Goal: Information Seeking & Learning: Understand process/instructions

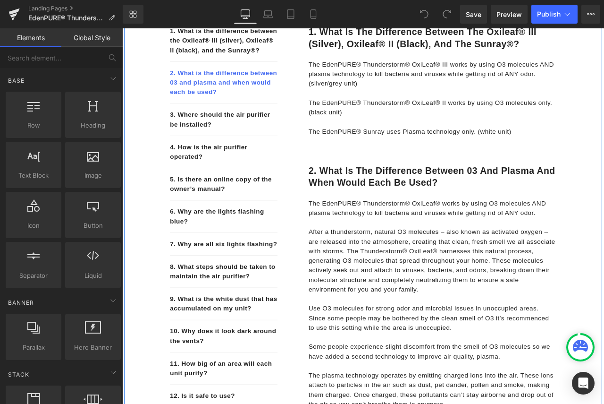
scroll to position [236, 0]
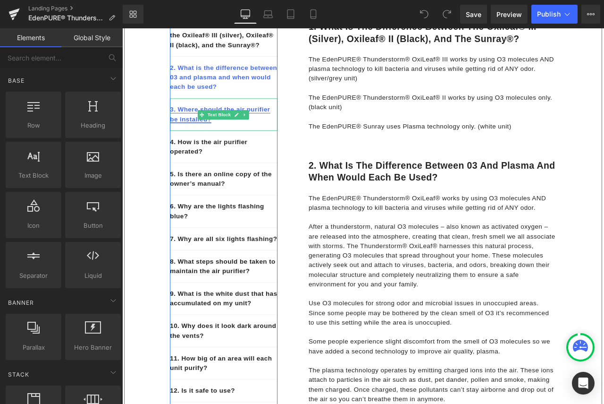
click at [196, 140] on link "3. Where should the air purifier be installed?" at bounding box center [238, 129] width 119 height 19
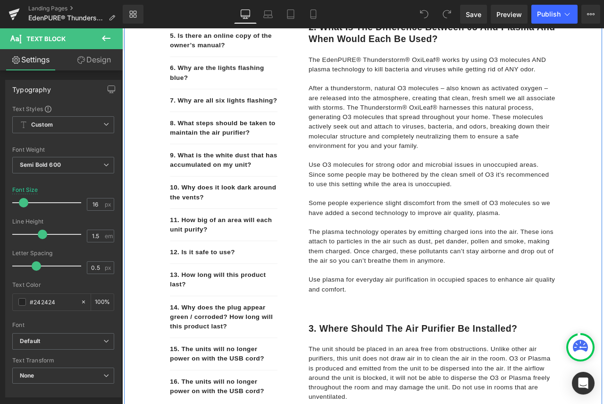
scroll to position [344, 0]
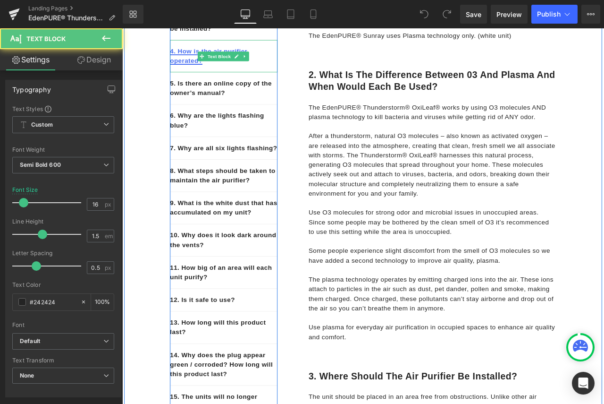
click at [199, 70] on link "4. How is the air purifier operated?" at bounding box center [225, 60] width 92 height 19
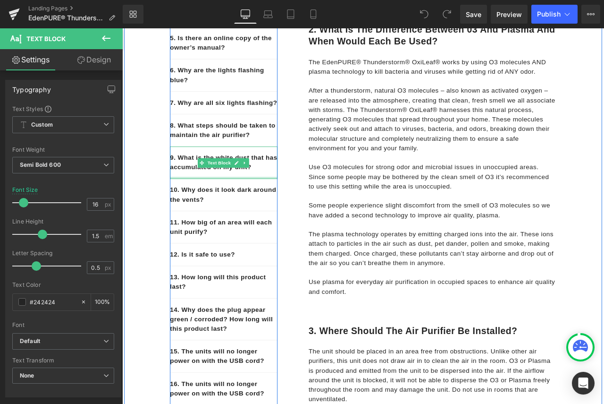
scroll to position [350, 0]
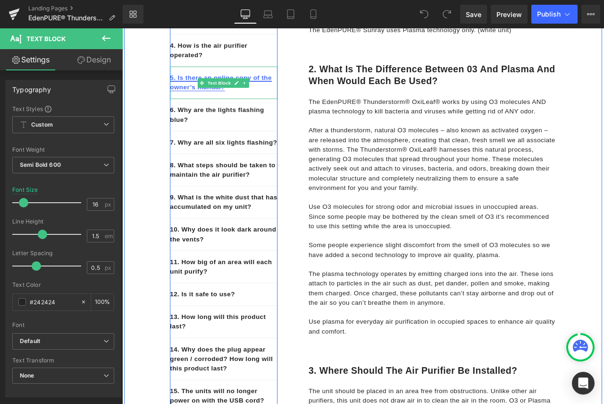
click at [209, 102] on link "5. Is there an online copy of the owner’s manual?" at bounding box center [239, 92] width 121 height 19
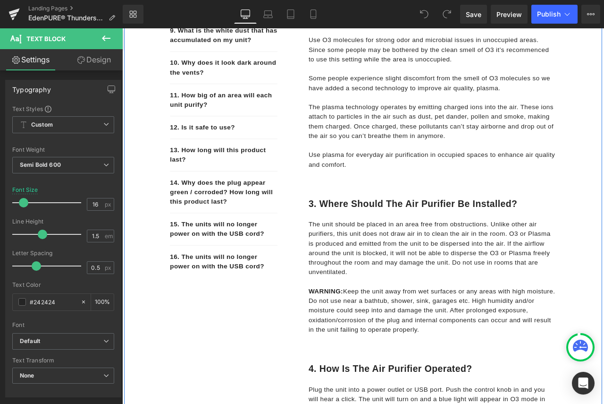
scroll to position [312, 0]
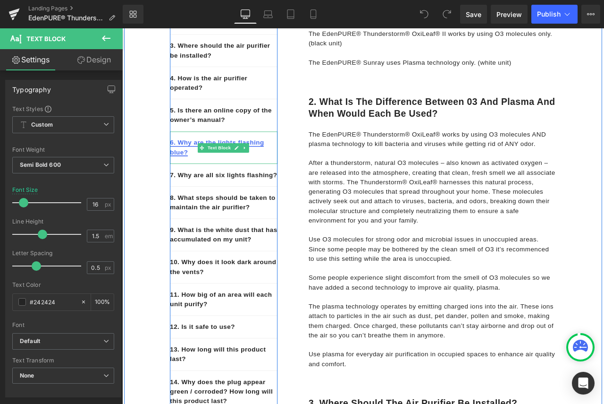
click at [186, 178] on link "6. Why are the lights flashing blue?" at bounding box center [234, 169] width 111 height 19
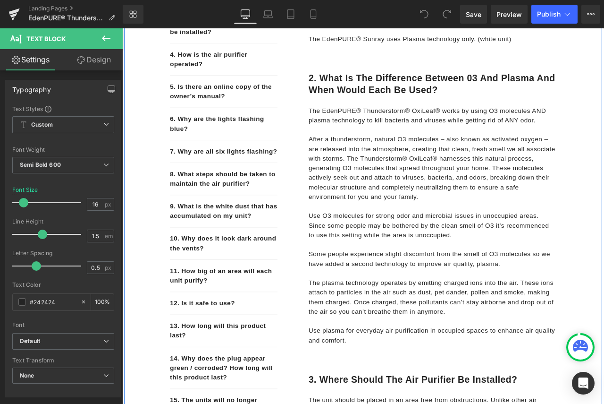
scroll to position [335, 0]
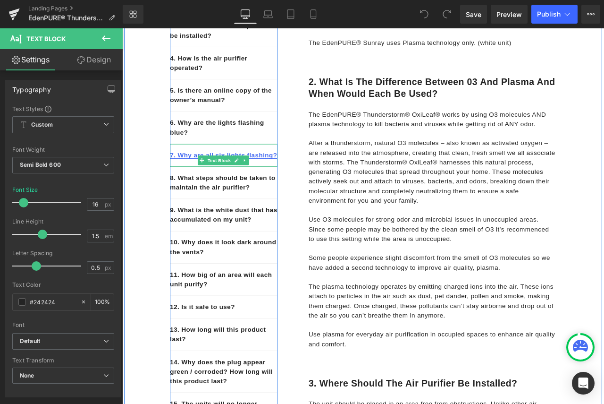
click at [200, 182] on link "7. Why are all six lights flashing?" at bounding box center [242, 178] width 127 height 8
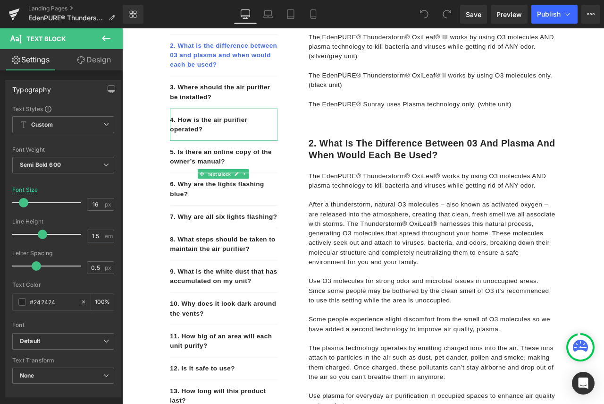
scroll to position [74, 0]
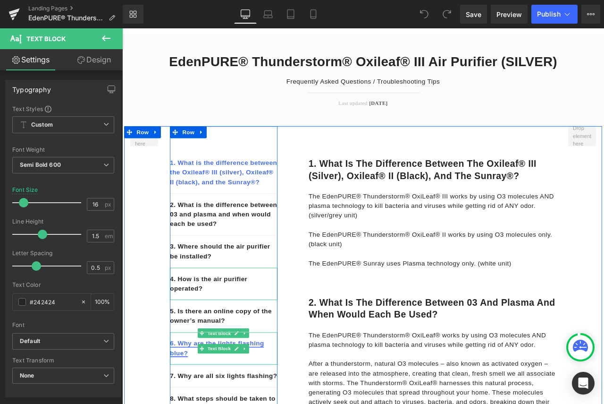
click at [186, 403] on link "6. Why are the lights flashing blue?" at bounding box center [234, 406] width 111 height 19
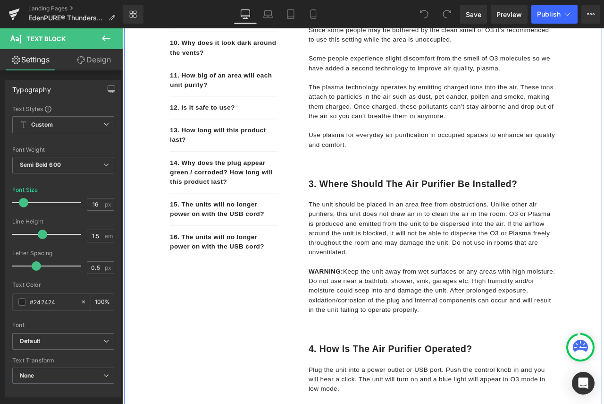
scroll to position [335, 0]
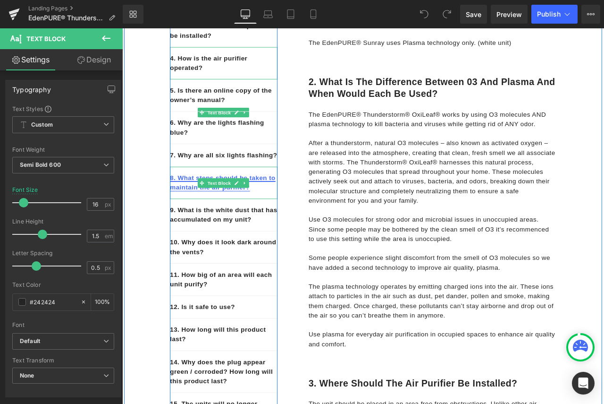
click at [202, 220] on link "8. What steps should be taken to maintain the air purifier?" at bounding box center [241, 210] width 125 height 19
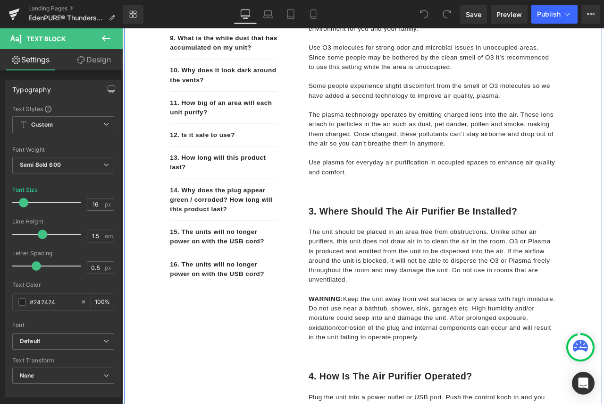
scroll to position [473, 0]
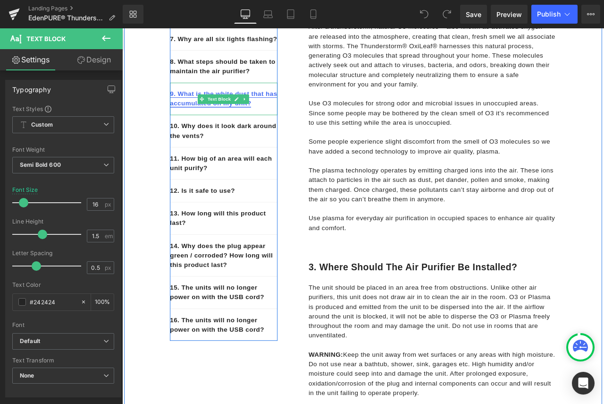
click at [205, 121] on link "9. What is the white dust that has accumulated on my unit?" at bounding box center [242, 110] width 127 height 19
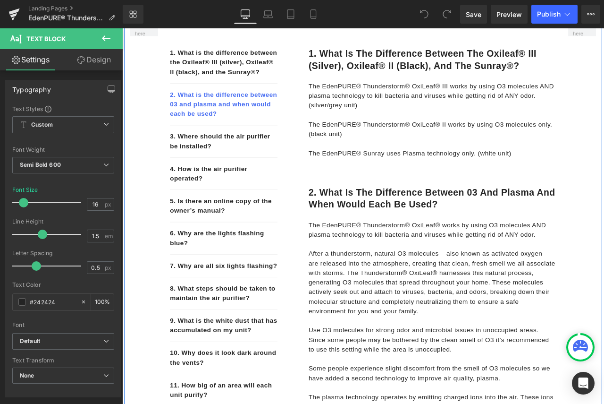
scroll to position [94, 0]
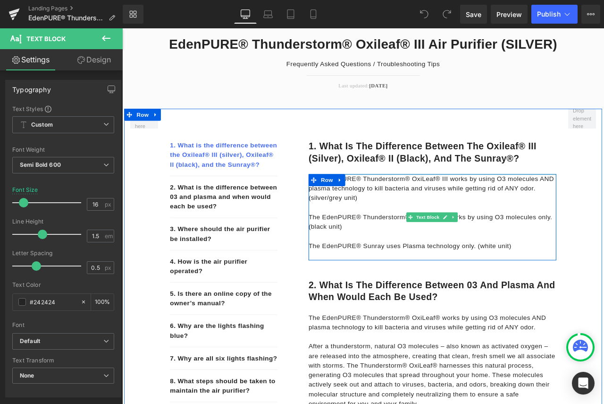
click at [513, 295] on div "The EdenPURE® Thunderstorm® OxiLeaf® III works by using O3 molecules AND plasma…" at bounding box center [490, 252] width 294 height 102
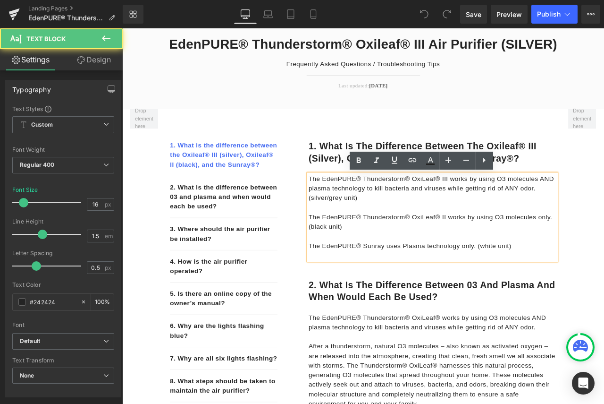
click at [518, 296] on div "The EdenPURE® Thunderstorm® OxiLeaf® III works by using O3 molecules AND plasma…" at bounding box center [490, 252] width 294 height 102
click at [584, 283] on p "The EdenPURE® Sunray uses Plasma technology only. (white unit)" at bounding box center [490, 285] width 294 height 11
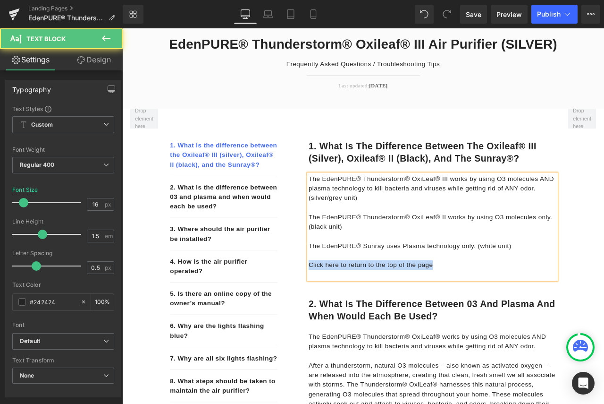
drag, startPoint x: 493, startPoint y: 307, endPoint x: 323, endPoint y: 319, distance: 169.9
click at [323, 319] on div "1. What is the difference between the Oxileaf® III (silver), Oxileaf® II (black…" at bounding box center [478, 229] width 316 height 211
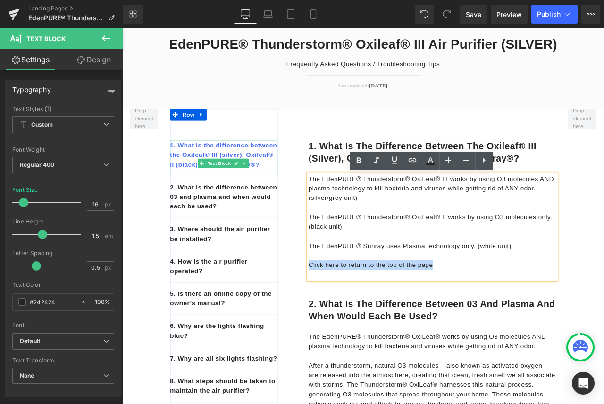
click at [285, 166] on p "1. What is the difference between the Oxileaf® III (silver), Oxileaf® II (black…" at bounding box center [242, 178] width 127 height 34
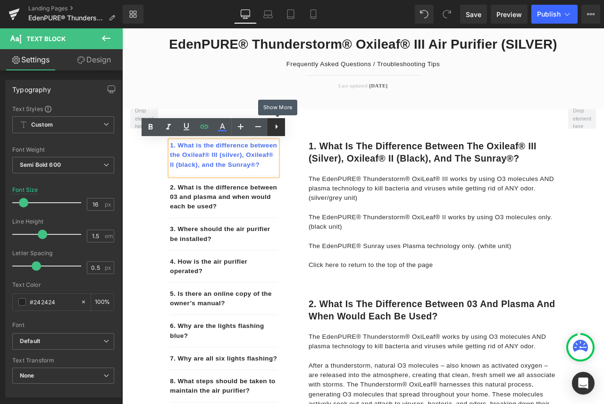
click at [278, 130] on icon at bounding box center [276, 126] width 11 height 11
click at [268, 195] on p "1. What is the difference between the Oxileaf® III (silver), Oxileaf® II (black…" at bounding box center [242, 178] width 127 height 34
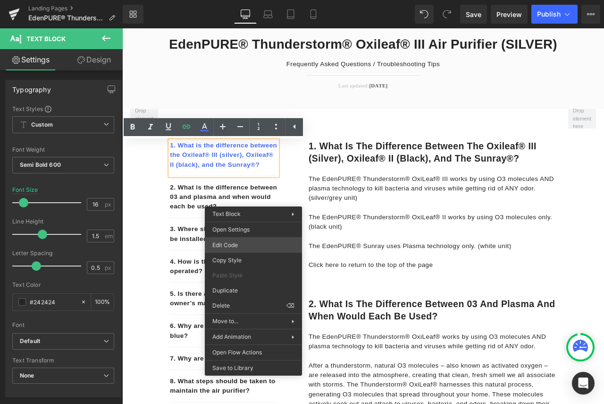
click at [240, 0] on div "You are previewing how the will restyle your page. You can not edit Elements in…" at bounding box center [302, 0] width 604 height 0
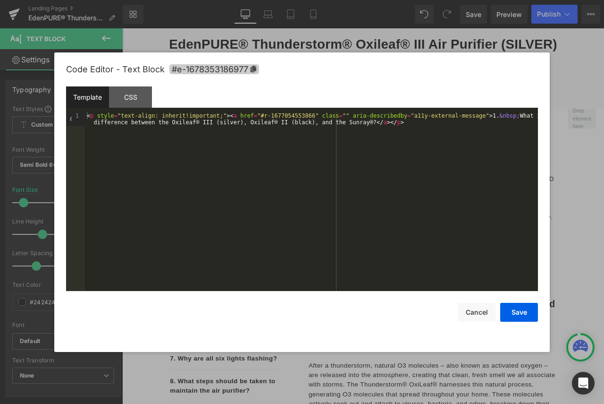
click at [254, 68] on icon at bounding box center [254, 69] width 6 height 7
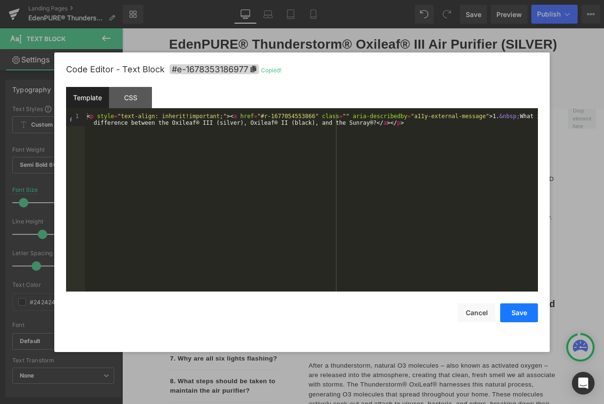
click at [520, 306] on button "Save" at bounding box center [519, 312] width 38 height 19
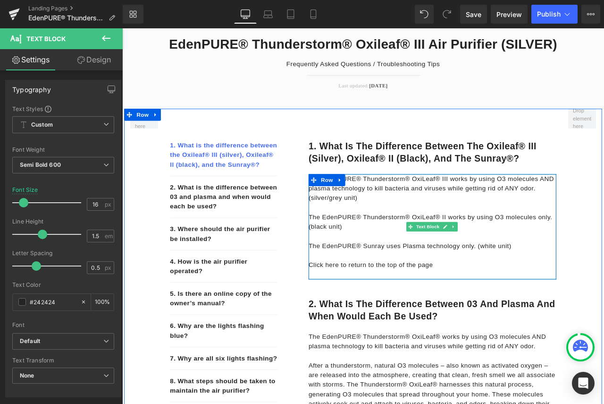
click at [487, 308] on p "Click here to return to the top of the page" at bounding box center [490, 308] width 294 height 11
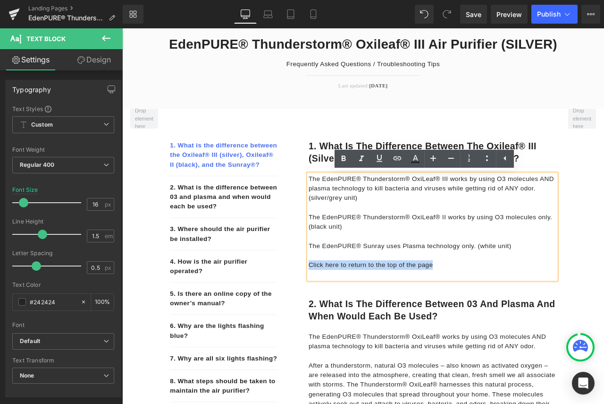
drag, startPoint x: 472, startPoint y: 305, endPoint x: 342, endPoint y: 308, distance: 129.8
click at [343, 308] on p "Click here to return to the top of the page" at bounding box center [490, 308] width 294 height 11
click at [396, 160] on icon at bounding box center [397, 157] width 11 height 11
click at [370, 268] on input "text" at bounding box center [408, 269] width 145 height 24
paste input "#e-1678353186977"
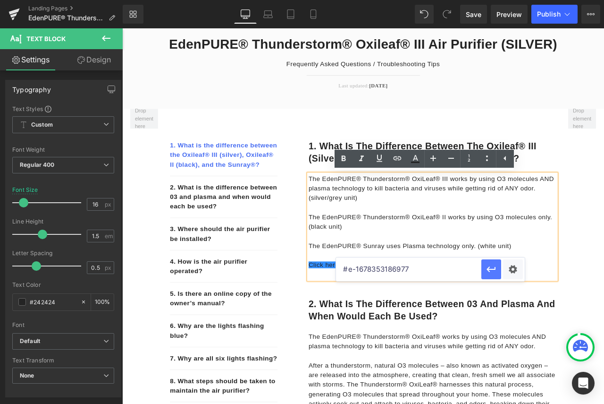
type input "#e-1678353186977"
click at [491, 271] on icon "button" at bounding box center [491, 268] width 11 height 11
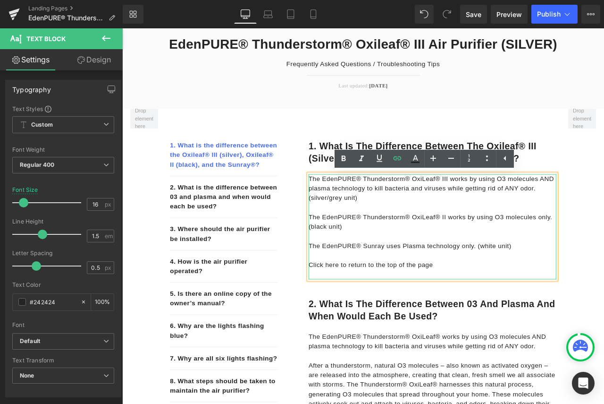
click at [552, 308] on p "Click here to return to the top of the page" at bounding box center [490, 308] width 294 height 11
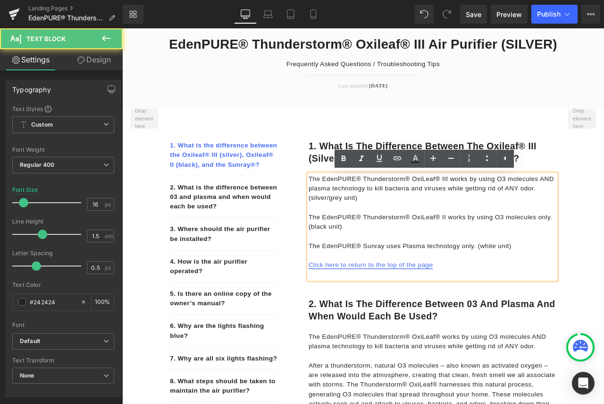
click at [471, 310] on link "Click here to return to the top of the page" at bounding box center [416, 308] width 147 height 8
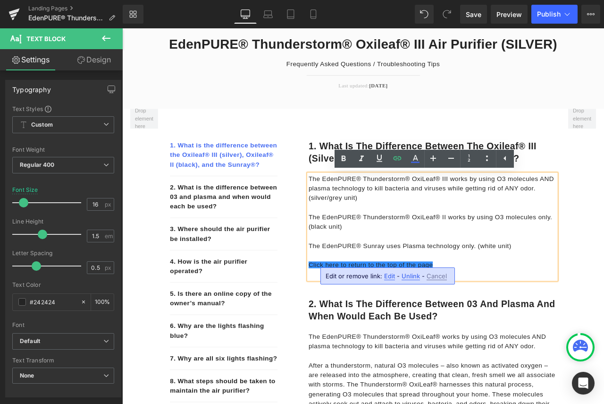
click at [557, 299] on p at bounding box center [490, 297] width 294 height 11
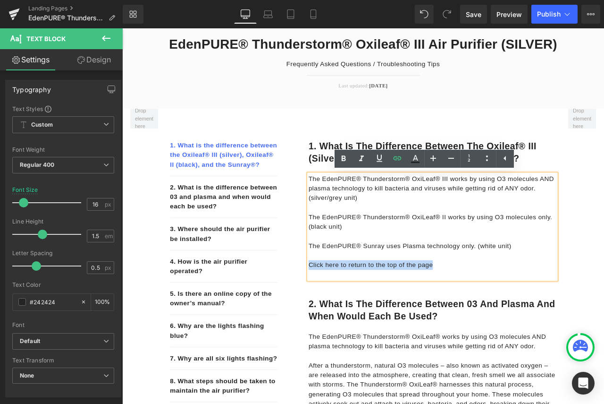
drag, startPoint x: 497, startPoint y: 309, endPoint x: 331, endPoint y: 304, distance: 165.7
click at [331, 304] on div "1. What is the difference between the Oxileaf® III (silver), Oxileaf® II (black…" at bounding box center [478, 229] width 316 height 211
click at [344, 157] on icon at bounding box center [343, 158] width 11 height 11
drag, startPoint x: 510, startPoint y: 307, endPoint x: 341, endPoint y: 303, distance: 169.0
click at [343, 303] on p "Click here to return to the top of the page" at bounding box center [490, 308] width 294 height 11
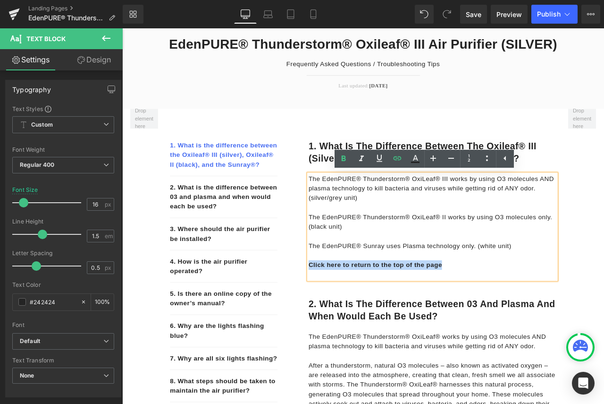
copy strong "Click here to return to the top of the page"
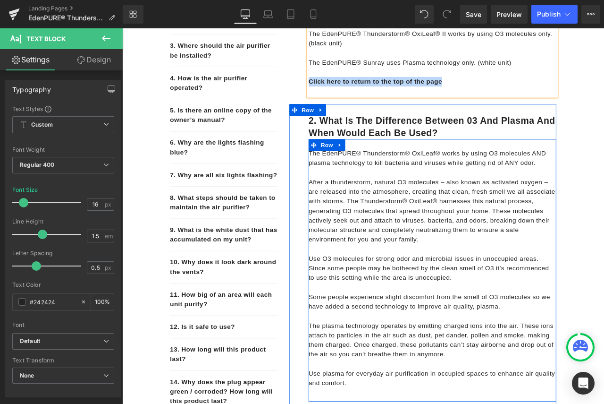
scroll to position [378, 0]
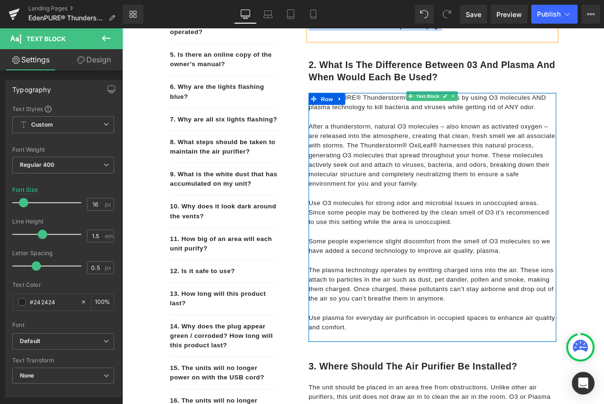
click at [411, 388] on div "The EdenPURE® Thunderstorm® OxiLeaf® works by using O3 molecules AND plasma tec…" at bounding box center [490, 252] width 294 height 295
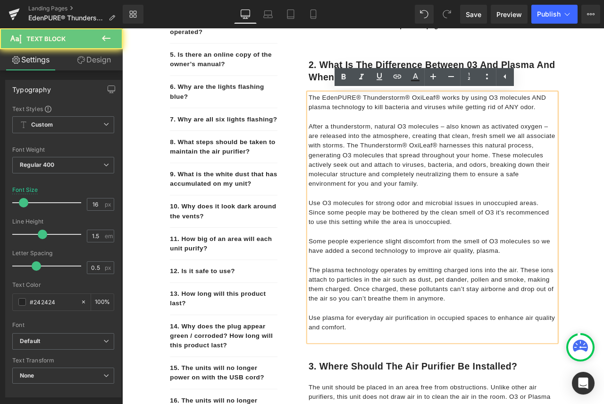
click at [376, 389] on div "The EdenPURE® Thunderstorm® OxiLeaf® works by using O3 molecules AND plasma tec…" at bounding box center [490, 252] width 294 height 295
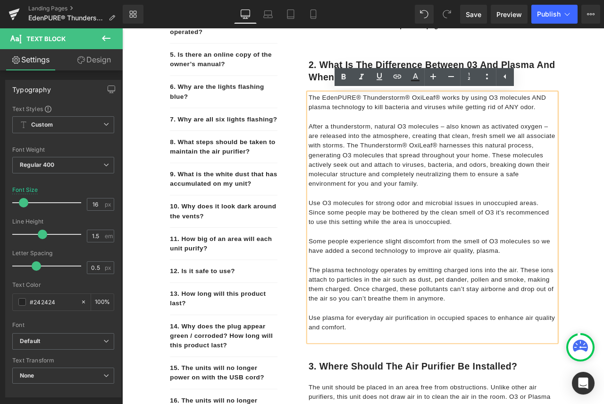
click at [404, 377] on p "Use plasma for everyday air purification in occupied spaces to enhance air qual…" at bounding box center [490, 376] width 294 height 23
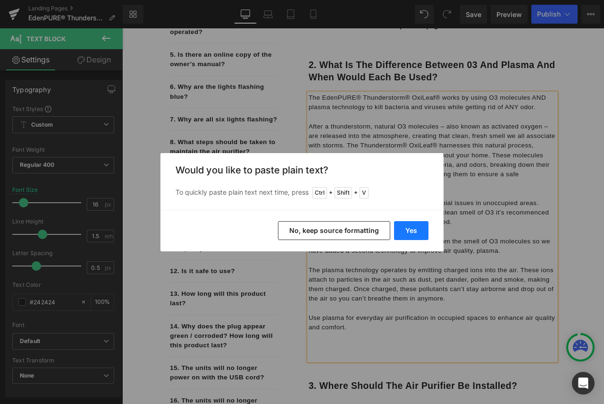
click at [407, 230] on button "Yes" at bounding box center [411, 230] width 34 height 19
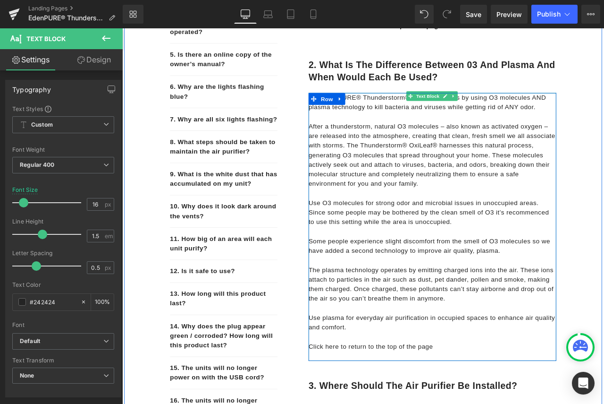
click at [430, 402] on p "Click here to return to the top of the page" at bounding box center [490, 404] width 294 height 11
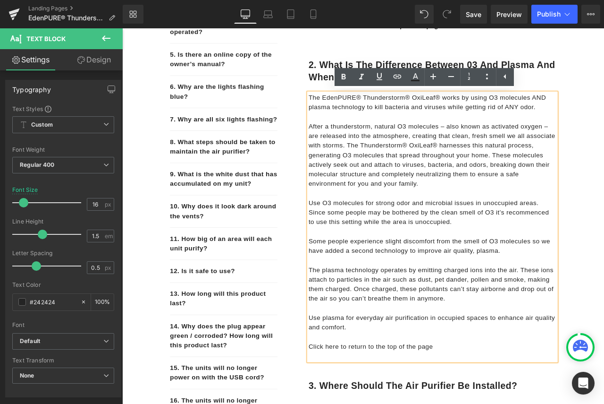
click at [489, 402] on p "Click here to return to the top of the page" at bounding box center [490, 404] width 294 height 11
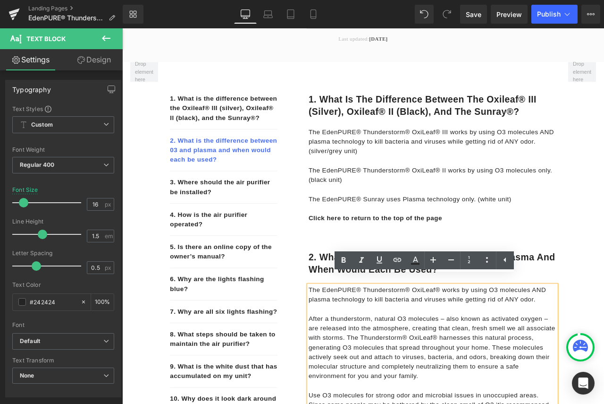
scroll to position [94, 0]
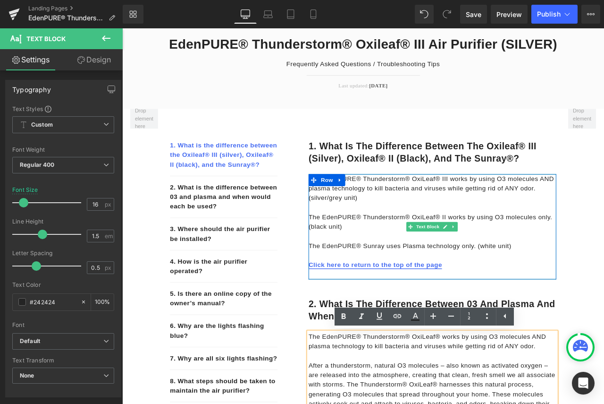
click at [464, 308] on strong "Click here to return to the top of the page" at bounding box center [422, 308] width 158 height 8
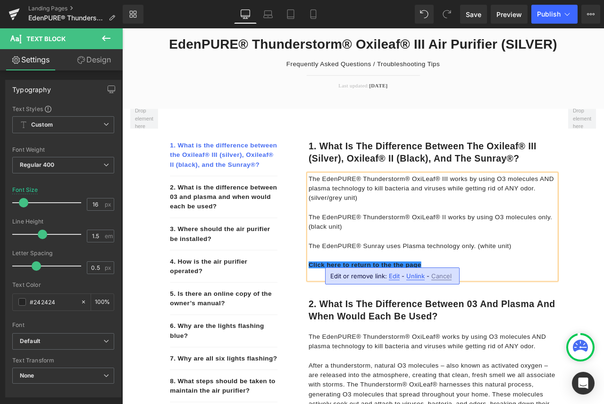
click at [418, 275] on span "Unlink" at bounding box center [415, 276] width 18 height 8
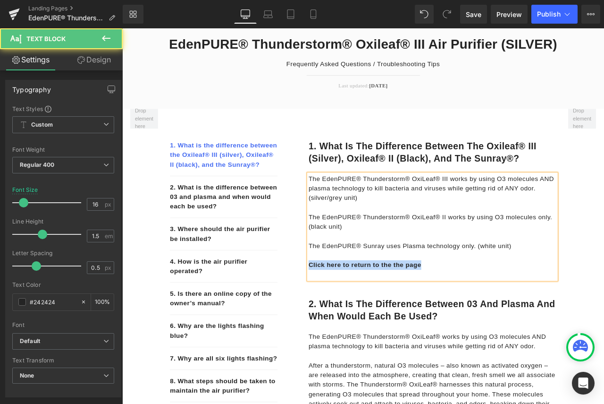
drag, startPoint x: 472, startPoint y: 303, endPoint x: 335, endPoint y: 312, distance: 137.1
click at [335, 312] on div "1. What is the difference between the Oxileaf® III (silver), Oxileaf® II (black…" at bounding box center [478, 229] width 316 height 211
click at [366, 322] on div "The EdenPURE® Thunderstorm® OxiLeaf® III works by using O3 molecules AND plasma…" at bounding box center [490, 263] width 294 height 125
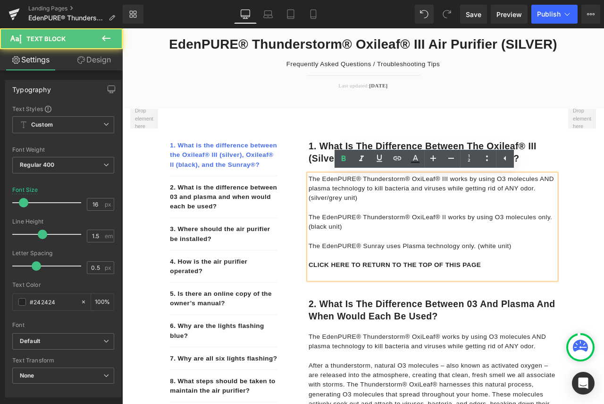
click at [577, 312] on p "CLICK HERE TO RETURN TO THE TOP OF THIS PAGE" at bounding box center [490, 308] width 294 height 11
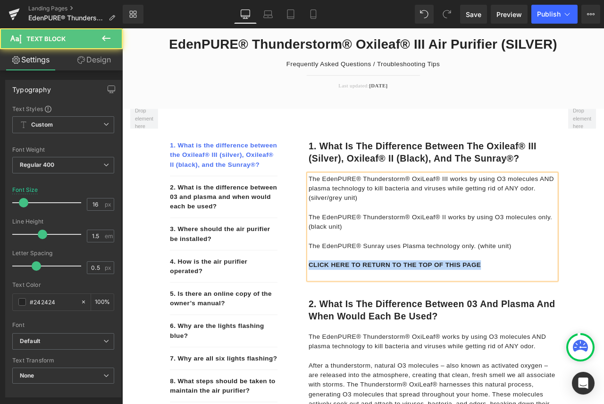
drag, startPoint x: 547, startPoint y: 307, endPoint x: 318, endPoint y: 314, distance: 229.0
click at [320, 314] on div "1. What is the difference between the Oxileaf® III (silver), Oxileaf® II (black…" at bounding box center [478, 229] width 316 height 211
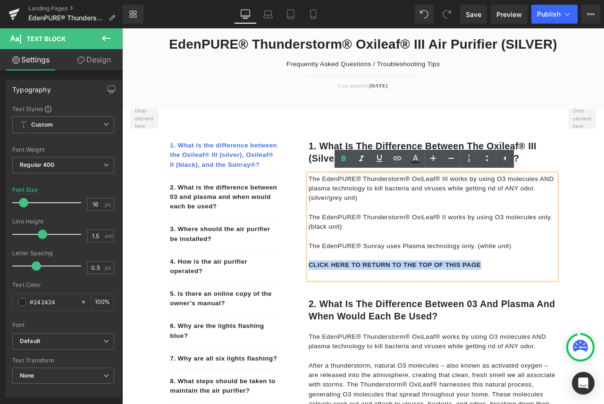
copy strong "CLICK HERE TO RETURN TO THE TOP OF THIS PAGE"
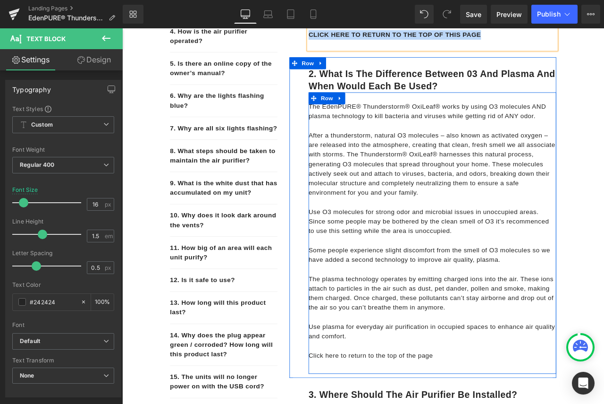
scroll to position [378, 0]
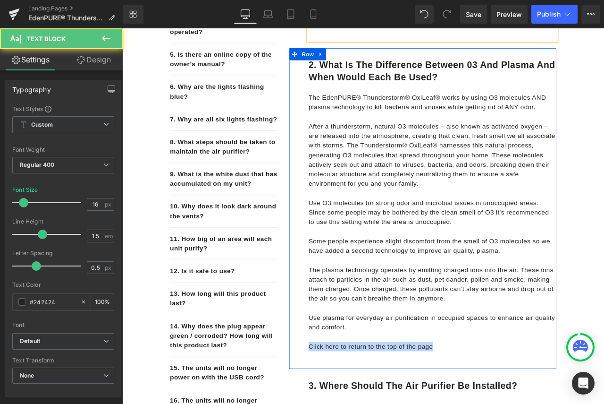
drag, startPoint x: 427, startPoint y: 410, endPoint x: 336, endPoint y: 407, distance: 91.2
click at [336, 403] on div "2. What is the difference between 03 and plasma and when would each be used? He…" at bounding box center [478, 241] width 316 height 379
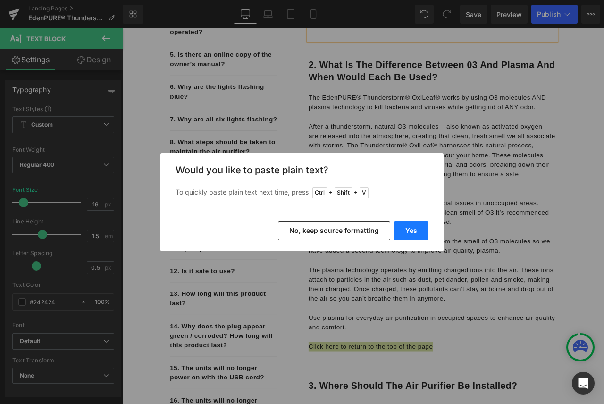
click at [413, 229] on button "Yes" at bounding box center [411, 230] width 34 height 19
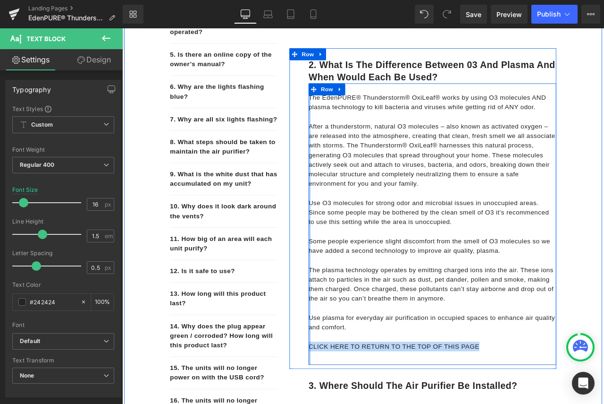
drag, startPoint x: 547, startPoint y: 404, endPoint x: 342, endPoint y: 407, distance: 205.8
click at [343, 403] on div "The EdenPURE® Thunderstorm® OxiLeaf® works by using O3 molecules AND plasma tec…" at bounding box center [490, 259] width 294 height 333
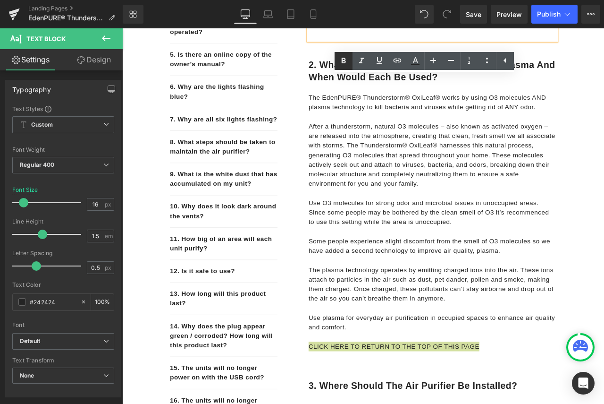
click at [344, 60] on icon at bounding box center [344, 61] width 4 height 6
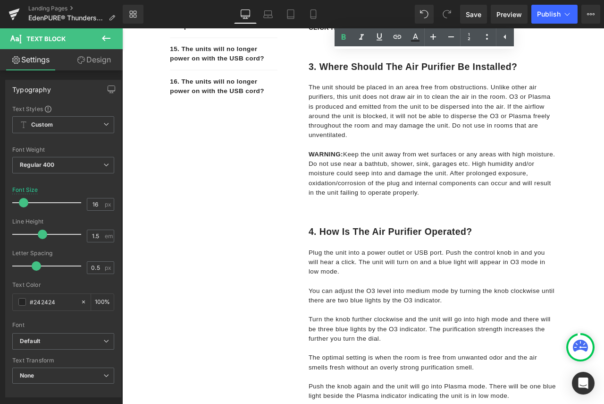
scroll to position [708, 0]
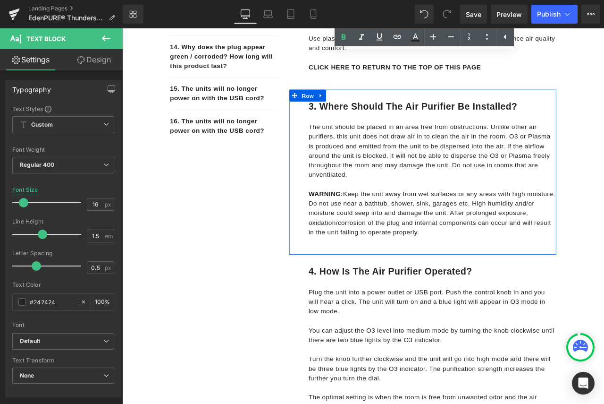
click at [377, 287] on div "The unit should be placed in an area free from obstructions. Unlike other air p…" at bounding box center [490, 209] width 294 height 163
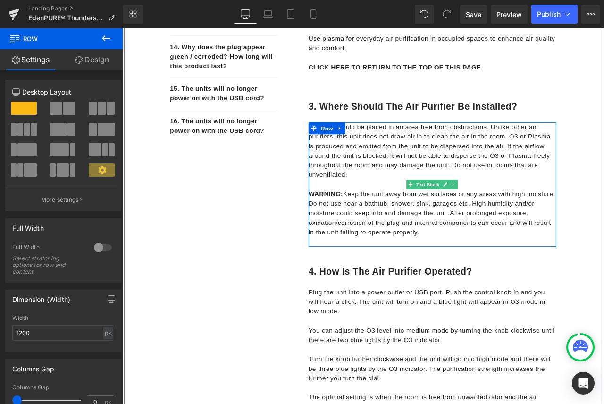
click at [493, 264] on p "WARNING: Keep the unit away from wet surfaces or any areas with high moisture. …" at bounding box center [490, 247] width 294 height 57
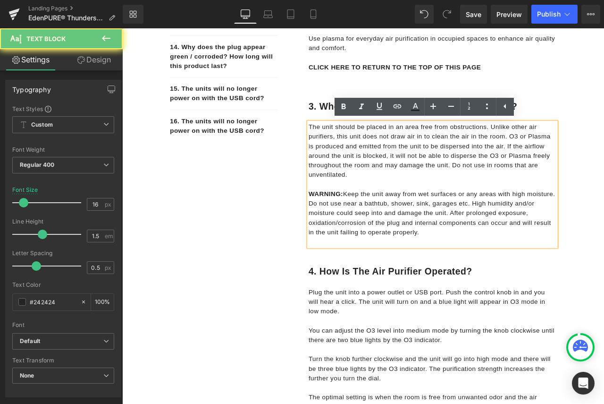
click at [488, 270] on p "WARNING: Keep the unit away from wet surfaces or any areas with high moisture. …" at bounding box center [490, 247] width 294 height 57
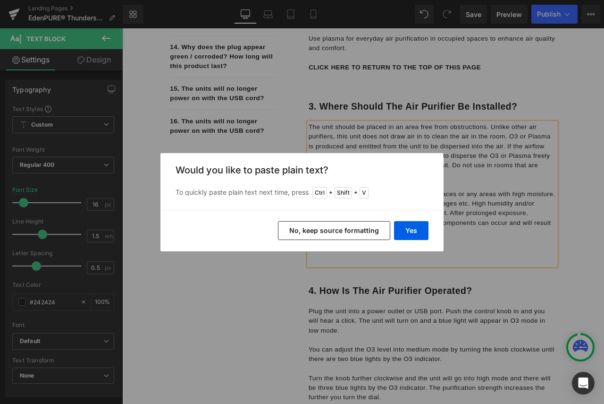
click at [364, 225] on button "No, keep source formatting" at bounding box center [334, 230] width 112 height 19
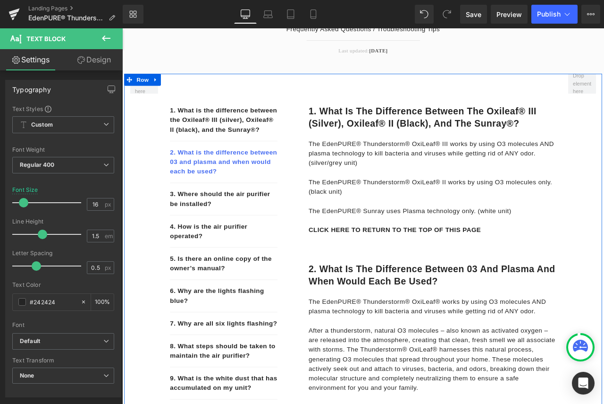
scroll to position [94, 0]
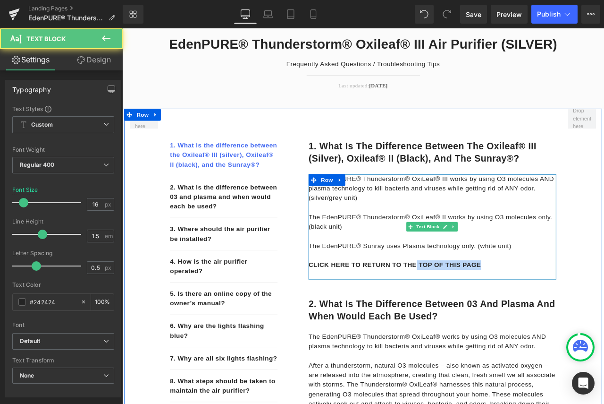
drag, startPoint x: 537, startPoint y: 311, endPoint x: 466, endPoint y: 311, distance: 71.3
click at [466, 311] on strong "CLICK HERE TO RETURN TO THE TOP OF THIS PAGE" at bounding box center [445, 308] width 204 height 8
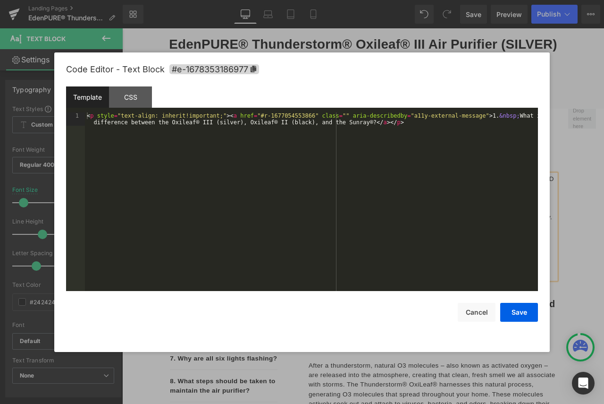
click at [265, 0] on div "You are previewing how the will restyle your page. You can not edit Elements in…" at bounding box center [302, 0] width 604 height 0
click at [252, 70] on icon at bounding box center [254, 69] width 6 height 7
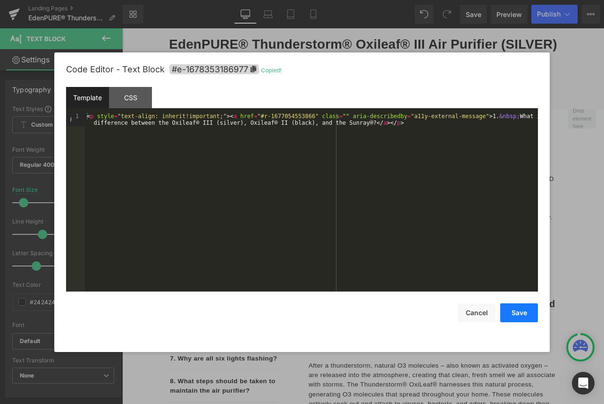
click at [514, 314] on button "Save" at bounding box center [519, 312] width 38 height 19
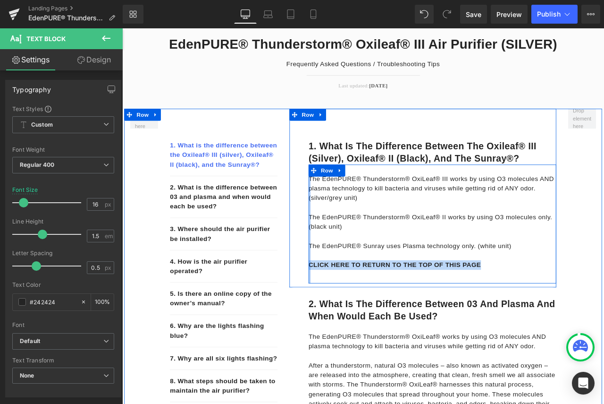
drag, startPoint x: 549, startPoint y: 308, endPoint x: 342, endPoint y: 308, distance: 207.7
click at [343, 308] on div "The EdenPURE® Thunderstorm® OxiLeaf® III works by using O3 molecules AND plasma…" at bounding box center [490, 260] width 294 height 141
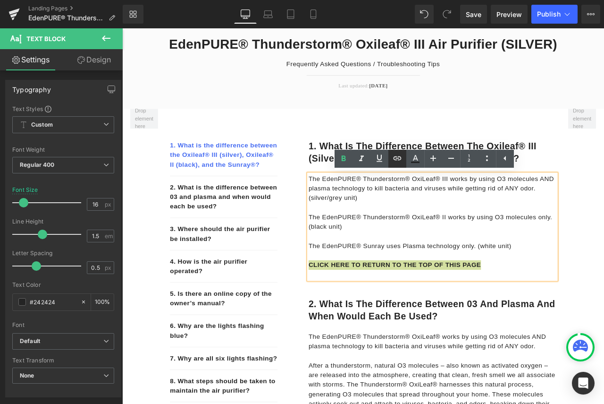
click at [399, 159] on icon at bounding box center [397, 157] width 11 height 11
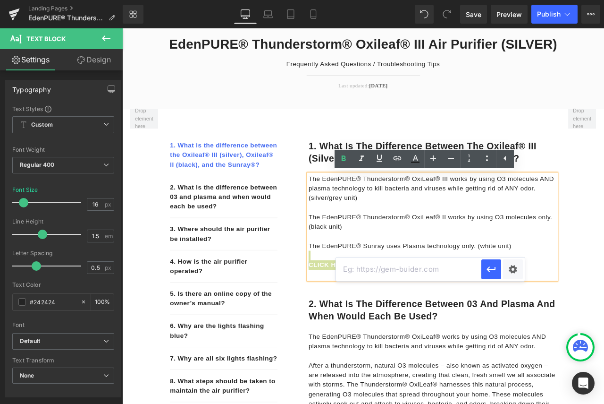
click at [421, 270] on input "text" at bounding box center [408, 269] width 145 height 24
paste input "#e-1678353186977"
type input "#e-1678353186977"
click at [490, 274] on icon "button" at bounding box center [491, 268] width 11 height 11
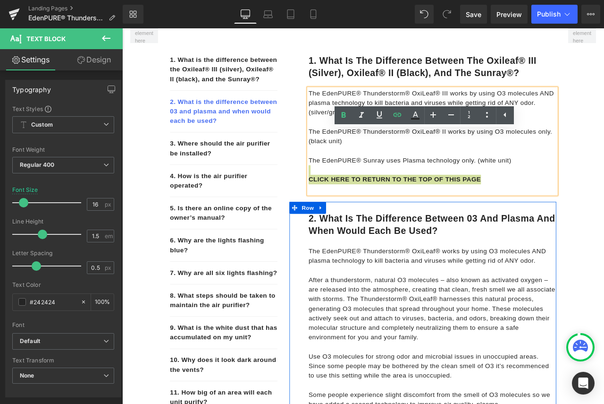
scroll to position [142, 0]
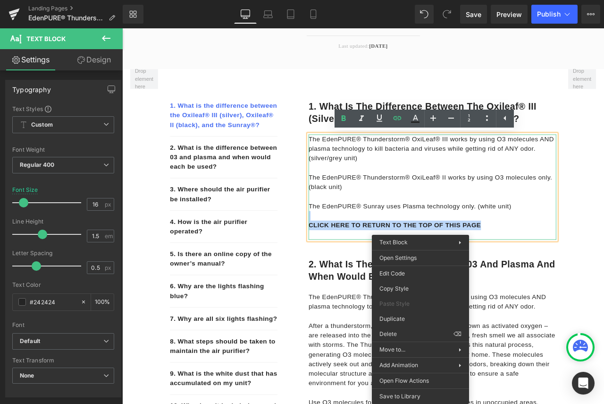
click at [566, 258] on p "CLICK HERE TO RETURN TO THE TOP OF THIS PAGE" at bounding box center [490, 261] width 294 height 11
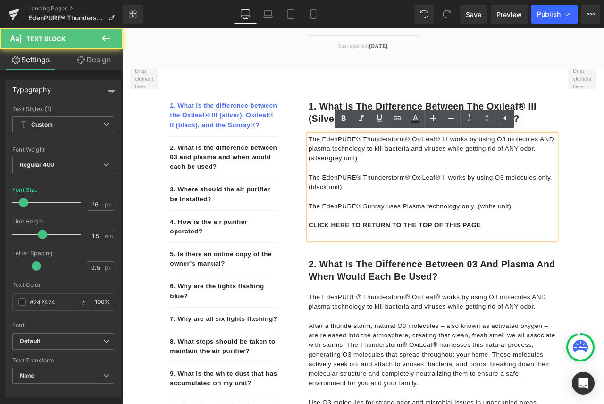
click at [566, 258] on p "CLICK HERE TO RETURN TO THE TOP OF THIS PAGE" at bounding box center [490, 261] width 294 height 11
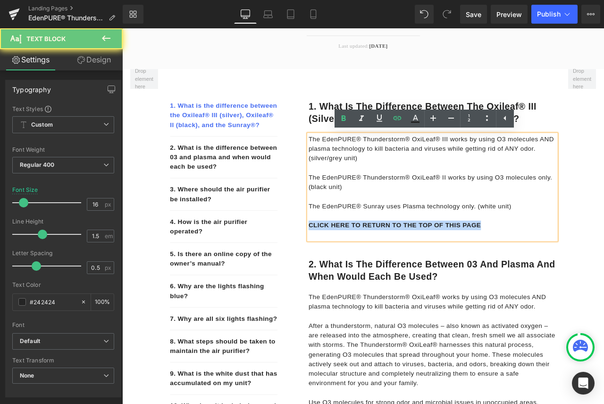
click at [566, 258] on p "CLICK HERE TO RETURN TO THE TOP OF THIS PAGE" at bounding box center [490, 261] width 294 height 11
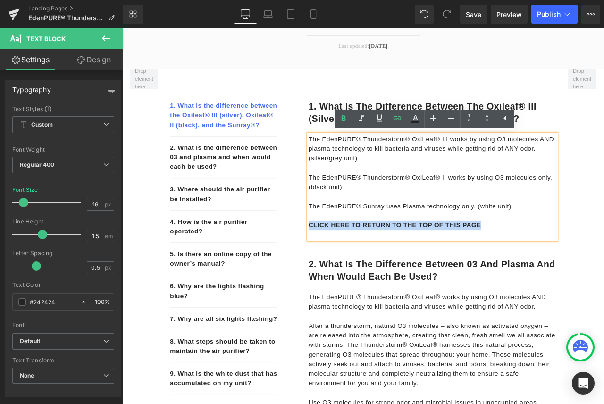
copy link "CLICK HERE TO RETURN TO THE TOP OF THIS PAGE"
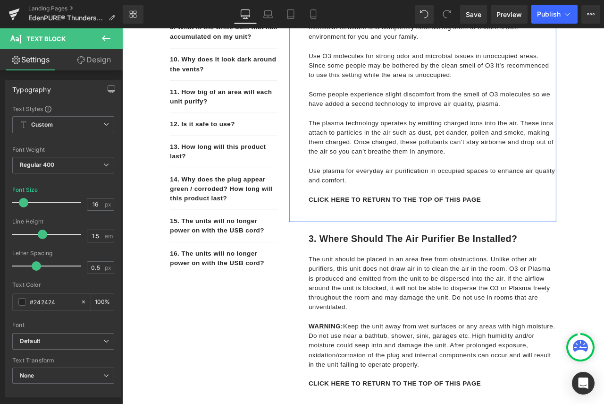
scroll to position [566, 0]
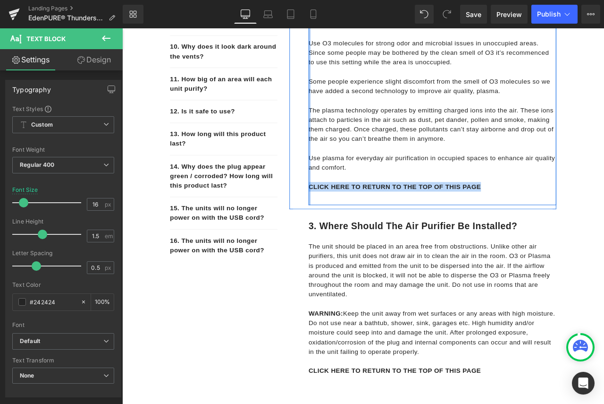
drag, startPoint x: 547, startPoint y: 215, endPoint x: 341, endPoint y: 216, distance: 205.8
click at [343, 216] on div "The EdenPURE® Thunderstorm® OxiLeaf® works by using O3 molecules AND plasma tec…" at bounding box center [490, 71] width 294 height 333
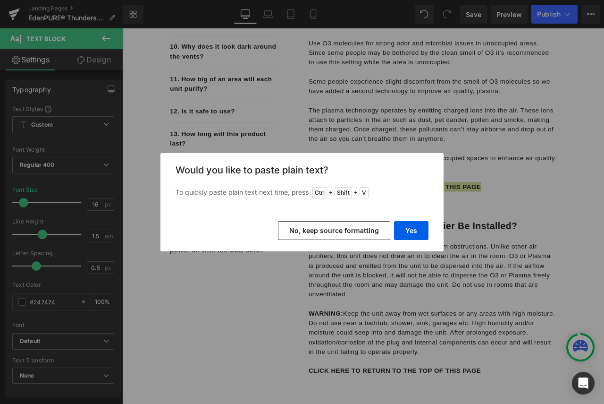
click at [338, 231] on button "No, keep source formatting" at bounding box center [334, 230] width 112 height 19
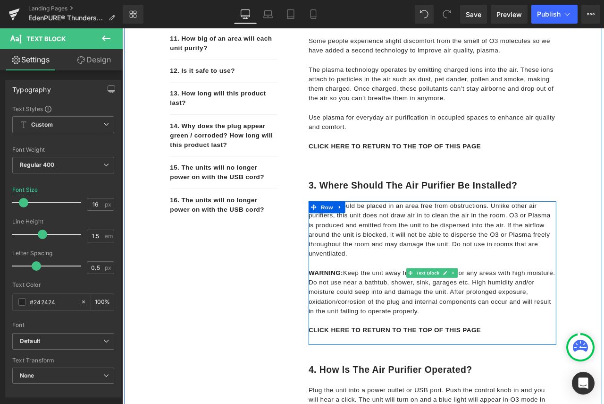
scroll to position [661, 0]
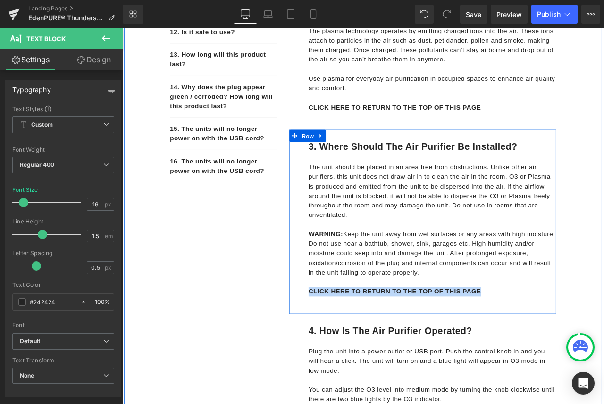
drag, startPoint x: 545, startPoint y: 338, endPoint x: 337, endPoint y: 339, distance: 207.7
click at [337, 339] on div "3. Where should the air purifier be installed? Heading Row The unit should be p…" at bounding box center [478, 257] width 316 height 218
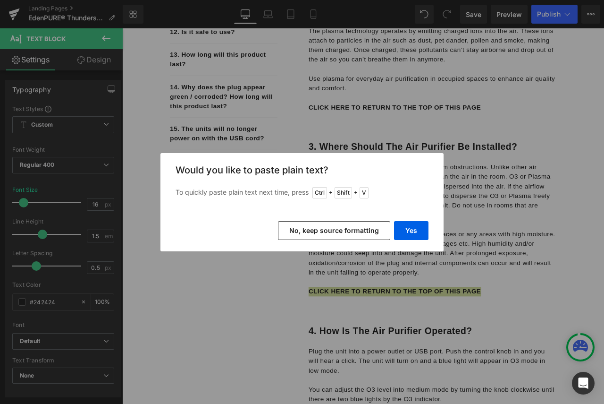
click at [325, 232] on button "No, keep source formatting" at bounding box center [334, 230] width 112 height 19
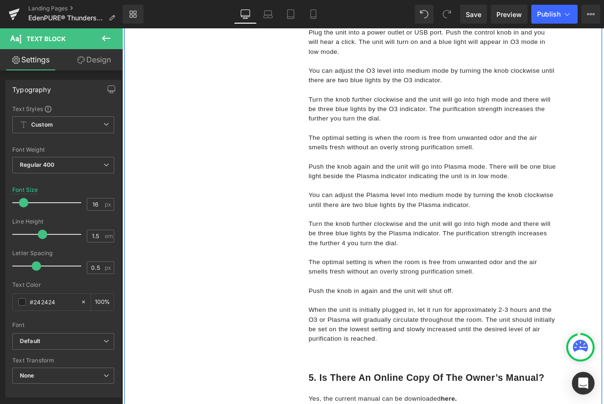
scroll to position [1086, 0]
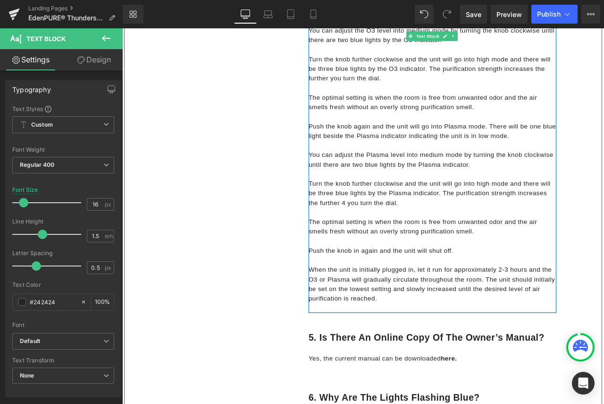
click at [398, 358] on div "Plug the unit into a power outlet or USB port. Push the control knob in and you…" at bounding box center [490, 172] width 294 height 385
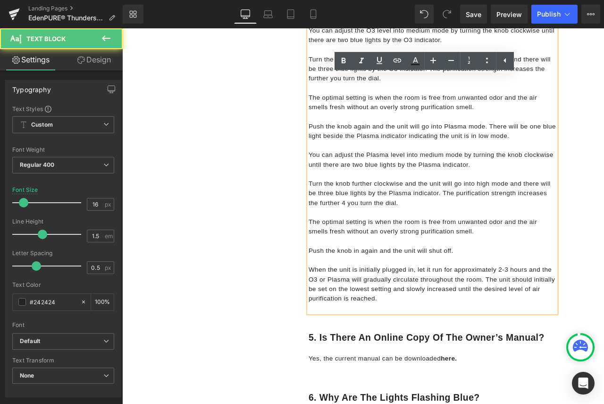
click at [428, 347] on p "When the unit is initially plugged in, let it run for approximately 2-3 hours a…" at bounding box center [490, 331] width 294 height 45
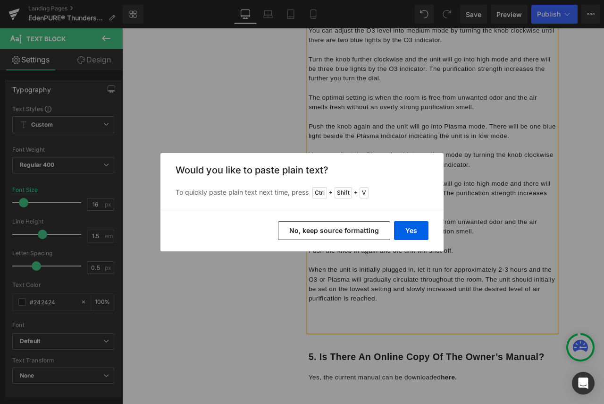
click at [341, 231] on button "No, keep source formatting" at bounding box center [334, 230] width 112 height 19
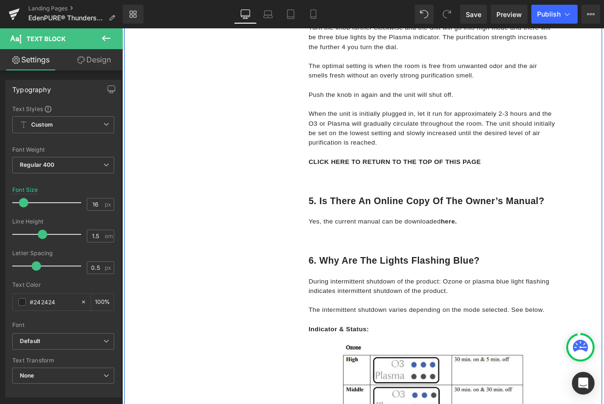
scroll to position [1274, 0]
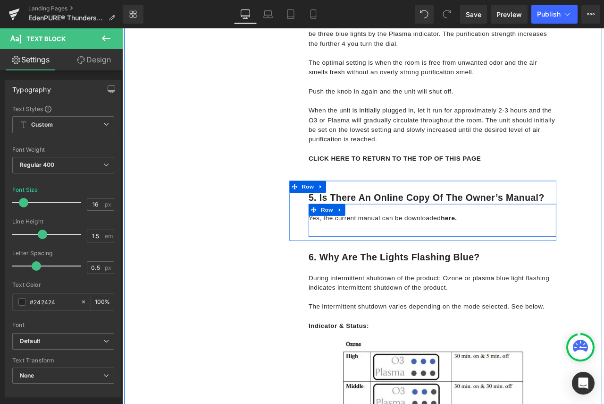
click at [537, 254] on p "Yes, the current manual can be downloaded here." at bounding box center [490, 252] width 294 height 11
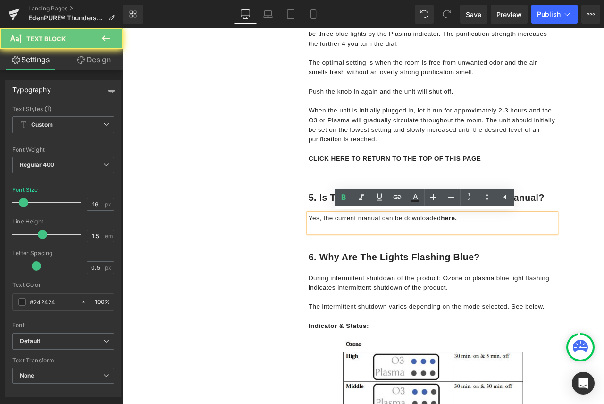
click at [534, 251] on p "Yes, the current manual can be downloaded here." at bounding box center [490, 252] width 294 height 11
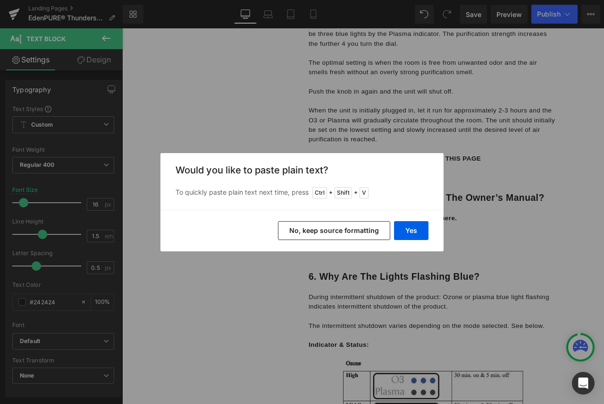
click at [332, 230] on button "No, keep source formatting" at bounding box center [334, 230] width 112 height 19
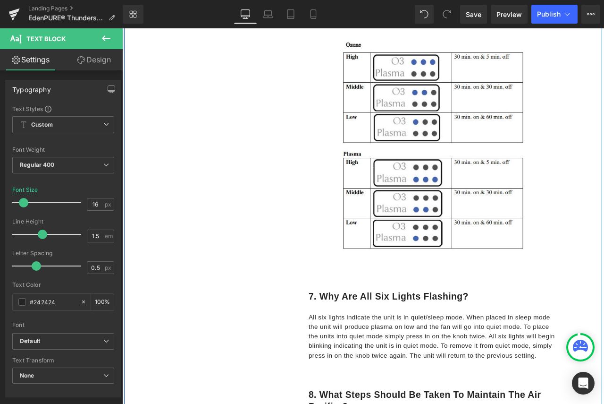
scroll to position [1652, 0]
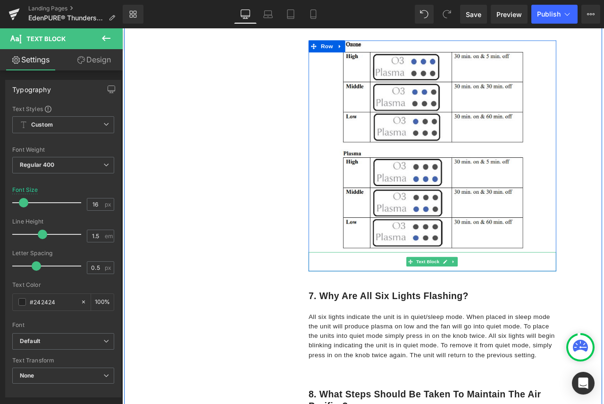
click at [380, 303] on div at bounding box center [490, 304] width 294 height 23
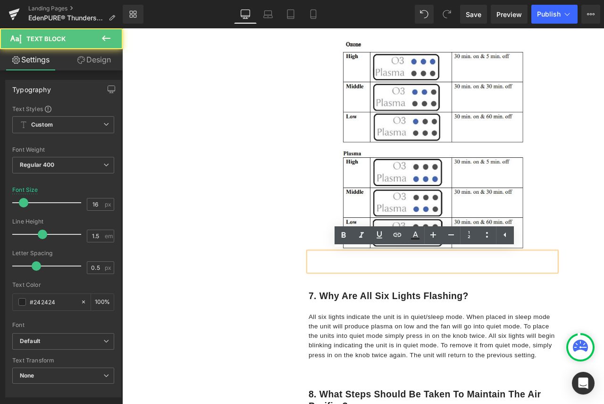
click at [368, 305] on div at bounding box center [490, 304] width 294 height 23
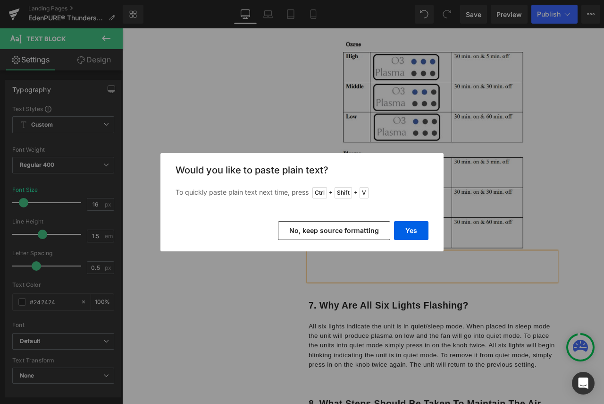
drag, startPoint x: 332, startPoint y: 227, endPoint x: 248, endPoint y: 240, distance: 84.4
click at [332, 227] on button "No, keep source formatting" at bounding box center [334, 230] width 112 height 19
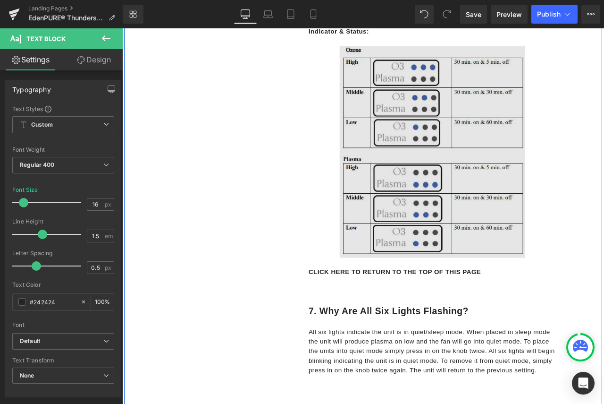
scroll to position [1699, 0]
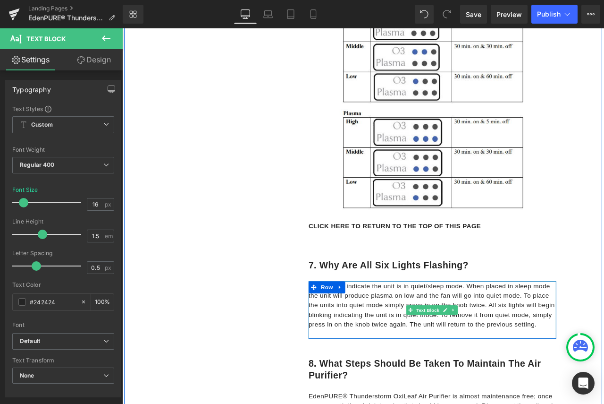
click at [604, 381] on p "All six lights indicate the unit is in quiet/sleep mode. When placed in sleep m…" at bounding box center [490, 356] width 294 height 57
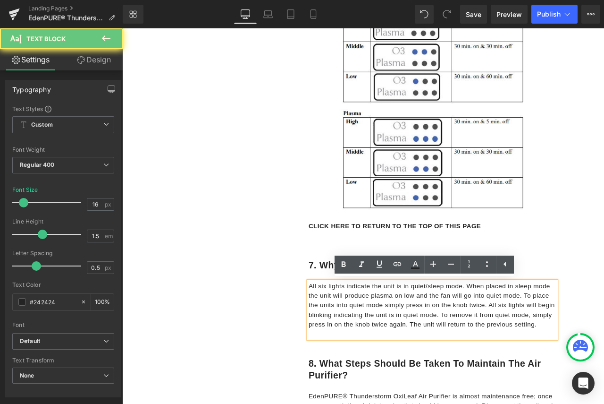
click at [604, 377] on p "All six lights indicate the unit is in quiet/sleep mode. When placed in sleep m…" at bounding box center [490, 356] width 294 height 57
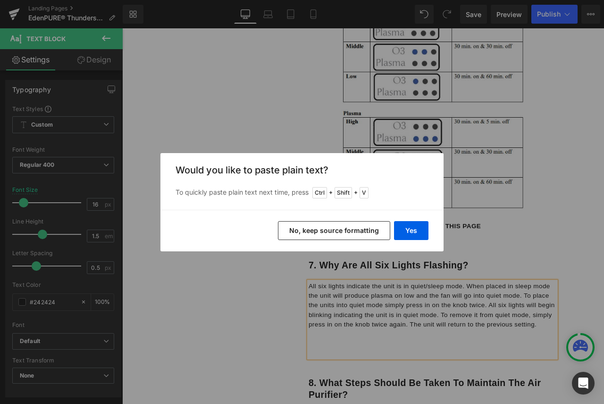
click at [307, 230] on button "No, keep source formatting" at bounding box center [334, 230] width 112 height 19
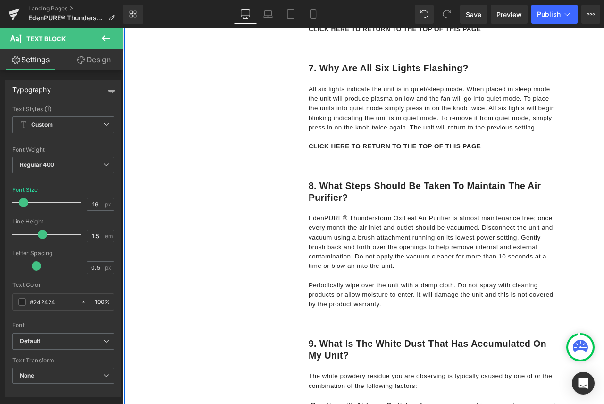
scroll to position [1935, 0]
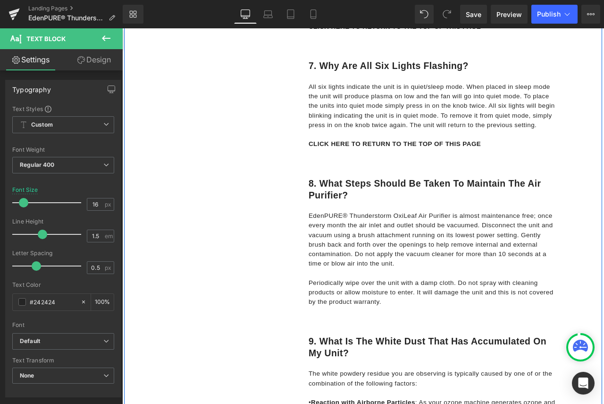
click at [460, 348] on p "Periodically wipe over the unit with a damp cloth. Do not spray with cleaning p…" at bounding box center [490, 341] width 294 height 34
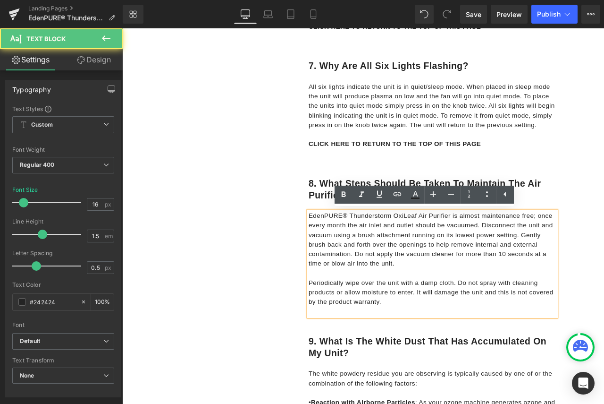
click at [454, 348] on p "Periodically wipe over the unit with a damp cloth. Do not spray with cleaning p…" at bounding box center [490, 341] width 294 height 34
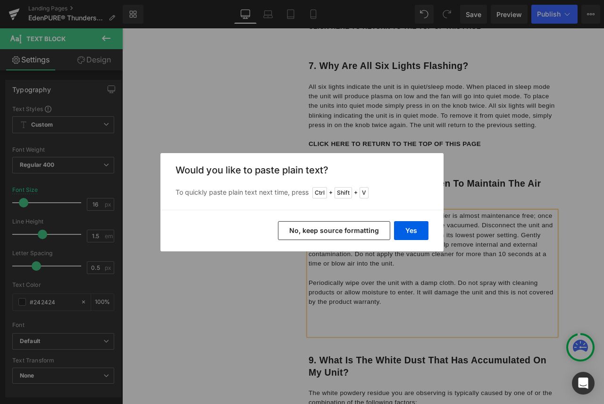
drag, startPoint x: 328, startPoint y: 233, endPoint x: 337, endPoint y: 242, distance: 11.7
click at [337, 242] on div "Yes No, keep source formatting" at bounding box center [301, 231] width 283 height 42
click at [334, 235] on button "No, keep source formatting" at bounding box center [334, 230] width 112 height 19
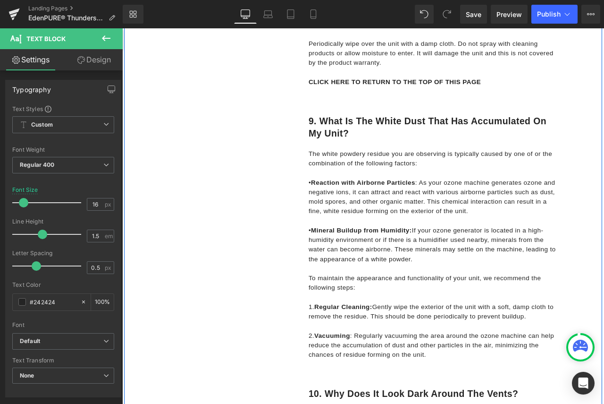
scroll to position [2266, 0]
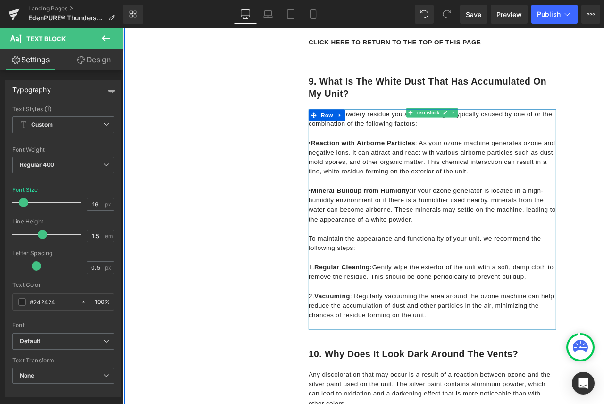
click at [483, 368] on p "2. Vacuuming : Regularly vacuuming the area around the ozone machine can help r…" at bounding box center [490, 356] width 294 height 34
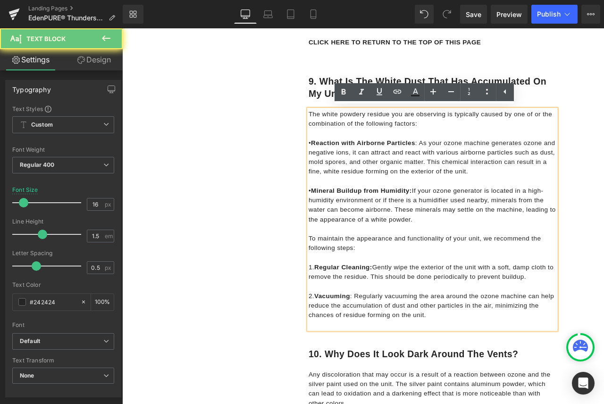
click at [490, 367] on p "2. Vacuuming : Regularly vacuuming the area around the ozone machine can help r…" at bounding box center [490, 356] width 294 height 34
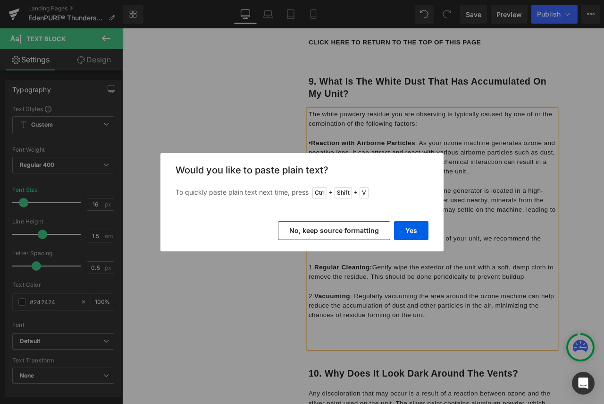
click at [350, 227] on button "No, keep source formatting" at bounding box center [334, 230] width 112 height 19
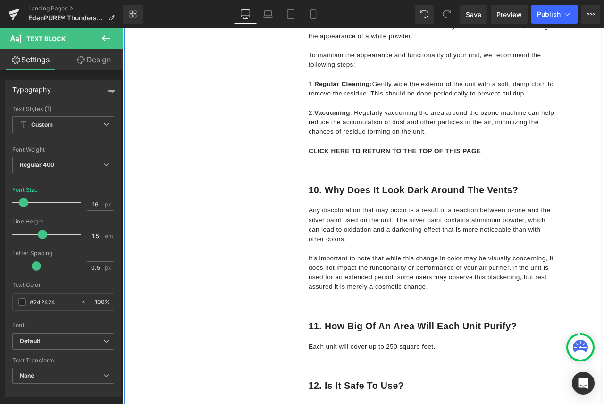
scroll to position [2501, 0]
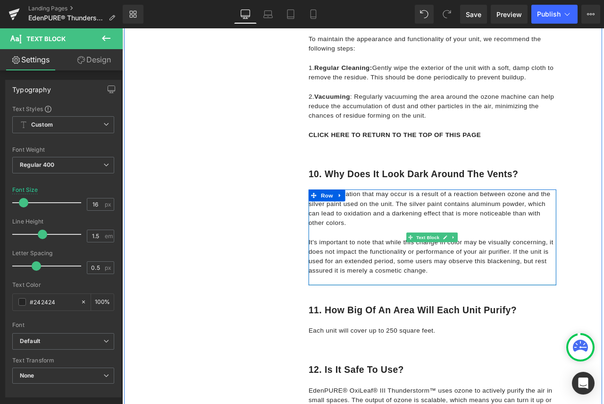
click at [492, 313] on p "It's important to note that while this change in color may be visually concerni…" at bounding box center [490, 298] width 294 height 45
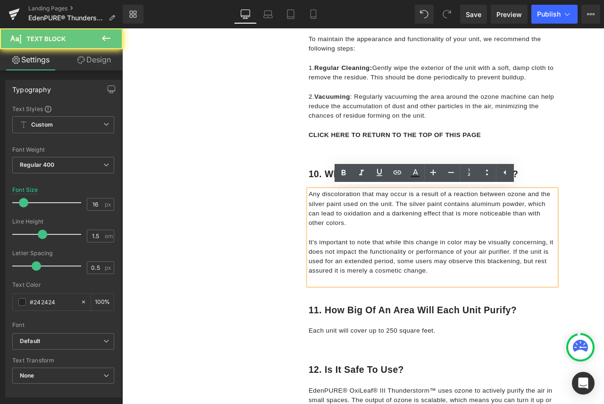
click at [489, 313] on p "It's important to note that while this change in color may be visually concerni…" at bounding box center [490, 298] width 294 height 45
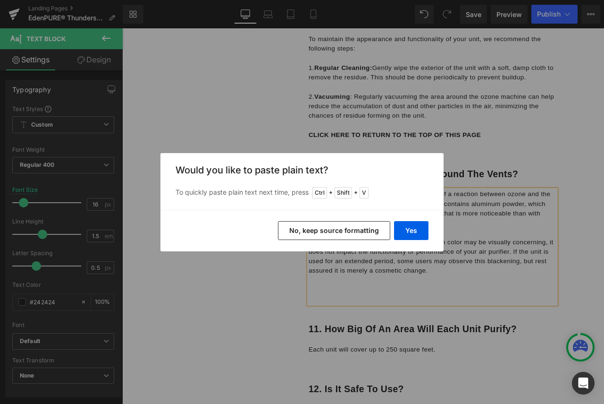
drag, startPoint x: 367, startPoint y: 225, endPoint x: 291, endPoint y: 238, distance: 77.1
click at [367, 225] on button "No, keep source formatting" at bounding box center [334, 230] width 112 height 19
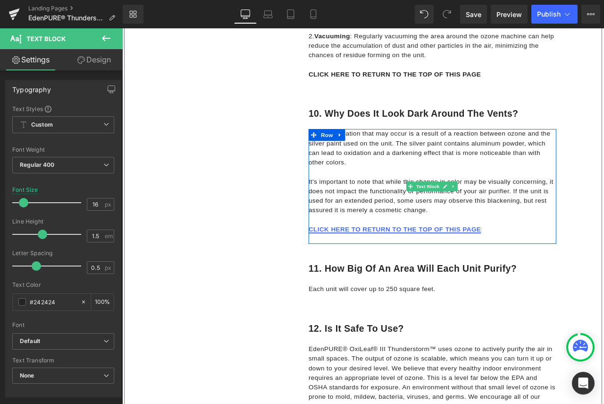
scroll to position [2596, 0]
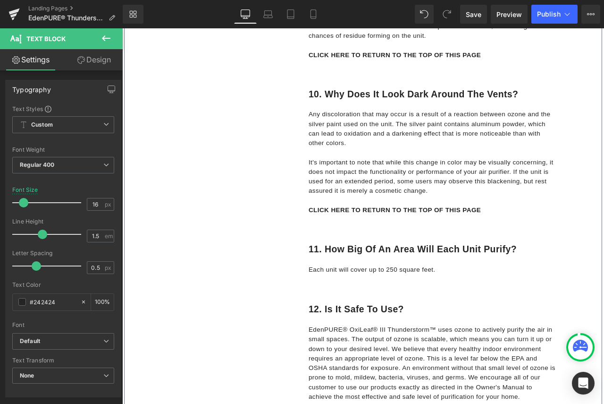
click at [490, 314] on div "Each unit will cover up to 250 square feet. Text Block" at bounding box center [490, 320] width 294 height 23
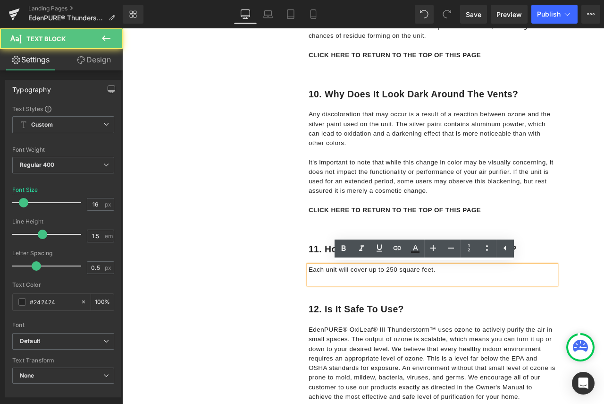
click at [502, 311] on p "Each unit will cover up to 250 square feet." at bounding box center [490, 314] width 294 height 11
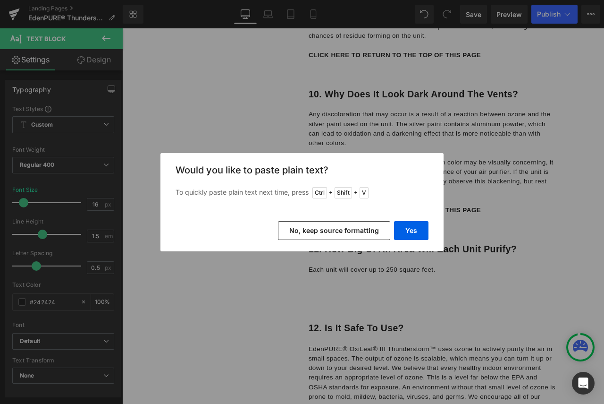
click at [367, 227] on button "No, keep source formatting" at bounding box center [334, 230] width 112 height 19
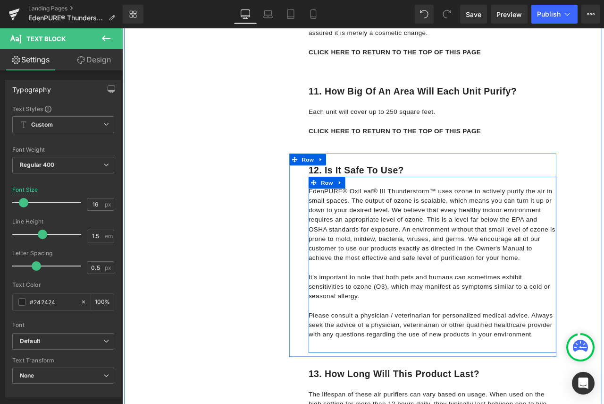
scroll to position [2785, 0]
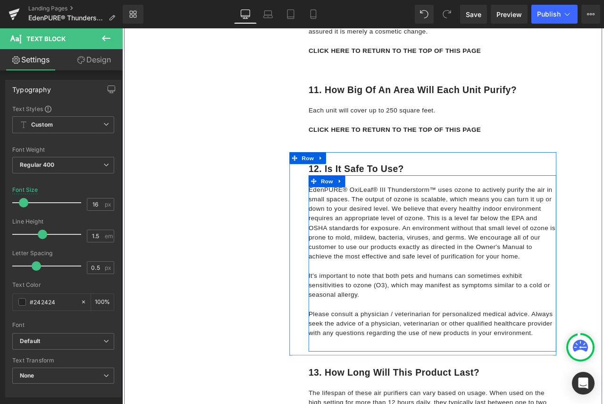
click at [604, 388] on p "Please consult a physician / veterinarian for personalized medical advice. Alwa…" at bounding box center [490, 378] width 294 height 34
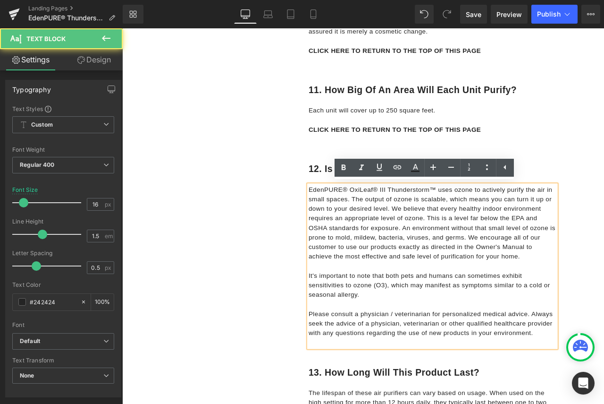
click at [604, 387] on p "Please consult a physician / veterinarian for personalized medical advice. Alwa…" at bounding box center [490, 378] width 294 height 34
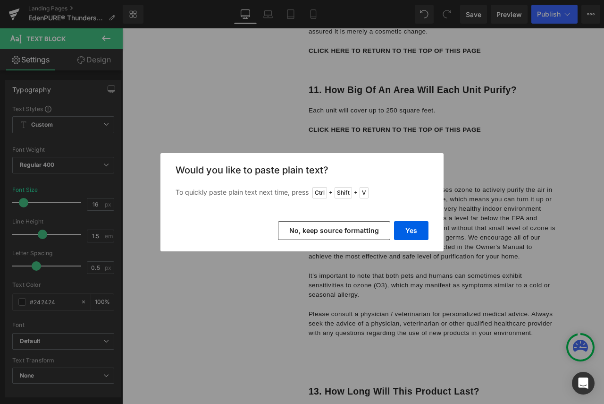
click at [348, 232] on button "No, keep source formatting" at bounding box center [334, 230] width 112 height 19
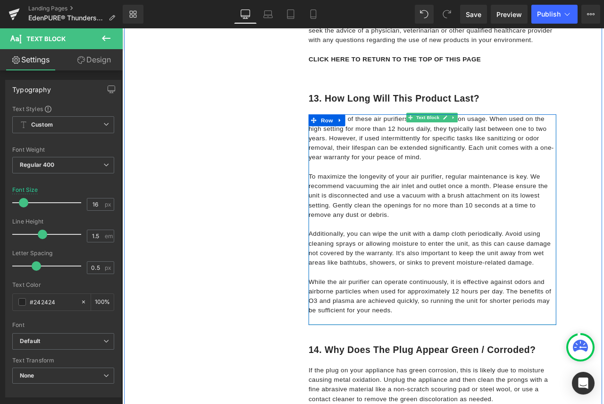
scroll to position [3162, 0]
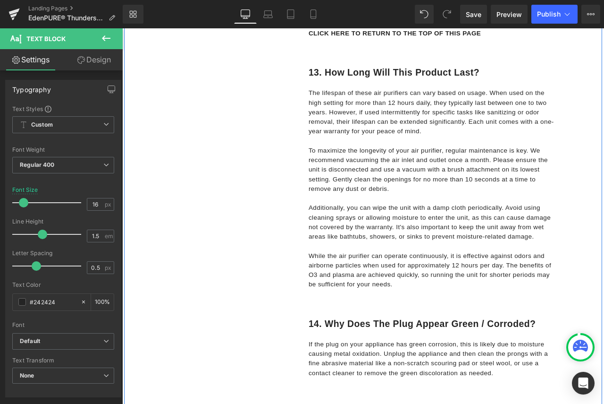
click at [455, 329] on p "While the air purifier can operate continuously, it is effective against odors …" at bounding box center [490, 314] width 294 height 45
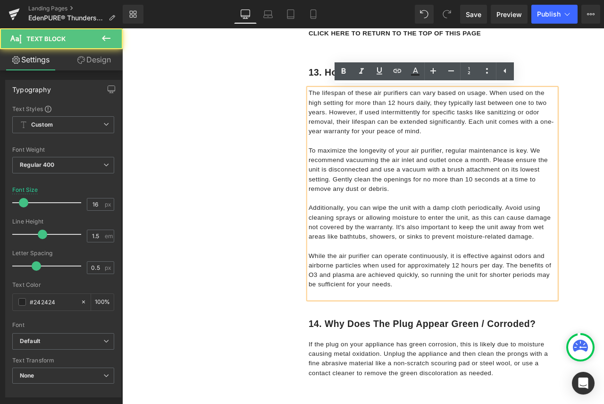
click at [455, 329] on p "While the air purifier can operate continuously, it is effective against odors …" at bounding box center [490, 314] width 294 height 45
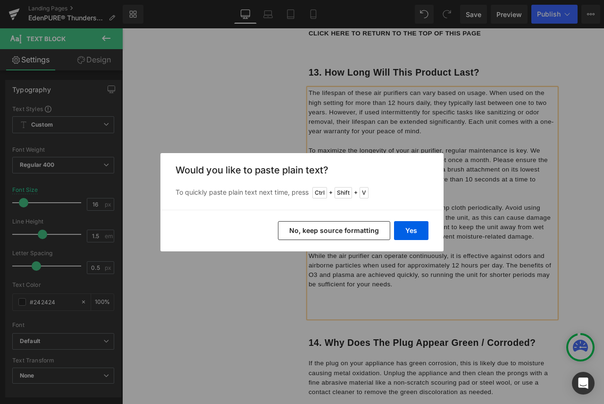
click at [339, 235] on button "No, keep source formatting" at bounding box center [334, 230] width 112 height 19
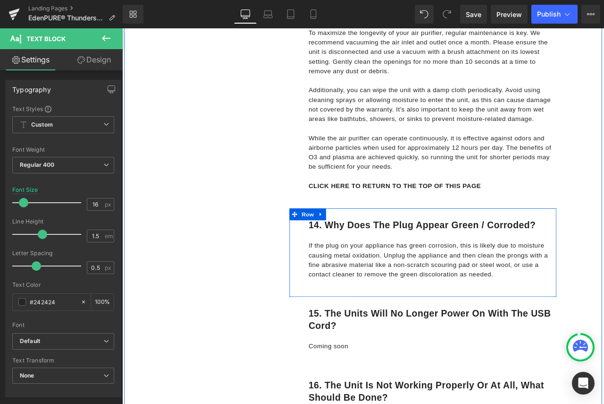
scroll to position [3304, 0]
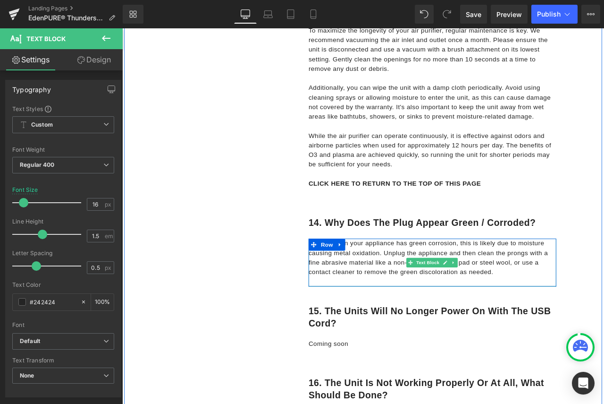
click at [553, 315] on p "If the plug on your appliance has green corrosion, this is likely due to moistu…" at bounding box center [490, 300] width 294 height 45
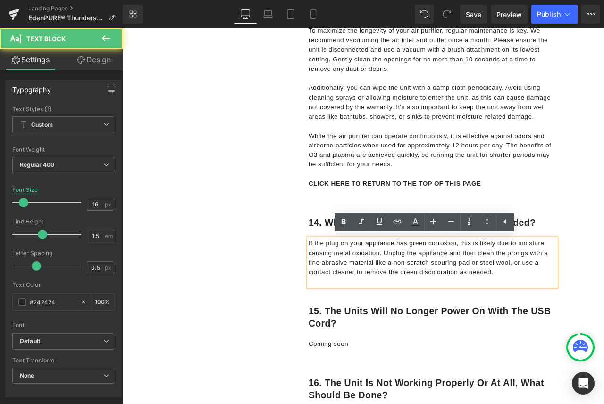
click at [569, 313] on p "If the plug on your appliance has green corrosion, this is likely due to moistu…" at bounding box center [490, 300] width 294 height 45
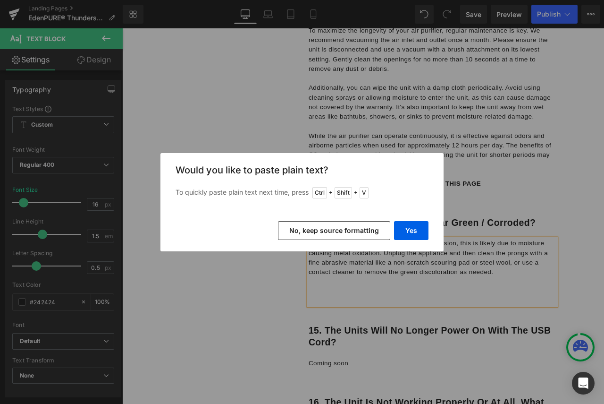
click at [352, 231] on button "No, keep source formatting" at bounding box center [334, 230] width 112 height 19
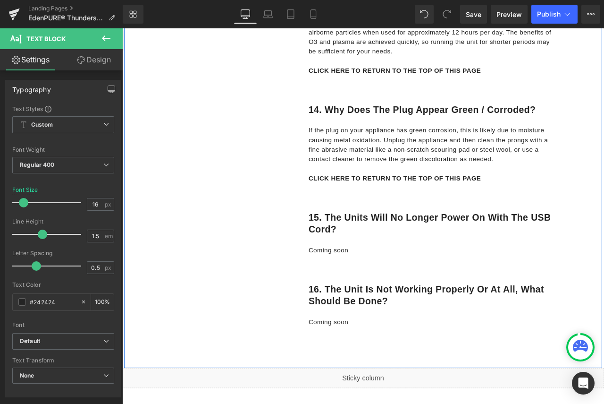
scroll to position [3445, 0]
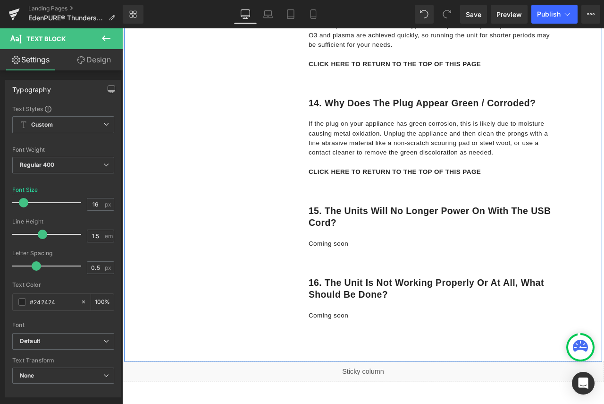
click at [428, 280] on p "Coming soon" at bounding box center [490, 283] width 294 height 11
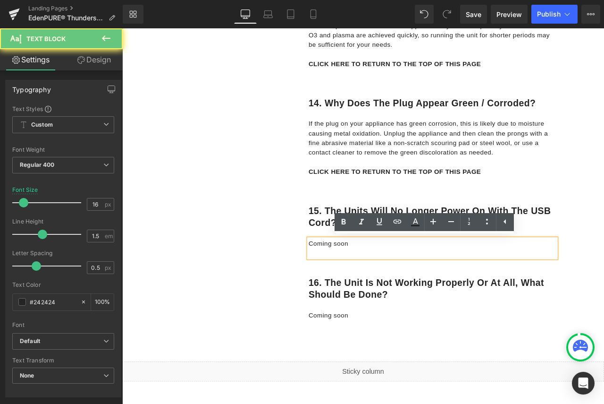
click at [427, 282] on p "Coming soon" at bounding box center [490, 283] width 294 height 11
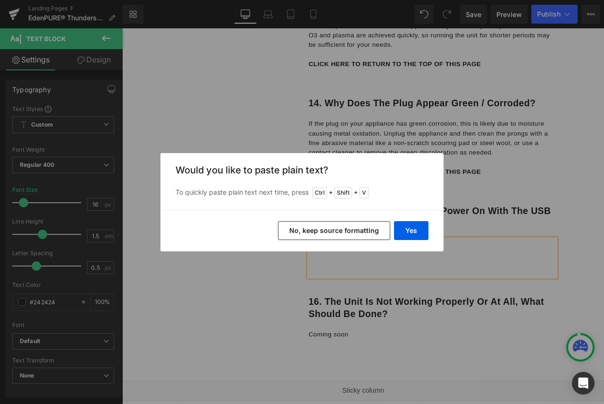
click at [363, 236] on button "No, keep source formatting" at bounding box center [334, 230] width 112 height 19
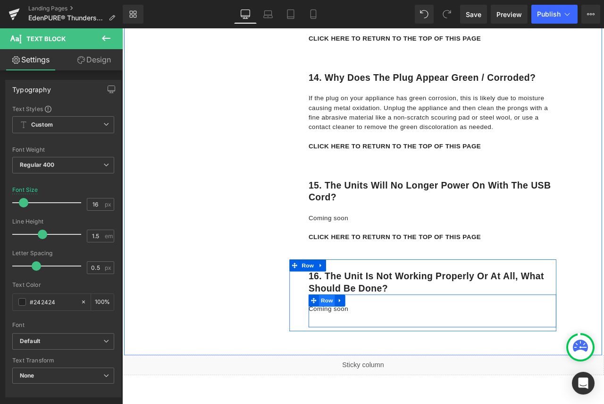
scroll to position [3493, 0]
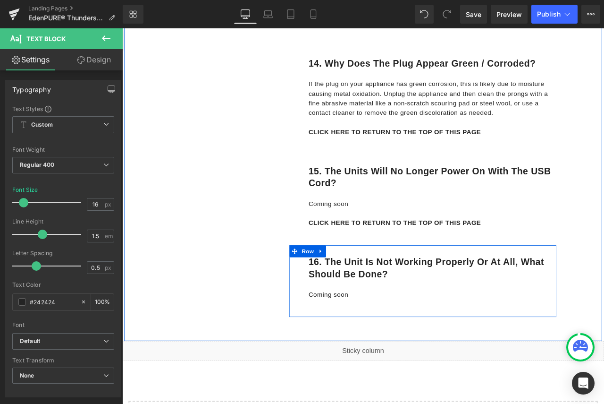
click at [416, 342] on p "Coming soon" at bounding box center [490, 343] width 294 height 11
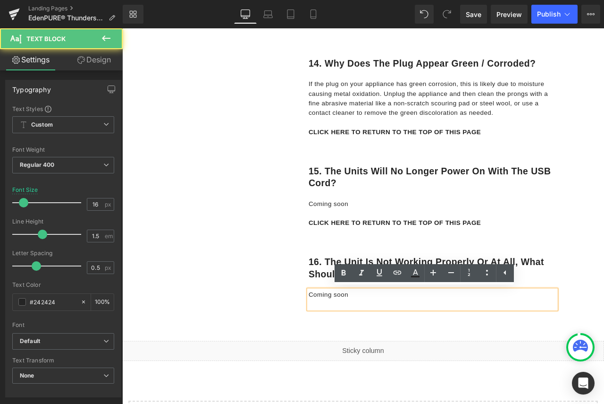
click at [411, 343] on p "Coming soon" at bounding box center [490, 343] width 294 height 11
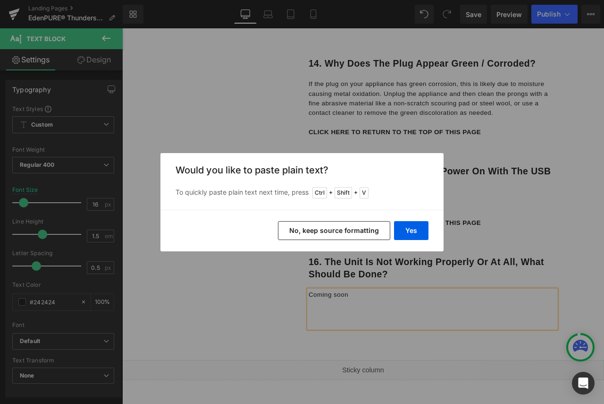
click at [316, 226] on button "No, keep source formatting" at bounding box center [334, 230] width 112 height 19
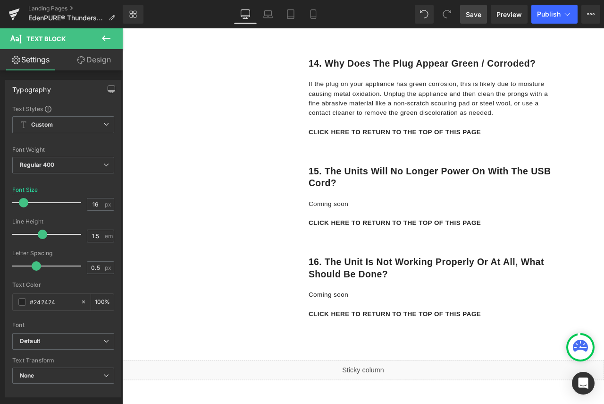
click at [474, 15] on span "Save" at bounding box center [474, 14] width 16 height 10
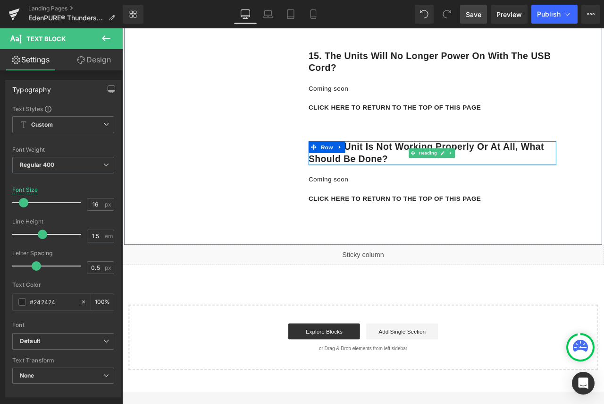
scroll to position [3634, 0]
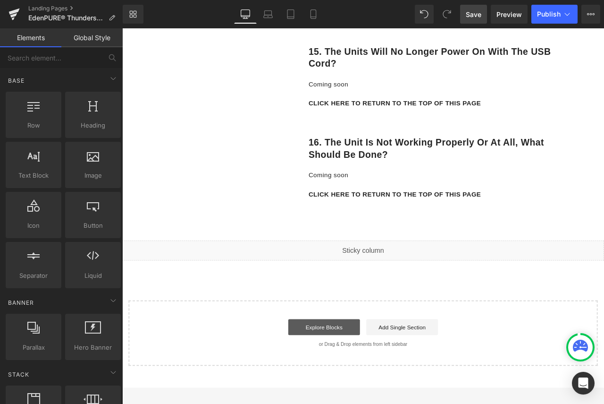
click at [336, 378] on link "Explore Blocks" at bounding box center [361, 381] width 85 height 19
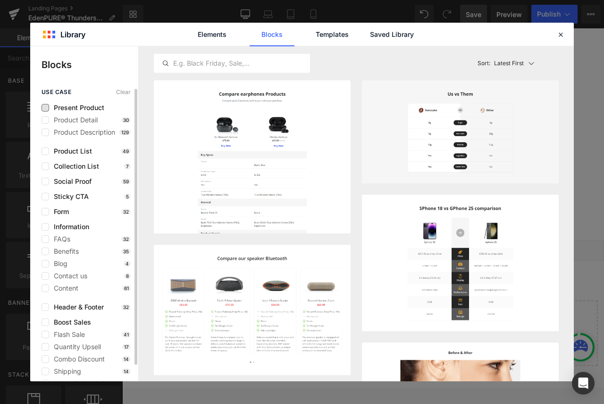
drag, startPoint x: 63, startPoint y: 109, endPoint x: 69, endPoint y: 104, distance: 8.1
click at [60, 110] on span "Present Product" at bounding box center [76, 108] width 55 height 8
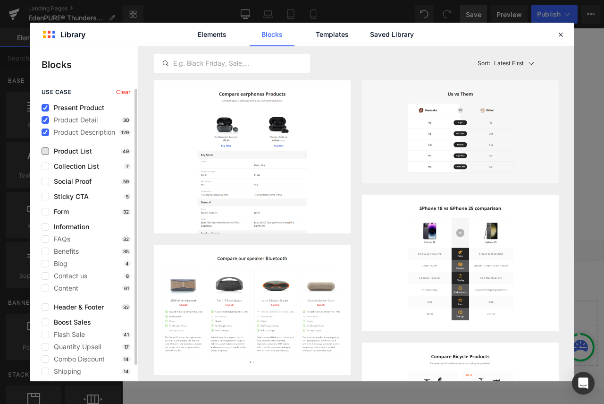
click at [73, 154] on span "Product List" at bounding box center [70, 151] width 43 height 8
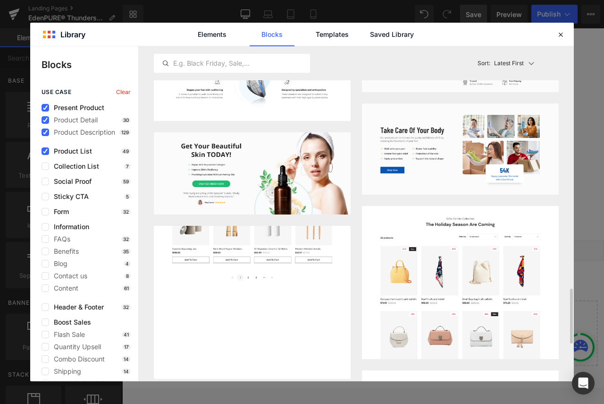
scroll to position [1038, 0]
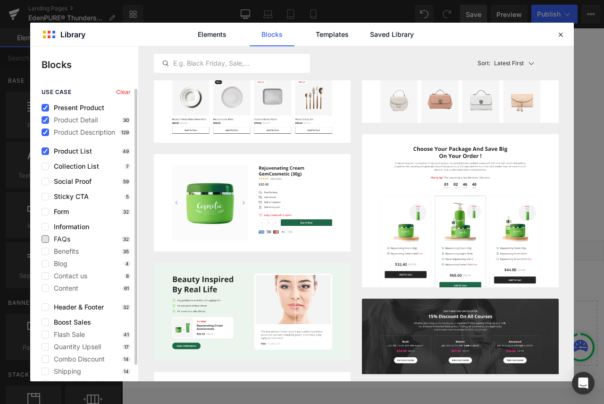
click at [65, 240] on span "FAQs" at bounding box center [59, 239] width 21 height 8
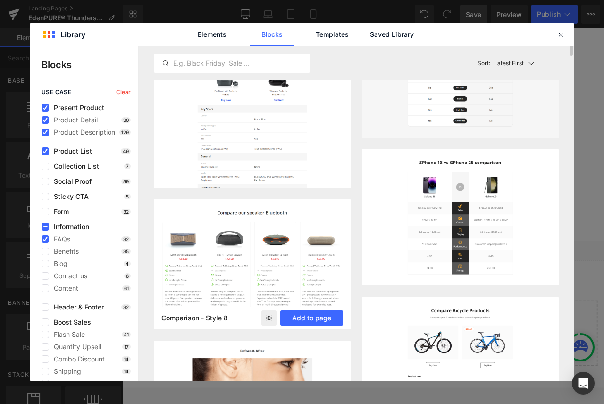
scroll to position [0, 0]
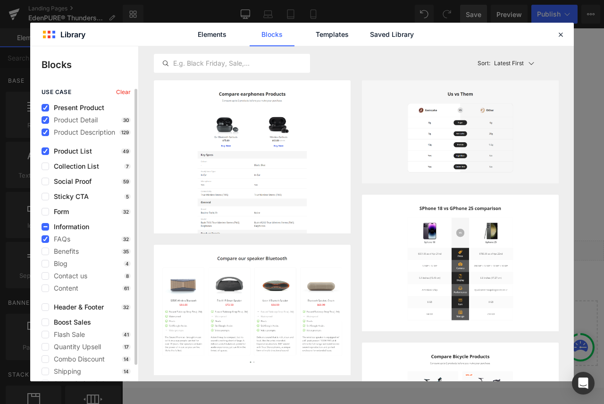
click at [123, 91] on span "Clear" at bounding box center [123, 92] width 15 height 7
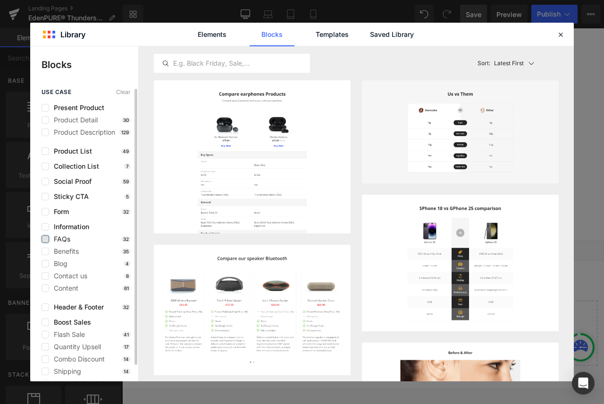
click at [48, 239] on label at bounding box center [46, 239] width 8 height 8
click at [45, 239] on input "checkbox" at bounding box center [45, 239] width 0 height 0
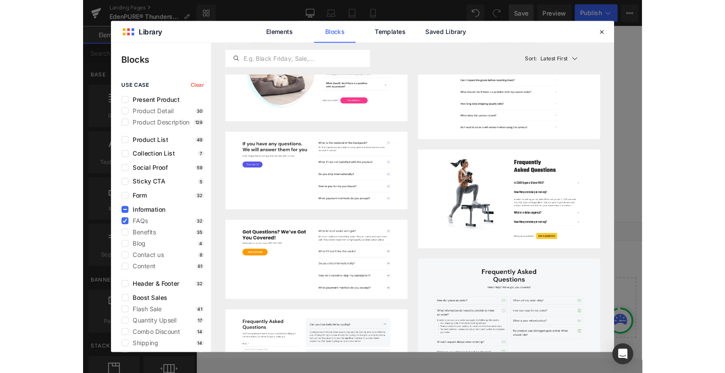
scroll to position [425, 0]
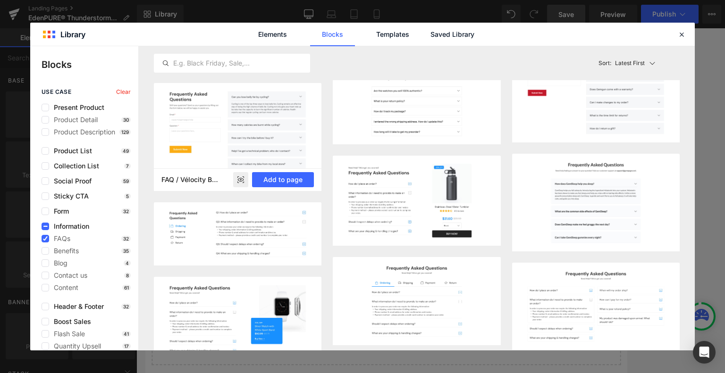
click at [252, 133] on img at bounding box center [238, 137] width 168 height 108
click at [291, 179] on button "Add to page" at bounding box center [283, 179] width 62 height 15
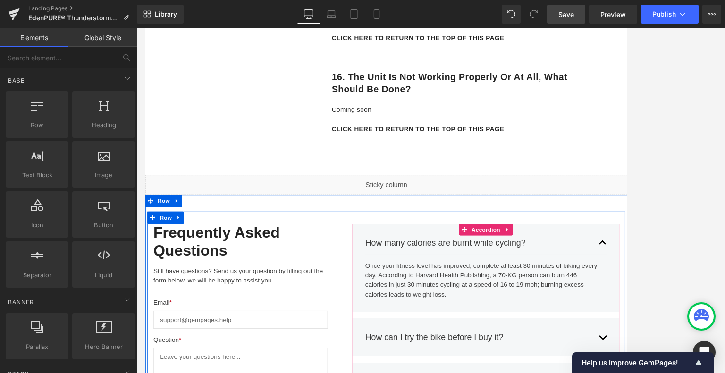
scroll to position [3711, 0]
click at [595, 278] on div "How many calories are burnt while cycling?" at bounding box center [538, 283] width 267 height 15
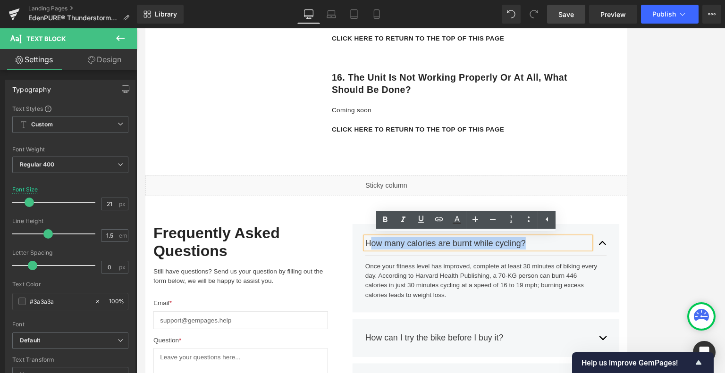
drag, startPoint x: 595, startPoint y: 279, endPoint x: 409, endPoint y: 270, distance: 185.7
click at [409, 270] on div "How many calories are burnt while cycling? Text Block" at bounding box center [548, 284] width 286 height 30
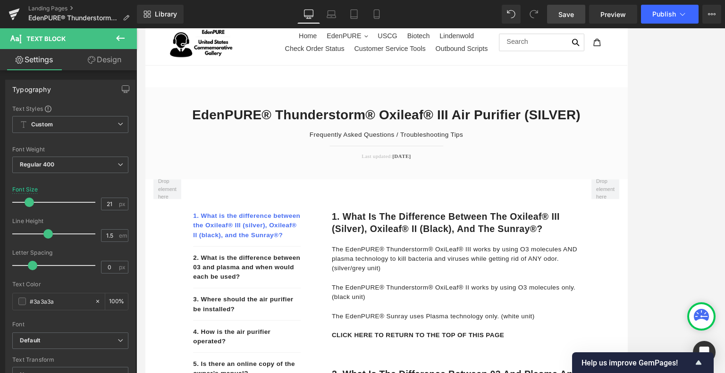
scroll to position [0, 0]
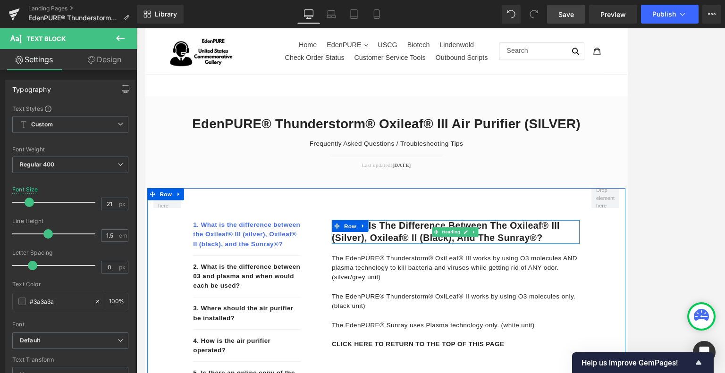
click at [604, 276] on h1 "1. What is the difference between the Oxileaf® III (silver), Oxileaf® II (black…" at bounding box center [513, 270] width 294 height 28
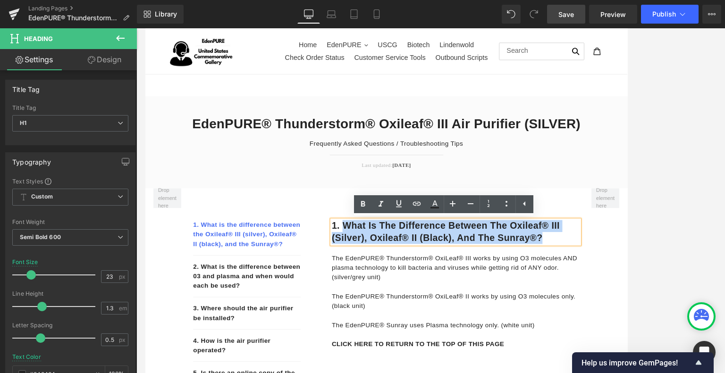
drag, startPoint x: 622, startPoint y: 275, endPoint x: 376, endPoint y: 265, distance: 246.6
click at [376, 265] on h1 "1. What is the difference between the Oxileaf® III (silver), Oxileaf® II (black…" at bounding box center [513, 270] width 294 height 28
copy h1 "What is the difference between the Oxileaf® III (silver), Oxileaf® II (black), …"
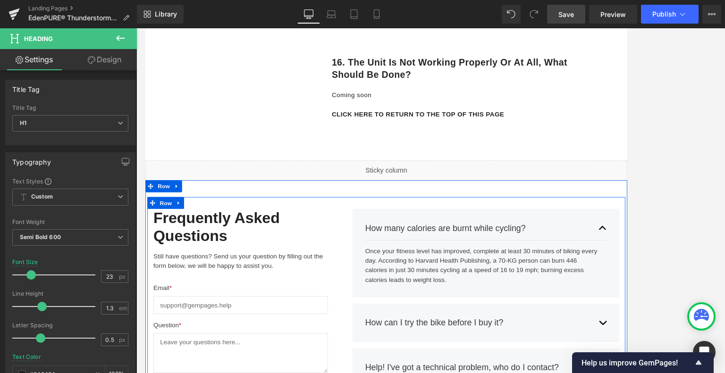
scroll to position [3776, 0]
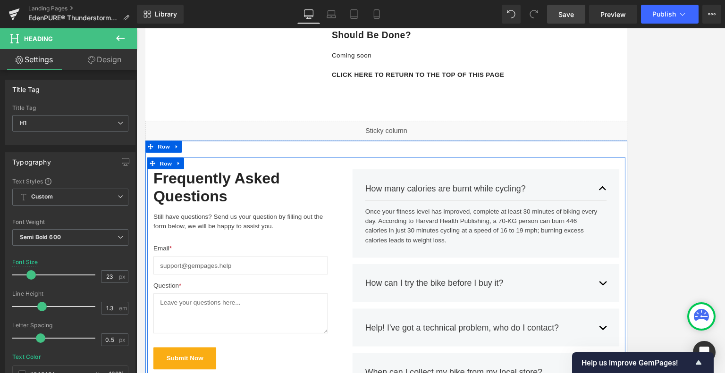
click at [456, 261] on div "Once your fitness level has improved, complete at least 30 minutes of biking ev…" at bounding box center [544, 262] width 279 height 45
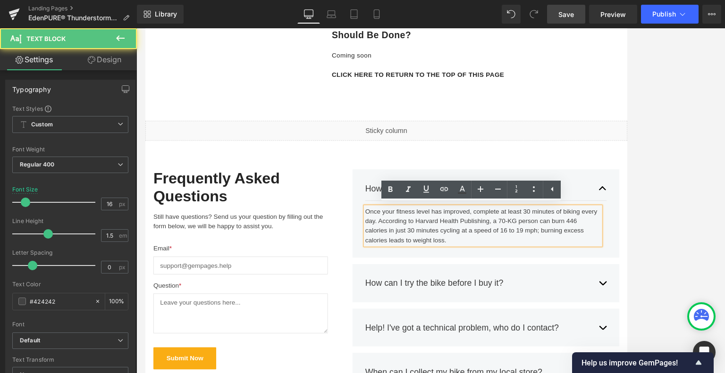
click at [523, 280] on div "Once your fitness level has improved, complete at least 30 minutes of biking ev…" at bounding box center [544, 262] width 279 height 45
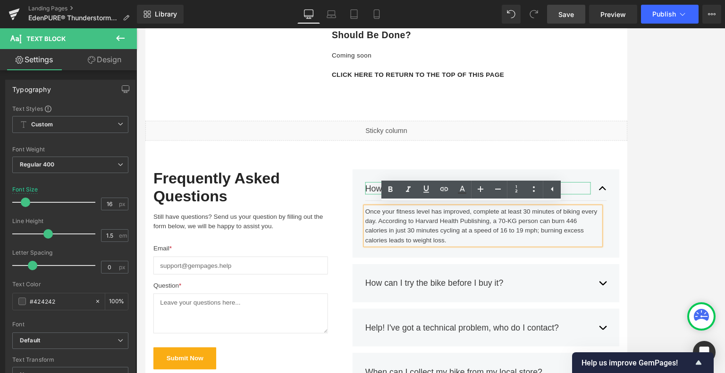
click at [604, 215] on div "How many calories are burnt while cycling?" at bounding box center [538, 218] width 267 height 15
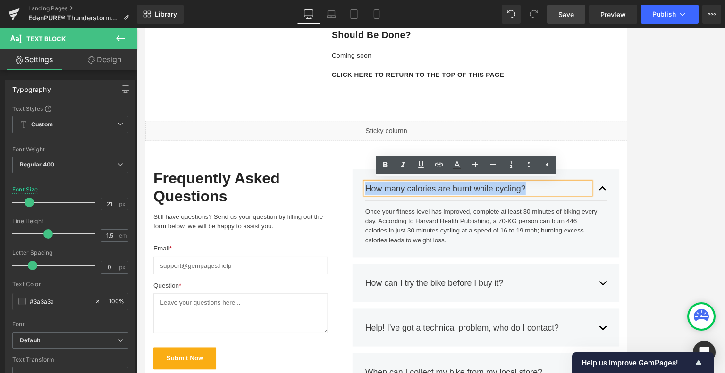
drag, startPoint x: 611, startPoint y: 218, endPoint x: 403, endPoint y: 219, distance: 208.1
click at [405, 219] on div "How many calories are burnt while cycling?" at bounding box center [538, 218] width 267 height 15
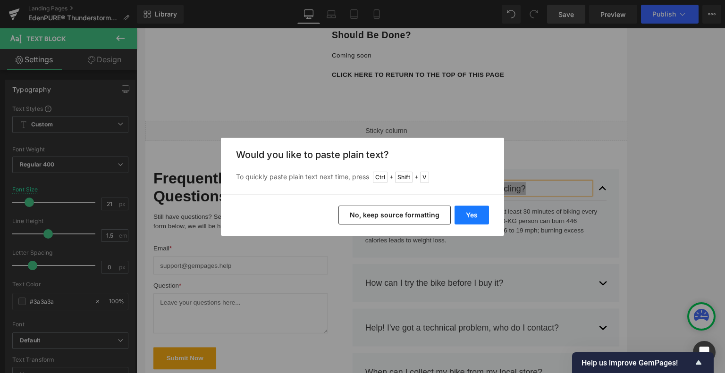
click at [476, 215] on button "Yes" at bounding box center [472, 215] width 34 height 19
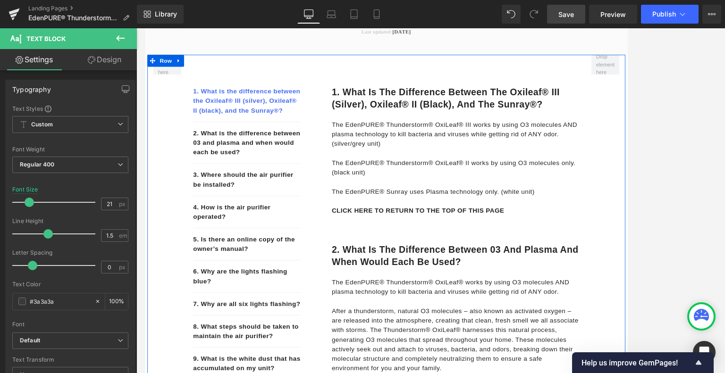
scroll to position [142, 0]
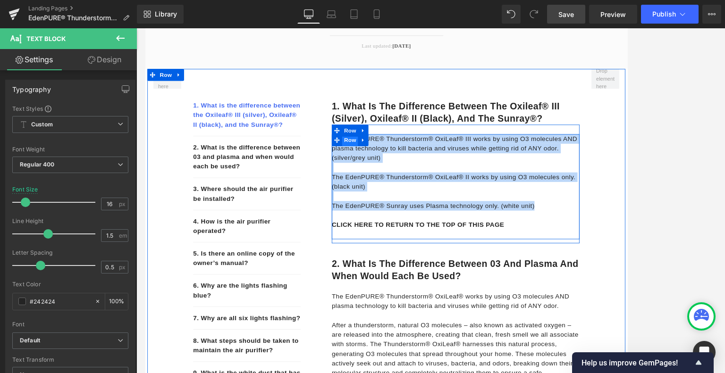
drag, startPoint x: 601, startPoint y: 237, endPoint x: 379, endPoint y: 164, distance: 233.9
click at [379, 164] on div "The EdenPURE® Thunderstorm® OxiLeaf® III works by using O3 molecules AND plasma…" at bounding box center [513, 216] width 294 height 125
copy div "EdenPURE® Thunderstorm® OxiLeaf® III works by using O3 molecules AND plasma tec…"
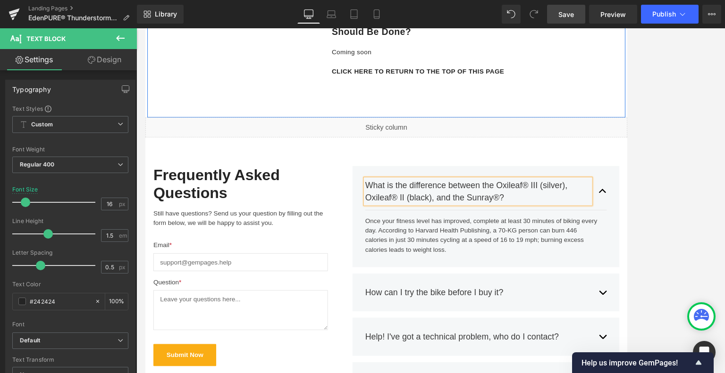
scroll to position [3870, 0]
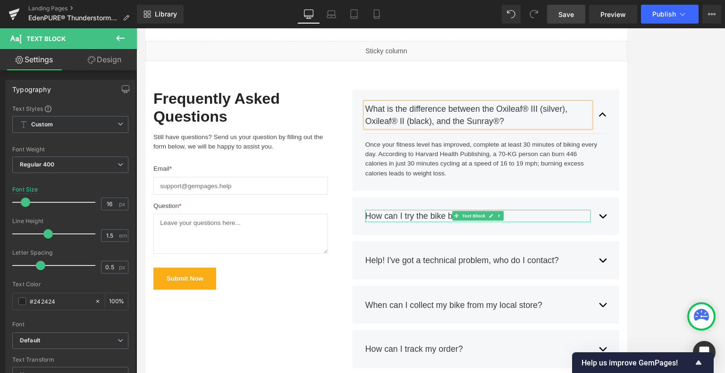
click at [584, 247] on div "How can I try the bike before I buy it?" at bounding box center [538, 251] width 267 height 15
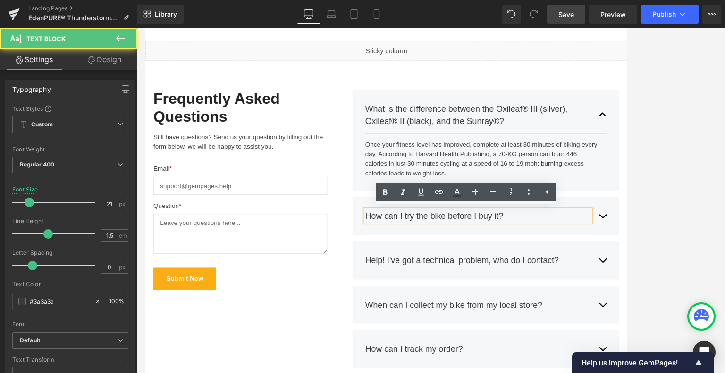
click at [584, 247] on div "How can I try the bike before I buy it?" at bounding box center [538, 251] width 267 height 15
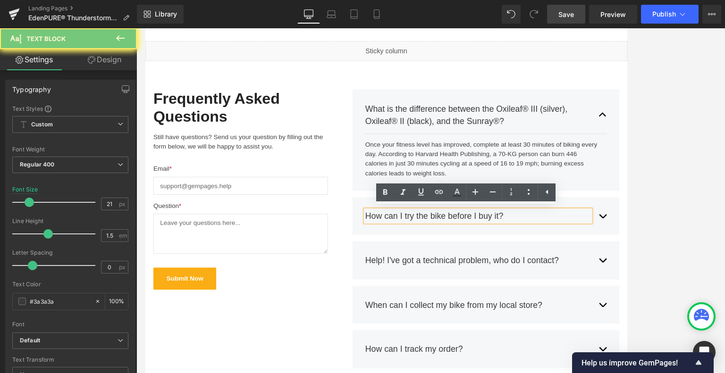
click at [584, 247] on div "How can I try the bike before I buy it?" at bounding box center [538, 251] width 267 height 15
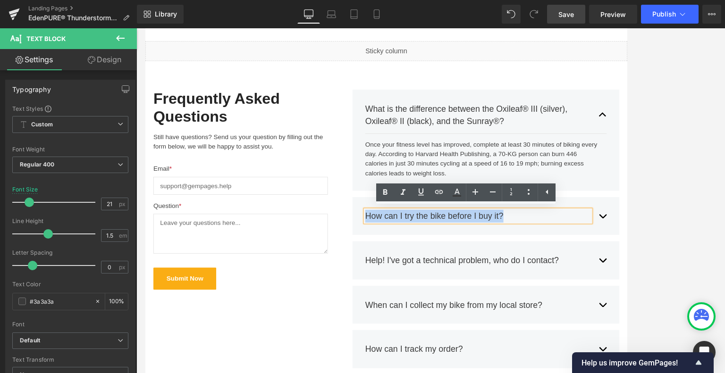
click at [584, 247] on div "How can I try the bike before I buy it?" at bounding box center [538, 251] width 267 height 15
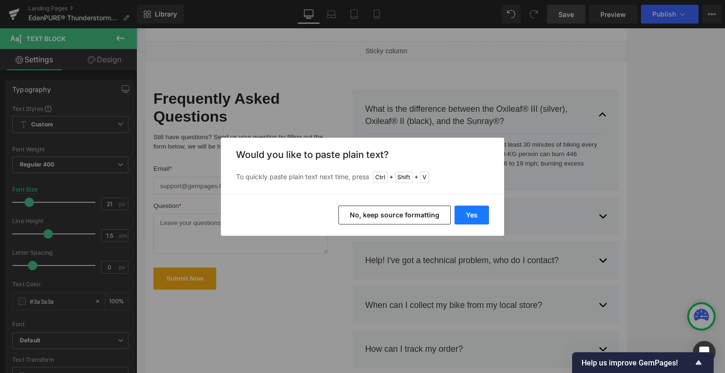
click at [465, 215] on button "Yes" at bounding box center [472, 215] width 34 height 19
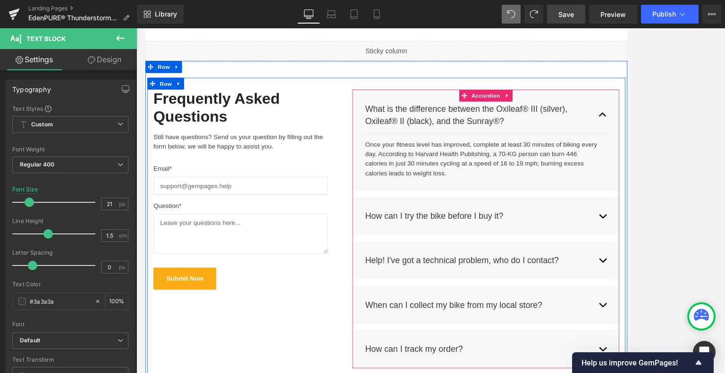
click at [506, 200] on div "Once your fitness level has improved, complete at least 30 minutes of biking ev…" at bounding box center [544, 182] width 279 height 45
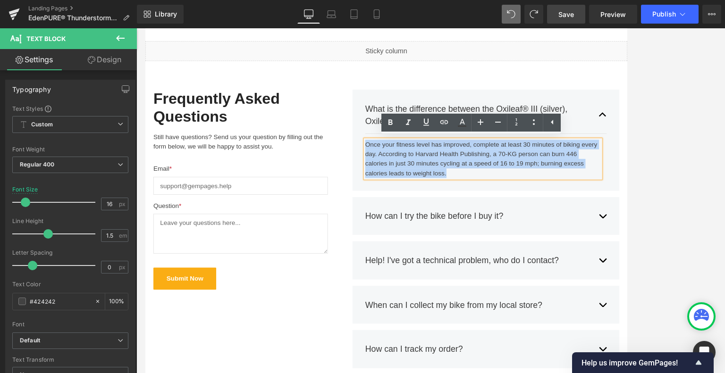
drag, startPoint x: 506, startPoint y: 200, endPoint x: 401, endPoint y: 166, distance: 110.6
click at [405, 166] on div "Once your fitness level has improved, complete at least 30 minutes of biking ev…" at bounding box center [544, 182] width 279 height 45
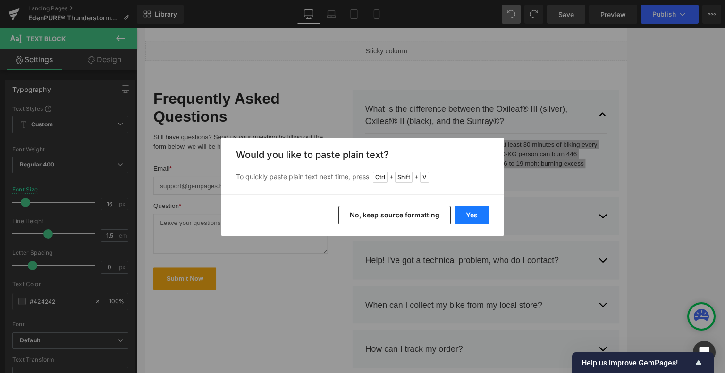
click at [471, 215] on button "Yes" at bounding box center [472, 215] width 34 height 19
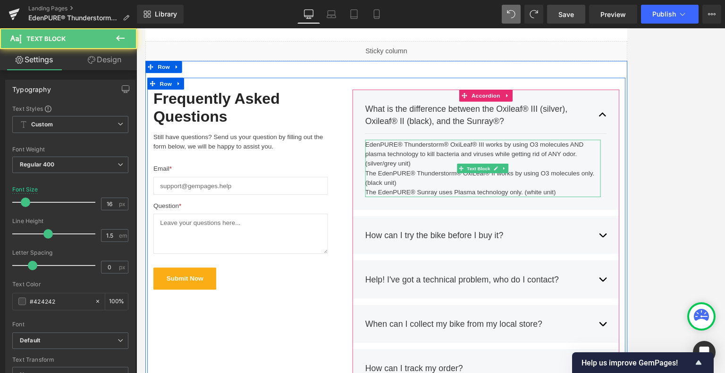
click at [471, 185] on div "EdenPURE® Thunderstorm® OxiLeaf® III works by using O3 molecules AND plasma tec…" at bounding box center [544, 194] width 279 height 68
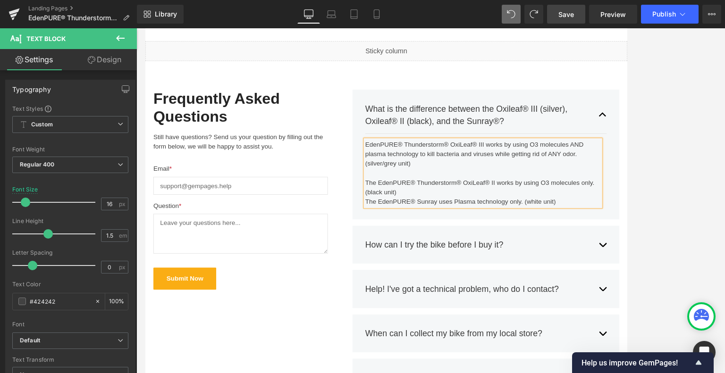
click at [457, 219] on div "The EdenPURE® Thunderstorm® OxiLeaf® II works by using O3 molecules only. (blac…" at bounding box center [544, 217] width 279 height 23
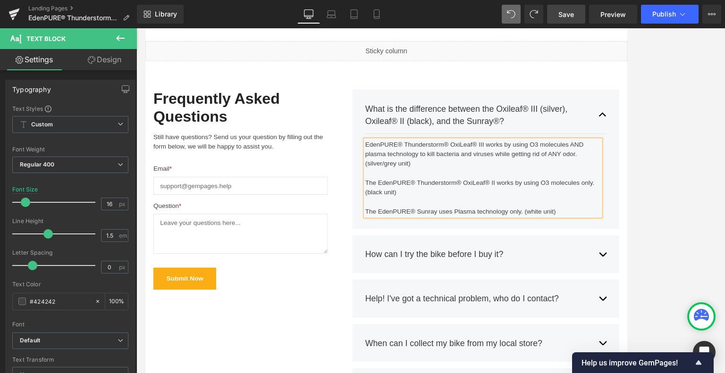
click at [604, 283] on div "How can I try the bike before I buy it? Text Block" at bounding box center [548, 296] width 286 height 29
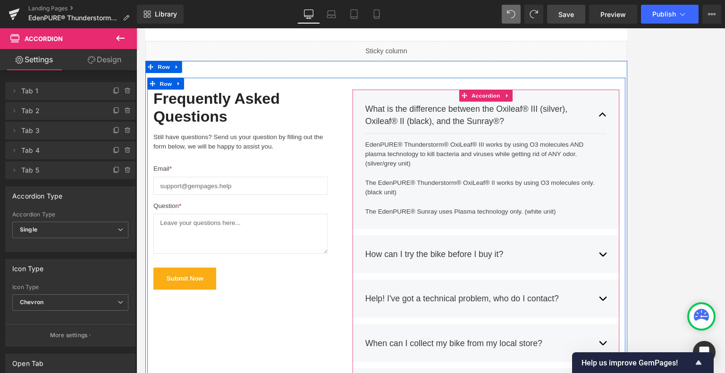
click at [604, 130] on button "button" at bounding box center [686, 131] width 9 height 44
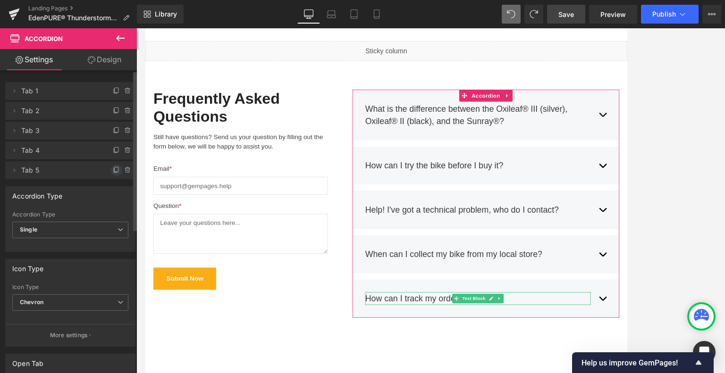
click at [114, 168] on icon at bounding box center [117, 171] width 8 height 8
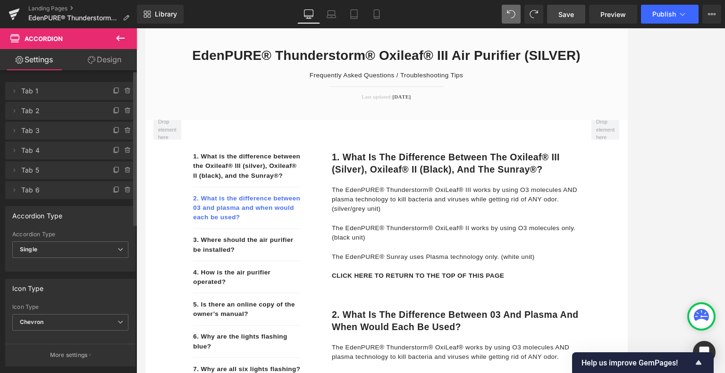
scroll to position [236, 0]
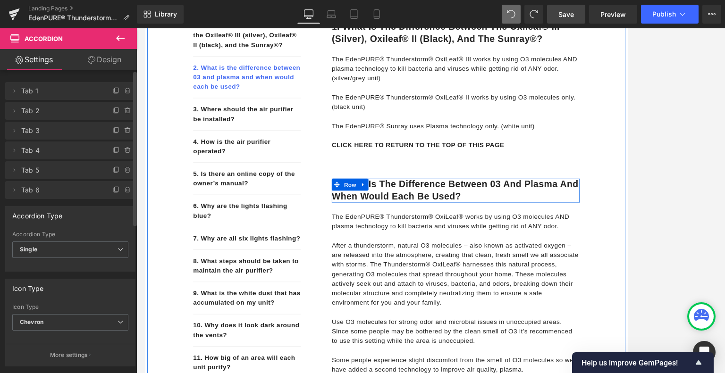
click at [569, 232] on h1 "2. What is the difference between 03 and plasma and when would each be used?" at bounding box center [513, 221] width 294 height 28
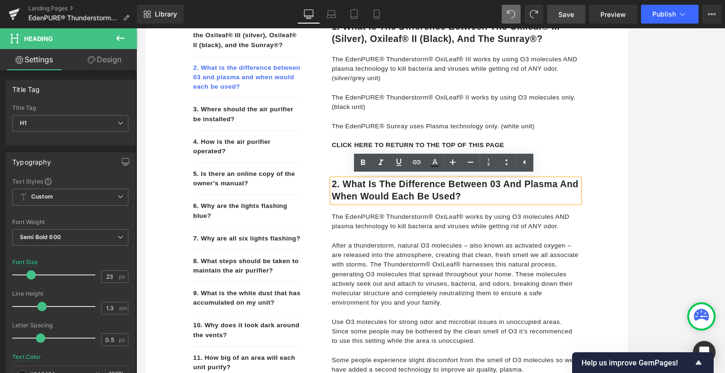
drag, startPoint x: 553, startPoint y: 230, endPoint x: 378, endPoint y: 214, distance: 175.4
click at [378, 214] on h1 "2. What is the difference between 03 and plasma and when would each be used?" at bounding box center [513, 221] width 294 height 28
copy h1 "What is the difference between 03 and plasma and when would each be used?"
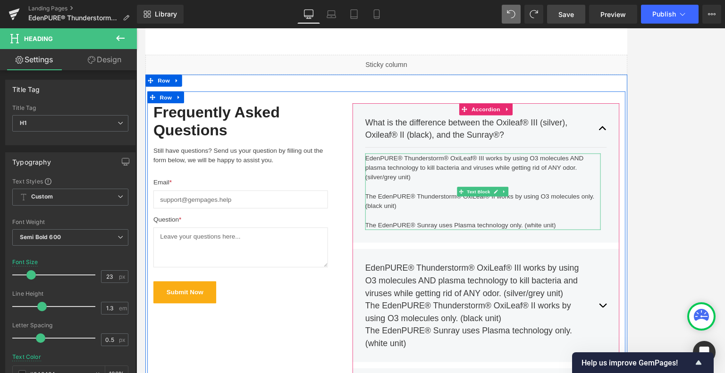
scroll to position [3870, 0]
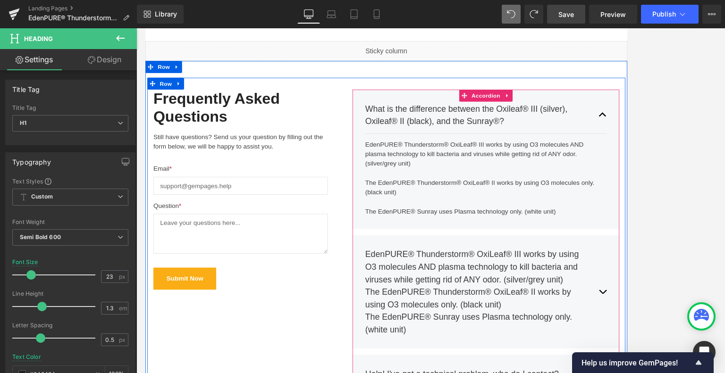
click at [473, 329] on div "EdenPURE® Thunderstorm® OxiLeaf® III works by using O3 molecules AND plasma tec…" at bounding box center [538, 341] width 267 height 104
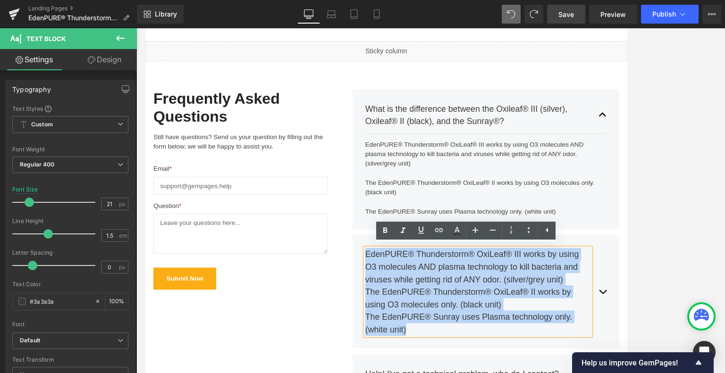
drag, startPoint x: 461, startPoint y: 384, endPoint x: 402, endPoint y: 292, distance: 109.6
click at [405, 292] on div "EdenPURE® Thunderstorm® OxiLeaf® III works by using O3 molecules AND plasma tec…" at bounding box center [538, 341] width 267 height 104
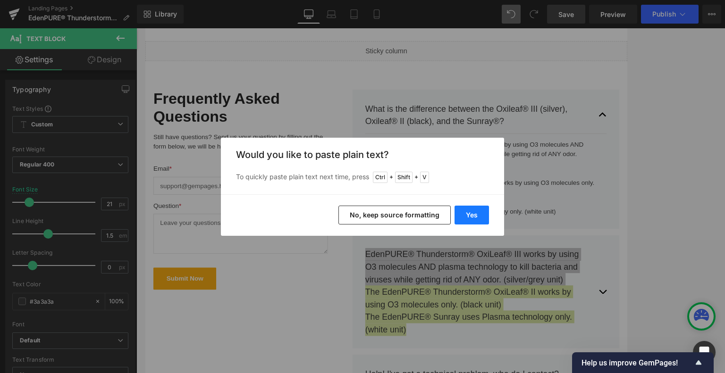
click at [465, 212] on button "Yes" at bounding box center [472, 215] width 34 height 19
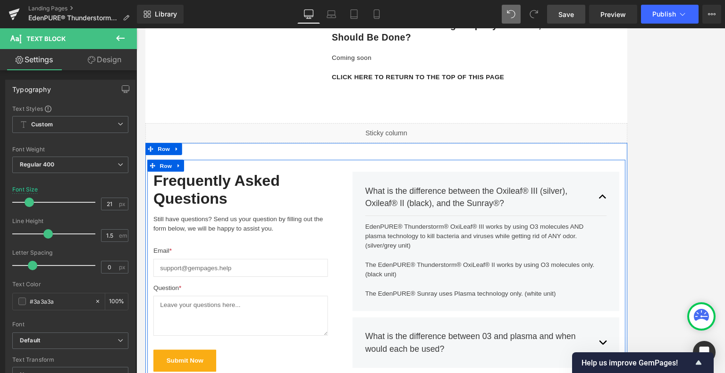
scroll to position [3776, 0]
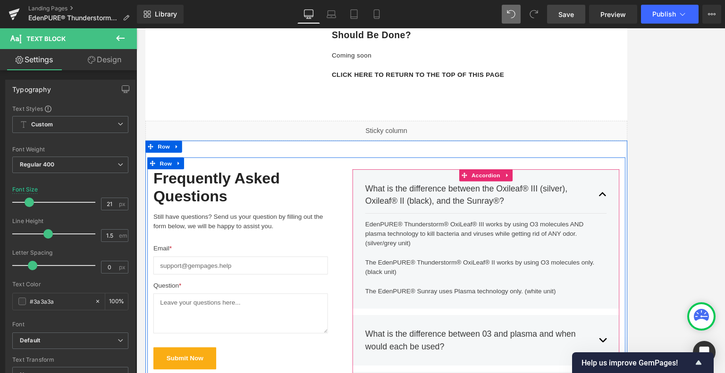
click at [604, 350] on div "What is the difference between the Oxileaf® III (silver), Oxileaf® II (black), …" at bounding box center [548, 277] width 316 height 165
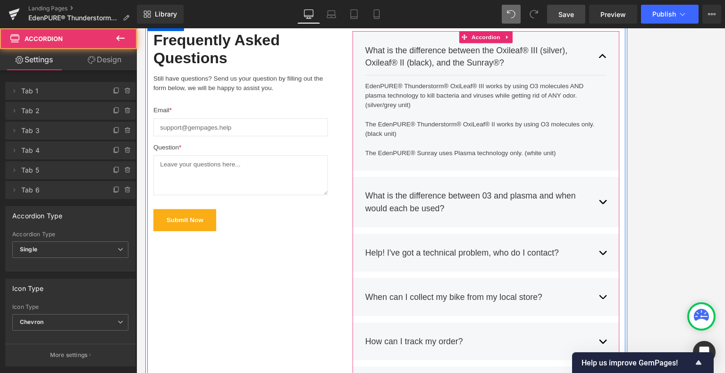
scroll to position [3965, 0]
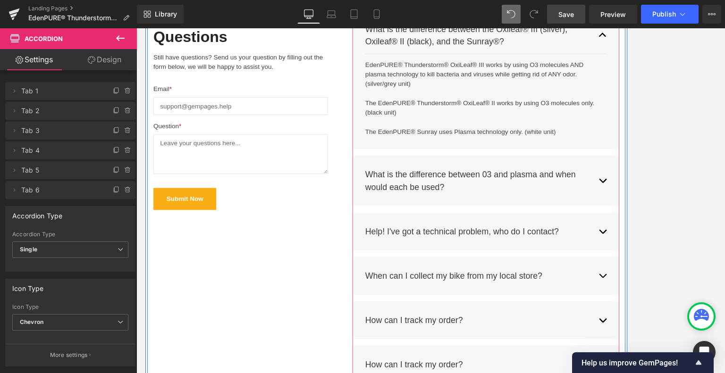
click at [604, 330] on div "When can I collect my bike from my local store? Text Block" at bounding box center [548, 321] width 286 height 29
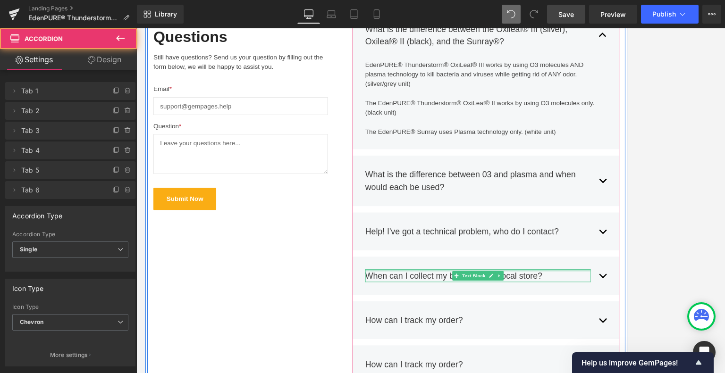
click at [604, 314] on div at bounding box center [538, 315] width 267 height 2
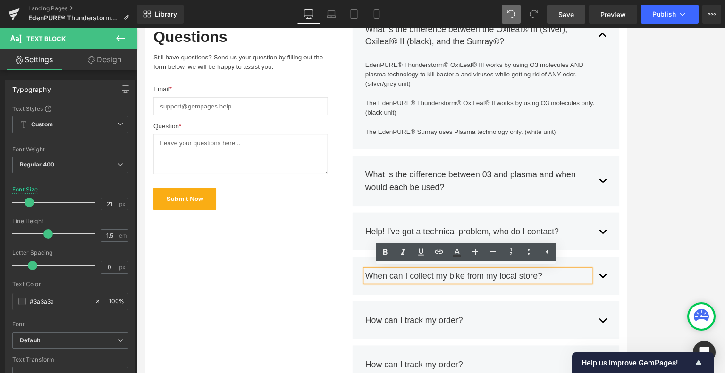
click at [604, 305] on div "When can I collect my bike from my local store? Text Block You can collect it a…" at bounding box center [548, 321] width 316 height 45
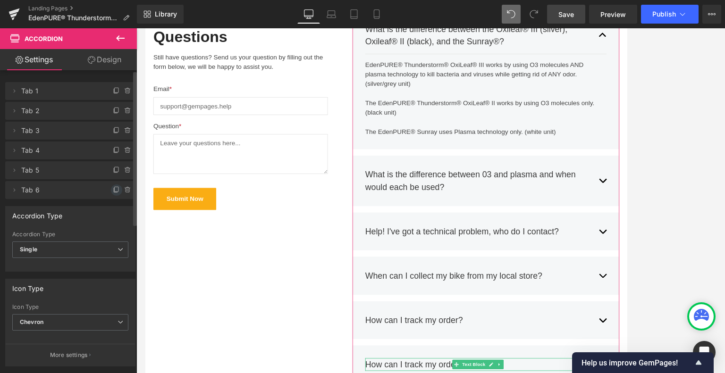
click at [113, 190] on icon at bounding box center [117, 190] width 8 height 8
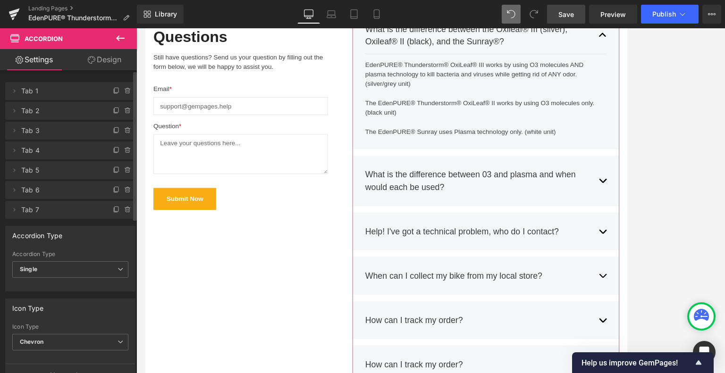
click at [113, 190] on icon at bounding box center [117, 190] width 8 height 8
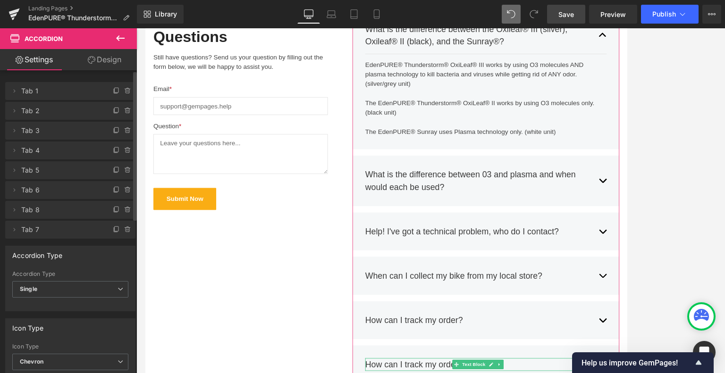
click at [113, 190] on icon at bounding box center [117, 190] width 8 height 8
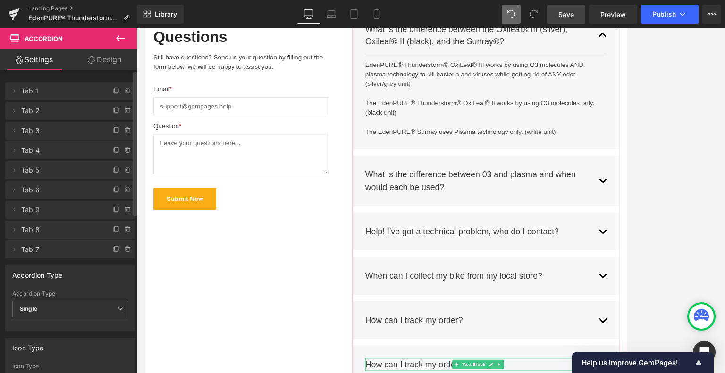
click at [113, 190] on icon at bounding box center [117, 190] width 8 height 8
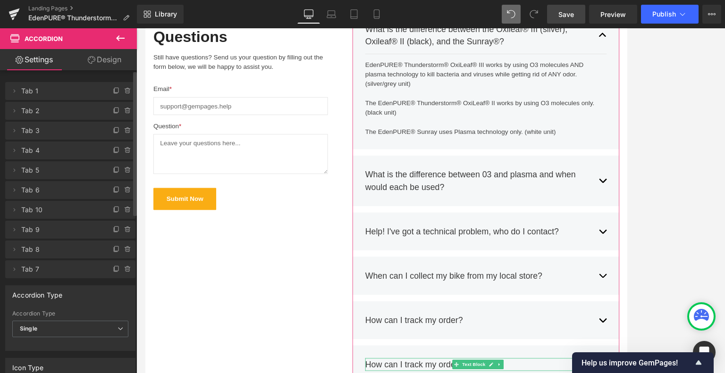
click at [113, 190] on icon at bounding box center [117, 190] width 8 height 8
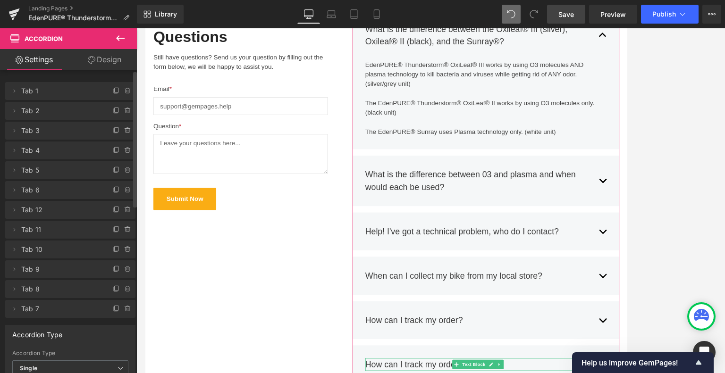
click at [113, 190] on icon at bounding box center [117, 190] width 8 height 8
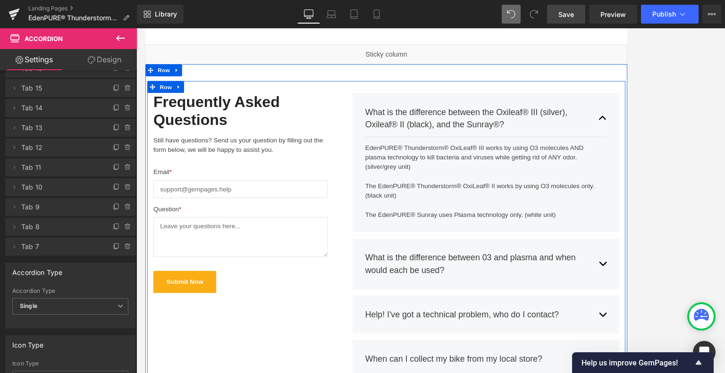
scroll to position [3870, 0]
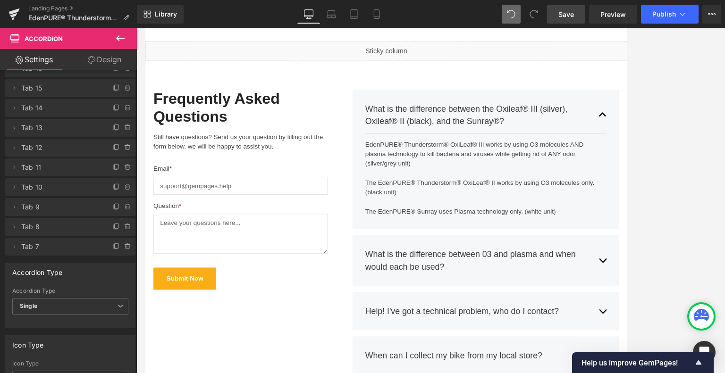
click at [604, 126] on button "button" at bounding box center [686, 131] width 9 height 44
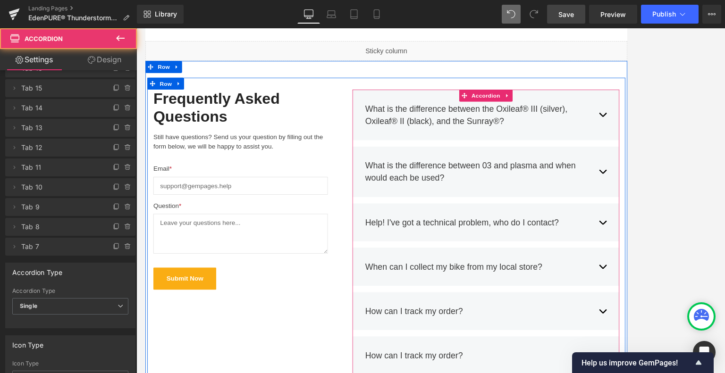
click at [604, 195] on button "button" at bounding box center [686, 199] width 9 height 44
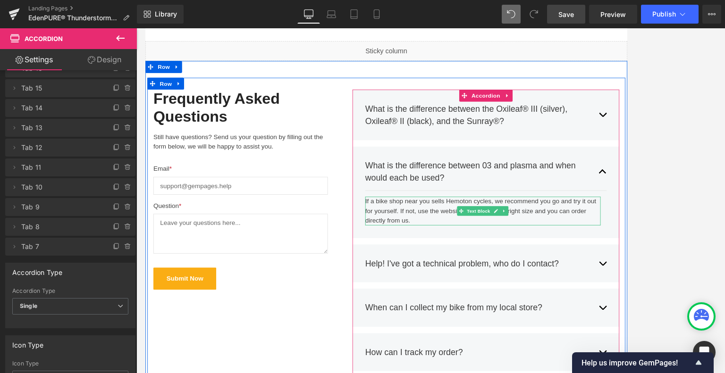
click at [457, 257] on div "If a bike shop near you sells Hemoton cycles, we recommend you go and try it ou…" at bounding box center [544, 245] width 279 height 34
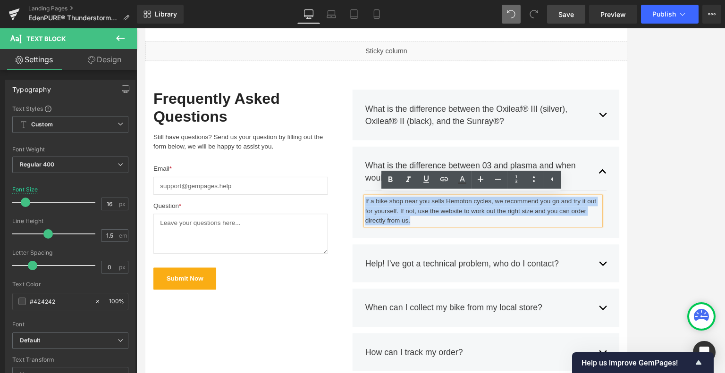
drag, startPoint x: 458, startPoint y: 255, endPoint x: 401, endPoint y: 233, distance: 61.0
click at [405, 233] on div "If a bike shop near you sells Hemoton cycles, we recommend you go and try it ou…" at bounding box center [544, 245] width 279 height 34
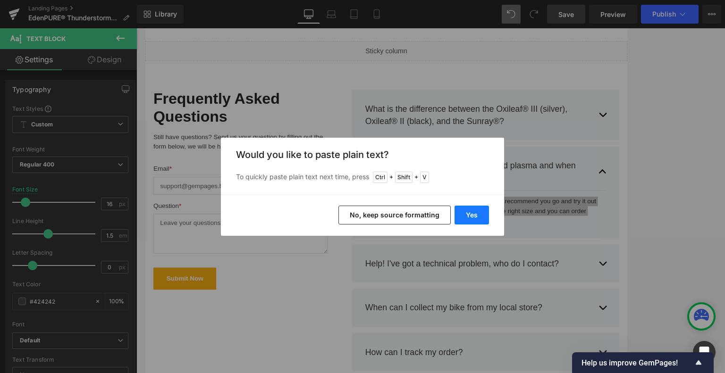
click at [471, 219] on button "Yes" at bounding box center [472, 215] width 34 height 19
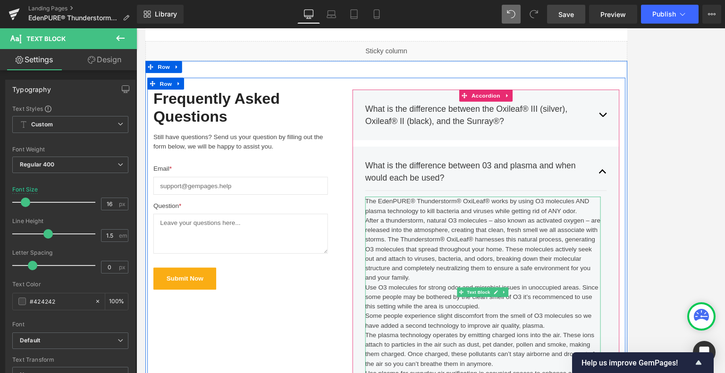
click at [604, 245] on div "The EdenPURE® Thunderstorm® OxiLeaf® works by using O3 molecules AND plasma tec…" at bounding box center [544, 341] width 279 height 227
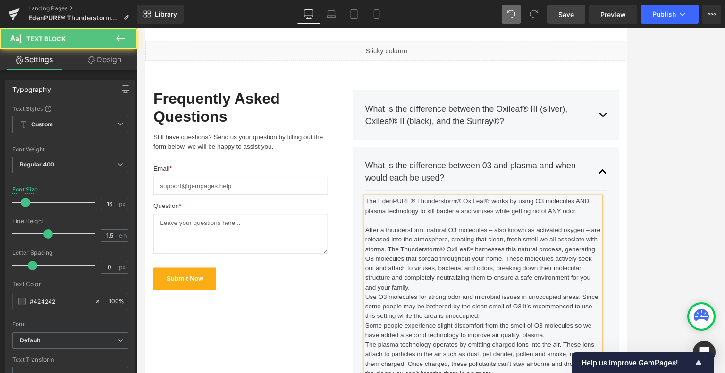
click at [464, 334] on div "After a thunderstorm, natural O3 molecules – also known as activated oxygen – a…" at bounding box center [544, 301] width 279 height 79
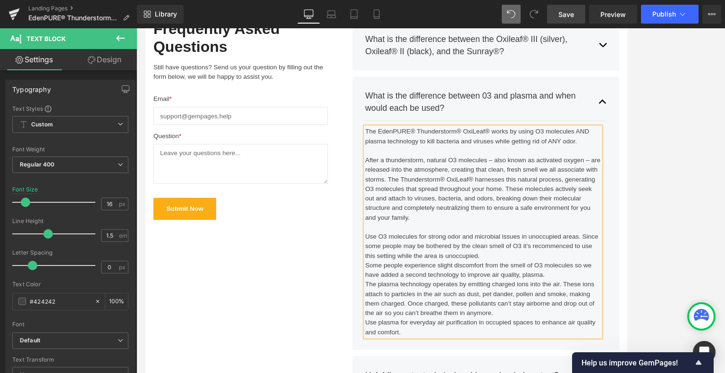
scroll to position [3965, 0]
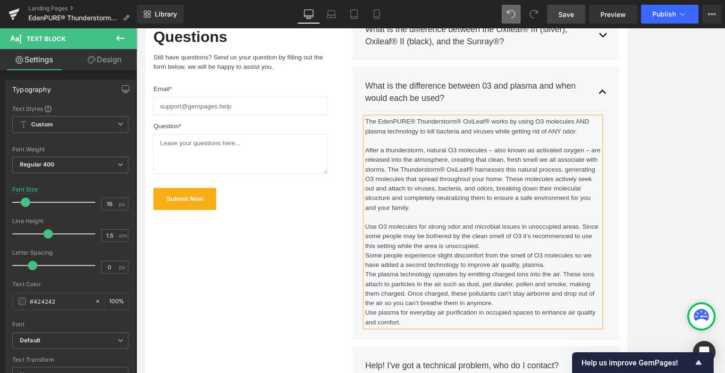
click at [551, 285] on div "Use O3 molecules for strong odor and microbial issues in unoccupied areas. Sinc…" at bounding box center [544, 275] width 279 height 34
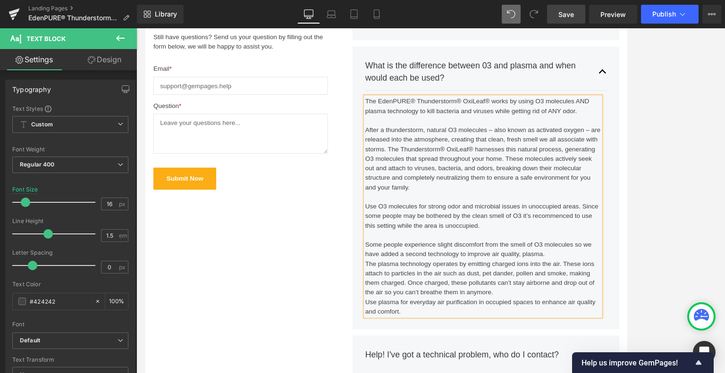
scroll to position [4012, 0]
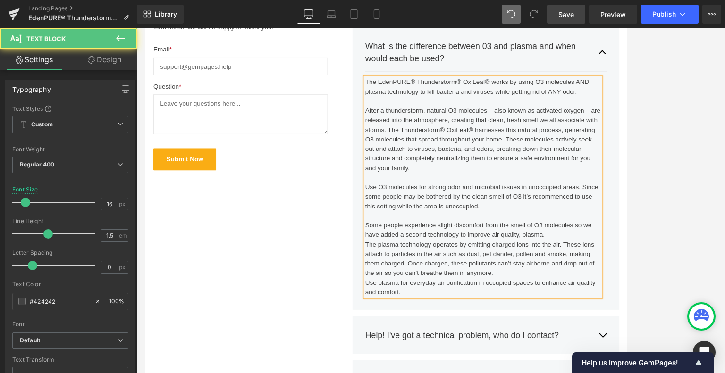
click at [604, 275] on div "Some people experience slight discomfort from the smell of O3 molecules so we h…" at bounding box center [544, 267] width 279 height 23
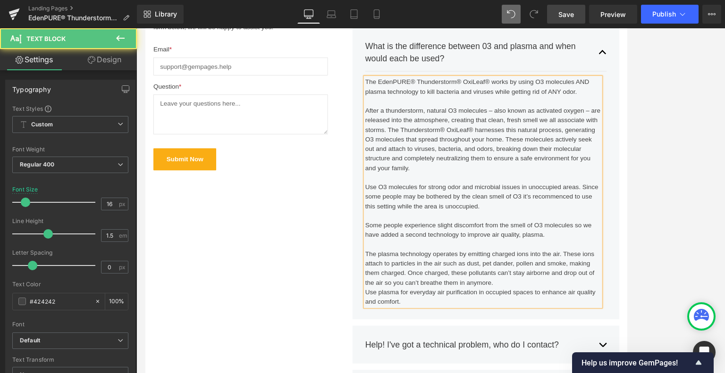
click at [556, 328] on div "The plasma technology operates by emitting charged ions into the air. These ion…" at bounding box center [544, 312] width 279 height 45
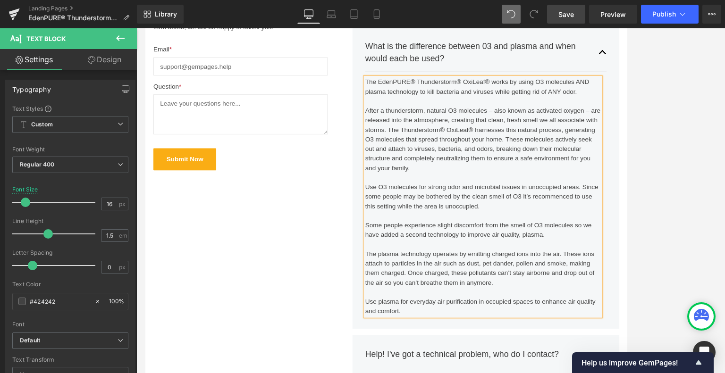
click at [564, 11] on span "Save" at bounding box center [566, 14] width 16 height 10
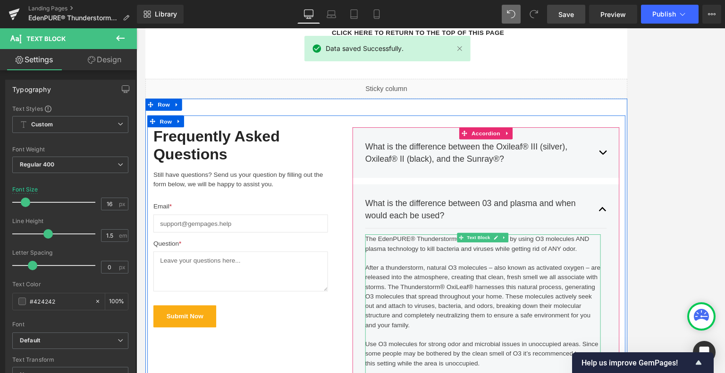
scroll to position [3823, 0]
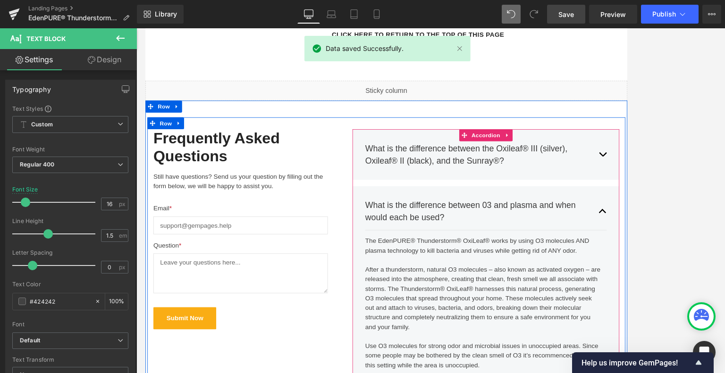
click at [604, 248] on span "button" at bounding box center [687, 248] width 0 height 0
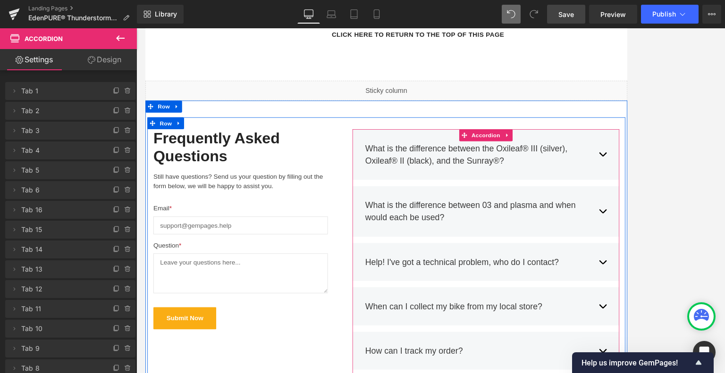
click at [604, 304] on button "button" at bounding box center [686, 305] width 9 height 29
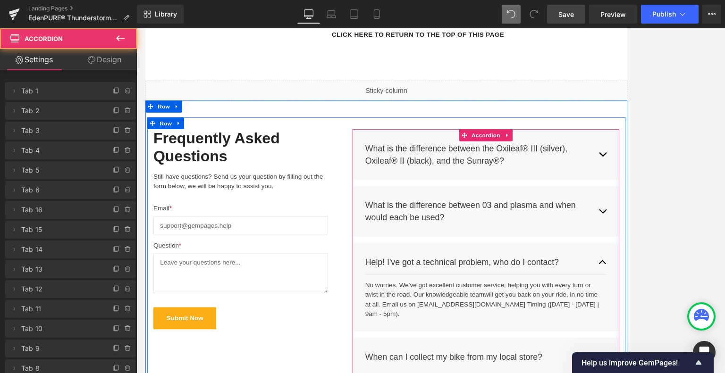
click at [604, 306] on div "Help! I've got a technical problem, who do I contact?" at bounding box center [538, 305] width 267 height 15
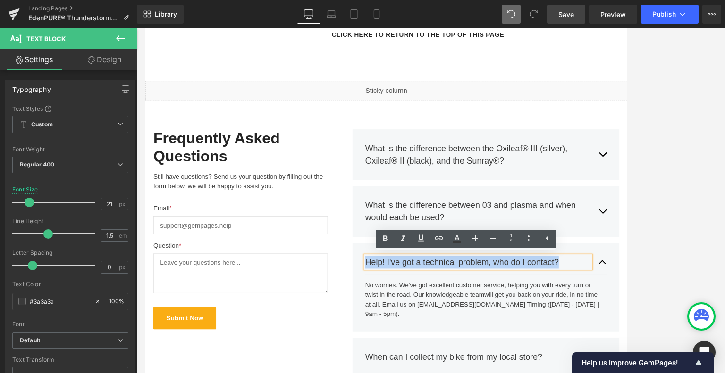
drag, startPoint x: 634, startPoint y: 303, endPoint x: 403, endPoint y: 298, distance: 230.8
click at [405, 298] on div "Help! I've got a technical problem, who do I contact?" at bounding box center [538, 305] width 267 height 15
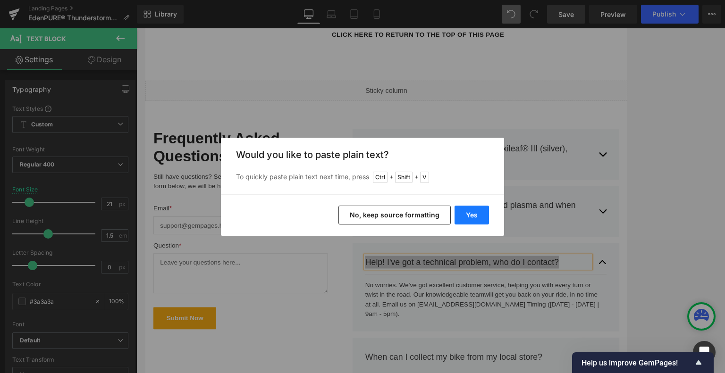
drag, startPoint x: 465, startPoint y: 208, endPoint x: 379, endPoint y: 215, distance: 86.2
click at [465, 208] on button "Yes" at bounding box center [472, 215] width 34 height 19
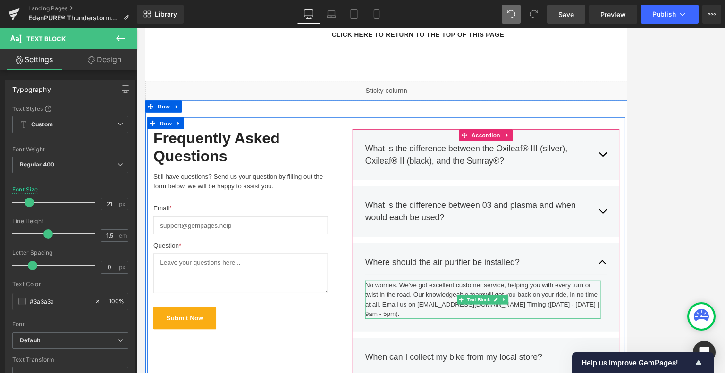
click at [441, 366] on div "No worries. We've got excellent customer service, helping you with every turn o…" at bounding box center [544, 350] width 279 height 45
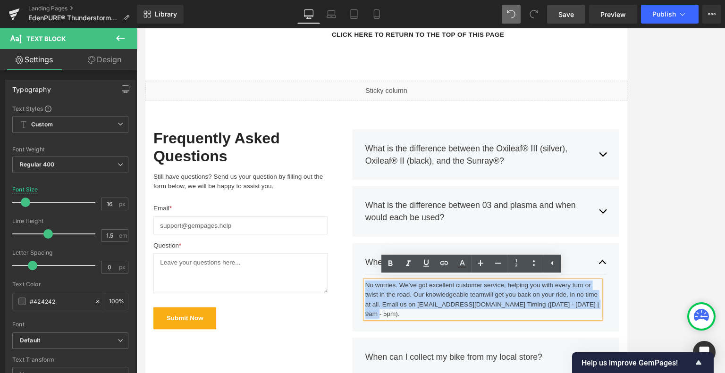
drag, startPoint x: 433, startPoint y: 367, endPoint x: 403, endPoint y: 334, distance: 44.8
click at [405, 334] on div "No worries. We've got excellent customer service, helping you with every turn o…" at bounding box center [544, 350] width 279 height 45
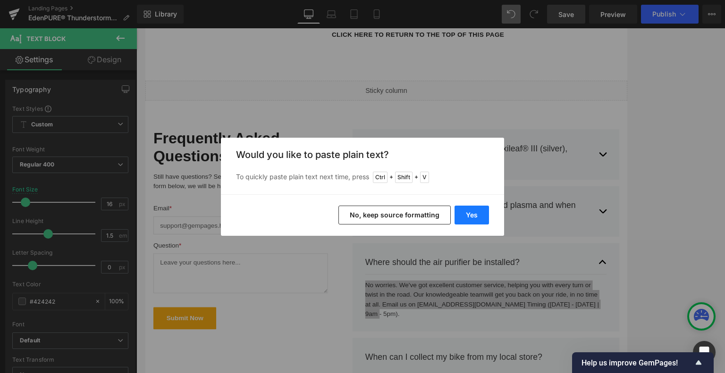
click at [463, 215] on button "Yes" at bounding box center [472, 215] width 34 height 19
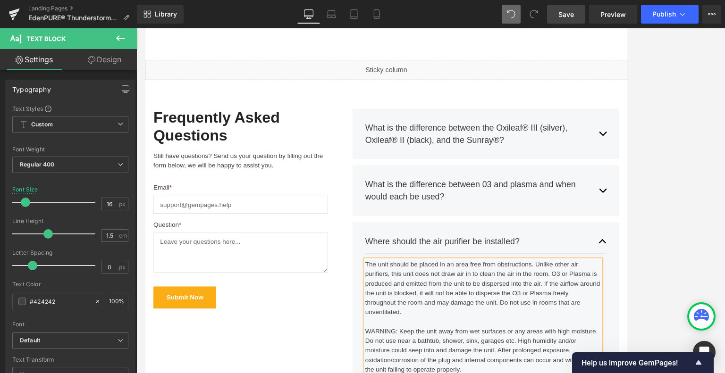
scroll to position [3870, 0]
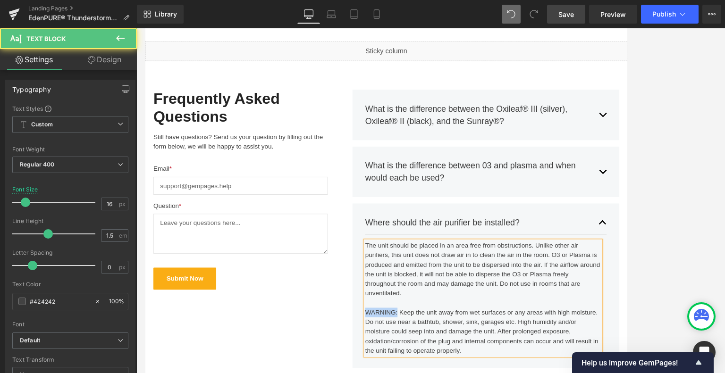
drag, startPoint x: 439, startPoint y: 362, endPoint x: 403, endPoint y: 361, distance: 36.4
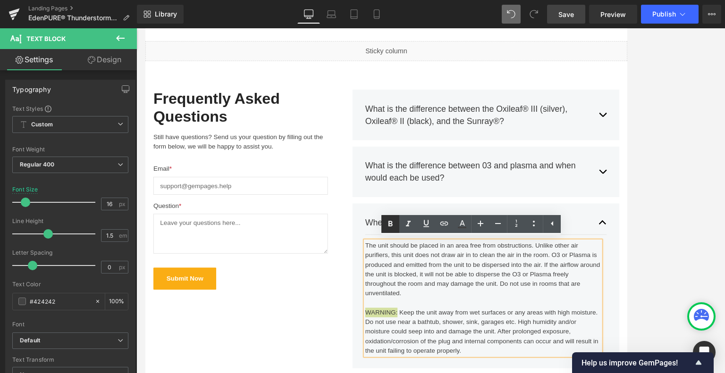
click at [393, 222] on icon at bounding box center [390, 224] width 11 height 11
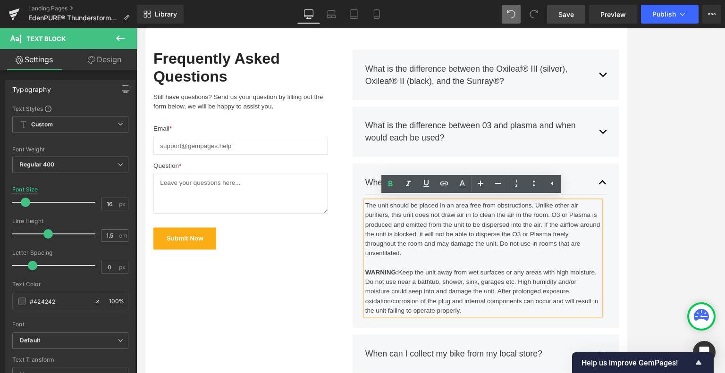
click at [604, 206] on button "button" at bounding box center [686, 211] width 9 height 29
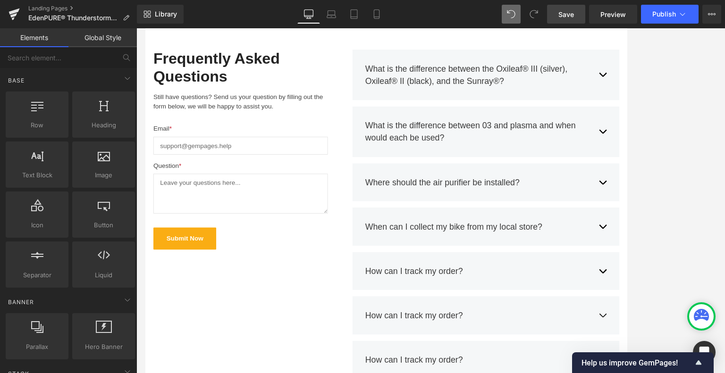
click at [604, 160] on div at bounding box center [430, 200] width 589 height 345
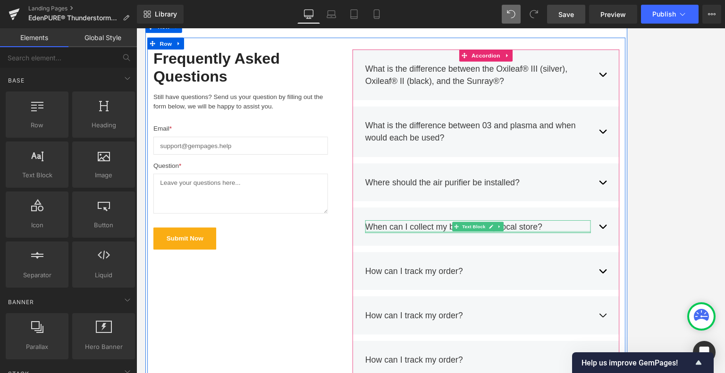
click at [604, 268] on div "When can I collect my bike from my local store? Text Block" at bounding box center [538, 263] width 267 height 15
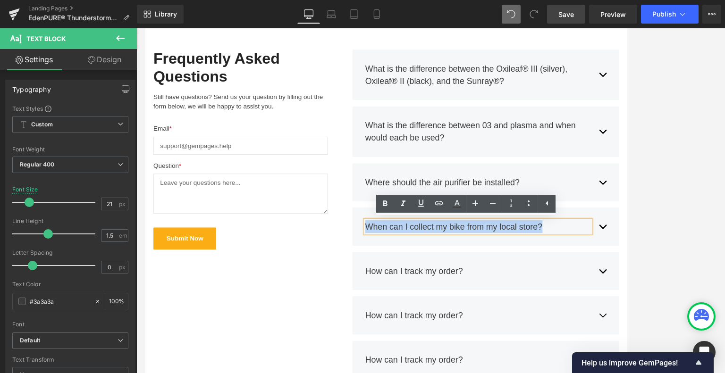
drag, startPoint x: 633, startPoint y: 265, endPoint x: 402, endPoint y: 267, distance: 230.8
click at [405, 267] on div "When can I collect my bike from my local store?" at bounding box center [538, 263] width 267 height 15
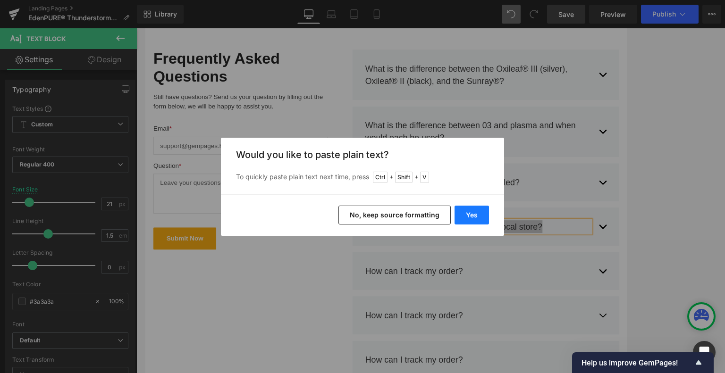
click at [471, 214] on button "Yes" at bounding box center [472, 215] width 34 height 19
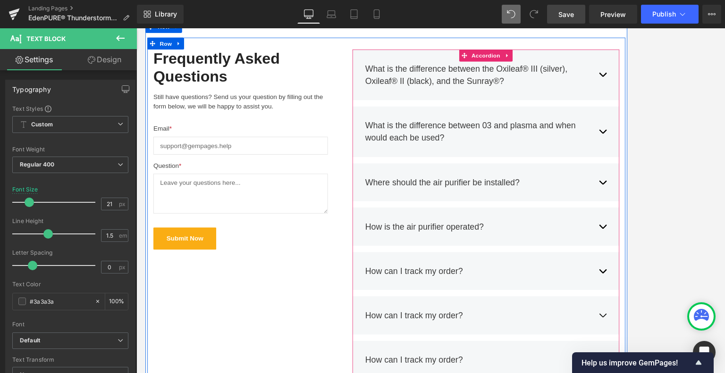
click at [604, 263] on button "button" at bounding box center [686, 263] width 9 height 29
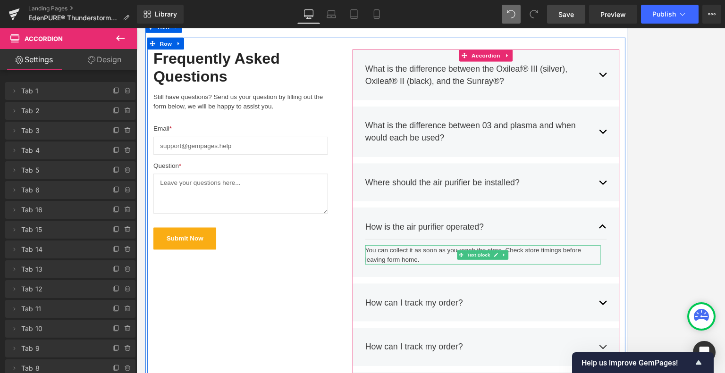
click at [485, 300] on div "You can collect it as soon as you reach the store. Check store timings before l…" at bounding box center [544, 297] width 279 height 23
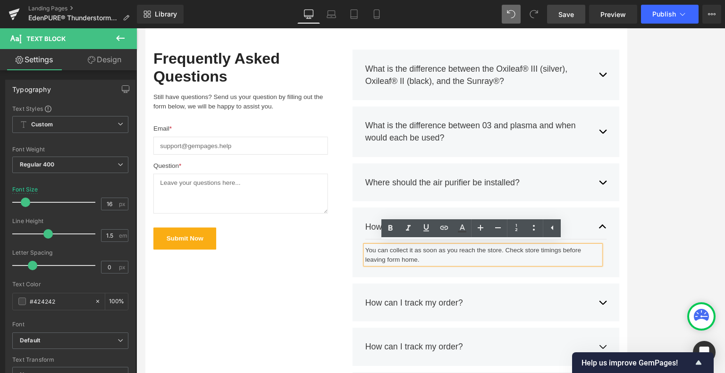
drag, startPoint x: 480, startPoint y: 302, endPoint x: 400, endPoint y: 291, distance: 80.0
click at [405, 291] on div "You can collect it as soon as you reach the store. Check store timings before l…" at bounding box center [544, 297] width 279 height 23
click at [479, 303] on div "You can collect it as soon as you reach the store. Check store timings before l…" at bounding box center [544, 297] width 279 height 23
drag, startPoint x: 482, startPoint y: 302, endPoint x: 403, endPoint y: 291, distance: 80.0
click at [405, 291] on div "You can collect it as soon as you reach the store. Check store timings before l…" at bounding box center [544, 297] width 279 height 23
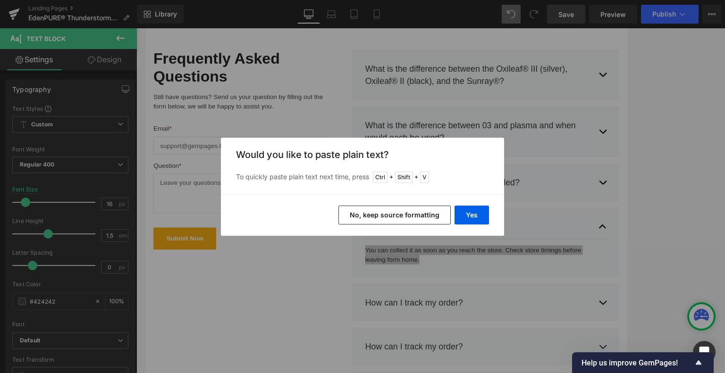
click at [406, 258] on div "Back to Library Insert Would you like to paste plain text? To quickly paste pla…" at bounding box center [362, 186] width 725 height 373
click at [470, 216] on button "Yes" at bounding box center [472, 215] width 34 height 19
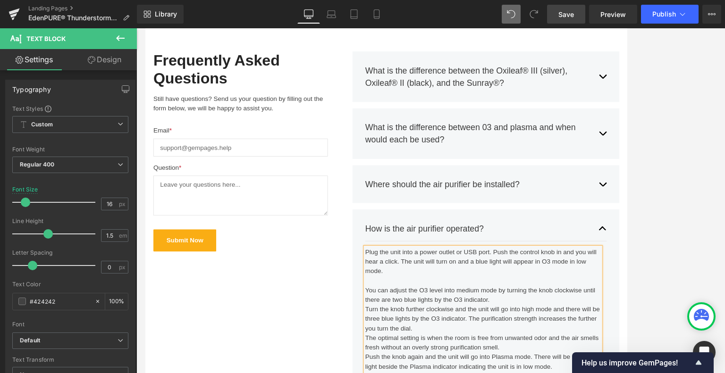
scroll to position [3963, 0]
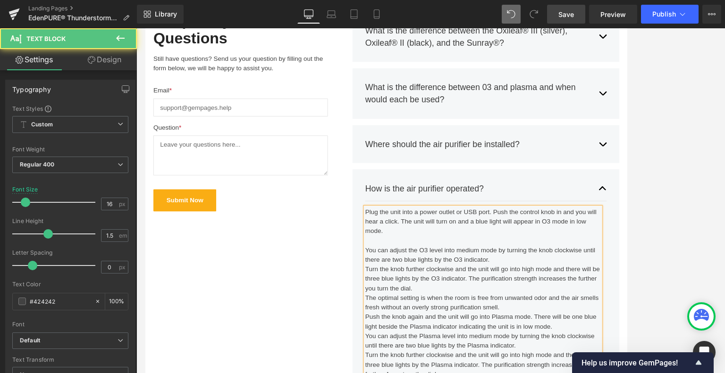
click at [569, 297] on div "You can adjust the O3 level into medium mode by turning the knob clockwise unti…" at bounding box center [544, 297] width 279 height 23
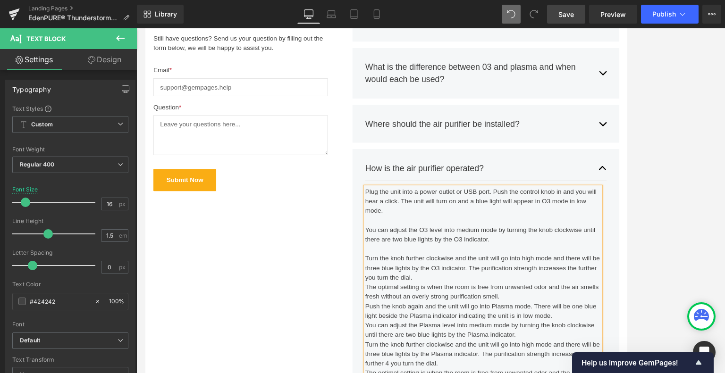
scroll to position [4010, 0]
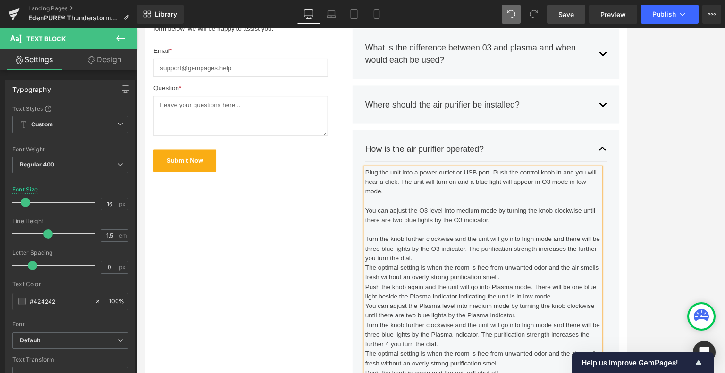
click at [470, 300] on div "Turn the knob further clockwise and the unit will go into high mode and there w…" at bounding box center [544, 290] width 279 height 34
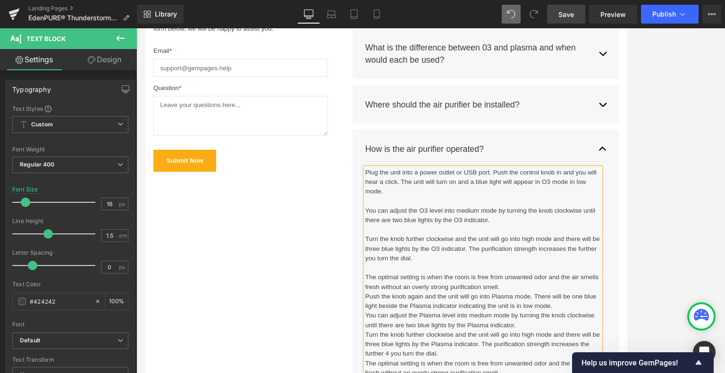
click at [580, 336] on div "The optimal setting is when the room is free from unwanted odor and the air sme…" at bounding box center [544, 329] width 279 height 23
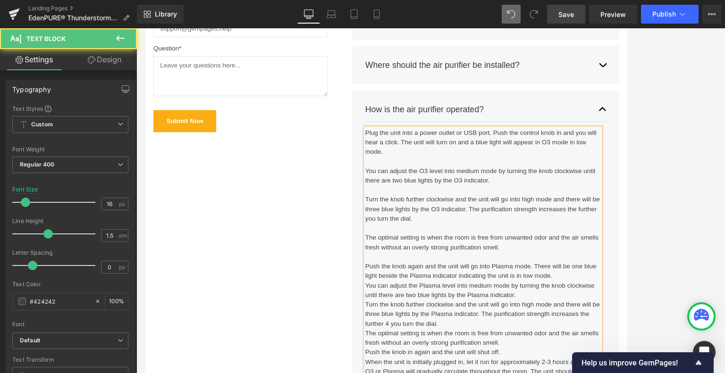
scroll to position [4057, 0]
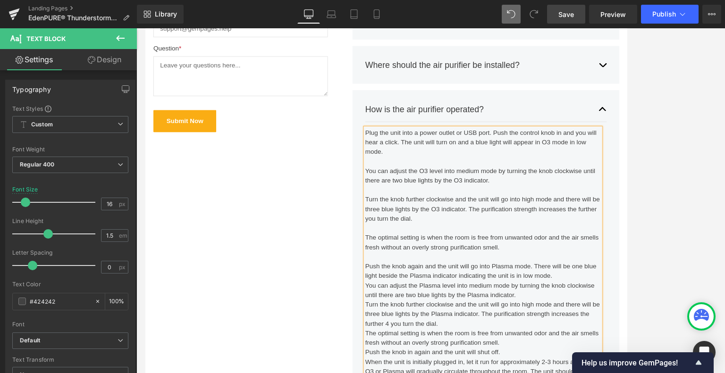
click at [604, 320] on div "Push the knob again and the unit will go into Plasma mode. There will be one bl…" at bounding box center [544, 316] width 279 height 23
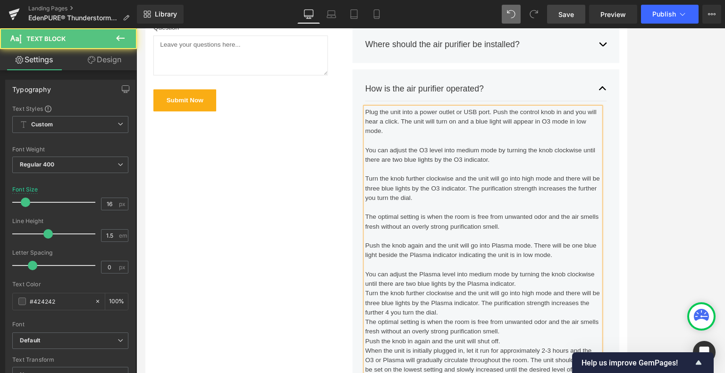
scroll to position [4104, 0]
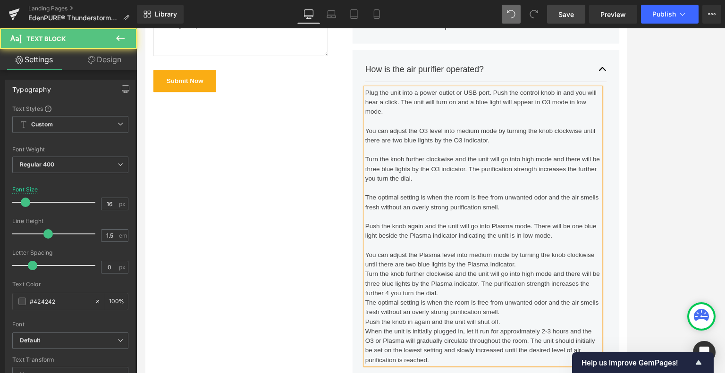
click at [600, 306] on div "You can adjust the Plasma level into medium mode by turning the knob clockwise …" at bounding box center [544, 303] width 279 height 23
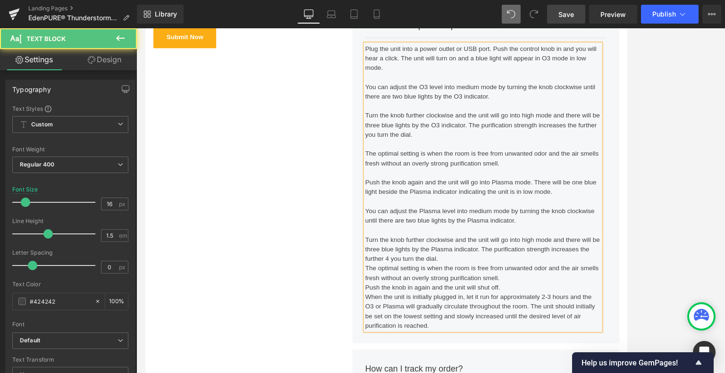
scroll to position [4199, 0]
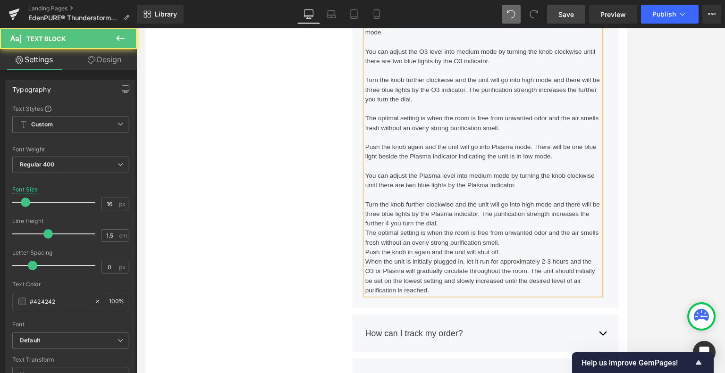
click at [502, 257] on div "Turn the knob further clockwise and the unit will go into high mode and there w…" at bounding box center [544, 248] width 279 height 34
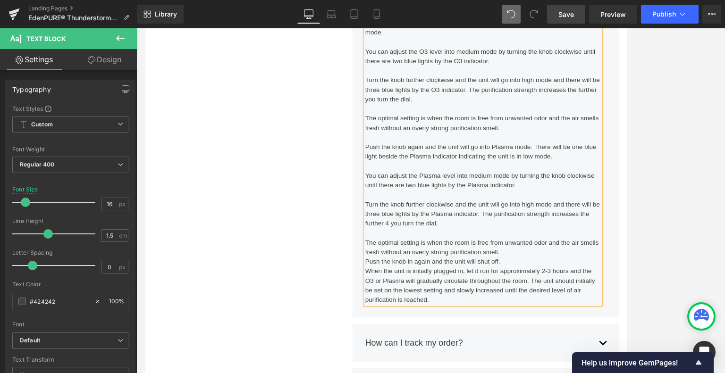
click at [579, 290] on div "The optimal setting is when the room is free from unwanted odor and the air sme…" at bounding box center [544, 288] width 279 height 23
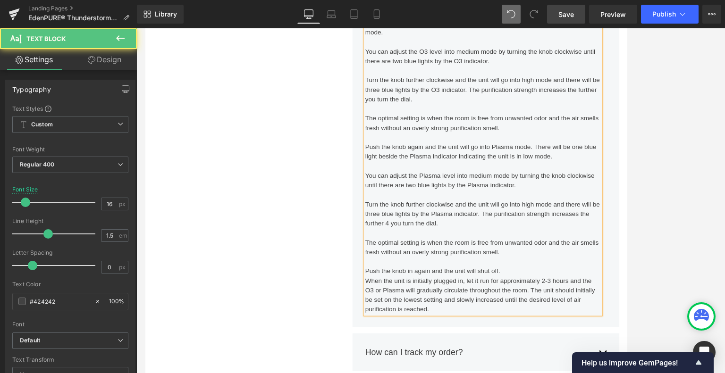
click at [575, 311] on div "Push the knob in again and the unit will shut off." at bounding box center [544, 316] width 279 height 11
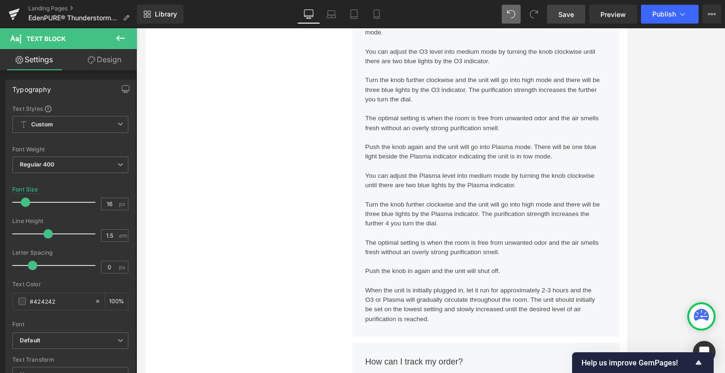
drag, startPoint x: 572, startPoint y: 7, endPoint x: 220, endPoint y: 286, distance: 448.8
click at [572, 7] on link "Save" at bounding box center [566, 14] width 38 height 19
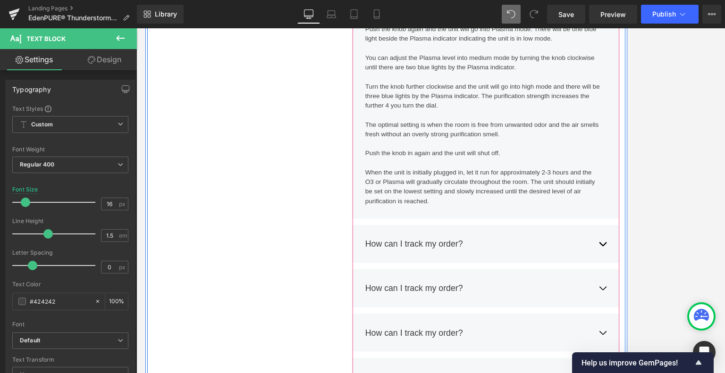
scroll to position [4340, 0]
click at [604, 282] on button "button" at bounding box center [686, 282] width 9 height 29
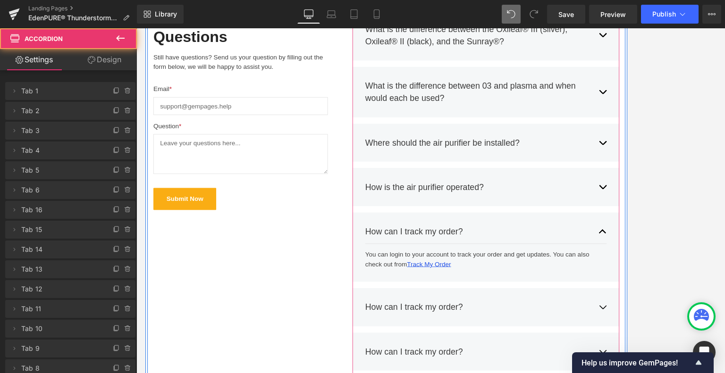
scroll to position [3953, 0]
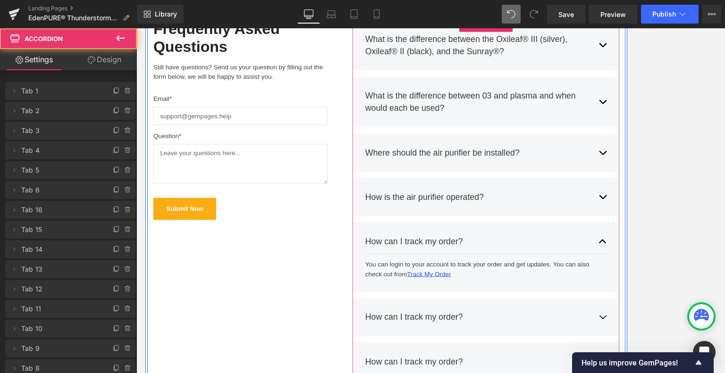
click at [533, 278] on div "How can I track my order? Text Block" at bounding box center [538, 281] width 267 height 15
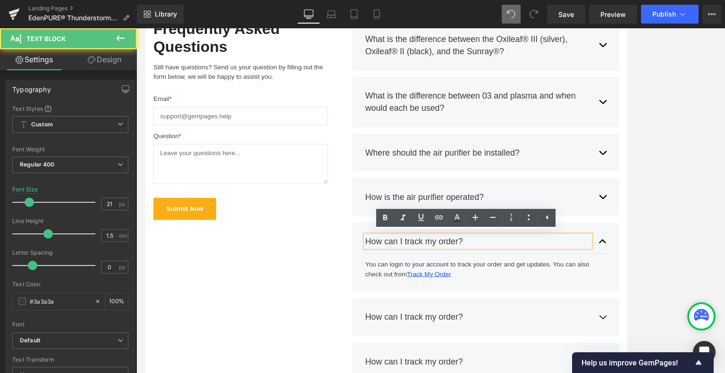
click at [533, 278] on div "How can I track my order?" at bounding box center [538, 281] width 267 height 15
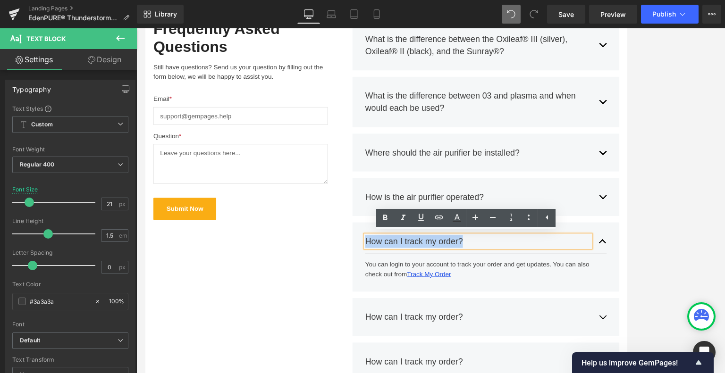
drag, startPoint x: 533, startPoint y: 278, endPoint x: 410, endPoint y: 278, distance: 122.7
click at [410, 278] on div "How can I track my order?" at bounding box center [538, 281] width 267 height 15
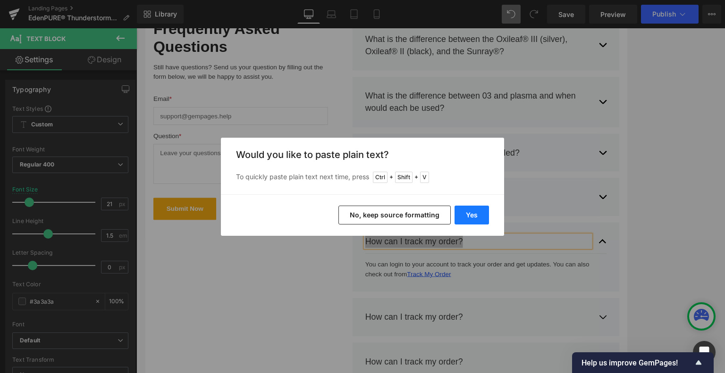
click at [473, 215] on button "Yes" at bounding box center [472, 215] width 34 height 19
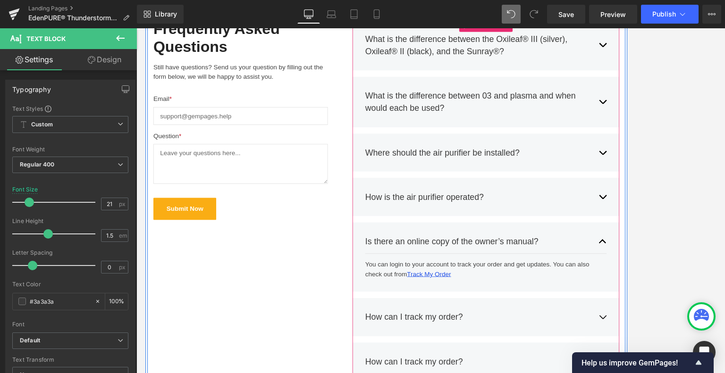
click at [604, 280] on div "Is there an online copy of the owner’s manual? Text Block You can login to your…" at bounding box center [548, 300] width 316 height 83
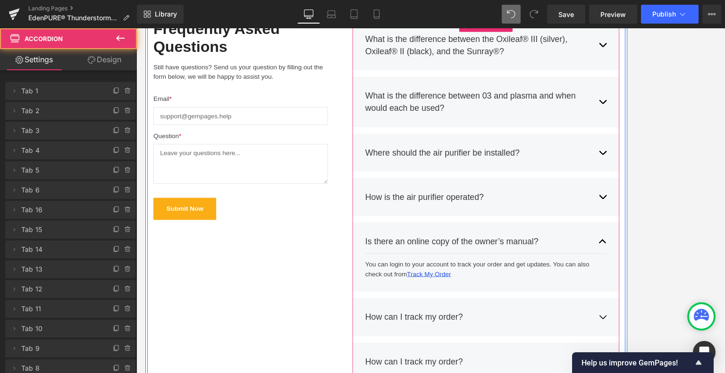
click at [604, 284] on span "button" at bounding box center [687, 284] width 0 height 0
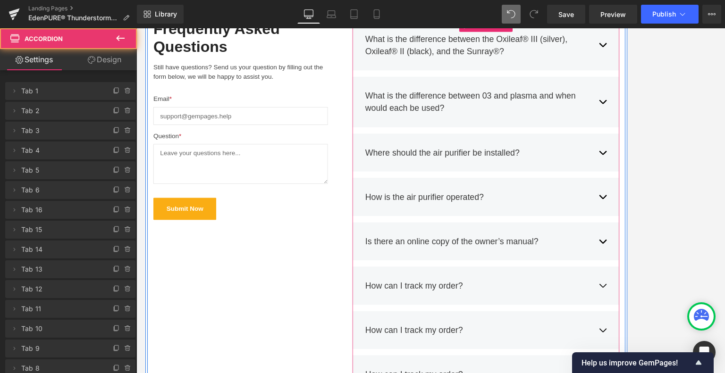
click at [604, 284] on span "button" at bounding box center [687, 284] width 0 height 0
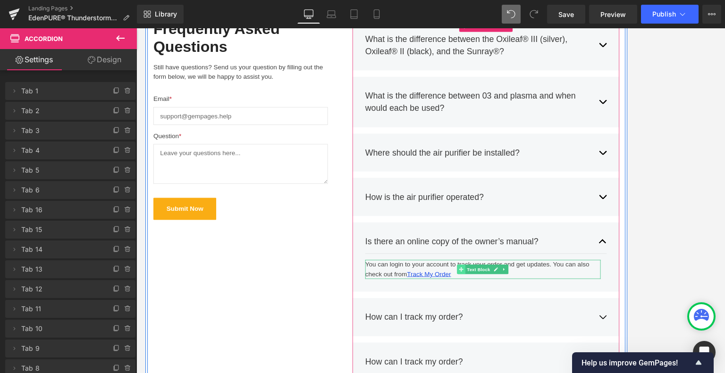
click at [517, 319] on div "You can login to your account to track your order and get updates. You can also…" at bounding box center [544, 314] width 279 height 23
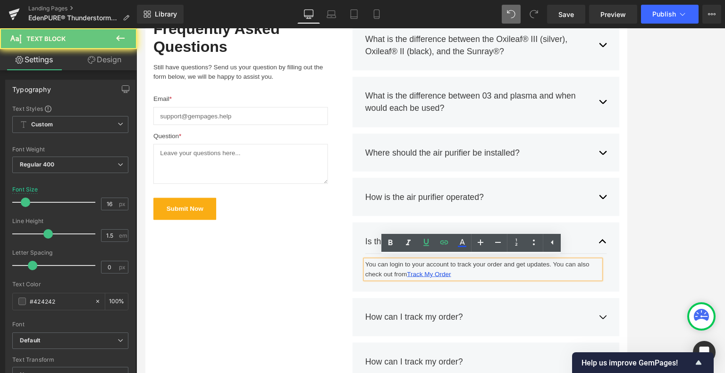
click at [514, 317] on div "You can login to your account to track your order and get updates. You can also…" at bounding box center [544, 314] width 279 height 23
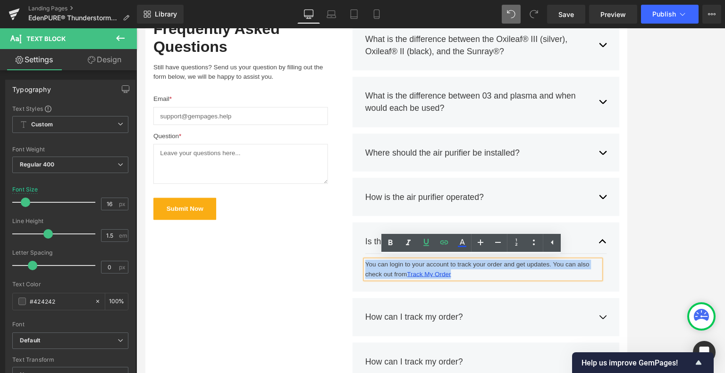
drag, startPoint x: 519, startPoint y: 318, endPoint x: 403, endPoint y: 302, distance: 117.1
click at [405, 303] on div "You can login to your account to track your order and get updates. You can also…" at bounding box center [544, 314] width 279 height 23
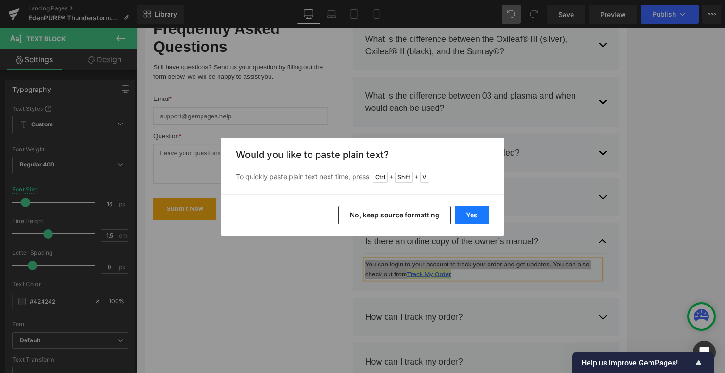
click at [472, 211] on button "Yes" at bounding box center [472, 215] width 34 height 19
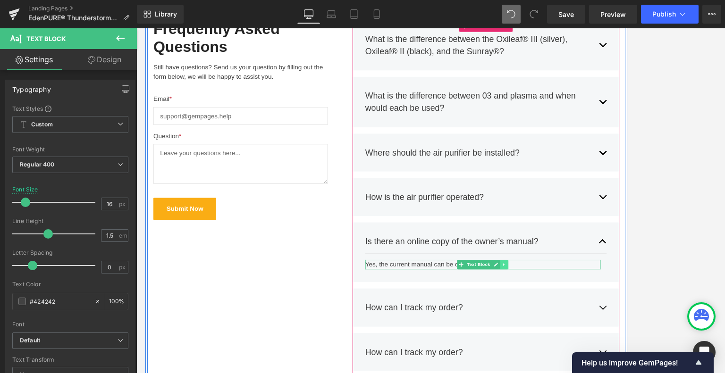
click at [568, 306] on icon at bounding box center [570, 309] width 5 height 6
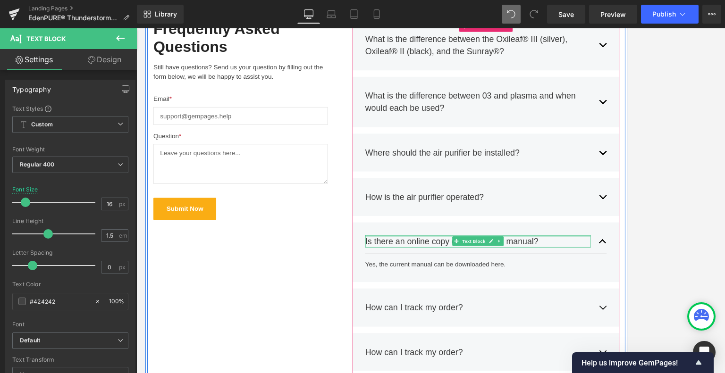
click at [604, 274] on div at bounding box center [538, 275] width 267 height 2
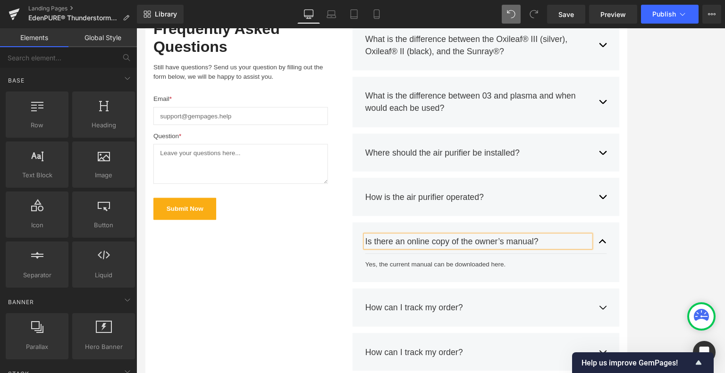
click at [604, 282] on div at bounding box center [430, 200] width 589 height 345
click at [604, 277] on div at bounding box center [430, 200] width 589 height 345
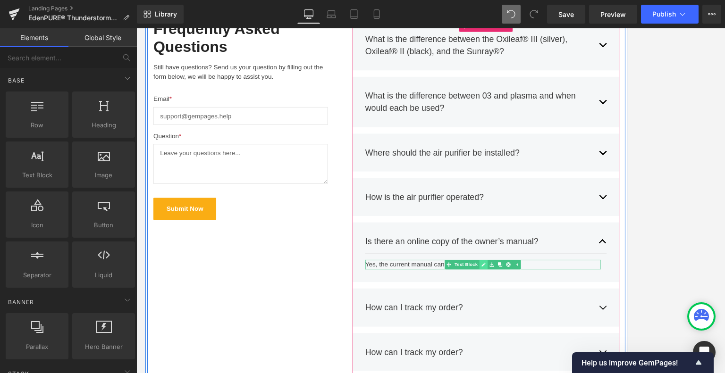
click at [543, 307] on icon at bounding box center [545, 309] width 5 height 6
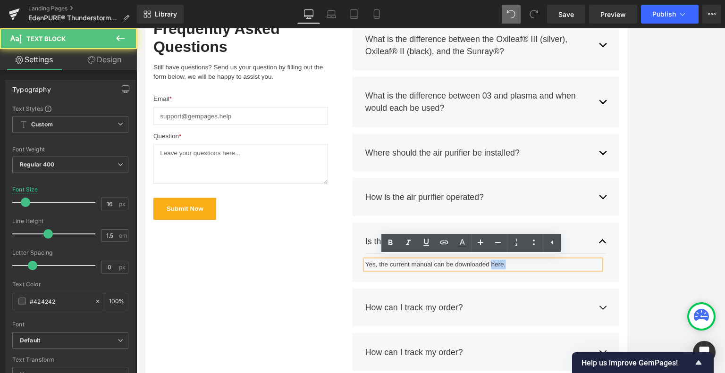
drag, startPoint x: 568, startPoint y: 309, endPoint x: 550, endPoint y: 309, distance: 18.4
click at [550, 309] on div "Yes, the current manual can be downloaded here." at bounding box center [544, 308] width 279 height 11
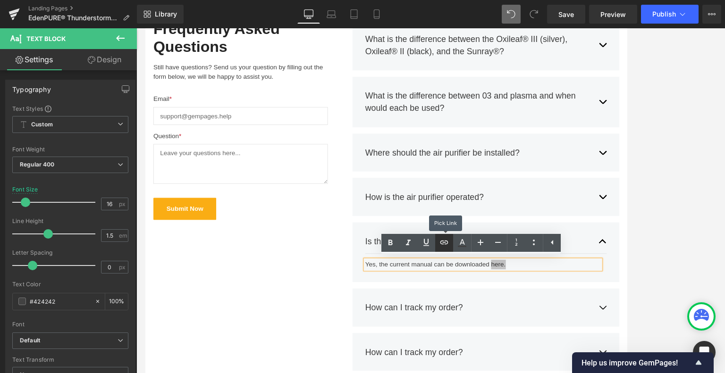
click at [442, 246] on icon at bounding box center [443, 242] width 11 height 11
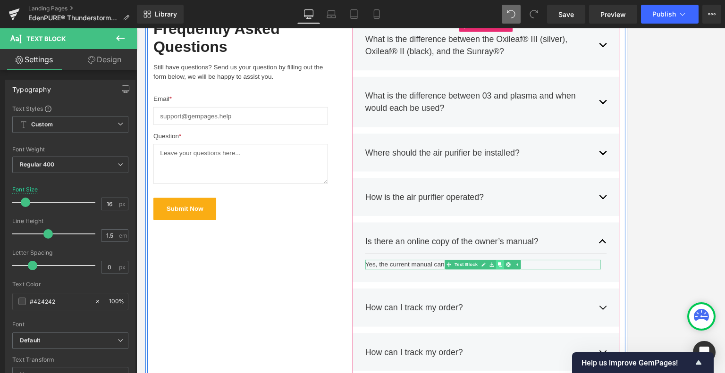
click at [564, 312] on link at bounding box center [566, 308] width 10 height 11
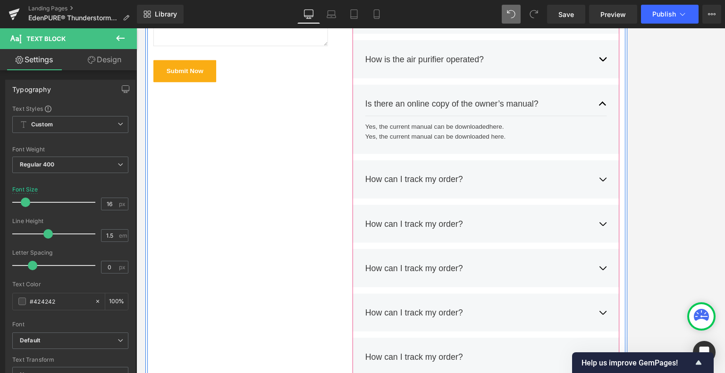
scroll to position [4059, 0]
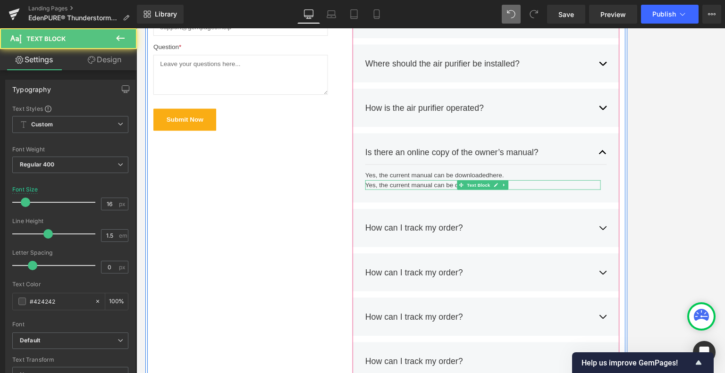
click at [436, 214] on div "Yes, the current manual can be downloaded here." at bounding box center [544, 214] width 279 height 11
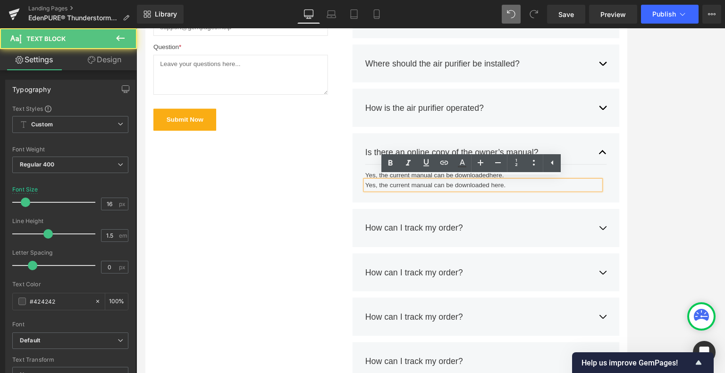
click at [578, 214] on div "Yes, the current manual can be downloaded here." at bounding box center [544, 214] width 279 height 11
click at [512, 217] on div "Yes, the current manual can be downloaded here." at bounding box center [544, 214] width 279 height 11
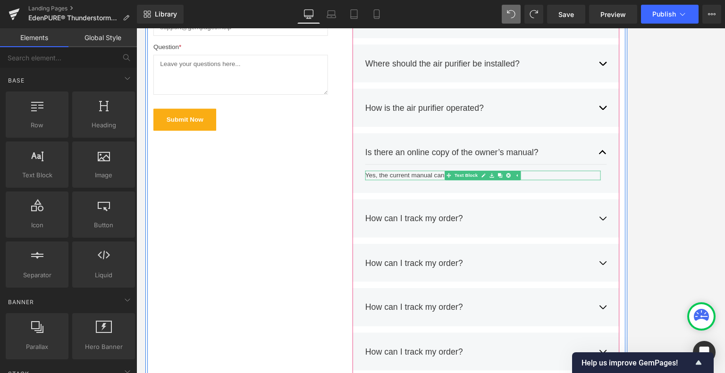
click at [448, 202] on div "Yes, the current manual can be downloaded here." at bounding box center [544, 202] width 279 height 11
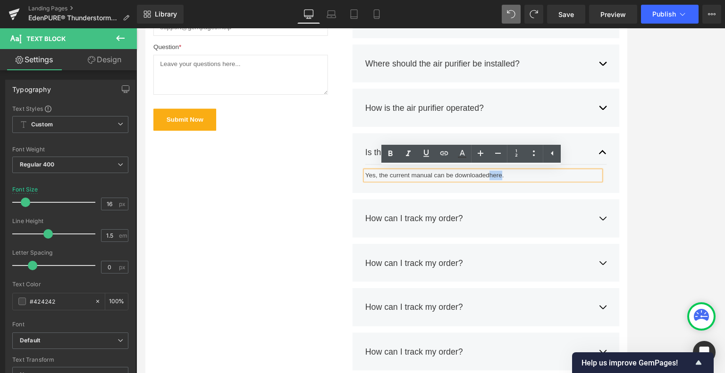
drag, startPoint x: 567, startPoint y: 202, endPoint x: 551, endPoint y: 202, distance: 15.6
click at [551, 202] on div "Yes, the current manual can be downloaded here." at bounding box center [544, 202] width 279 height 11
click at [444, 155] on icon at bounding box center [443, 153] width 11 height 11
click at [492, 190] on input "#e-1678353186977" at bounding box center [504, 189] width 145 height 24
paste input "[URL][DOMAIN_NAME]"
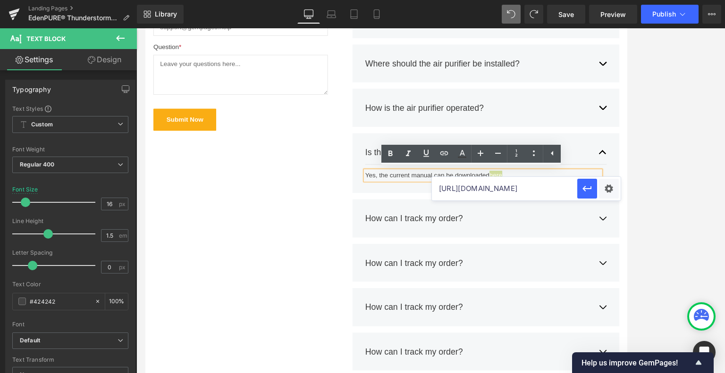
scroll to position [0, 316]
type input "[URL][DOMAIN_NAME]"
click at [588, 189] on icon "button" at bounding box center [586, 189] width 9 height 6
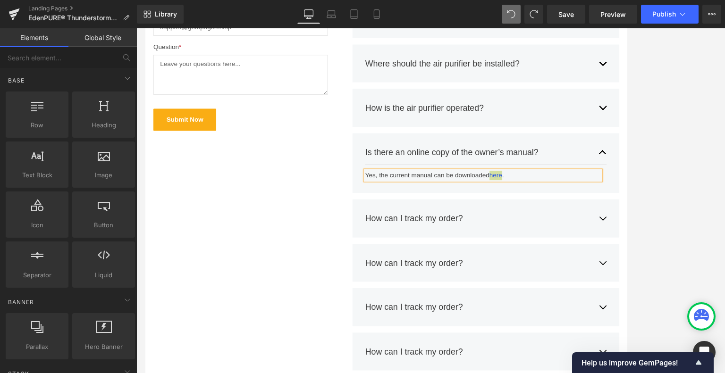
click at [604, 199] on div at bounding box center [430, 200] width 589 height 345
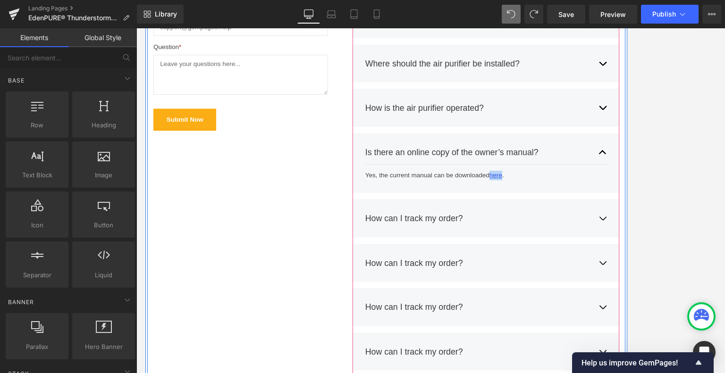
click at [604, 251] on button "button" at bounding box center [686, 253] width 9 height 29
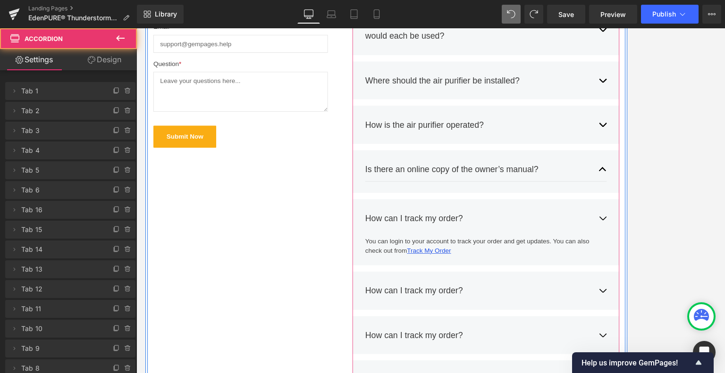
scroll to position [4033, 0]
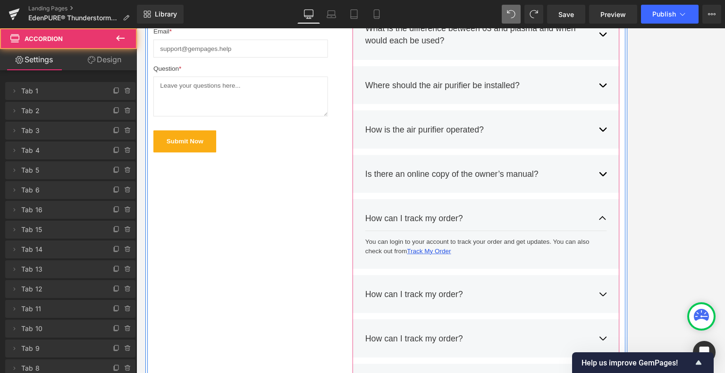
click at [515, 248] on div "How can I track my order? Text Block" at bounding box center [538, 253] width 267 height 15
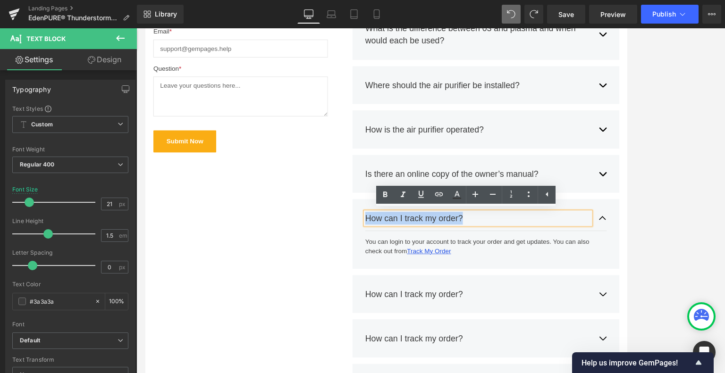
drag, startPoint x: 533, startPoint y: 250, endPoint x: 405, endPoint y: 250, distance: 127.9
click at [405, 250] on div "How can I track my order?" at bounding box center [538, 253] width 267 height 15
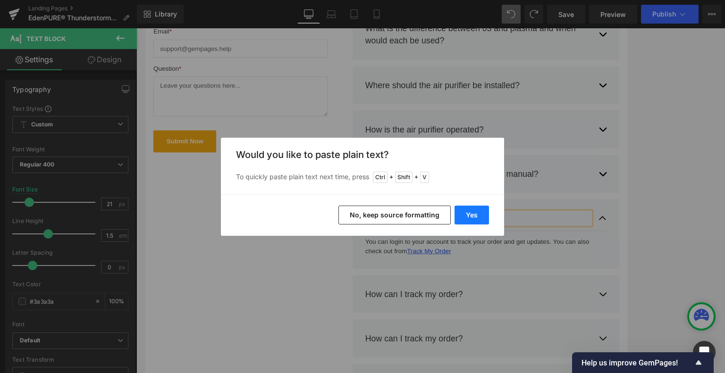
click at [469, 215] on button "Yes" at bounding box center [472, 215] width 34 height 19
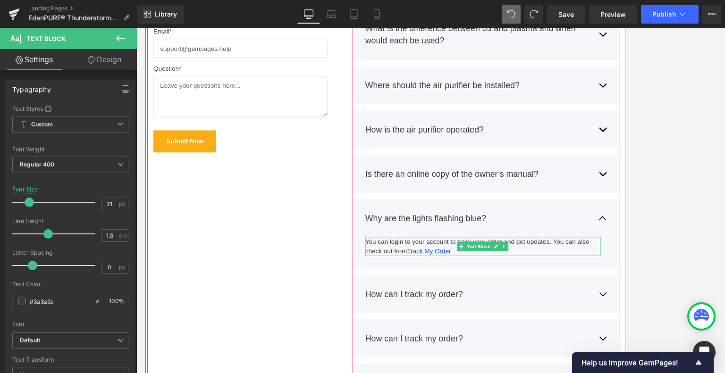
click at [575, 288] on div "You can login to your account to track your order and get updates. You can also…" at bounding box center [544, 287] width 279 height 23
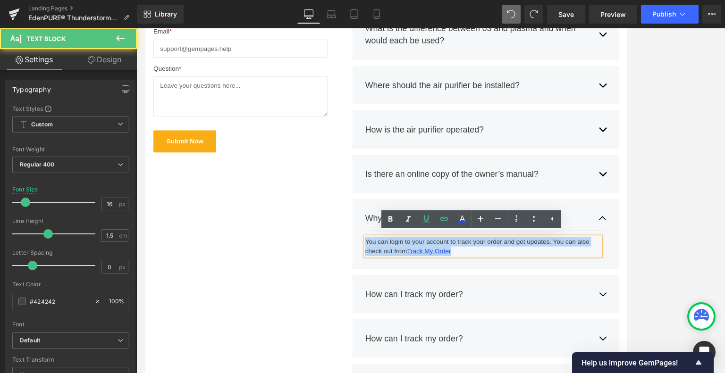
drag, startPoint x: 512, startPoint y: 290, endPoint x: 391, endPoint y: 280, distance: 121.2
click at [391, 280] on div "Why are the lights flashing blue? Text Block You can login to your account to t…" at bounding box center [548, 272] width 316 height 83
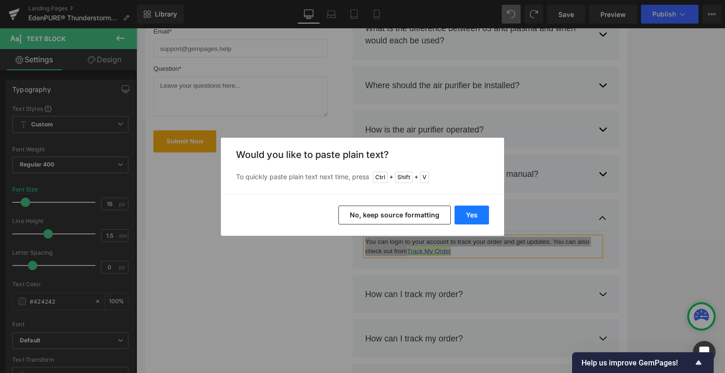
click at [467, 217] on button "Yes" at bounding box center [472, 215] width 34 height 19
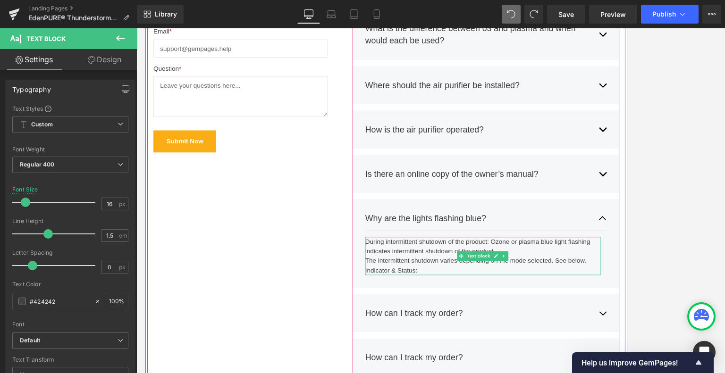
click at [596, 293] on div "During intermittent shutdown of the product: Ozone or plasma blue light flashin…" at bounding box center [544, 298] width 279 height 45
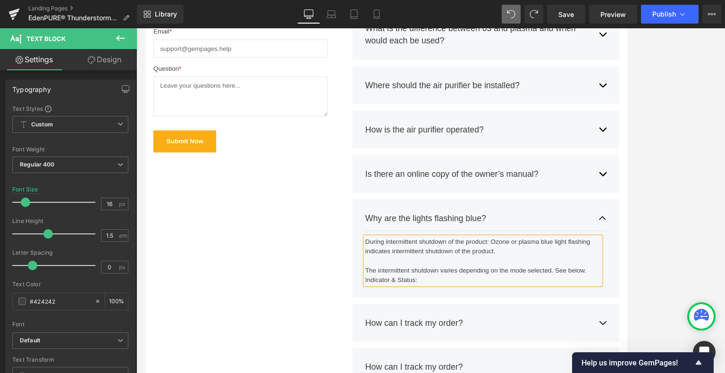
click at [604, 312] on div "The intermittent shutdown varies depending on the mode selected. See below." at bounding box center [544, 315] width 279 height 11
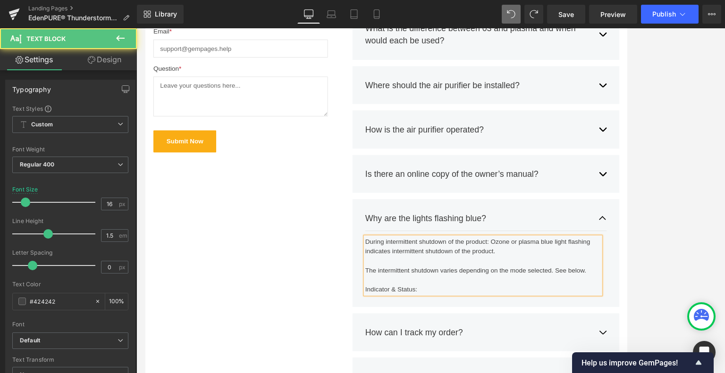
click at [471, 337] on div "Indicator & Status:" at bounding box center [544, 337] width 279 height 11
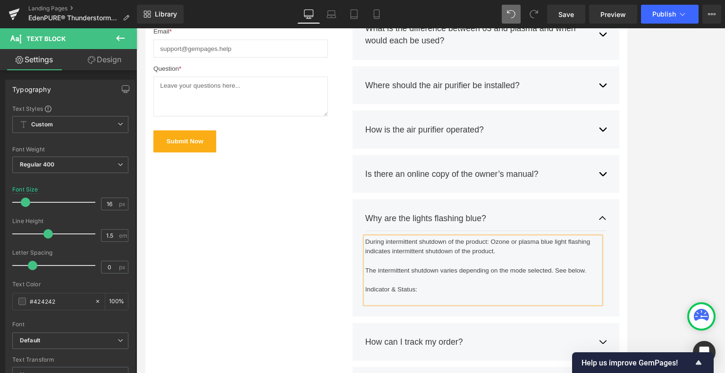
drag, startPoint x: 459, startPoint y: 347, endPoint x: 556, endPoint y: 325, distance: 100.1
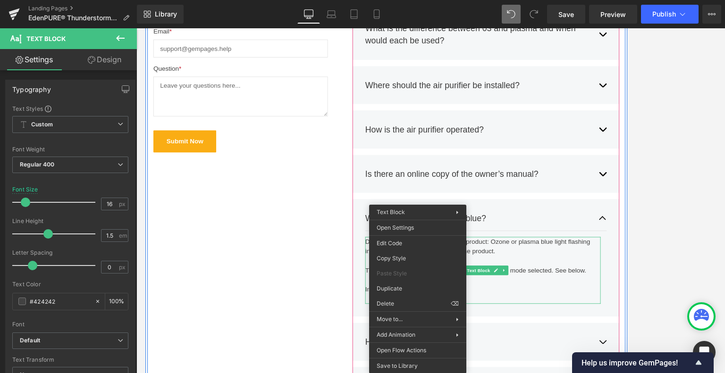
click at [598, 340] on div "Indicator & Status:" at bounding box center [544, 337] width 279 height 11
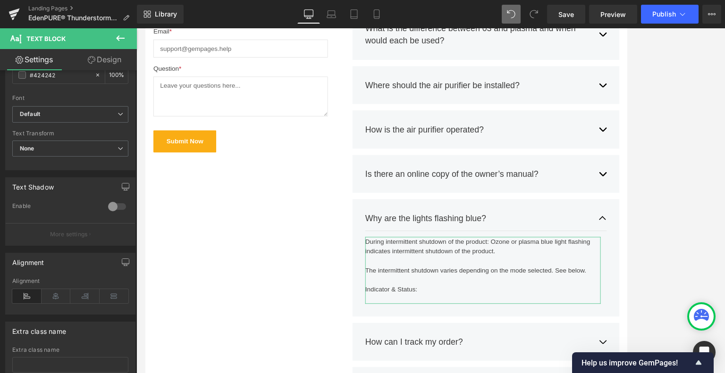
scroll to position [151, 0]
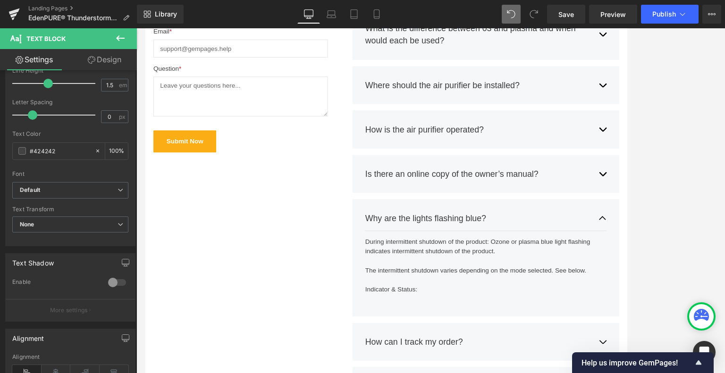
click at [121, 39] on icon at bounding box center [120, 38] width 11 height 11
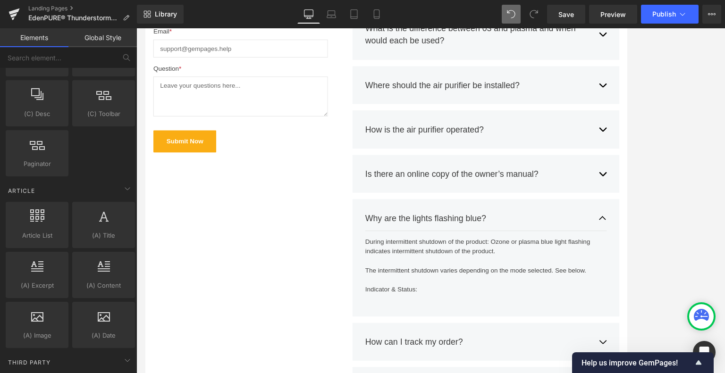
scroll to position [1699, 0]
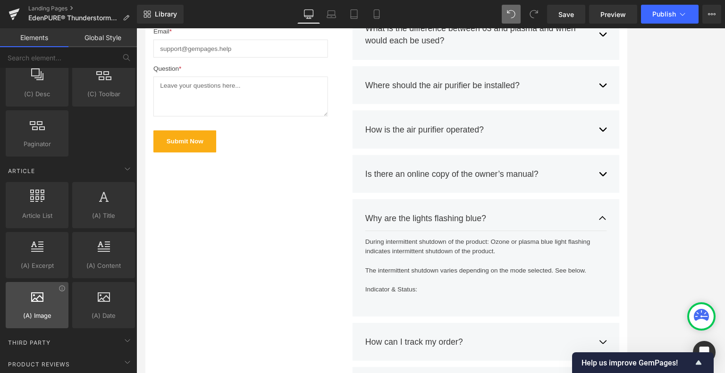
click at [38, 290] on icon at bounding box center [37, 296] width 12 height 12
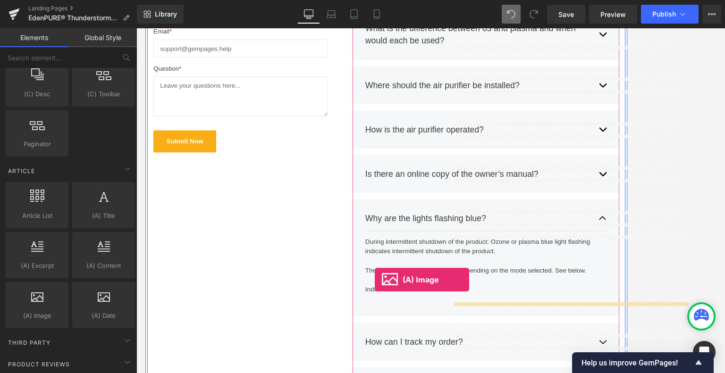
drag, startPoint x: 189, startPoint y: 325, endPoint x: 417, endPoint y: 327, distance: 228.0
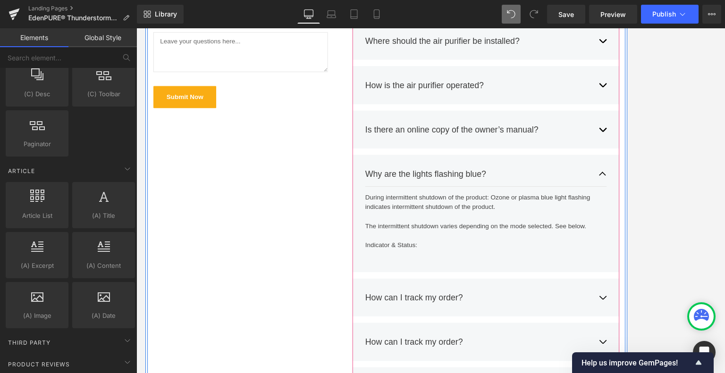
scroll to position [4080, 0]
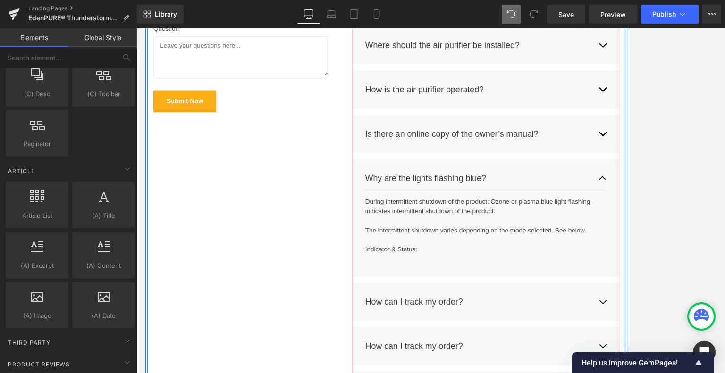
click at [455, 306] on article "During intermittent shutdown of the product: Ozone or plasma blue light flashin…" at bounding box center [548, 267] width 286 height 93
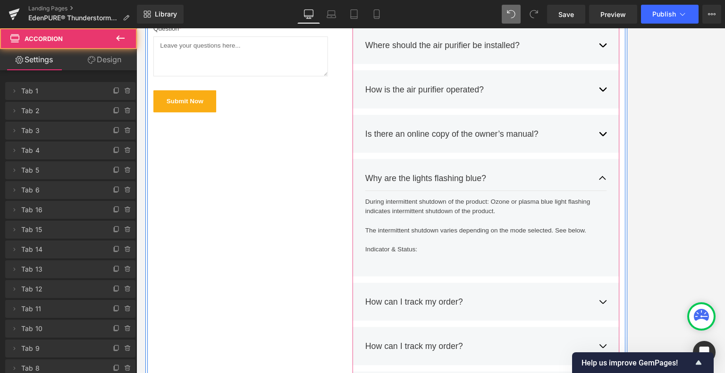
click at [510, 293] on div "Indicator & Status:" at bounding box center [544, 290] width 279 height 11
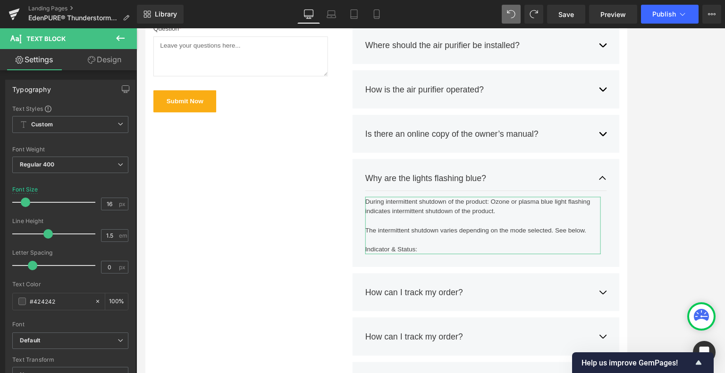
click at [97, 62] on link "Design" at bounding box center [104, 59] width 68 height 21
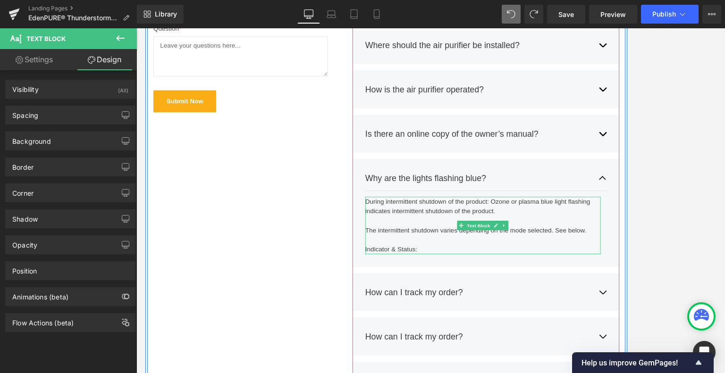
click at [489, 287] on div "Indicator & Status:" at bounding box center [544, 290] width 279 height 11
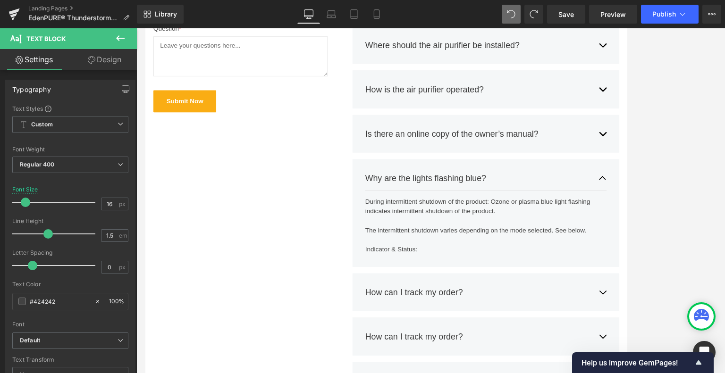
click at [123, 34] on icon at bounding box center [120, 38] width 11 height 11
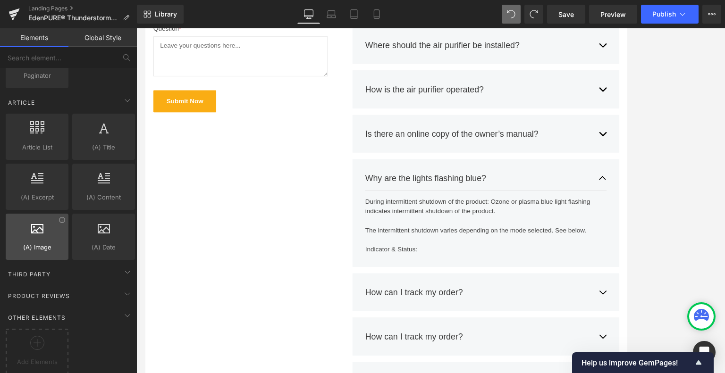
scroll to position [1769, 0]
click at [85, 308] on div "Other Elements" at bounding box center [70, 316] width 133 height 19
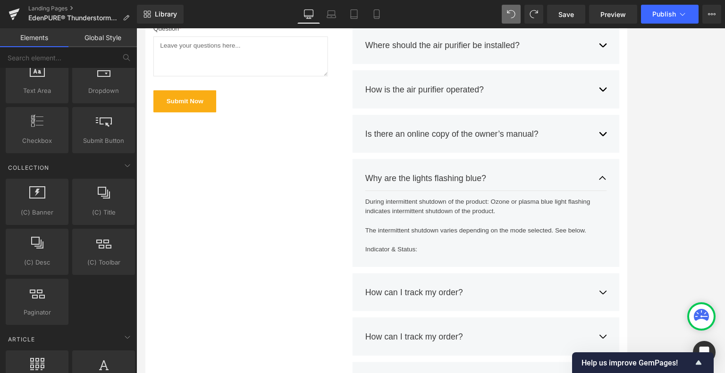
scroll to position [1719, 0]
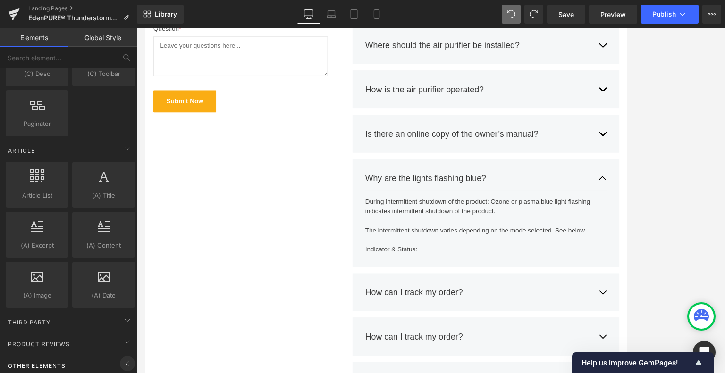
click at [122, 358] on icon at bounding box center [127, 363] width 11 height 11
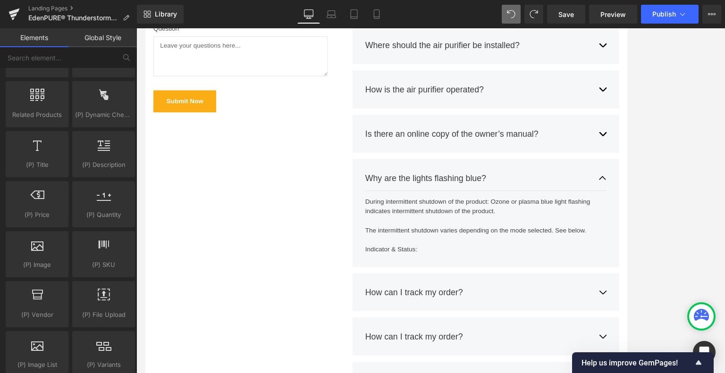
scroll to position [872, 0]
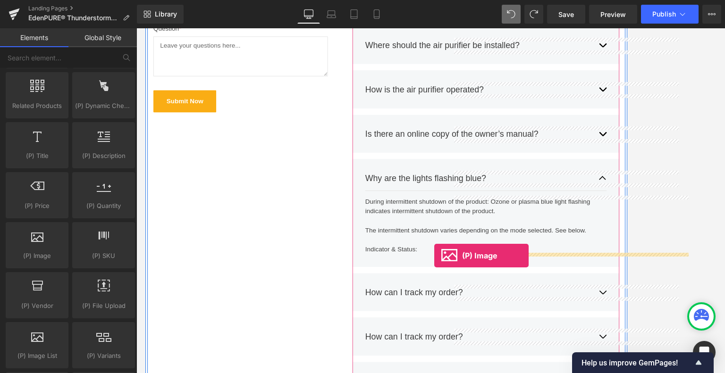
drag, startPoint x: 180, startPoint y: 270, endPoint x: 488, endPoint y: 298, distance: 309.0
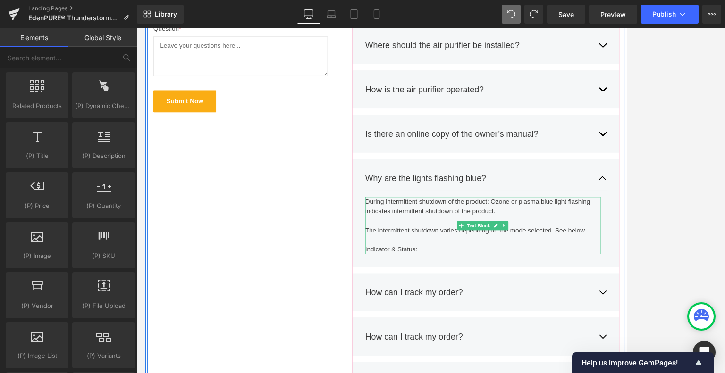
click at [474, 290] on div "Indicator & Status:" at bounding box center [544, 290] width 279 height 11
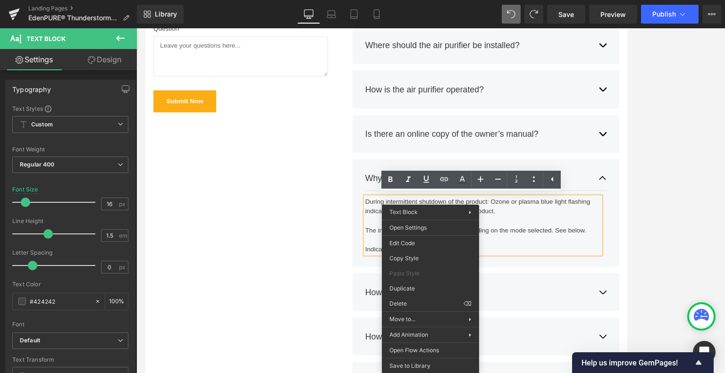
click at [604, 288] on div "Indicator & Status:" at bounding box center [544, 290] width 279 height 11
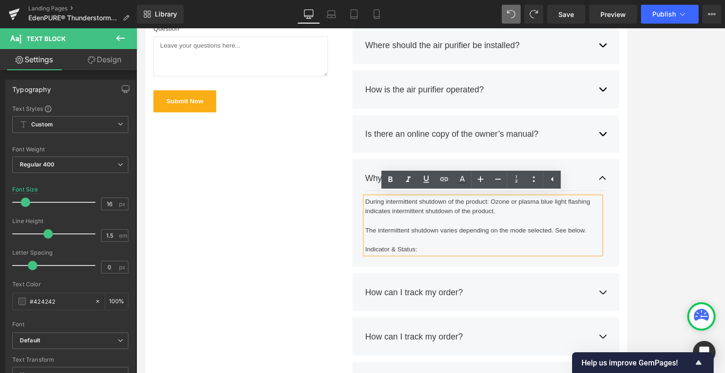
click at [507, 305] on div "Why are the lights flashing blue? Text Block During intermittent shutdown of th…" at bounding box center [548, 248] width 316 height 128
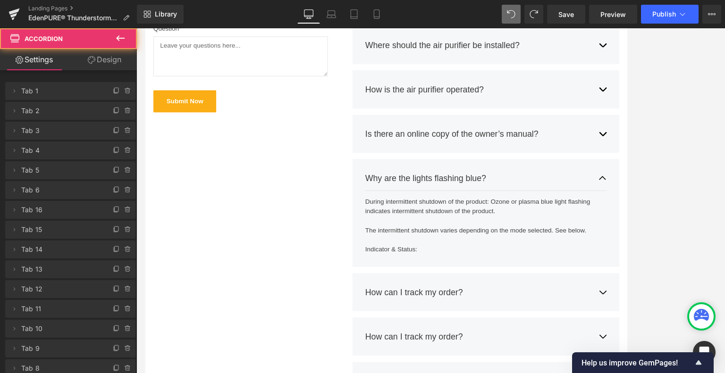
click at [497, 289] on div "Indicator & Status:" at bounding box center [544, 290] width 279 height 11
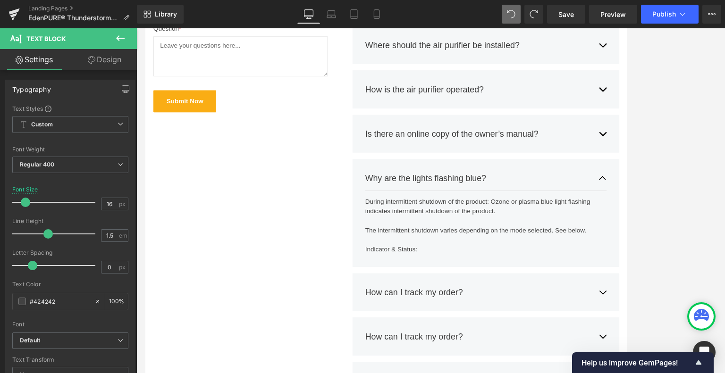
click at [121, 40] on icon at bounding box center [120, 38] width 11 height 11
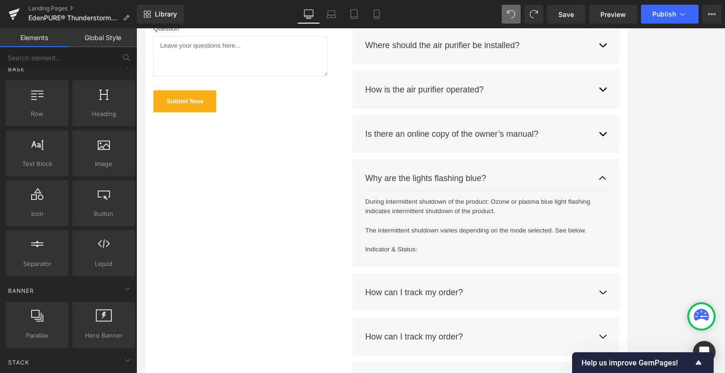
scroll to position [0, 0]
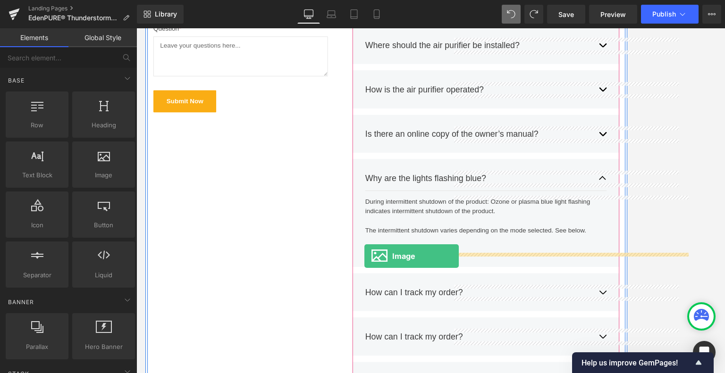
drag, startPoint x: 245, startPoint y: 193, endPoint x: 405, endPoint y: 298, distance: 191.8
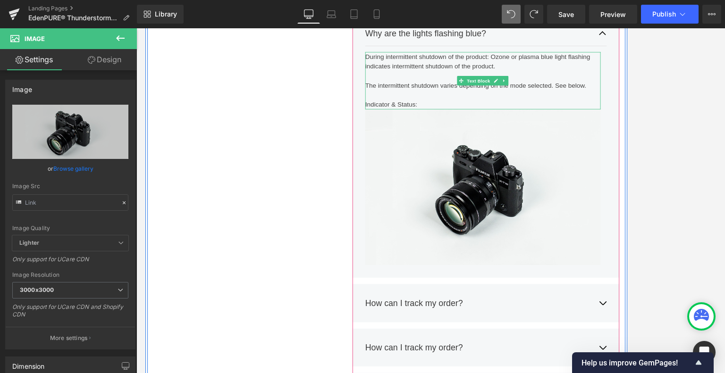
scroll to position [4269, 0]
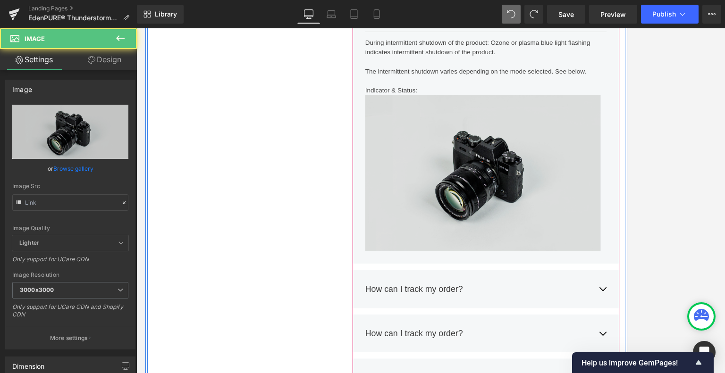
click at [542, 227] on img at bounding box center [544, 200] width 279 height 185
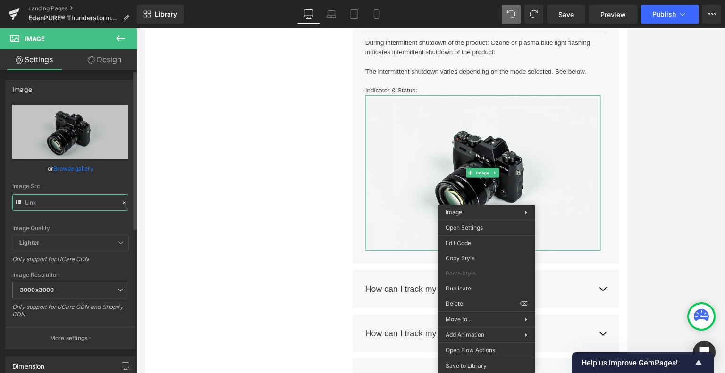
click at [54, 202] on input "text" at bounding box center [70, 202] width 116 height 17
click at [80, 166] on link "Browse gallery" at bounding box center [73, 168] width 40 height 17
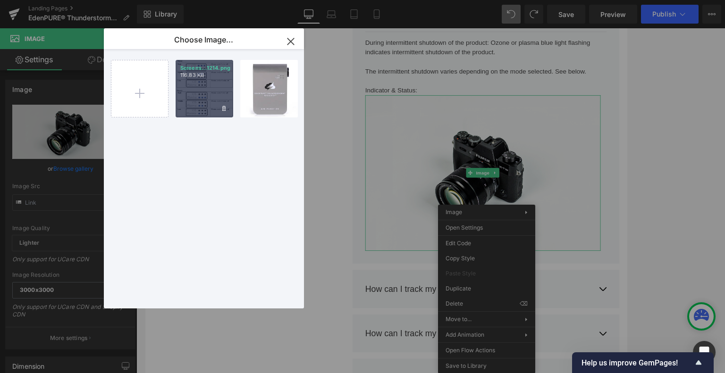
click at [217, 96] on div "Screens...1214.png 116.83 KB" at bounding box center [205, 89] width 58 height 58
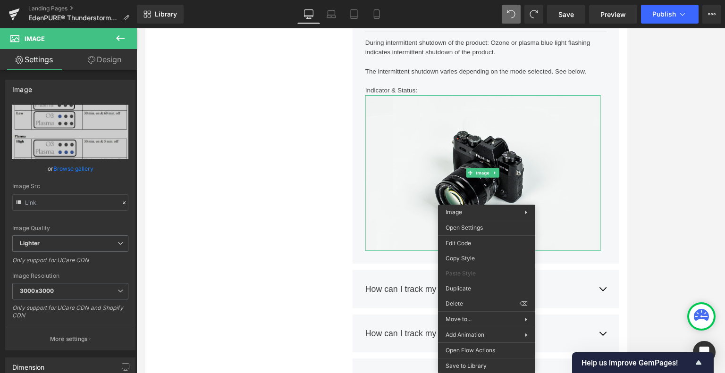
click at [229, 109] on div "Frequently Asked Questions Heading Still have questions? Send us your question …" at bounding box center [430, 267] width 566 height 1158
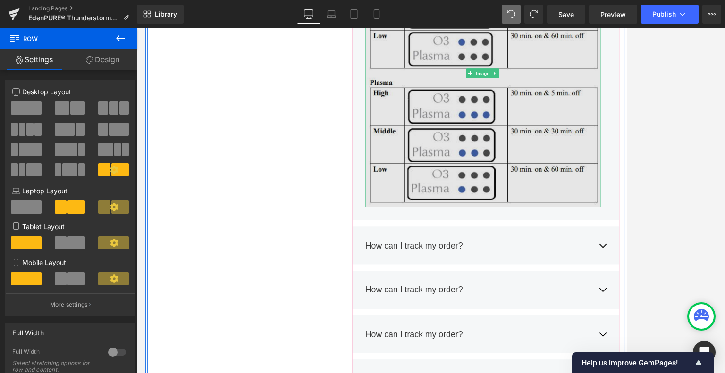
scroll to position [4458, 0]
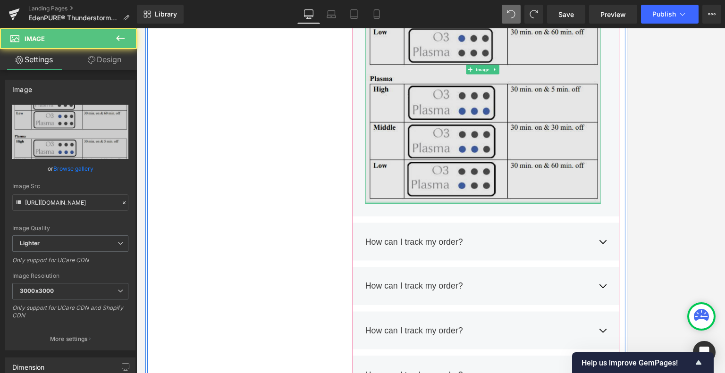
drag, startPoint x: 678, startPoint y: 233, endPoint x: 620, endPoint y: 148, distance: 102.6
click at [604, 148] on div "Image" at bounding box center [544, 78] width 279 height 318
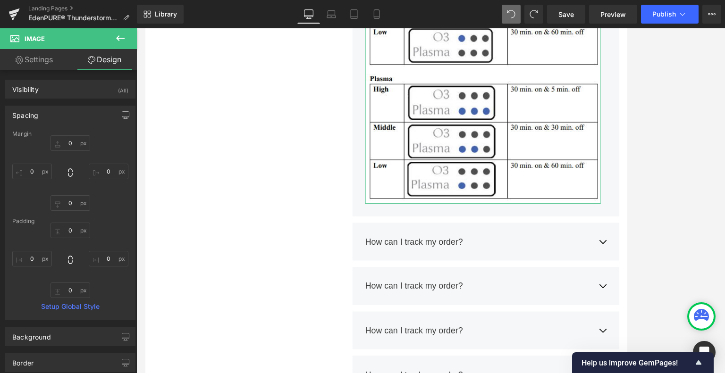
scroll to position [142, 0]
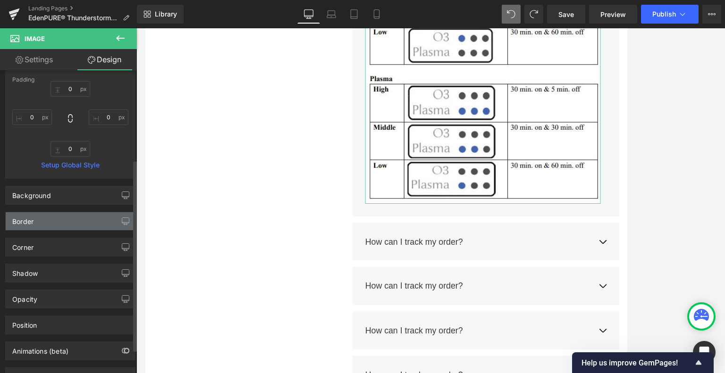
click at [70, 217] on div "Border" at bounding box center [70, 221] width 129 height 18
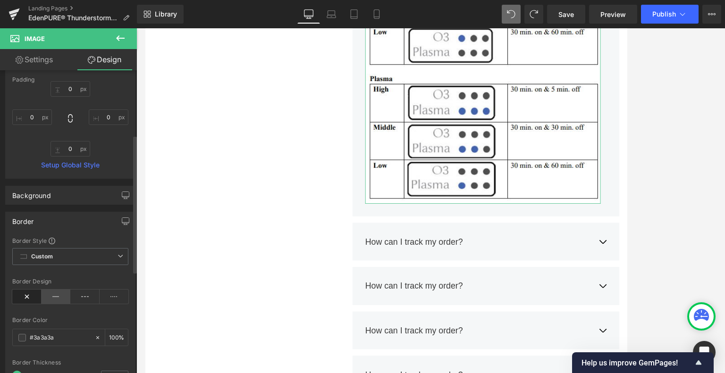
click at [59, 298] on icon at bounding box center [56, 297] width 29 height 14
click at [84, 298] on icon at bounding box center [84, 297] width 29 height 14
click at [104, 298] on icon at bounding box center [114, 297] width 29 height 14
click at [24, 295] on icon at bounding box center [26, 297] width 29 height 14
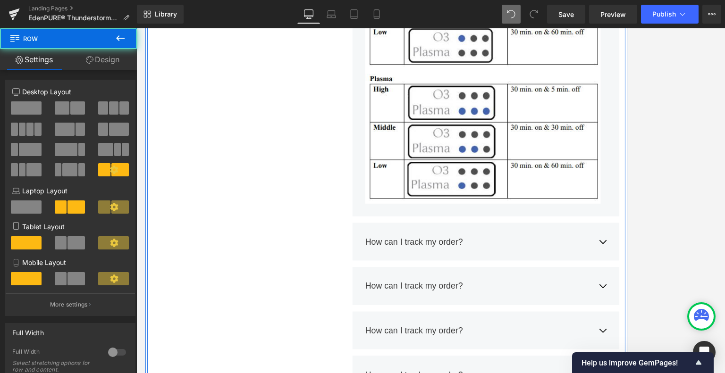
click at [289, 254] on div "Frequently Asked Questions Heading Still have questions? Send us your question …" at bounding box center [430, 144] width 566 height 1291
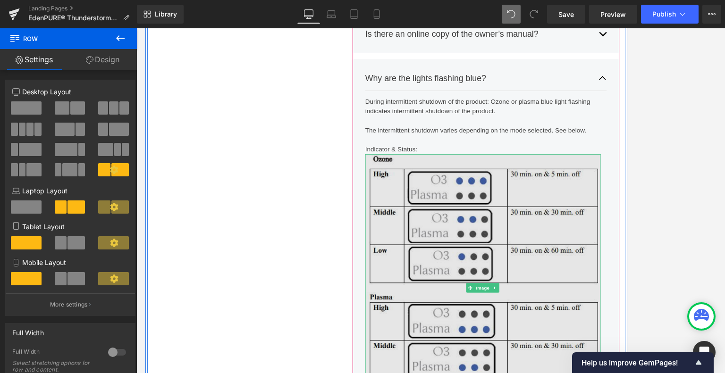
scroll to position [4175, 0]
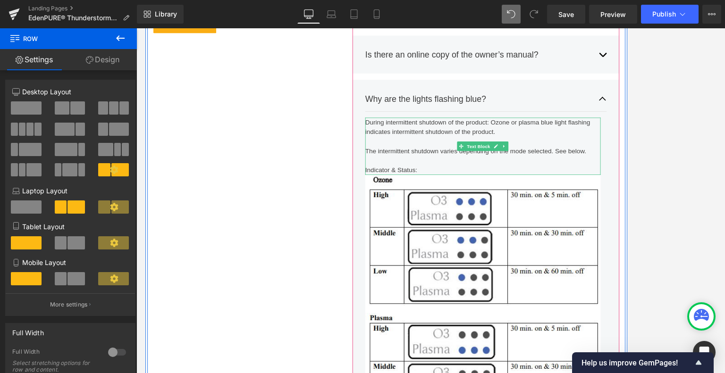
click at [470, 194] on div "Indicator & Status:" at bounding box center [544, 196] width 279 height 11
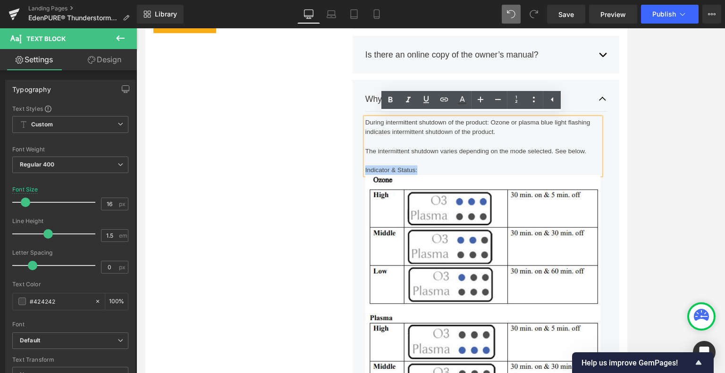
drag, startPoint x: 470, startPoint y: 193, endPoint x: 402, endPoint y: 194, distance: 68.5
click at [405, 194] on div "Indicator & Status:" at bounding box center [544, 196] width 279 height 11
click at [392, 98] on icon at bounding box center [390, 100] width 4 height 6
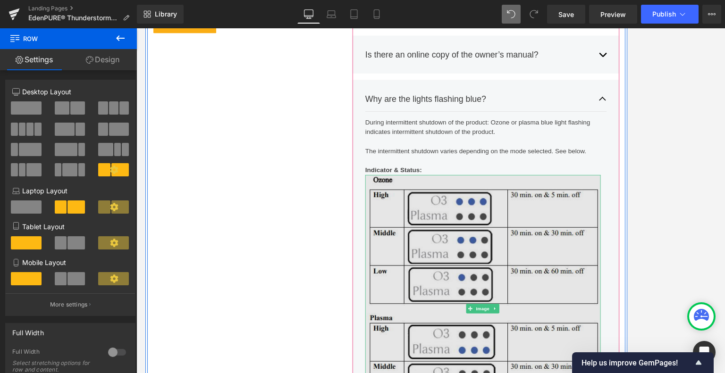
click at [594, 261] on img at bounding box center [544, 361] width 279 height 318
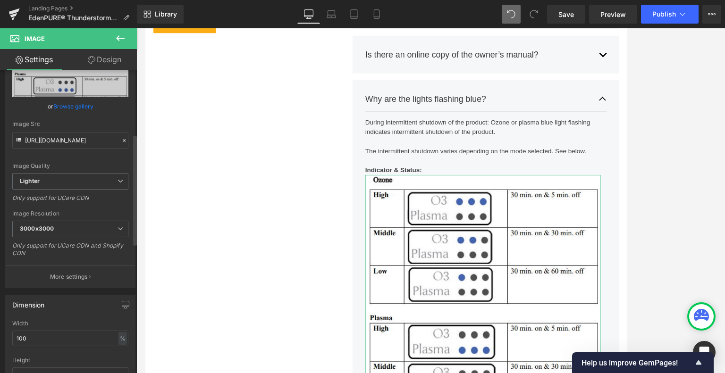
scroll to position [236, 0]
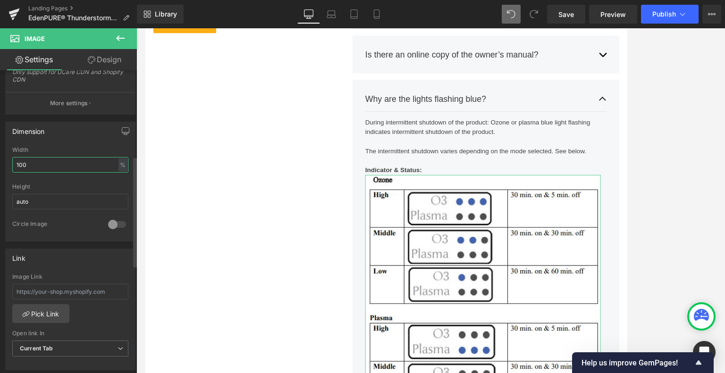
click at [98, 166] on input "100" at bounding box center [70, 165] width 116 height 16
type input "75"
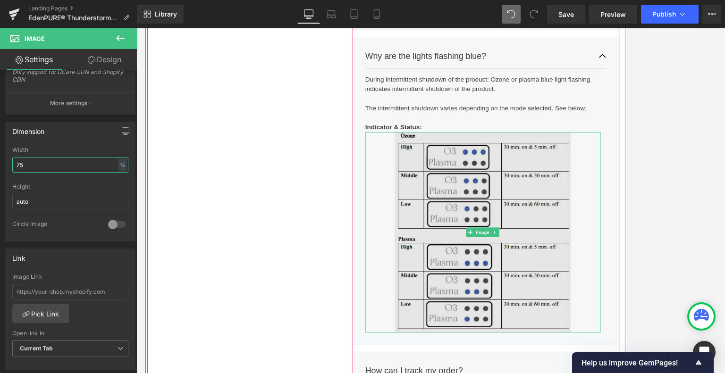
scroll to position [4316, 0]
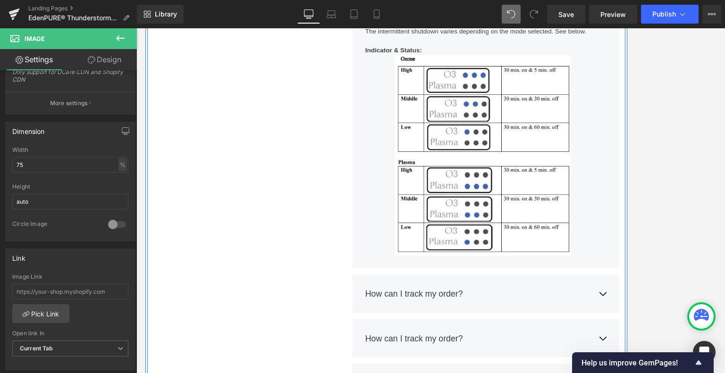
click at [302, 278] on div "Frequently Asked Questions Heading Still have questions? Send us your question …" at bounding box center [430, 247] width 566 height 1212
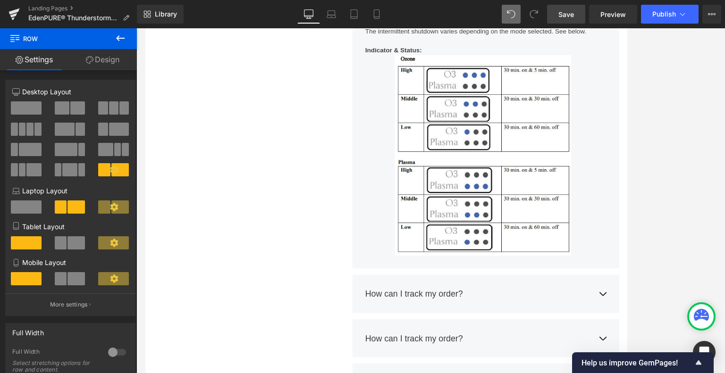
drag, startPoint x: 574, startPoint y: 12, endPoint x: 194, endPoint y: 187, distance: 419.2
click at [574, 12] on span "Save" at bounding box center [566, 14] width 16 height 10
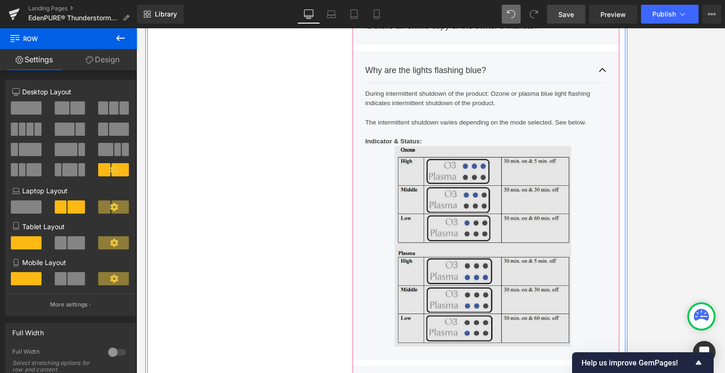
scroll to position [4080, 0]
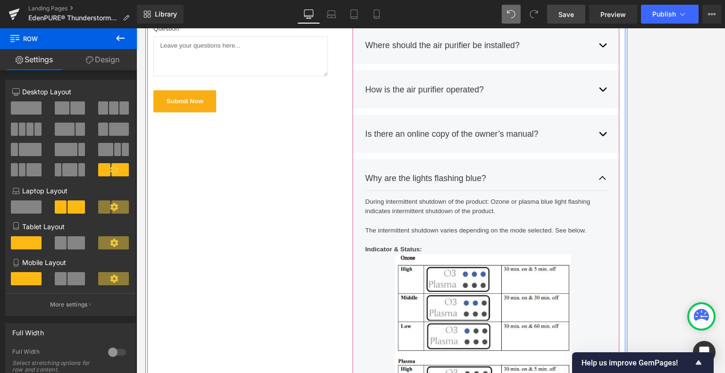
click at [604, 209] on span "button" at bounding box center [687, 209] width 0 height 0
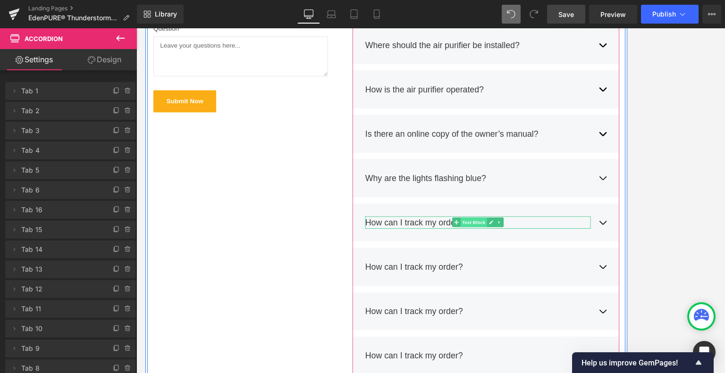
click at [538, 255] on span "Text Block" at bounding box center [533, 258] width 31 height 11
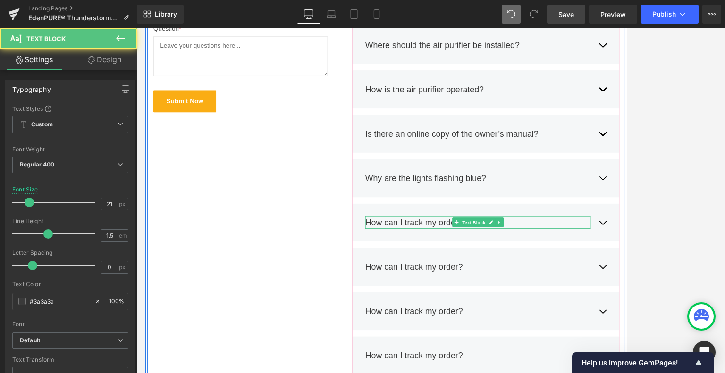
click at [595, 253] on div "How can I track my order?" at bounding box center [538, 259] width 267 height 15
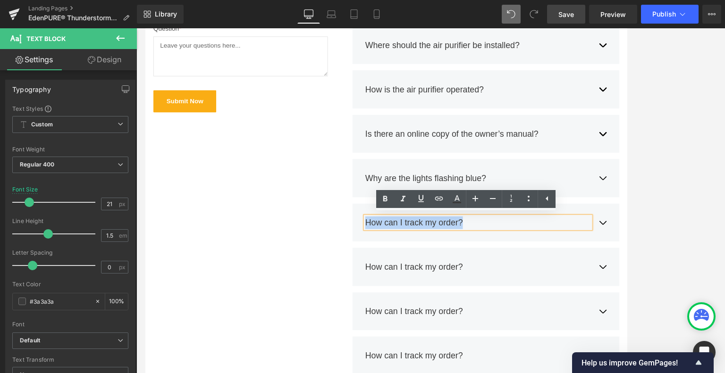
drag, startPoint x: 545, startPoint y: 258, endPoint x: 404, endPoint y: 251, distance: 140.8
click at [405, 252] on div "How can I track my order?" at bounding box center [538, 259] width 267 height 15
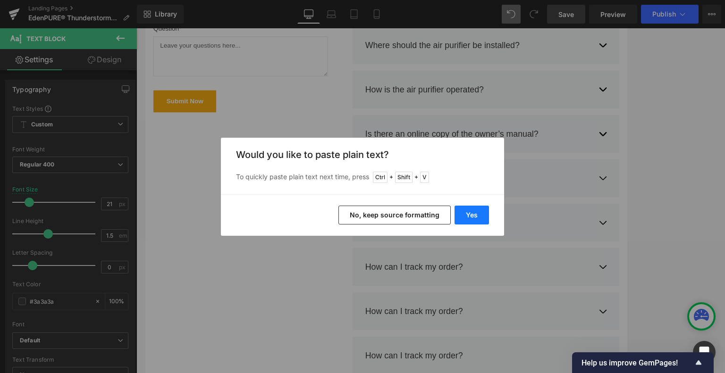
click at [472, 217] on button "Yes" at bounding box center [472, 215] width 34 height 19
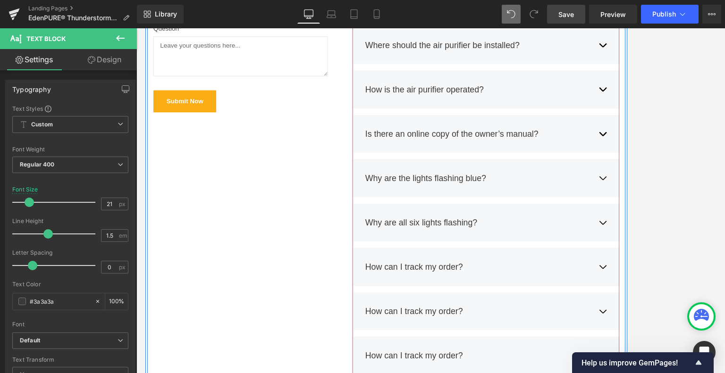
click at [604, 264] on button "button" at bounding box center [686, 258] width 9 height 29
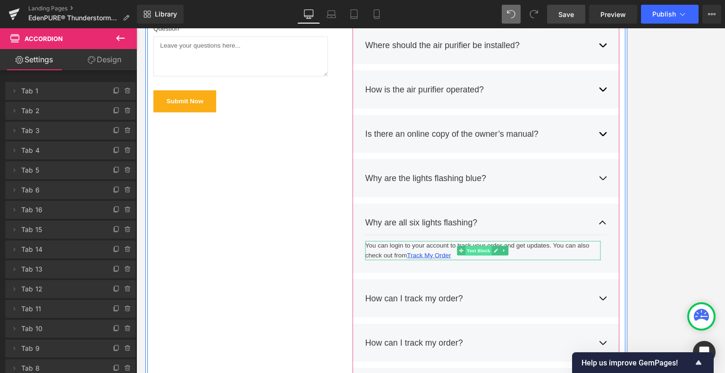
click at [538, 293] on span "Text Block" at bounding box center [539, 291] width 31 height 11
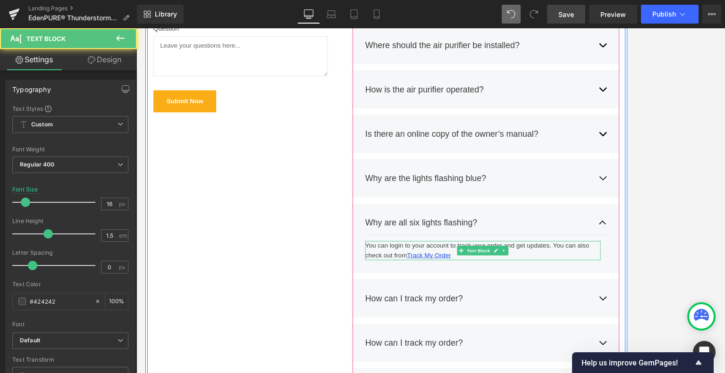
click at [508, 295] on div "You can login to your account to track your order and get updates. You can also…" at bounding box center [544, 292] width 279 height 23
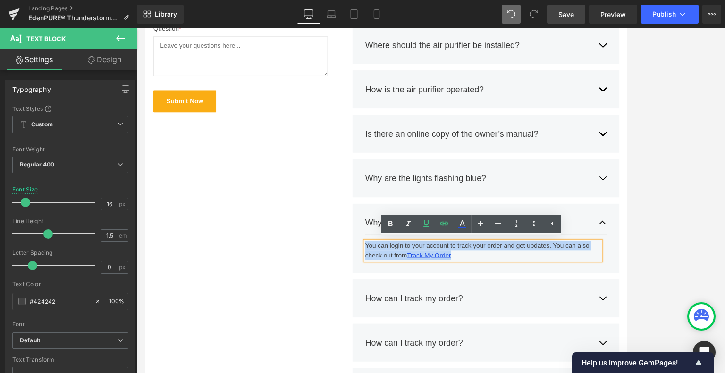
drag, startPoint x: 509, startPoint y: 296, endPoint x: 381, endPoint y: 286, distance: 127.9
click at [383, 286] on div "What is the difference between the Oxileaf® III (silver), Oxileaf® II (black), …" at bounding box center [548, 345] width 330 height 909
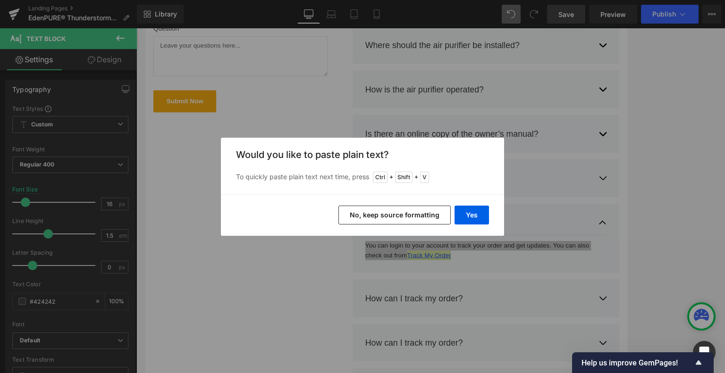
click at [383, 249] on div "Back to Library Insert Would you like to paste plain text? To quickly paste pla…" at bounding box center [362, 186] width 725 height 373
click at [471, 212] on button "Yes" at bounding box center [472, 215] width 34 height 19
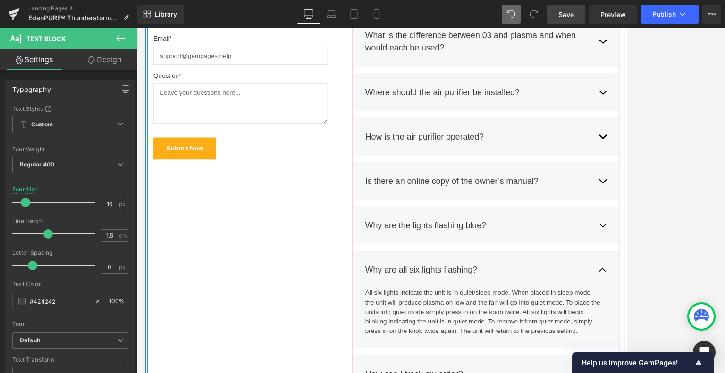
scroll to position [4175, 0]
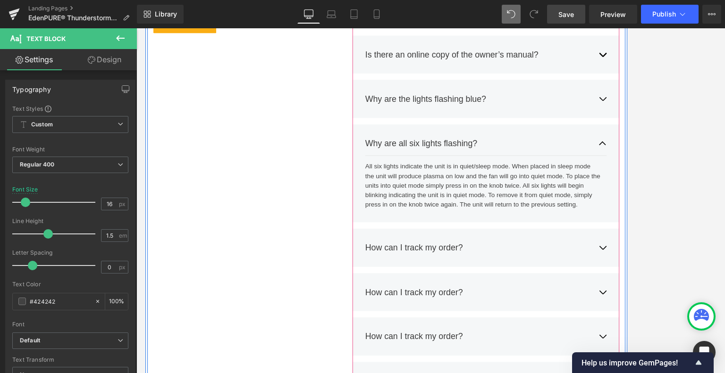
click at [604, 164] on button "button" at bounding box center [686, 164] width 9 height 29
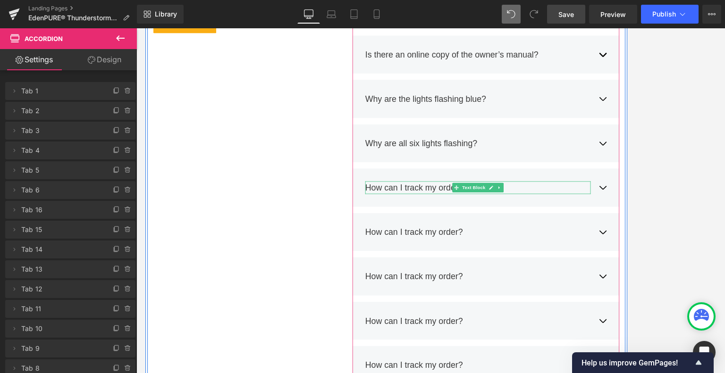
click at [585, 213] on div "How can I track my order?" at bounding box center [538, 217] width 267 height 15
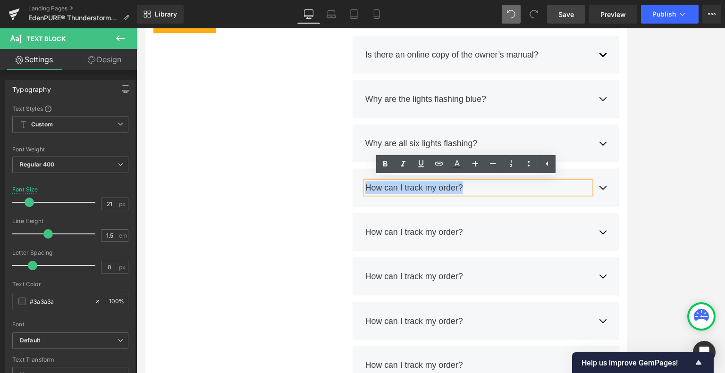
drag, startPoint x: 588, startPoint y: 216, endPoint x: 395, endPoint y: 212, distance: 192.6
click at [395, 212] on div "How can I track my order? Text Block You can login to your account to track you…" at bounding box center [548, 216] width 316 height 45
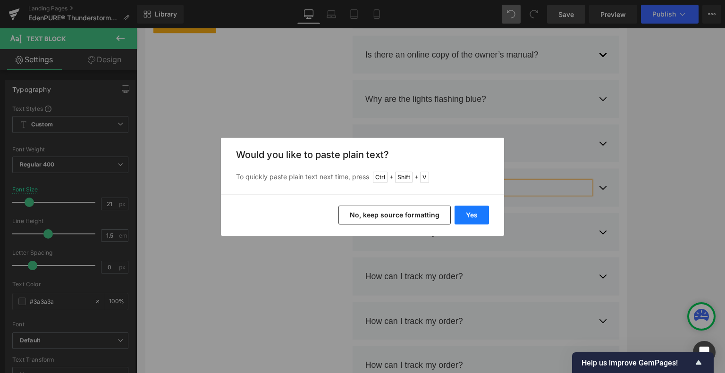
click at [475, 217] on button "Yes" at bounding box center [472, 215] width 34 height 19
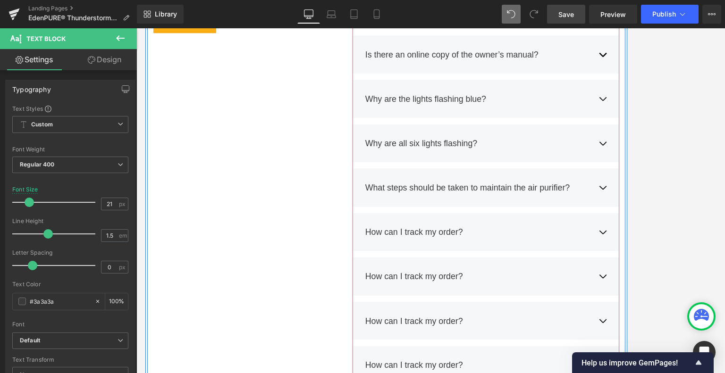
click at [604, 216] on button "button" at bounding box center [686, 216] width 9 height 29
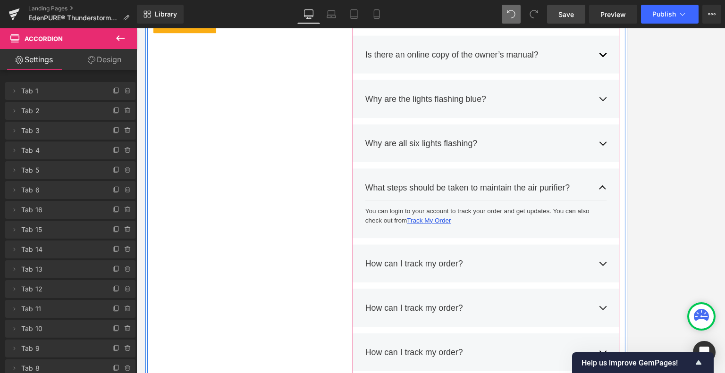
click at [545, 259] on div "You can login to your account to track your order and get updates. You can also…" at bounding box center [544, 250] width 279 height 23
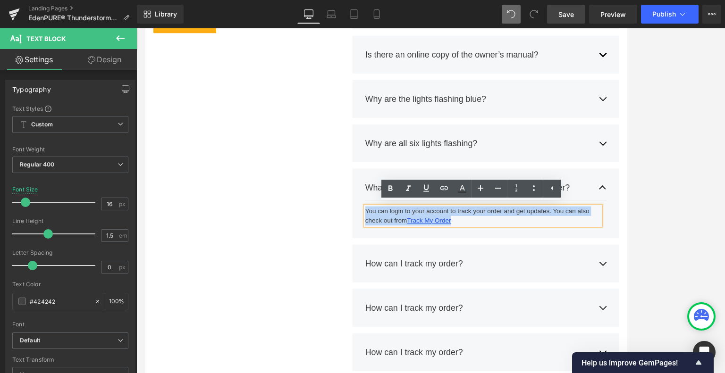
drag, startPoint x: 518, startPoint y: 256, endPoint x: 395, endPoint y: 244, distance: 123.8
click at [395, 244] on div "What steps should be taken to maintain the air purifier? Text Block You can log…" at bounding box center [548, 235] width 316 height 83
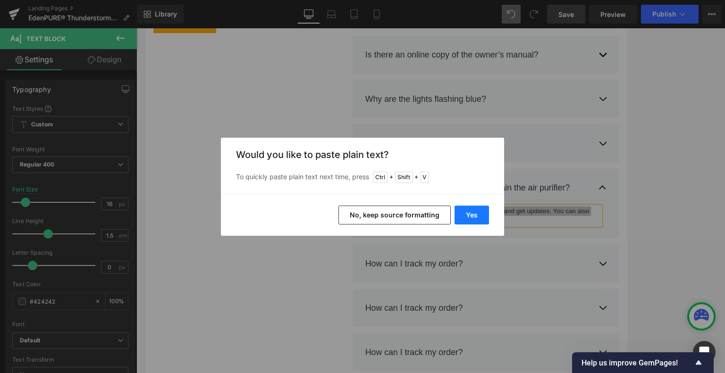
click at [474, 212] on button "Yes" at bounding box center [472, 215] width 34 height 19
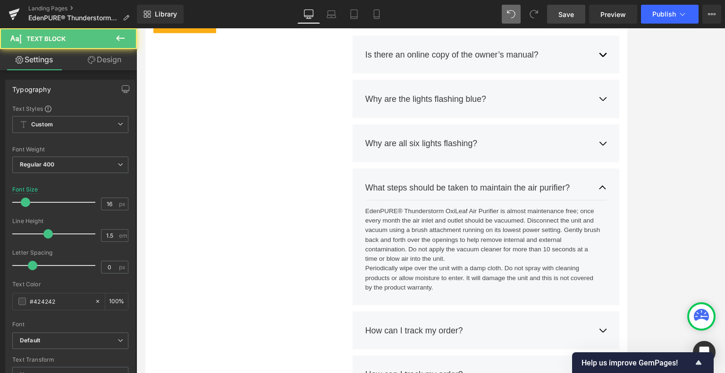
click at [535, 246] on div "EdenPURE® Thunderstorm OxiLeaf Air Purifier is almost maintenance free; once ev…" at bounding box center [544, 290] width 279 height 102
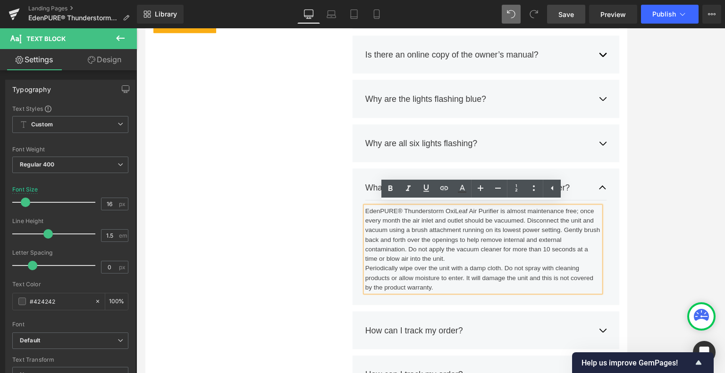
click at [506, 299] on div "EdenPURE® Thunderstorm OxiLeaf Air Purifier is almost maintenance free; once ev…" at bounding box center [544, 290] width 279 height 102
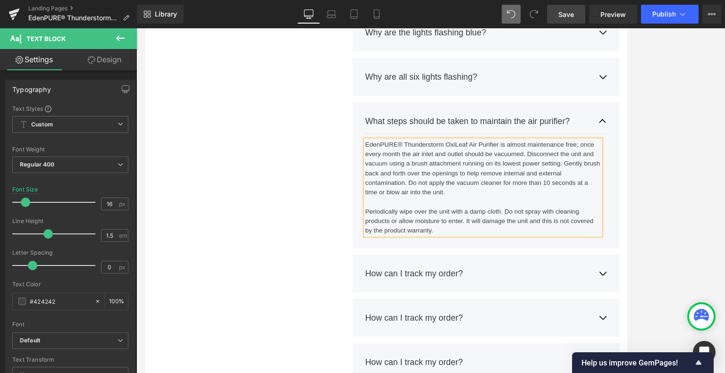
scroll to position [4269, 0]
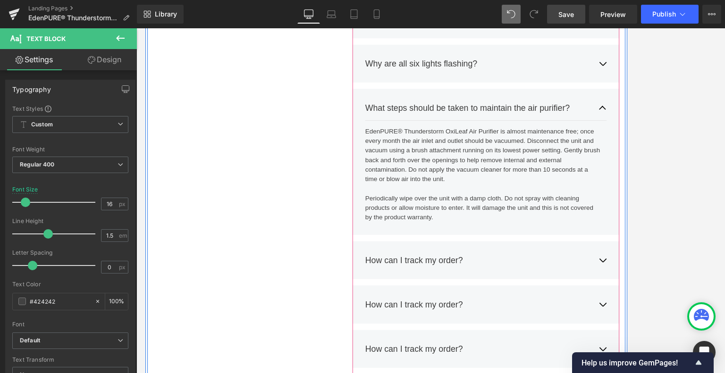
click at [604, 306] on span "button" at bounding box center [687, 306] width 0 height 0
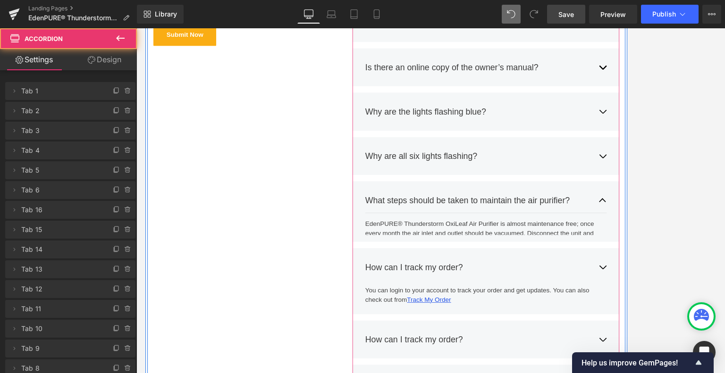
scroll to position [4142, 0]
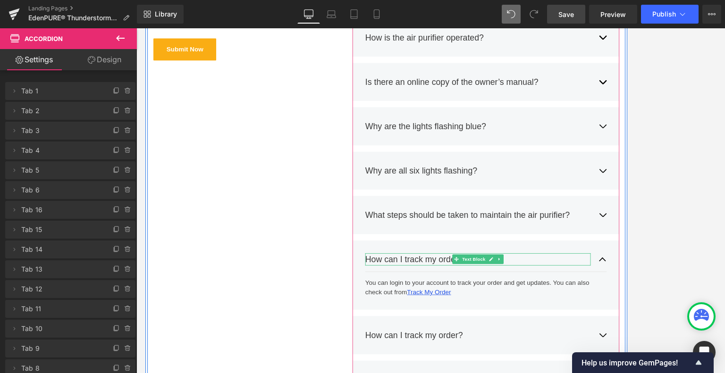
click at [467, 299] on div "How can I track my order?" at bounding box center [538, 302] width 267 height 15
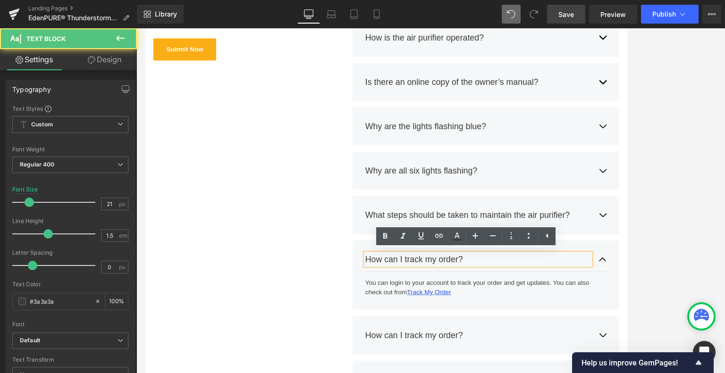
click at [472, 297] on div "How can I track my order?" at bounding box center [538, 302] width 267 height 15
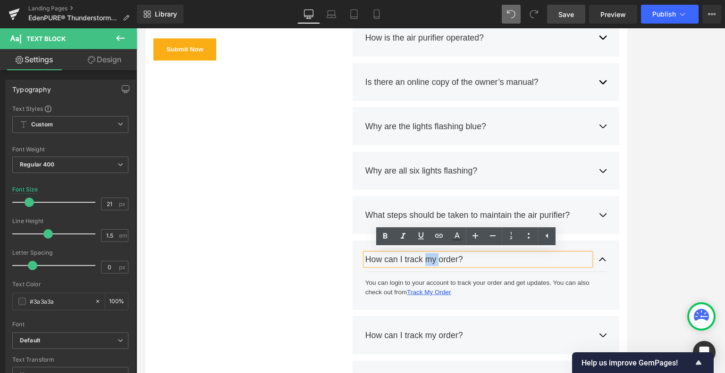
click at [472, 297] on div "How can I track my order?" at bounding box center [538, 302] width 267 height 15
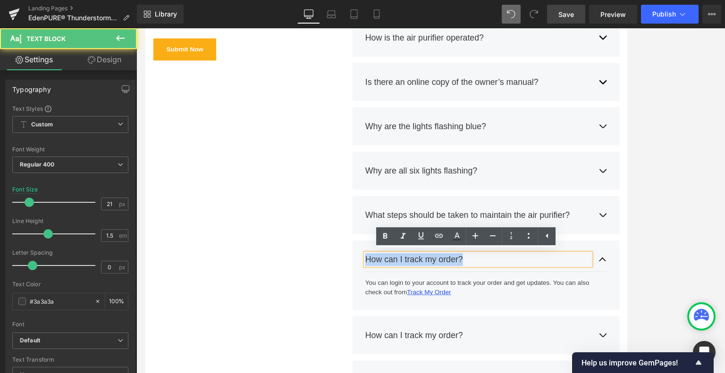
click at [472, 297] on div "How can I track my order?" at bounding box center [538, 302] width 267 height 15
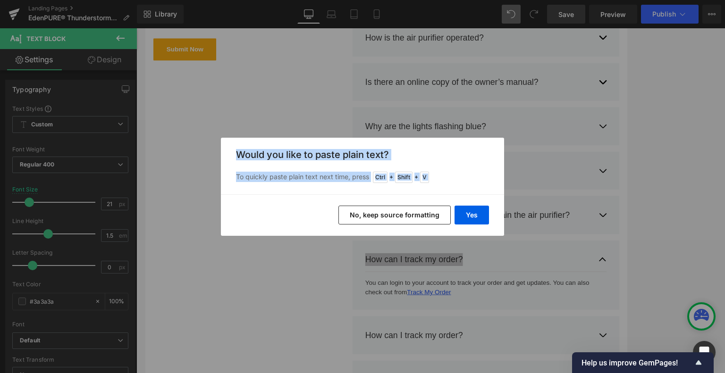
drag, startPoint x: 328, startPoint y: 269, endPoint x: 486, endPoint y: 233, distance: 162.1
click at [486, 233] on div "Back to Library Insert Would you like to paste plain text? To quickly paste pla…" at bounding box center [362, 186] width 725 height 373
click at [481, 216] on button "Yes" at bounding box center [472, 215] width 34 height 19
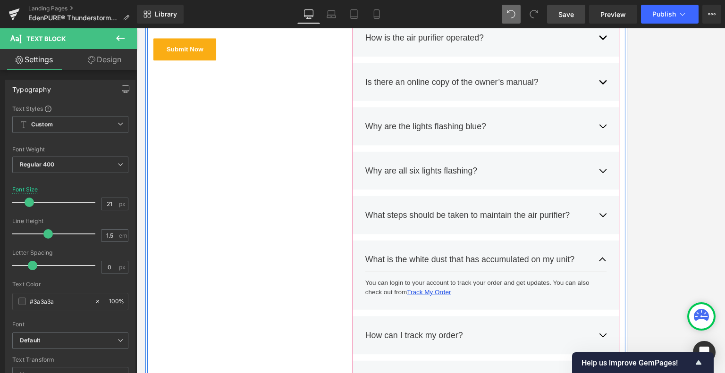
click at [604, 200] on span "button" at bounding box center [687, 200] width 0 height 0
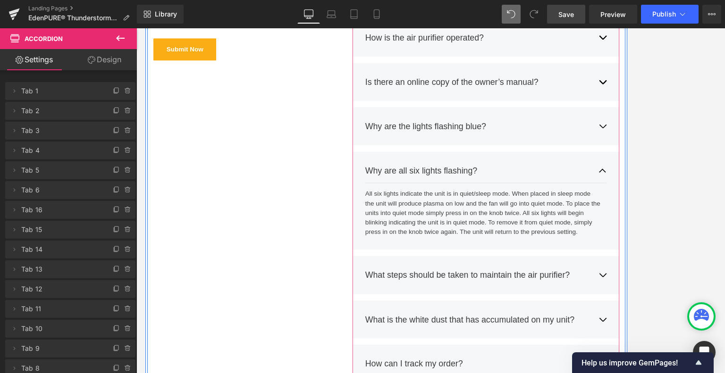
click at [604, 323] on span "button" at bounding box center [687, 323] width 0 height 0
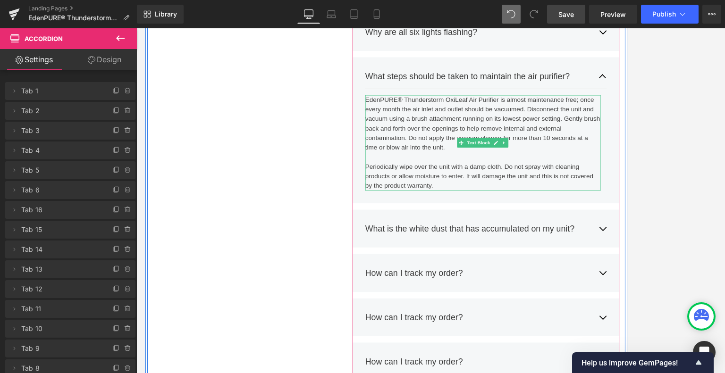
scroll to position [4307, 0]
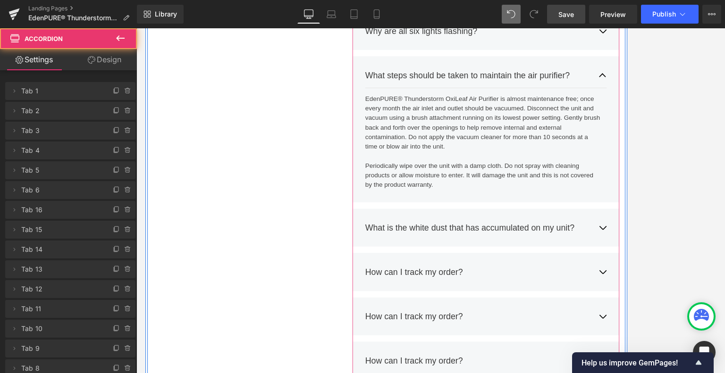
click at [604, 264] on button "button" at bounding box center [686, 265] width 9 height 29
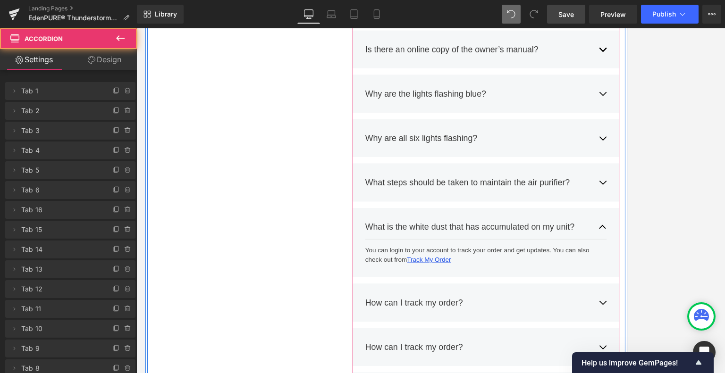
scroll to position [4227, 0]
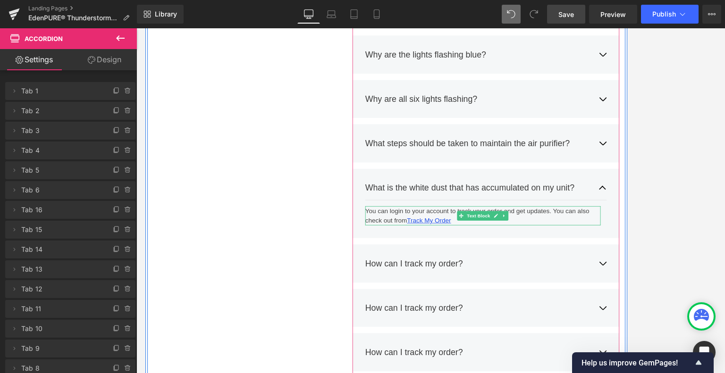
click at [538, 257] on div "You can login to your account to track your order and get updates. You can also…" at bounding box center [544, 250] width 279 height 23
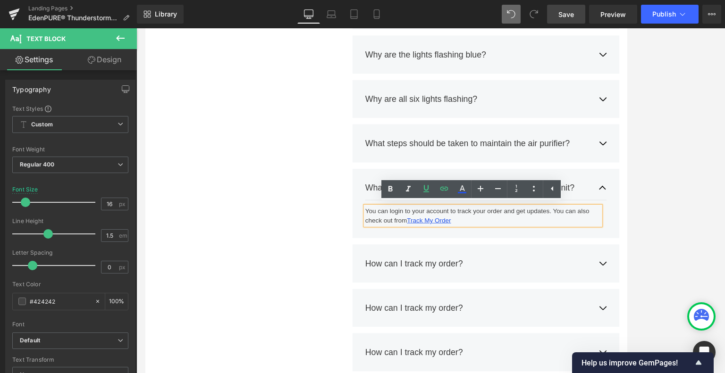
drag, startPoint x: 521, startPoint y: 257, endPoint x: 401, endPoint y: 245, distance: 121.0
click at [405, 245] on div "You can login to your account to track your order and get updates. You can also…" at bounding box center [544, 250] width 279 height 23
click at [521, 260] on div "You can login to your account to track your order and get updates. You can also…" at bounding box center [544, 250] width 279 height 23
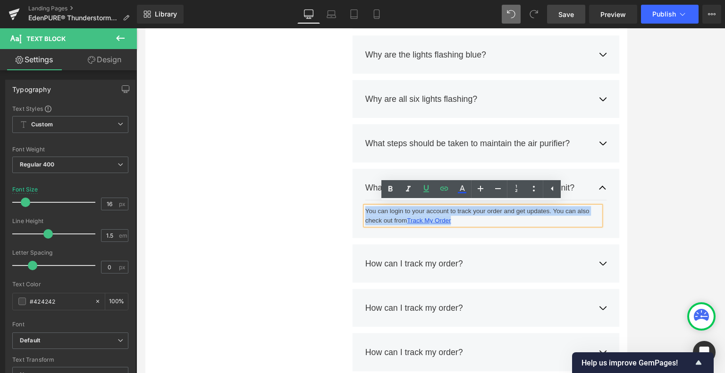
drag, startPoint x: 520, startPoint y: 259, endPoint x: 403, endPoint y: 244, distance: 118.0
click at [405, 244] on div "You can login to your account to track your order and get updates. You can also…" at bounding box center [544, 250] width 279 height 23
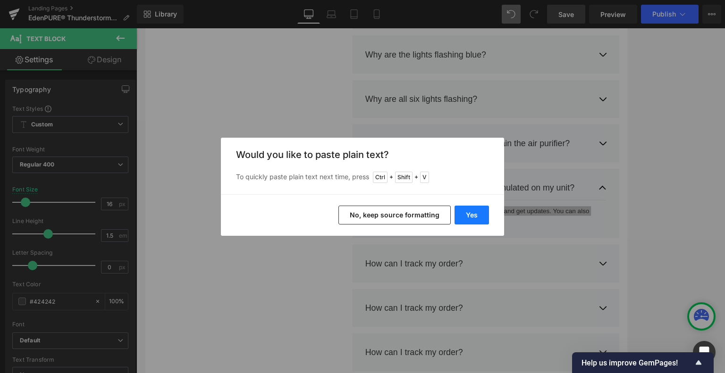
drag, startPoint x: 383, startPoint y: 212, endPoint x: 470, endPoint y: 218, distance: 87.0
click at [470, 218] on button "Yes" at bounding box center [472, 215] width 34 height 19
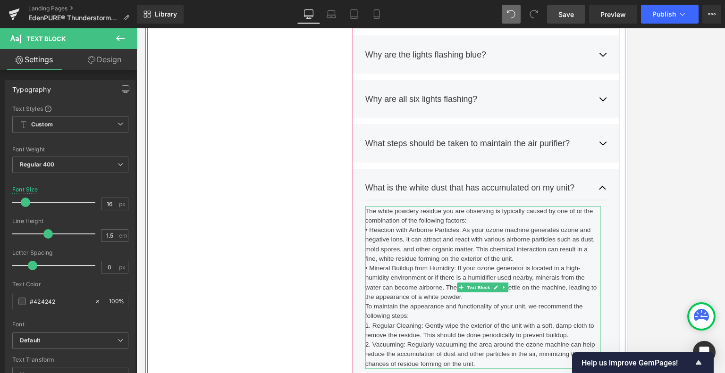
click at [538, 253] on div "The white powdery residue you are observing is typically caused by one of or th…" at bounding box center [544, 335] width 279 height 193
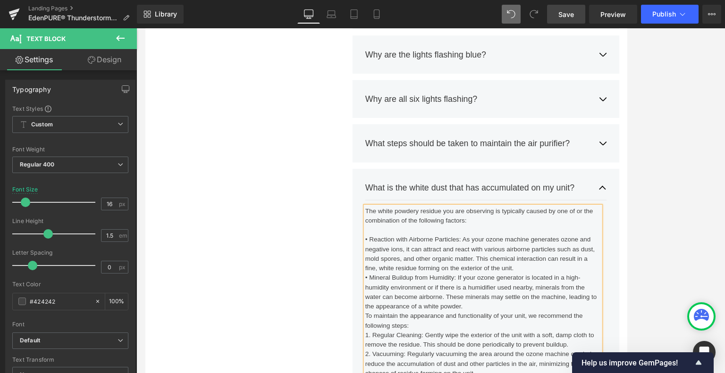
click at [586, 312] on div "• Reaction with Airborne Particles: As your ozone machine generates ozone and n…" at bounding box center [544, 295] width 279 height 45
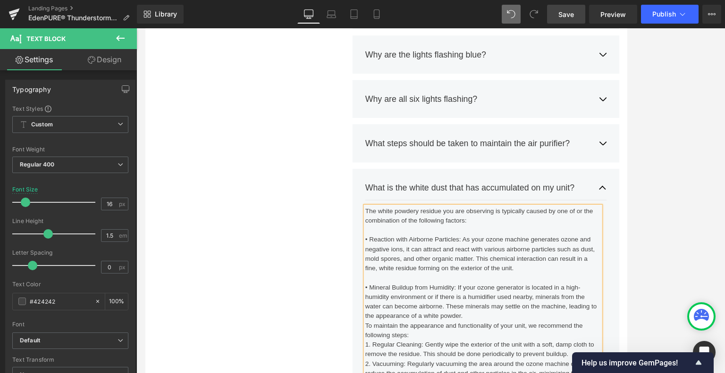
click at [537, 371] on div "• Mineral Buildup from Humidity: If your ozone generator is located in a high-h…" at bounding box center [544, 352] width 279 height 45
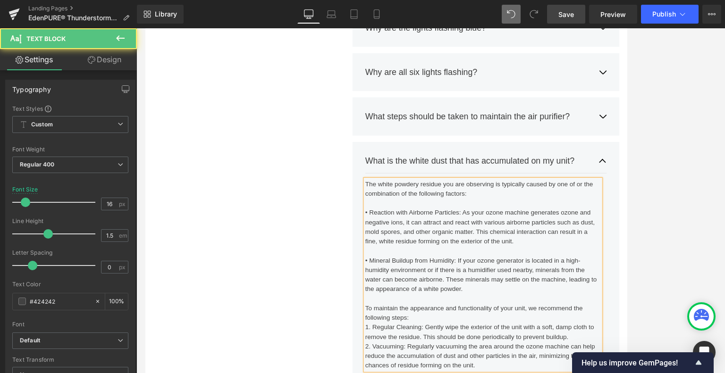
scroll to position [4274, 0]
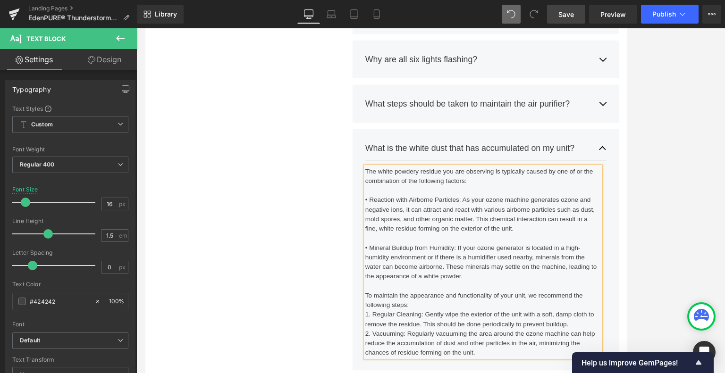
click at [461, 354] on div "To maintain the appearance and functionality of your unit, we recommend the fol…" at bounding box center [544, 350] width 279 height 23
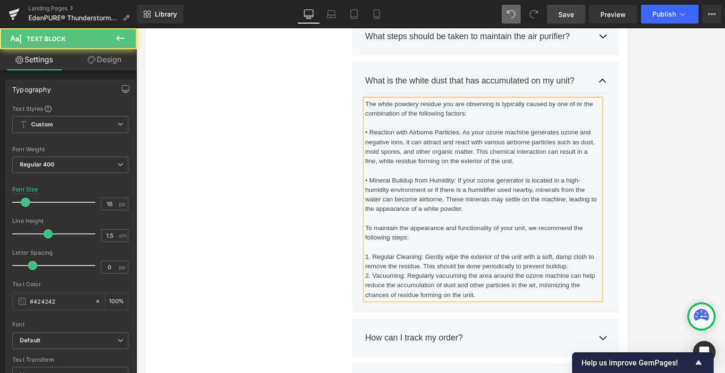
scroll to position [4369, 0]
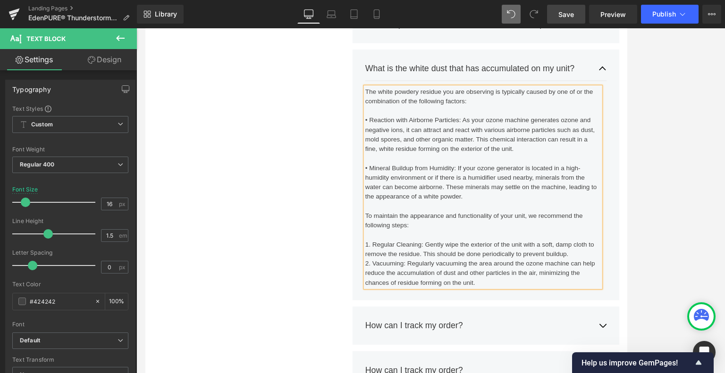
click at [604, 294] on div "1. Regular Cleaning: Gently wipe the exterior of the unit with a soft, damp clo…" at bounding box center [544, 290] width 279 height 23
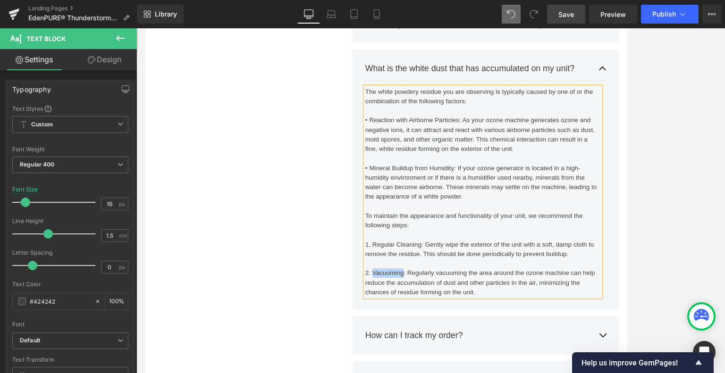
drag, startPoint x: 448, startPoint y: 315, endPoint x: 415, endPoint y: 313, distance: 33.1
click at [412, 313] on div "2. Vacuuming: Regularly vacuuming the area around the ozone machine can help re…" at bounding box center [544, 330] width 279 height 34
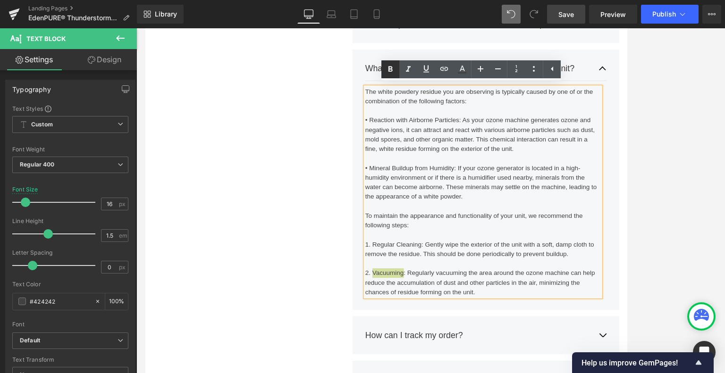
click at [387, 69] on icon at bounding box center [390, 69] width 11 height 11
drag, startPoint x: 467, startPoint y: 282, endPoint x: 411, endPoint y: 282, distance: 56.6
click at [411, 282] on div "1. Regular Cleaning: Gently wipe the exterior of the unit with a soft, damp clo…" at bounding box center [544, 290] width 279 height 23
click at [389, 69] on icon at bounding box center [390, 70] width 4 height 6
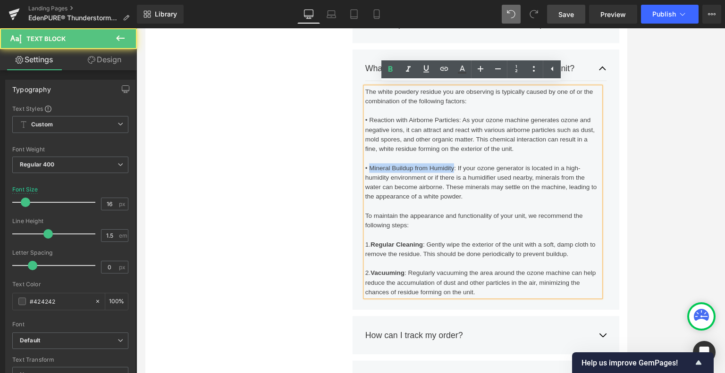
drag, startPoint x: 508, startPoint y: 190, endPoint x: 409, endPoint y: 190, distance: 99.1
click at [409, 190] on div "• Mineral Buildup from Humidity: If your ozone generator is located in a high-h…" at bounding box center [544, 210] width 279 height 45
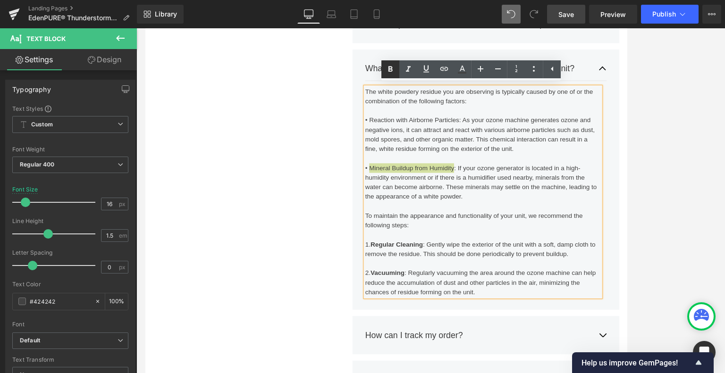
click at [394, 66] on icon at bounding box center [390, 69] width 11 height 11
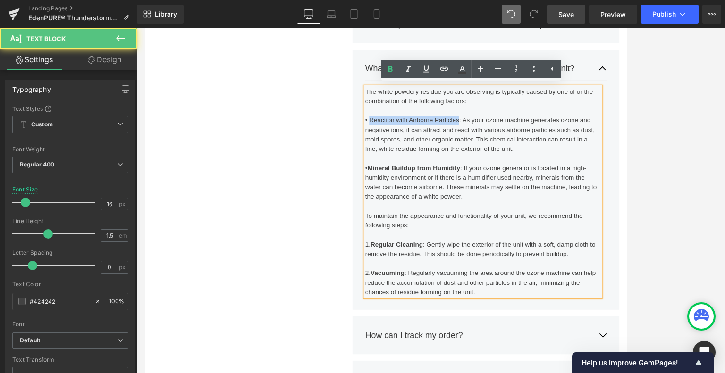
drag, startPoint x: 512, startPoint y: 135, endPoint x: 418, endPoint y: 128, distance: 94.2
click at [407, 134] on div "• Reaction with Airborne Particles: As your ozone machine generates ozone and n…" at bounding box center [544, 154] width 279 height 45
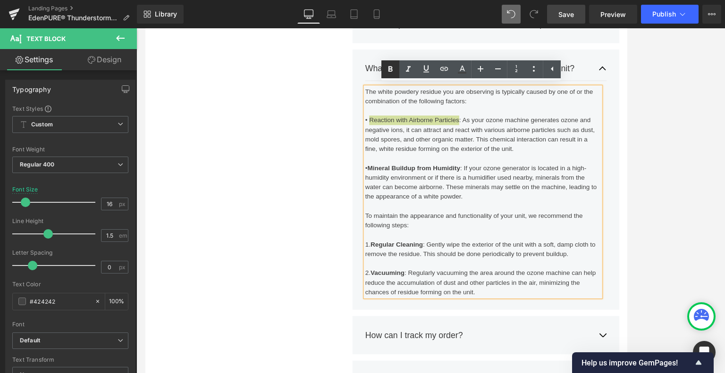
click at [391, 69] on icon at bounding box center [390, 70] width 4 height 6
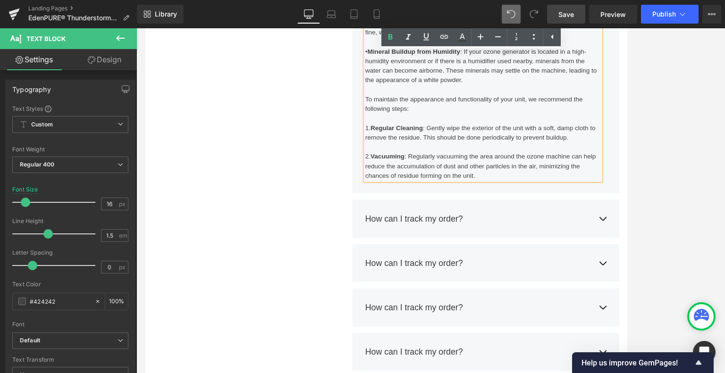
scroll to position [4510, 0]
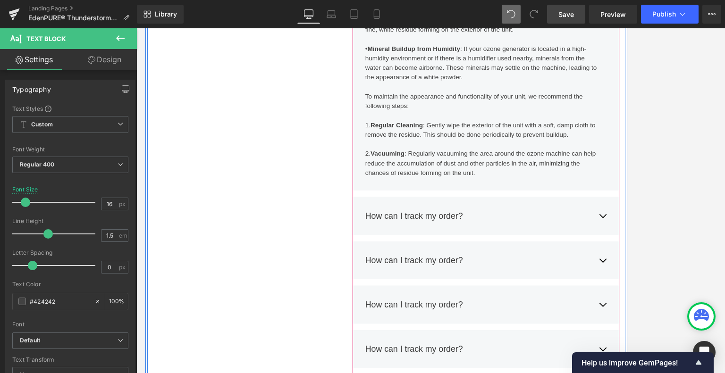
click at [604, 254] on button "button" at bounding box center [686, 250] width 9 height 29
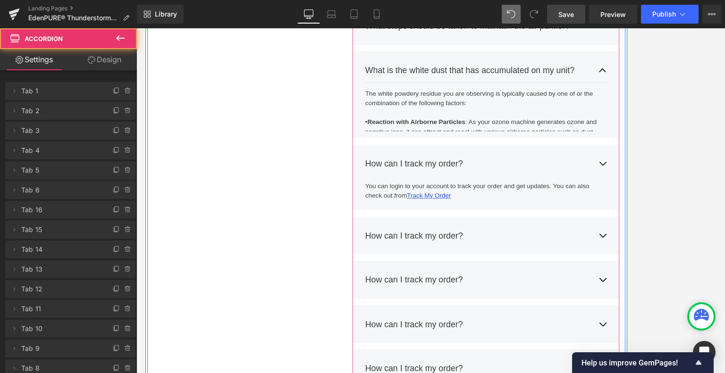
scroll to position [4247, 0]
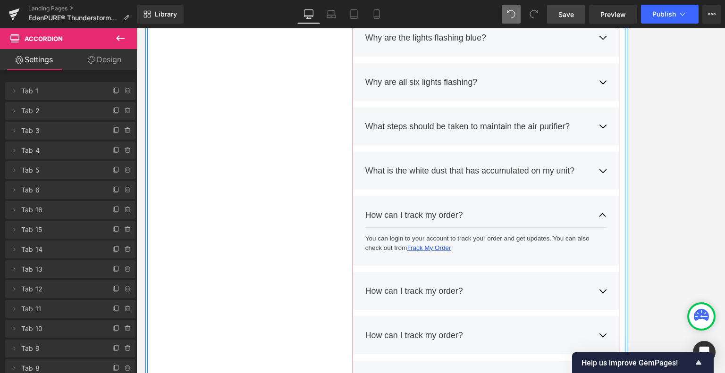
click at [522, 292] on div "You can login to your account to track your order and get updates. You can also…" at bounding box center [544, 283] width 279 height 23
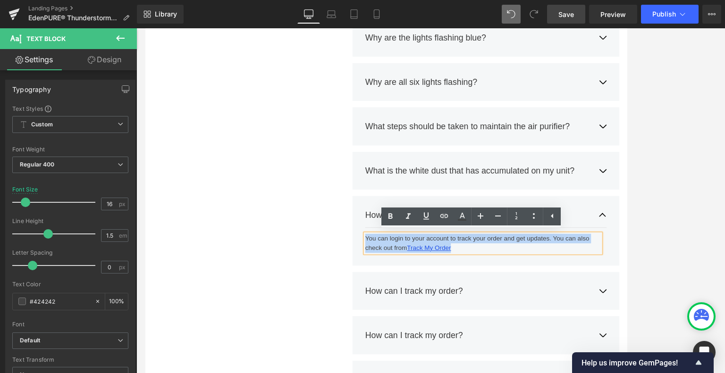
drag, startPoint x: 517, startPoint y: 287, endPoint x: 379, endPoint y: 273, distance: 138.6
click at [379, 273] on div "Frequently Asked Questions Heading Still have questions? Send us your question …" at bounding box center [430, 174] width 566 height 928
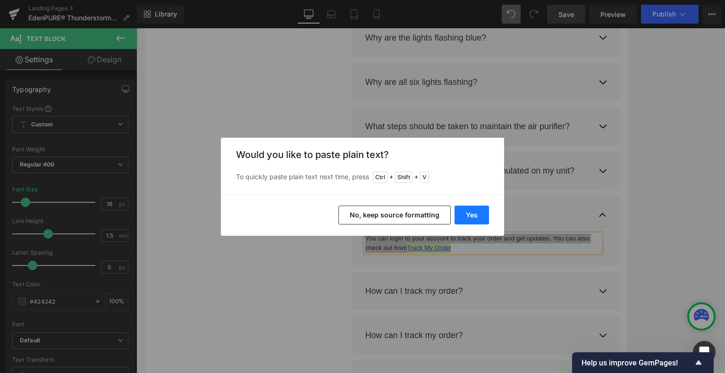
click at [476, 216] on button "Yes" at bounding box center [472, 215] width 34 height 19
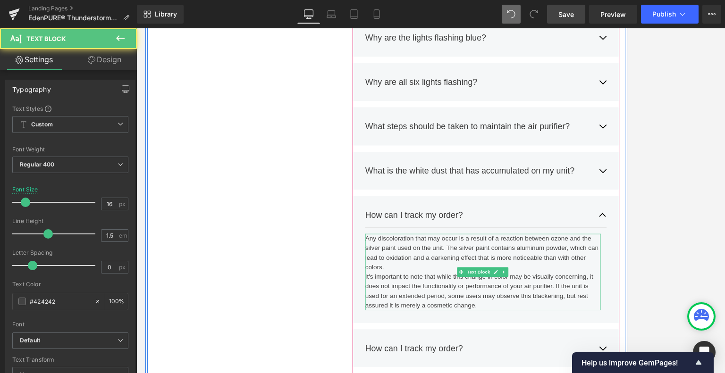
click at [432, 311] on div "Any discoloration that may occur is a result of a reaction between ozone and th…" at bounding box center [544, 317] width 279 height 91
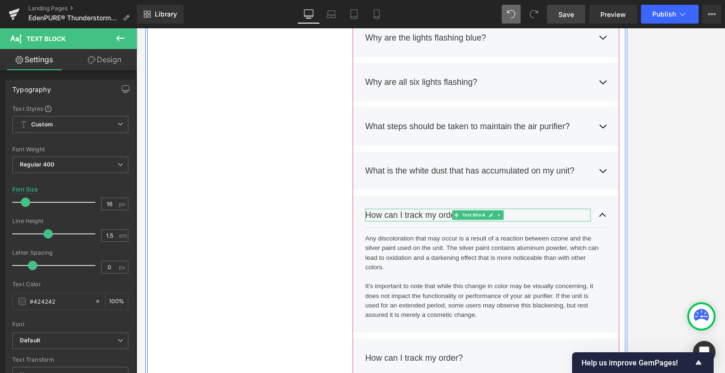
click at [604, 250] on div "How can I track my order?" at bounding box center [538, 249] width 267 height 15
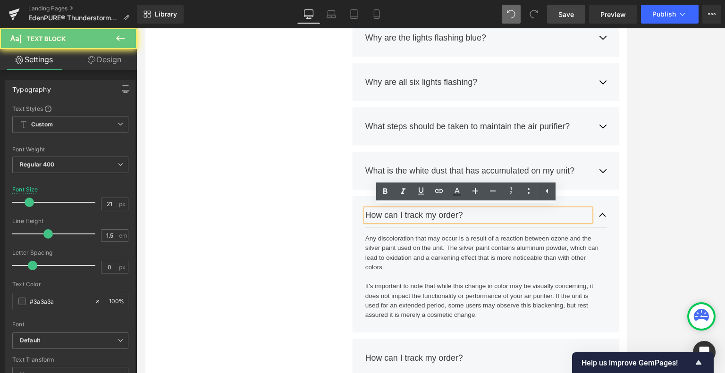
click at [562, 250] on div "How can I track my order?" at bounding box center [538, 249] width 267 height 15
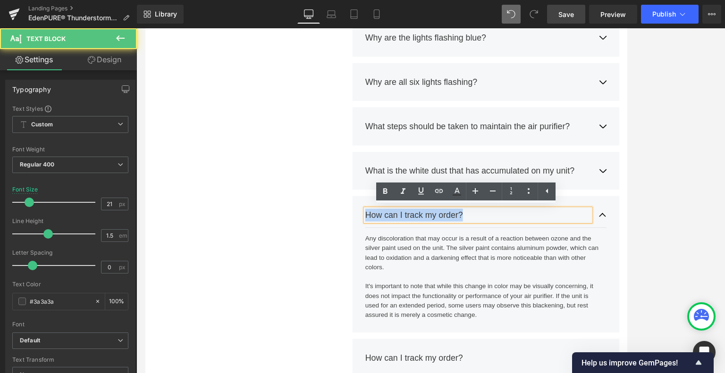
click at [562, 250] on div "How can I track my order?" at bounding box center [538, 249] width 267 height 15
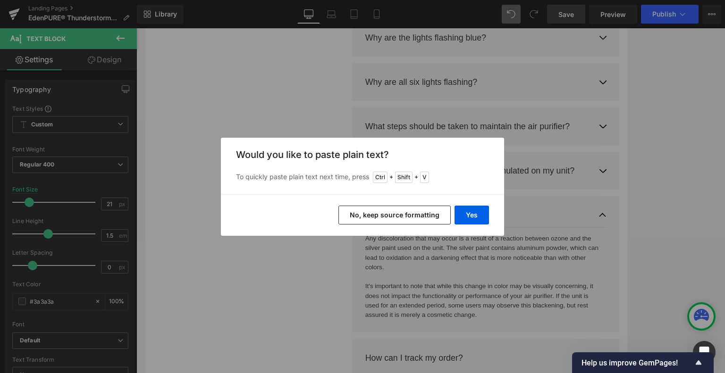
click at [497, 215] on div "Yes No, keep source formatting" at bounding box center [362, 215] width 283 height 42
click at [473, 214] on button "Yes" at bounding box center [472, 215] width 34 height 19
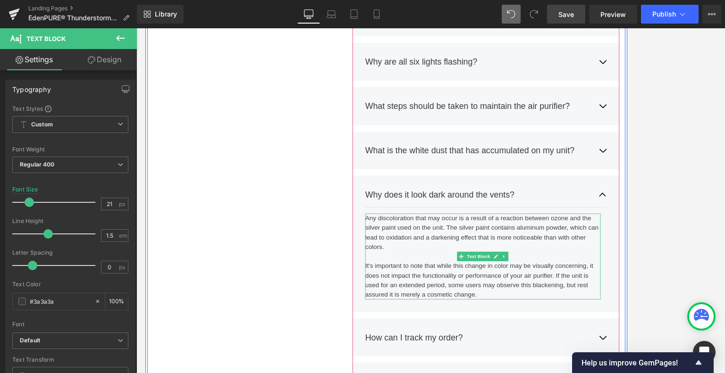
scroll to position [4295, 0]
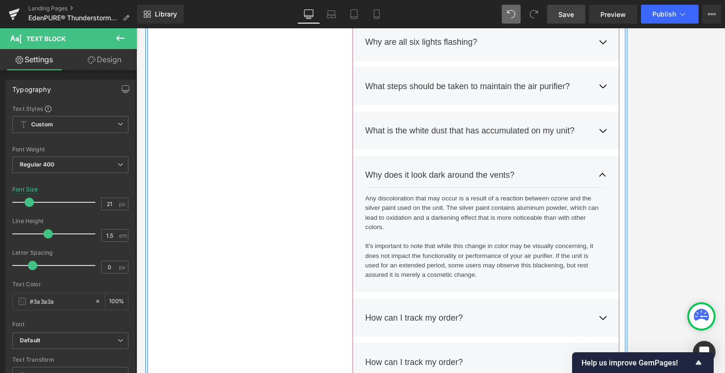
click at [604, 202] on button "button" at bounding box center [686, 202] width 9 height 29
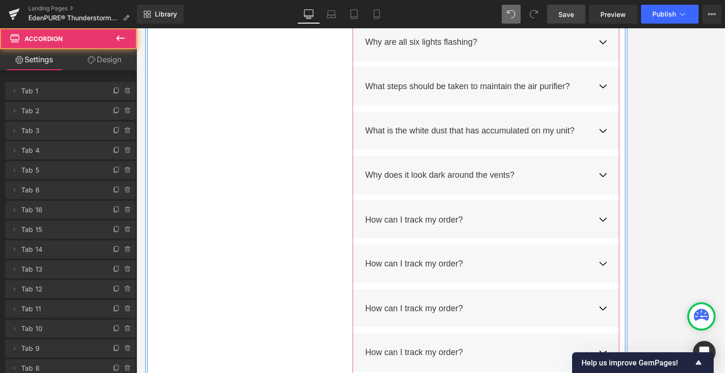
click at [604, 252] on button "button" at bounding box center [686, 255] width 9 height 29
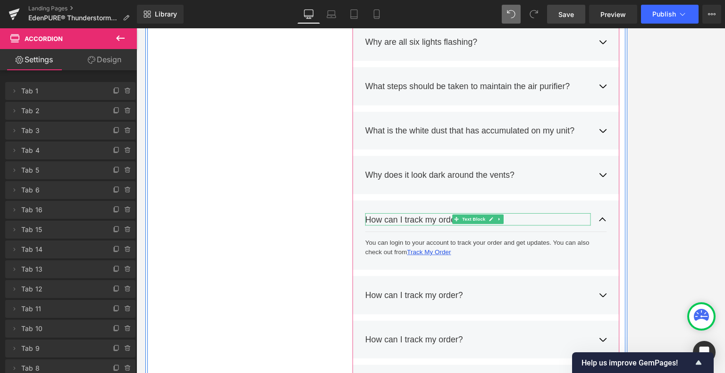
click at [594, 252] on div "How can I track my order?" at bounding box center [538, 255] width 267 height 15
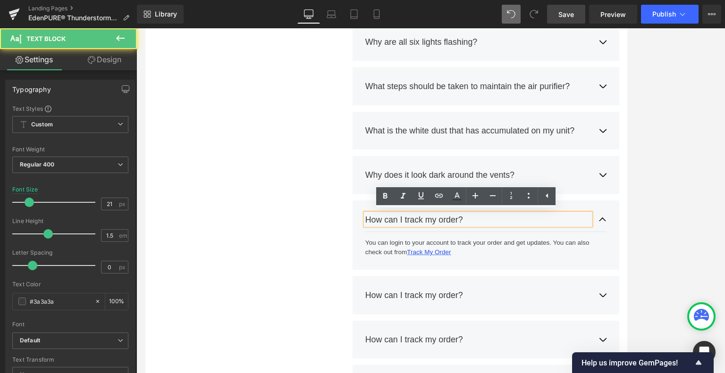
click at [594, 252] on div "How can I track my order?" at bounding box center [538, 255] width 267 height 15
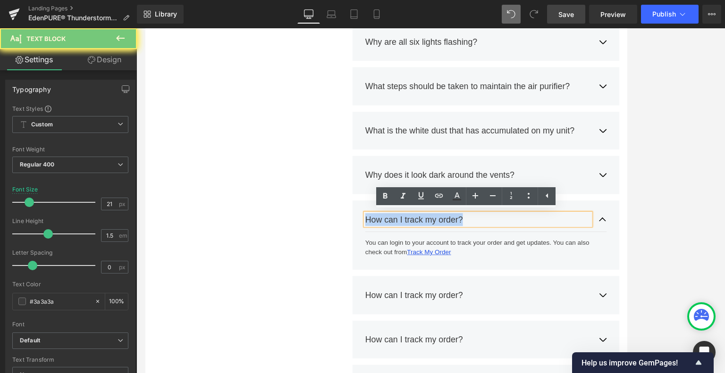
click at [594, 252] on div "How can I track my order?" at bounding box center [538, 255] width 267 height 15
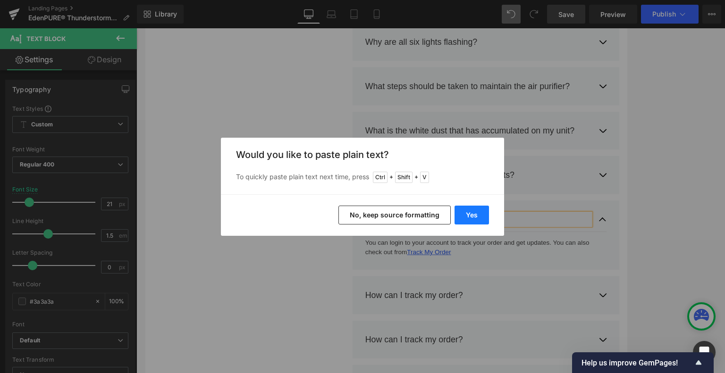
click at [478, 213] on button "Yes" at bounding box center [472, 215] width 34 height 19
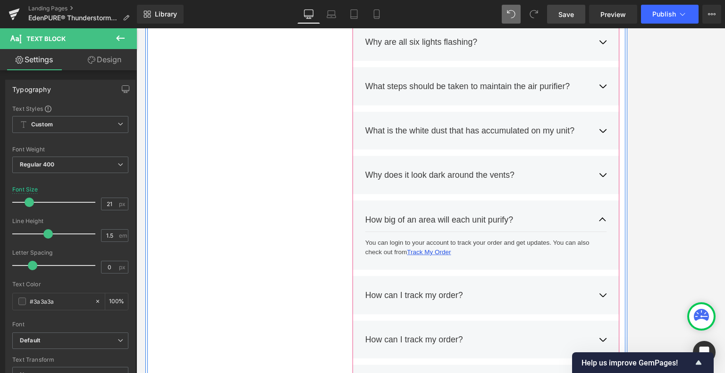
click at [604, 259] on div "How big of an area will each unit purify? Text Block" at bounding box center [548, 256] width 286 height 30
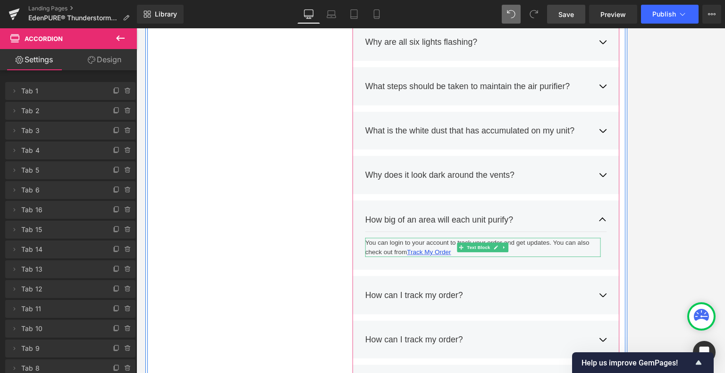
click at [568, 294] on div "You can login to your account to track your order and get updates. You can also…" at bounding box center [544, 288] width 279 height 23
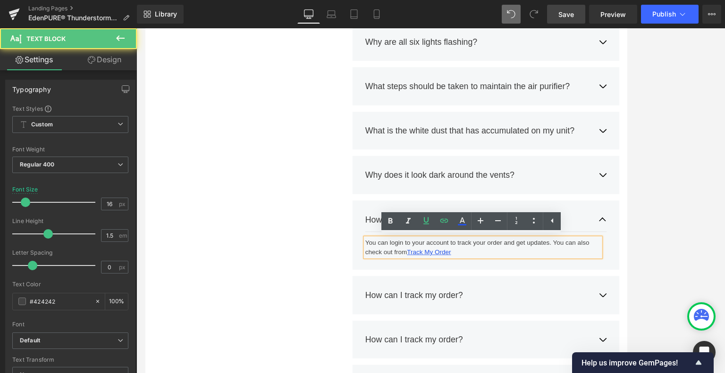
click at [527, 293] on div "You can login to your account to track your order and get updates. You can also…" at bounding box center [544, 288] width 279 height 23
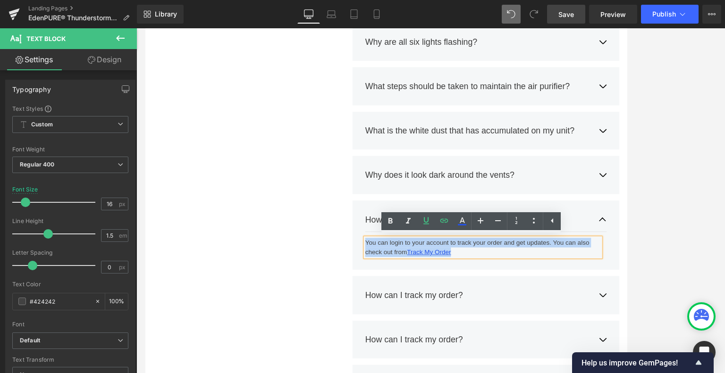
drag, startPoint x: 527, startPoint y: 293, endPoint x: 367, endPoint y: 272, distance: 161.8
click at [367, 272] on div "Frequently Asked Questions Heading Still have questions? Send us your question …" at bounding box center [430, 127] width 566 height 928
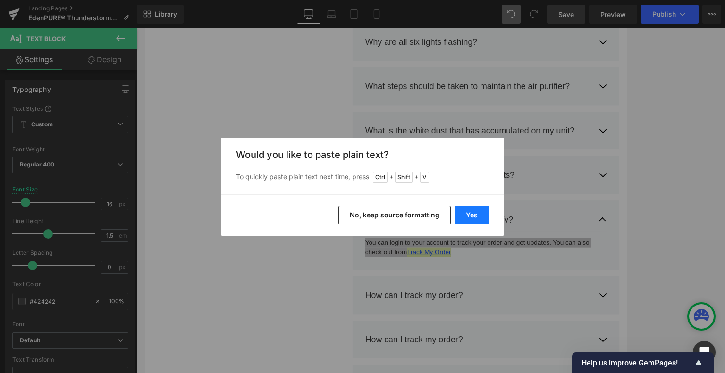
click at [472, 210] on button "Yes" at bounding box center [472, 215] width 34 height 19
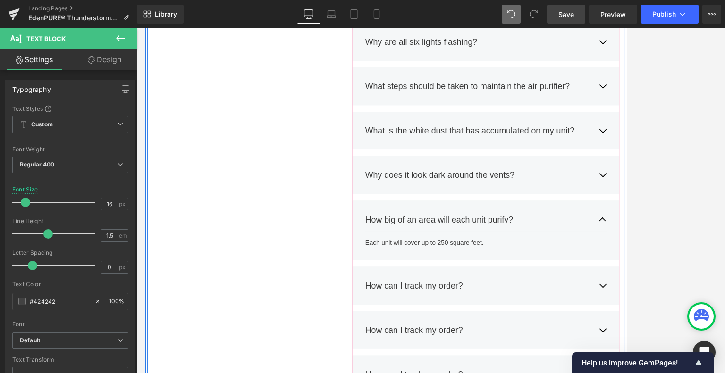
click at [604, 335] on button "button" at bounding box center [686, 333] width 9 height 29
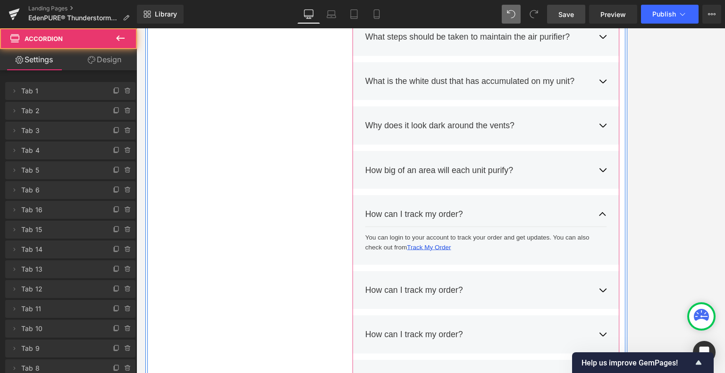
scroll to position [4363, 0]
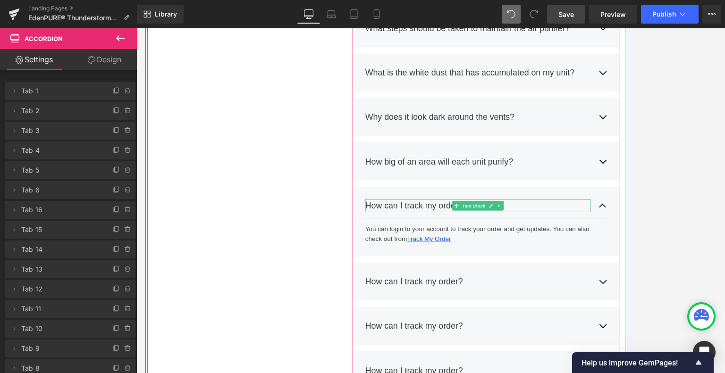
click at [522, 232] on div "How can I track my order? Text Block" at bounding box center [538, 238] width 267 height 15
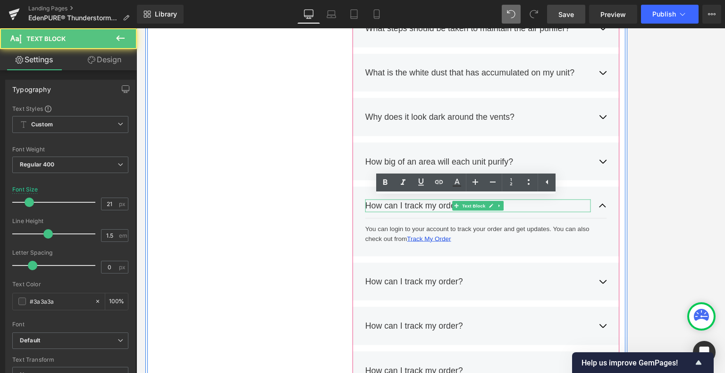
click at [522, 232] on div "How can I track my order?" at bounding box center [538, 238] width 267 height 15
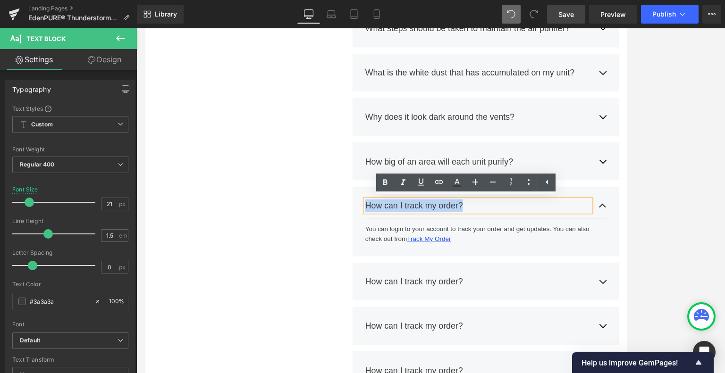
drag, startPoint x: 522, startPoint y: 237, endPoint x: 357, endPoint y: 231, distance: 165.8
click at [357, 231] on div "Frequently Asked Questions Heading Still have questions? Send us your question …" at bounding box center [430, 58] width 566 height 928
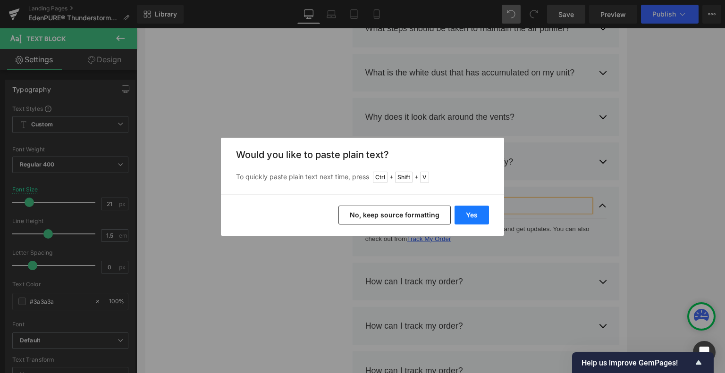
click at [472, 214] on button "Yes" at bounding box center [472, 215] width 34 height 19
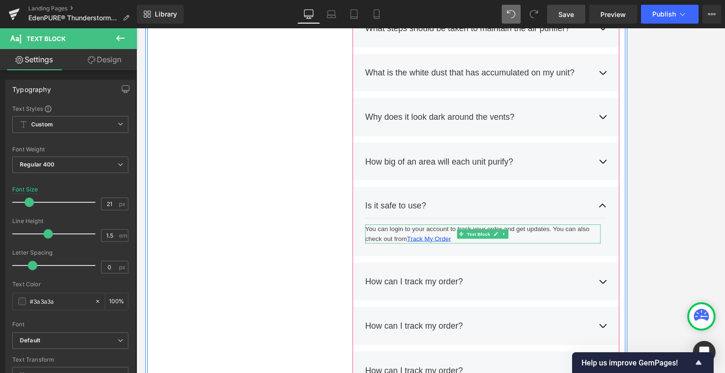
click at [513, 278] on div "You can login to your account to track your order and get updates. You can also…" at bounding box center [544, 272] width 279 height 23
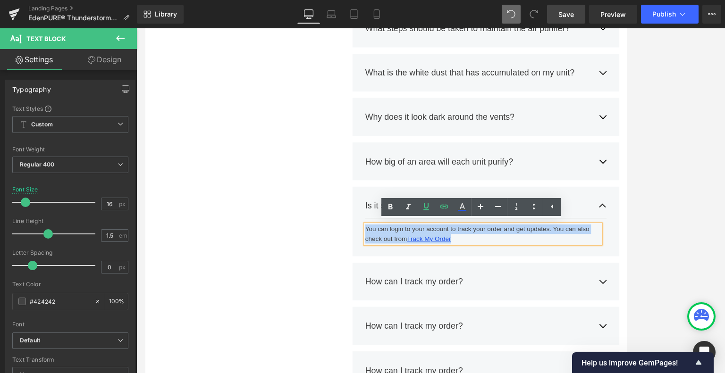
drag, startPoint x: 514, startPoint y: 277, endPoint x: 366, endPoint y: 270, distance: 147.5
click at [366, 270] on div "Frequently Asked Questions Heading Still have questions? Send us your question …" at bounding box center [430, 58] width 566 height 928
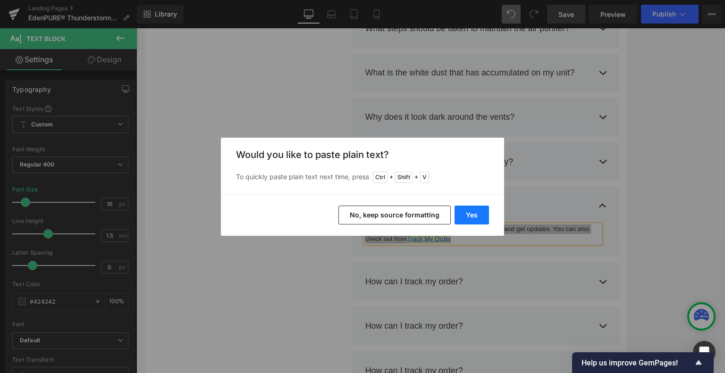
click at [473, 211] on button "Yes" at bounding box center [472, 215] width 34 height 19
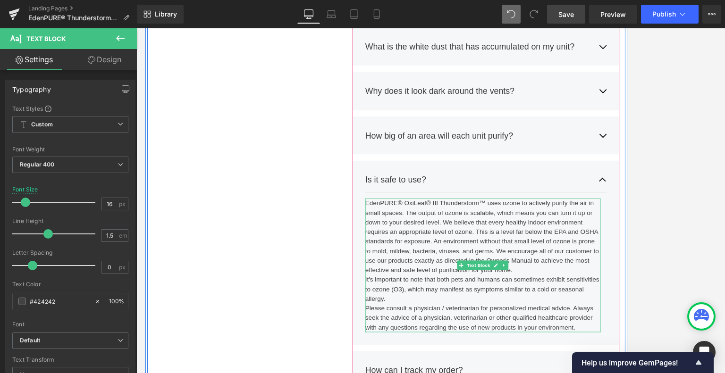
scroll to position [4411, 0]
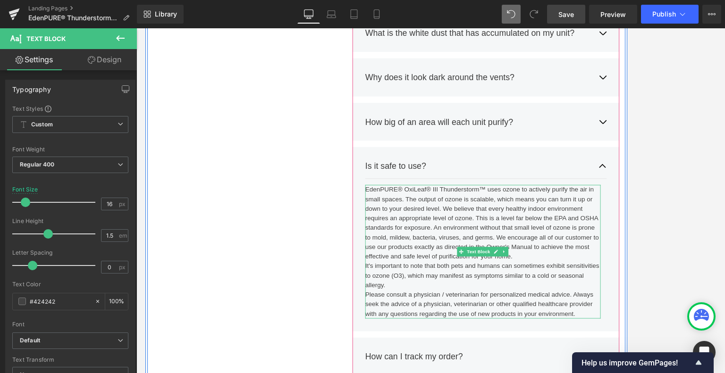
click at [604, 301] on div "EdenPURE® OxiLeaf® III Thunderstorm™ uses ozone to actively purify the air in s…" at bounding box center [544, 293] width 279 height 159
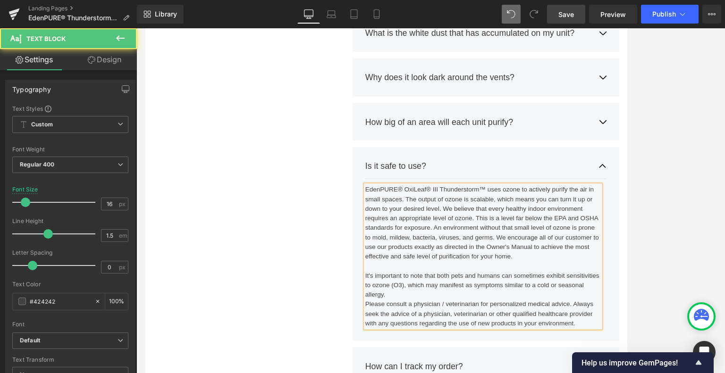
click at [454, 344] on div "It's important to note that both pets and humans can sometimes exhibit sensitiv…" at bounding box center [544, 333] width 279 height 34
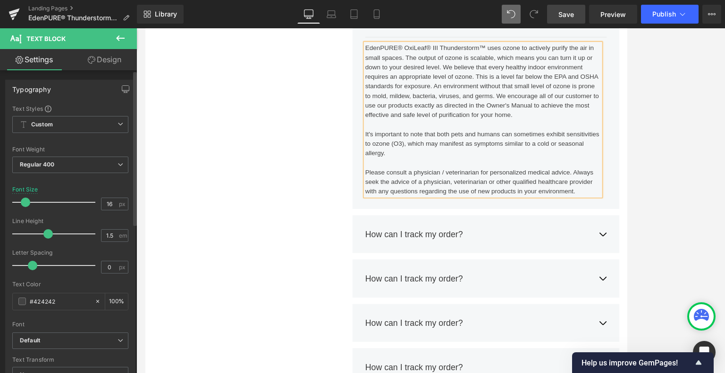
scroll to position [4599, 0]
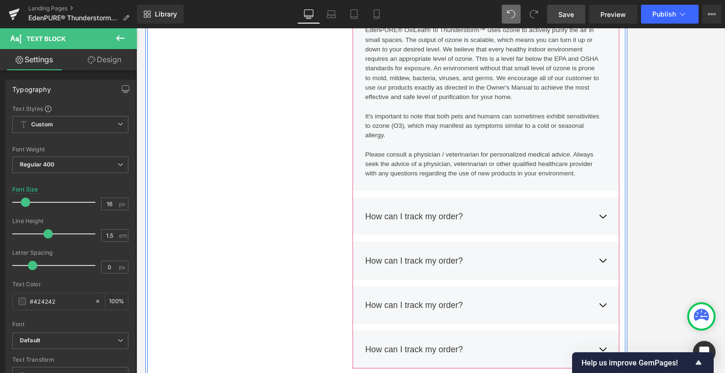
click at [604, 254] on button "button" at bounding box center [686, 251] width 9 height 29
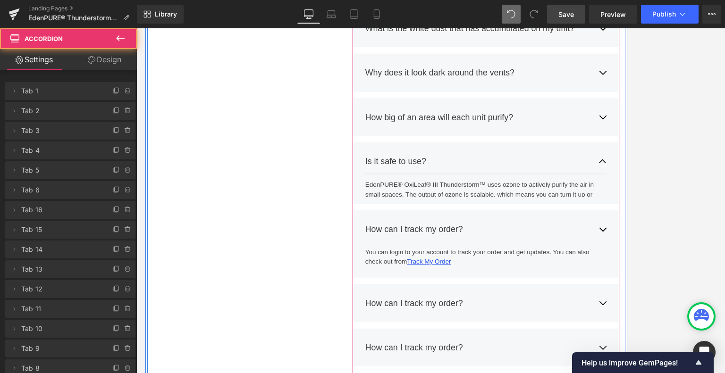
scroll to position [4405, 0]
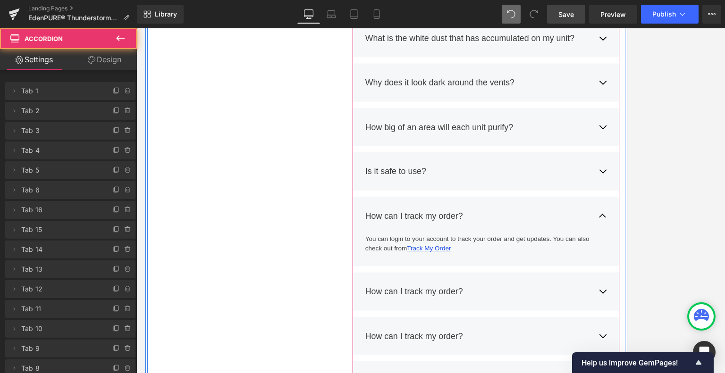
click at [529, 249] on div "How can I track my order? Text Block" at bounding box center [538, 250] width 267 height 15
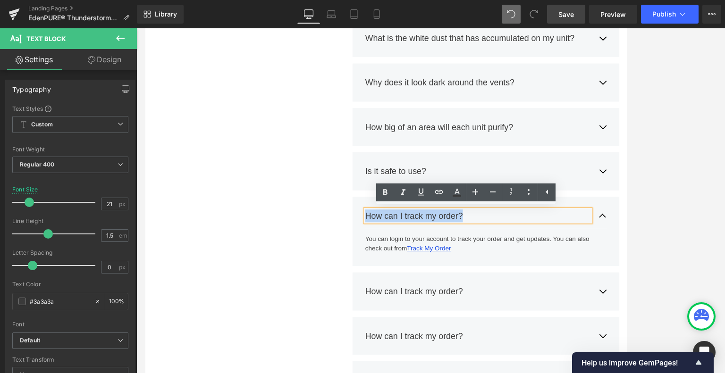
drag, startPoint x: 529, startPoint y: 249, endPoint x: 396, endPoint y: 251, distance: 133.1
click at [396, 251] on div "How can I track my order? Text Block You can login to your account to track you…" at bounding box center [548, 269] width 316 height 83
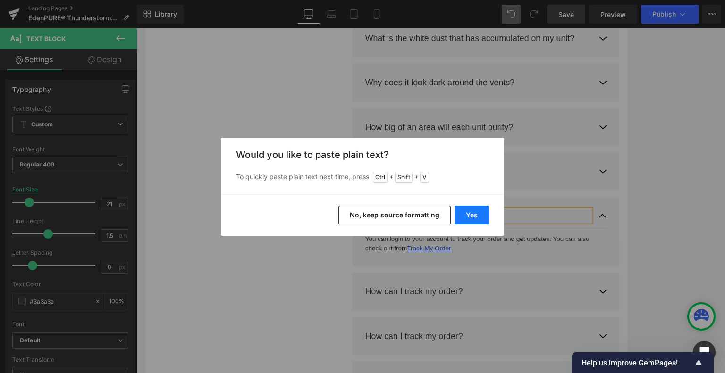
click at [472, 216] on button "Yes" at bounding box center [472, 215] width 34 height 19
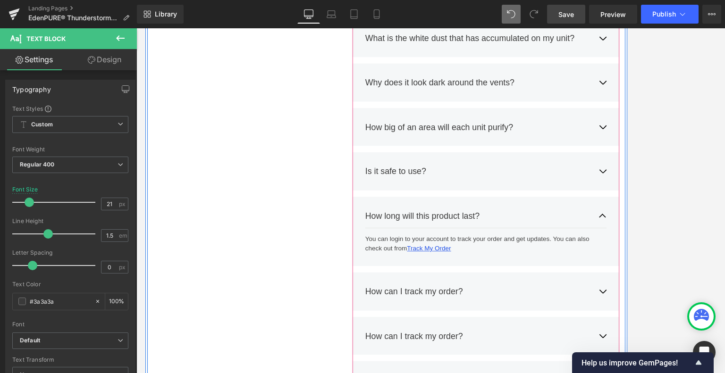
click at [145, 28] on div at bounding box center [145, 28] width 0 height 0
click at [534, 289] on div "You can login to your account to track your order and get updates. You can also…" at bounding box center [544, 283] width 279 height 23
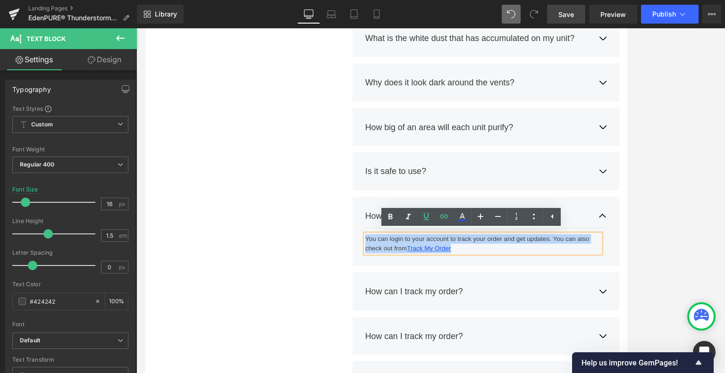
drag, startPoint x: 518, startPoint y: 290, endPoint x: 387, endPoint y: 277, distance: 131.4
click at [390, 277] on div "How long will this product last? Text Block You can login to your account to tr…" at bounding box center [548, 269] width 316 height 83
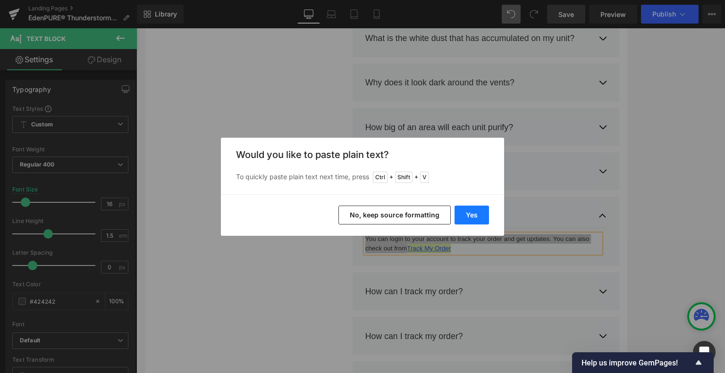
click at [466, 215] on button "Yes" at bounding box center [472, 215] width 34 height 19
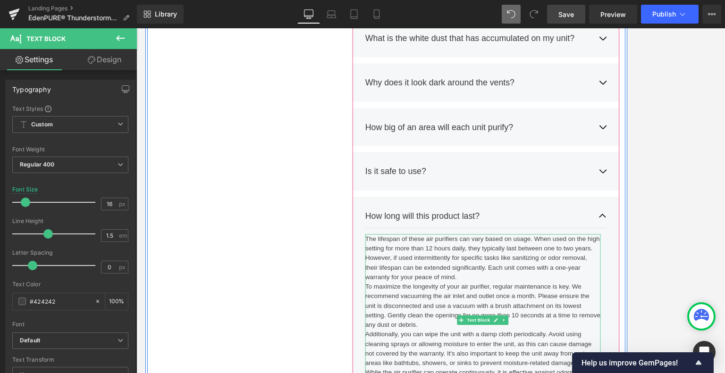
click at [530, 324] on div "The lifespan of these air purifiers can vary based on usage. When used on the h…" at bounding box center [544, 374] width 279 height 204
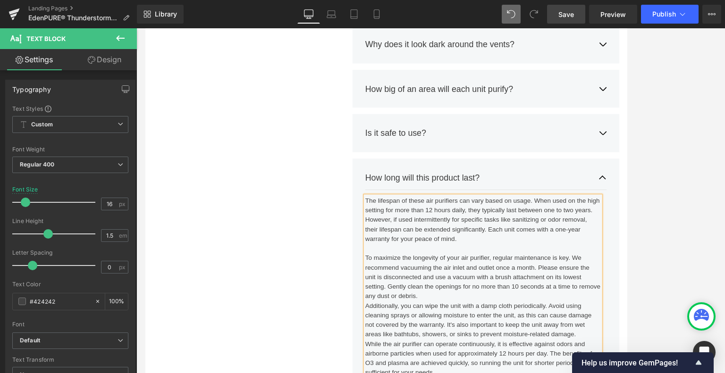
click at [483, 345] on div "To maximize the longevity of your air purifier, regular maintenance is key. We …" at bounding box center [544, 323] width 279 height 57
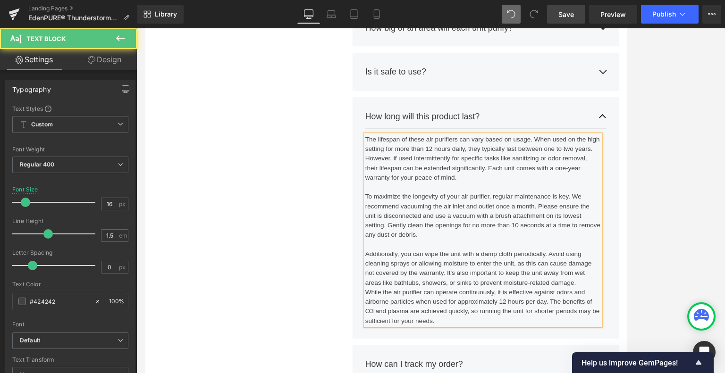
scroll to position [4544, 0]
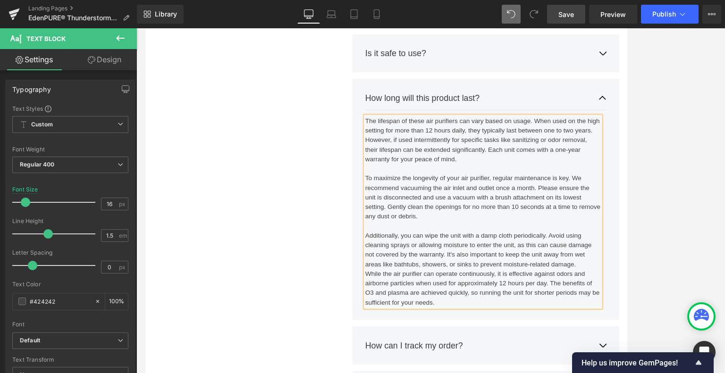
click at [604, 308] on div "Additionally, you can wipe the unit with a damp cloth periodically. Avoid using…" at bounding box center [544, 291] width 279 height 45
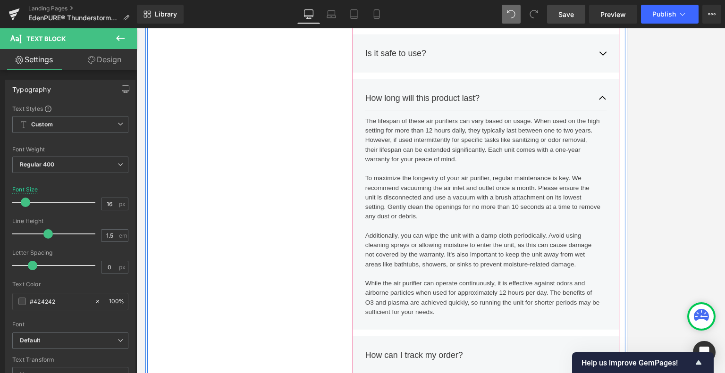
click at [604, 107] on button "button" at bounding box center [686, 110] width 9 height 29
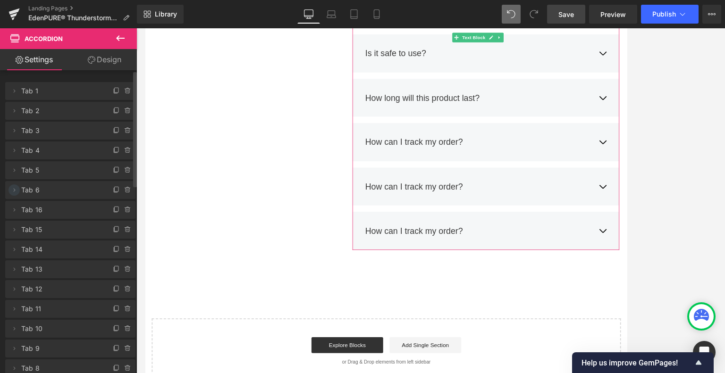
click at [13, 191] on icon at bounding box center [14, 190] width 8 height 8
click at [13, 189] on icon at bounding box center [14, 190] width 8 height 8
drag, startPoint x: 6, startPoint y: 192, endPoint x: 4, endPoint y: 207, distance: 15.2
click at [4, 207] on div "Delete Cancel Tab 1 Tab 1 Name Tab 1 #FFFFFF Background #ffffff 100 % Delete Ca…" at bounding box center [70, 235] width 141 height 325
drag, startPoint x: 9, startPoint y: 211, endPoint x: 9, endPoint y: 198, distance: 12.7
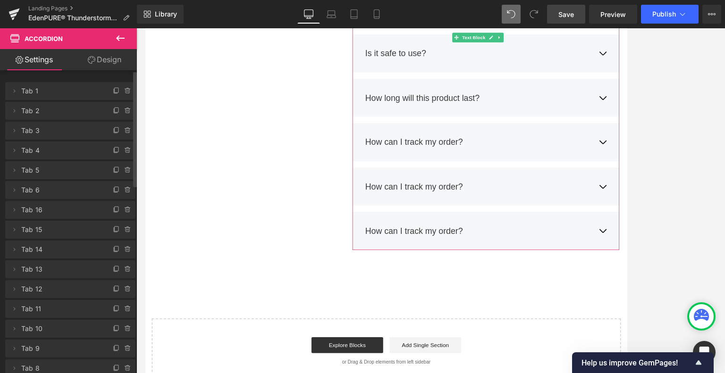
click at [9, 80] on ul "Delete Cancel Tab 1 Tab 1 Name Tab 1 #FFFFFF Background #ffffff 100 % Delete Ca…" at bounding box center [70, 80] width 130 height 0
drag, startPoint x: 21, startPoint y: 197, endPoint x: 57, endPoint y: 236, distance: 52.1
click at [57, 236] on span "Tab 15" at bounding box center [60, 230] width 79 height 18
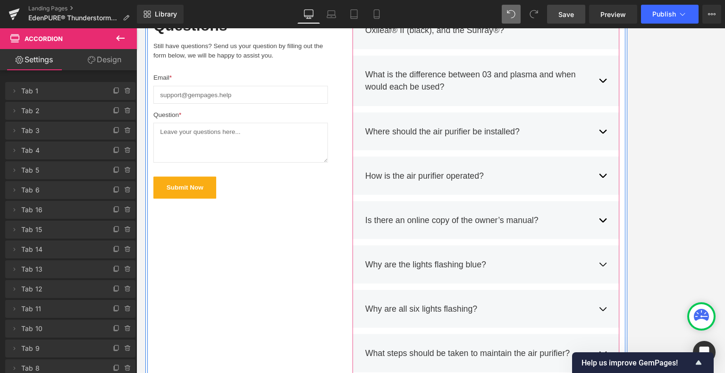
scroll to position [3836, 0]
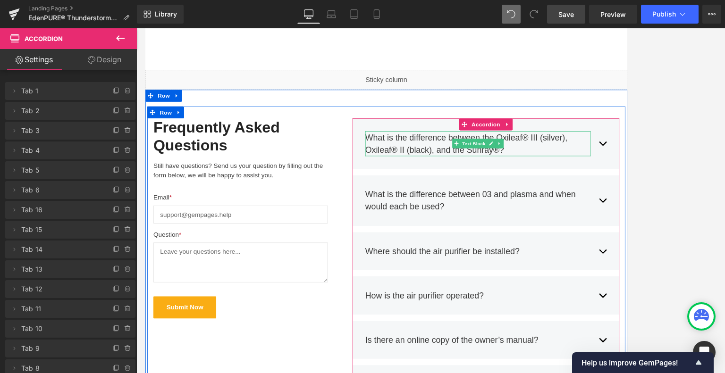
click at [585, 169] on div "What is the difference between the Oxileaf® III (silver), Oxileaf® II (black), …" at bounding box center [538, 165] width 267 height 30
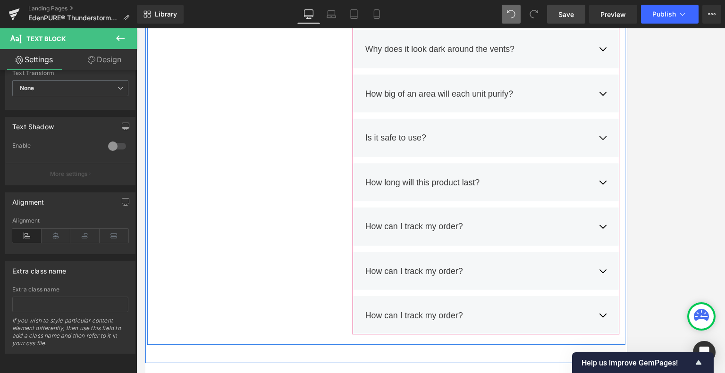
scroll to position [4450, 0]
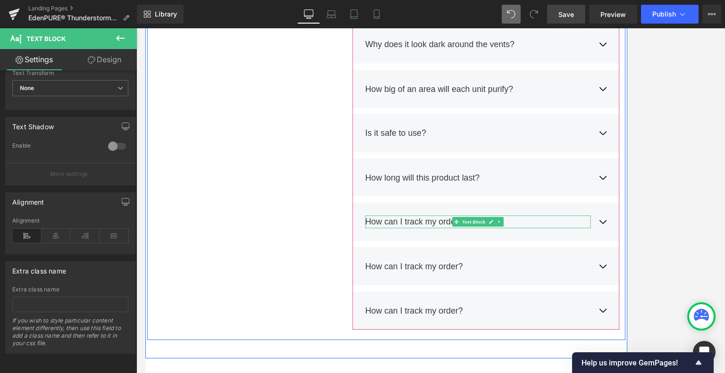
click at [604, 256] on div "How can I track my order?" at bounding box center [538, 257] width 267 height 15
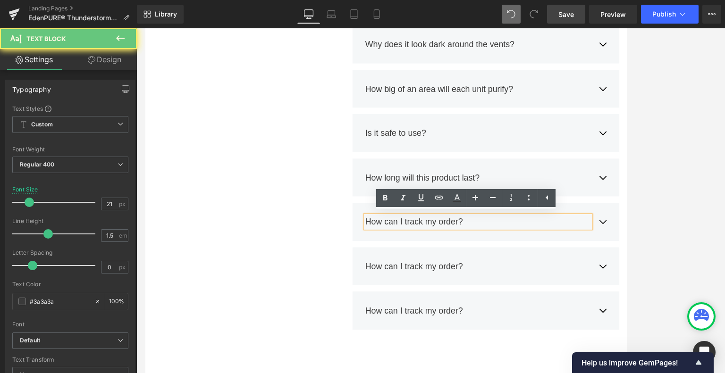
click at [549, 260] on div "How can I track my order?" at bounding box center [538, 257] width 267 height 15
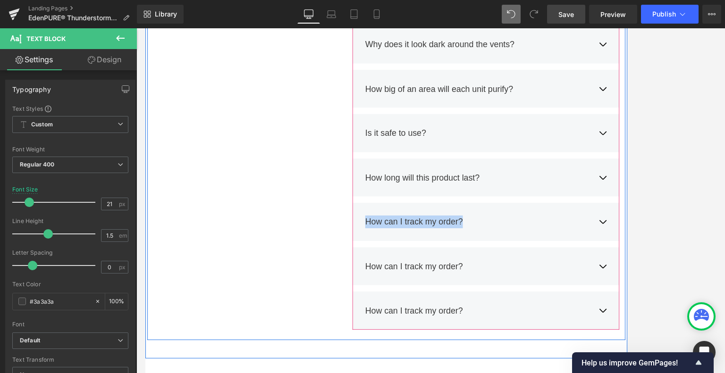
click at [604, 205] on button "button" at bounding box center [686, 205] width 9 height 29
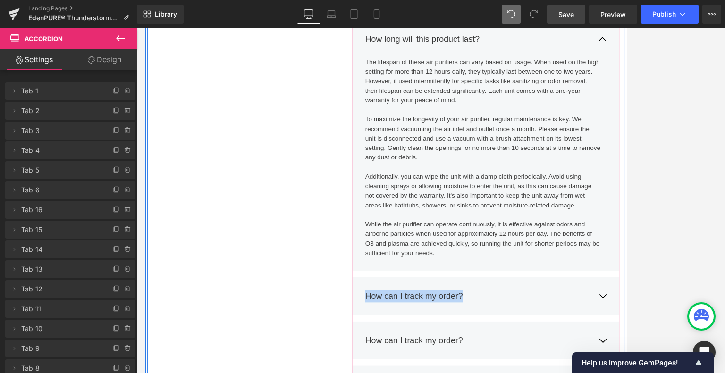
scroll to position [4591, 0]
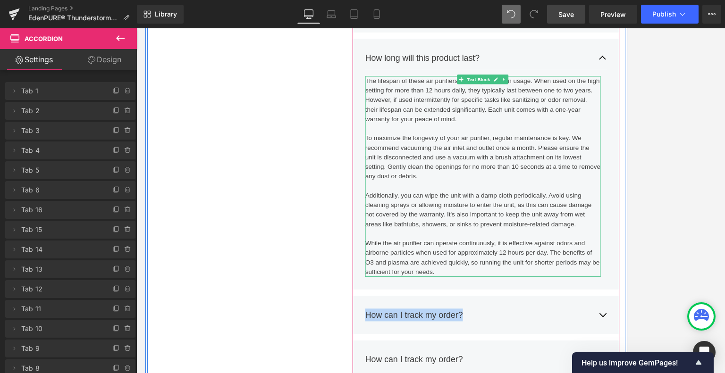
click at [507, 318] on div "While the air purifier can operate continuously, it is effective against odors …" at bounding box center [544, 300] width 279 height 45
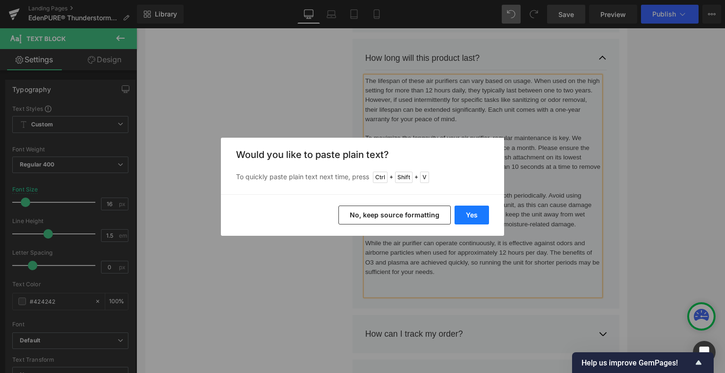
click at [479, 216] on button "Yes" at bounding box center [472, 215] width 34 height 19
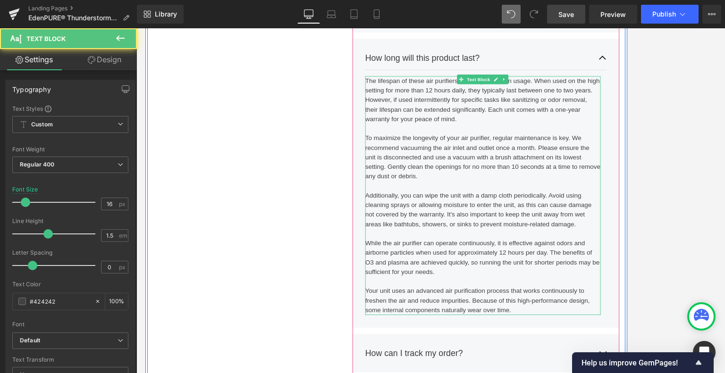
drag, startPoint x: 582, startPoint y: 360, endPoint x: 408, endPoint y: 330, distance: 176.7
click at [408, 330] on div "To maximize the longevity of your air purifier, regular maintenance is key. We …" at bounding box center [544, 255] width 279 height 227
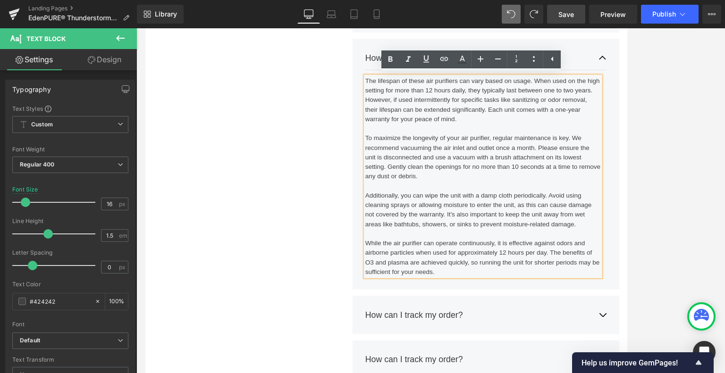
click at [405, 89] on div "The lifespan of these air purifiers can vary based on usage. When used on the h…" at bounding box center [544, 204] width 279 height 238
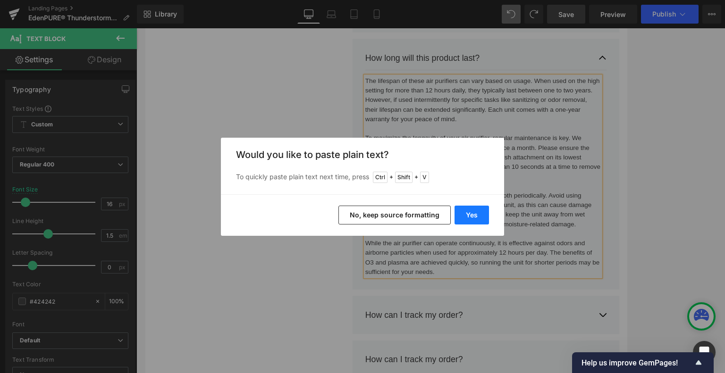
click at [470, 215] on button "Yes" at bounding box center [472, 215] width 34 height 19
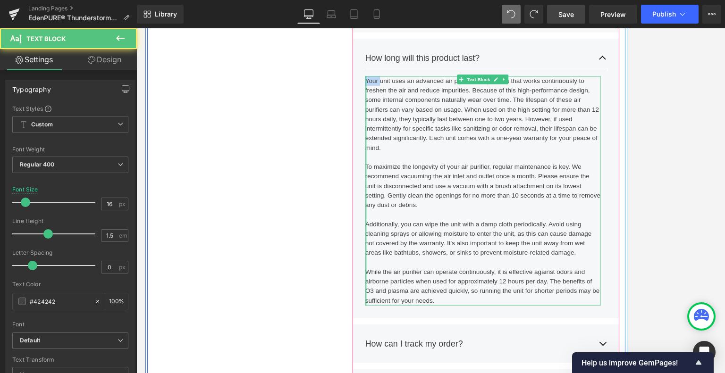
drag, startPoint x: 420, startPoint y: 88, endPoint x: 404, endPoint y: 89, distance: 16.1
click at [405, 89] on div "Your unit uses an advanced air purification process that works continuously to …" at bounding box center [544, 221] width 279 height 272
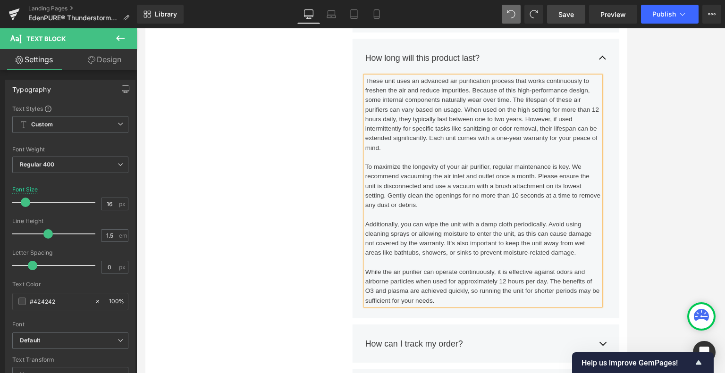
click at [437, 91] on div "These unit uses an advanced air purification process that works continuously to…" at bounding box center [544, 221] width 279 height 272
click at [458, 89] on div "These units uses an advanced air purification process that works continuously t…" at bounding box center [544, 221] width 279 height 272
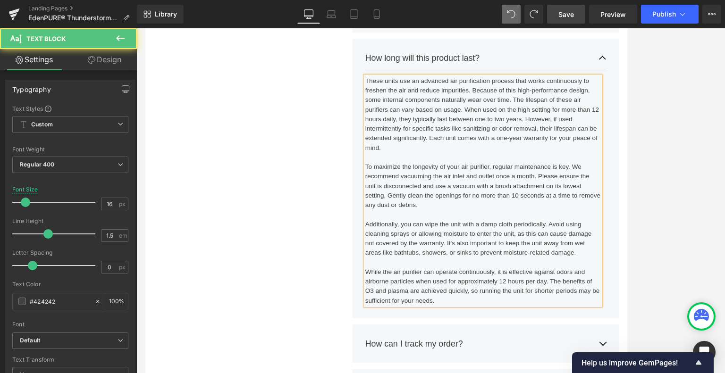
click at [578, 112] on div "These units use an advanced air purification process that works continuously to…" at bounding box center [544, 221] width 279 height 272
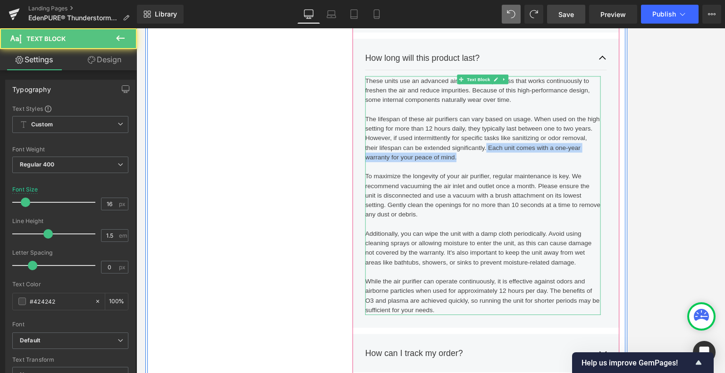
drag, startPoint x: 546, startPoint y: 169, endPoint x: 555, endPoint y: 179, distance: 13.4
click at [555, 179] on div "The lifespan of these air purifiers can vary based on usage. When used on the h…" at bounding box center [544, 250] width 279 height 238
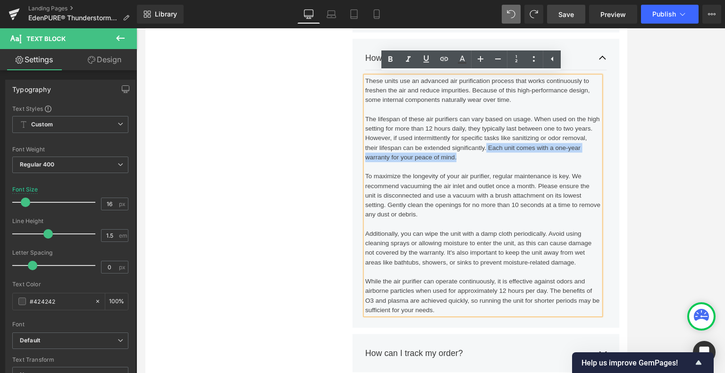
copy div "Each unit comes with a one-year warranty for your peace of mind."
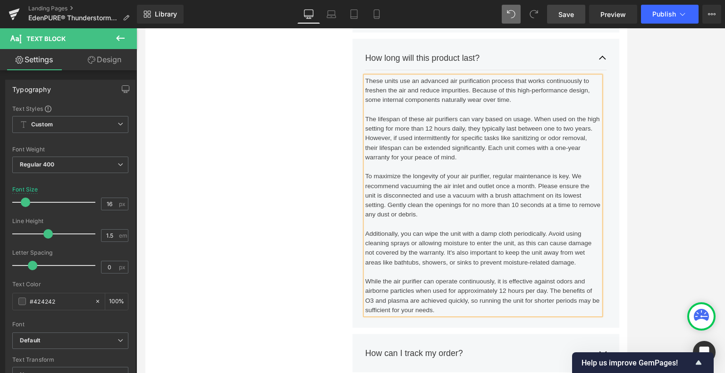
click at [585, 113] on div "These units use an advanced air purification process that works continuously to…" at bounding box center [544, 226] width 279 height 283
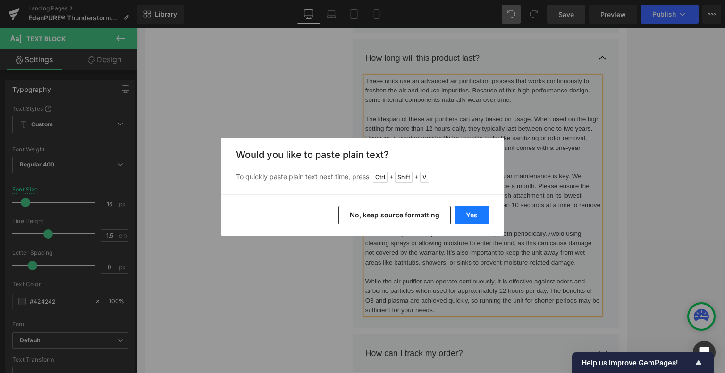
click at [466, 217] on button "Yes" at bounding box center [472, 215] width 34 height 19
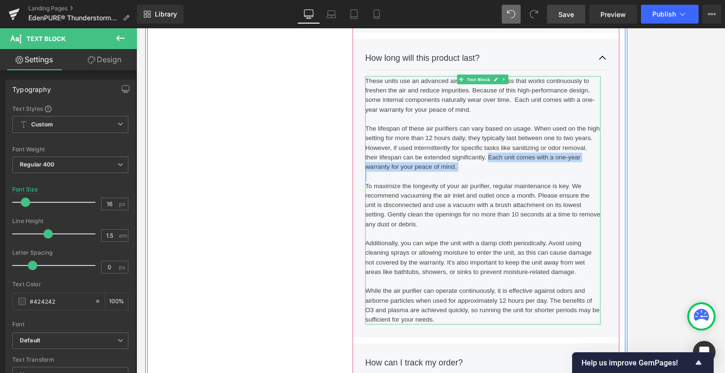
drag, startPoint x: 527, startPoint y: 197, endPoint x: 547, endPoint y: 183, distance: 24.6
click at [547, 183] on div "The lifespan of these air purifiers can vary based on usage. When used on the h…" at bounding box center [544, 261] width 279 height 238
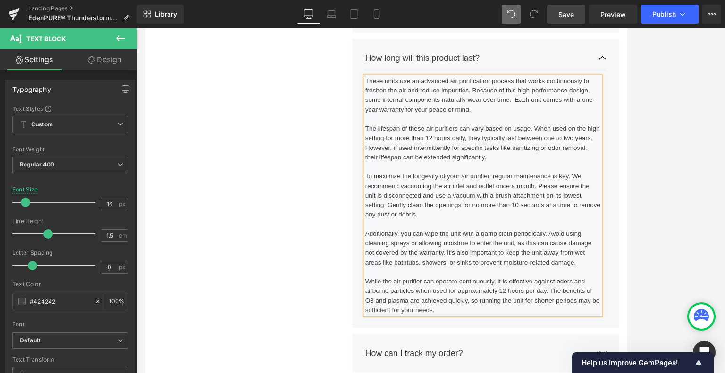
click at [555, 13] on link "Save" at bounding box center [566, 14] width 38 height 19
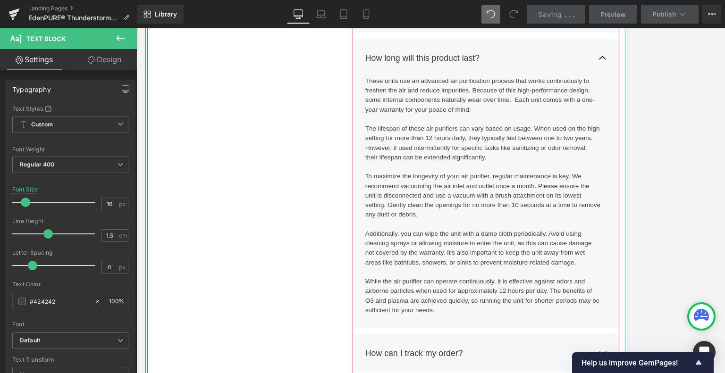
click at [604, 66] on span "button" at bounding box center [687, 66] width 0 height 0
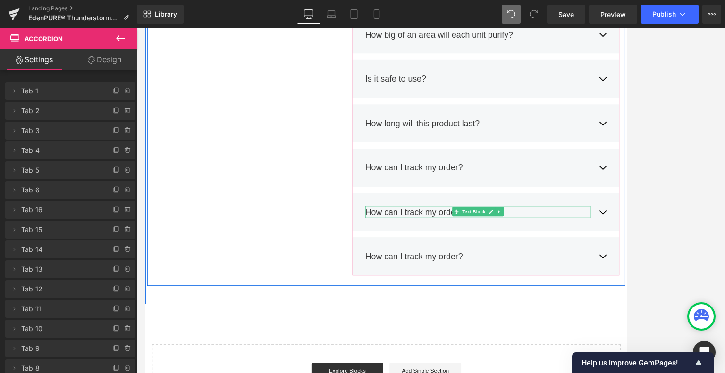
scroll to position [4497, 0]
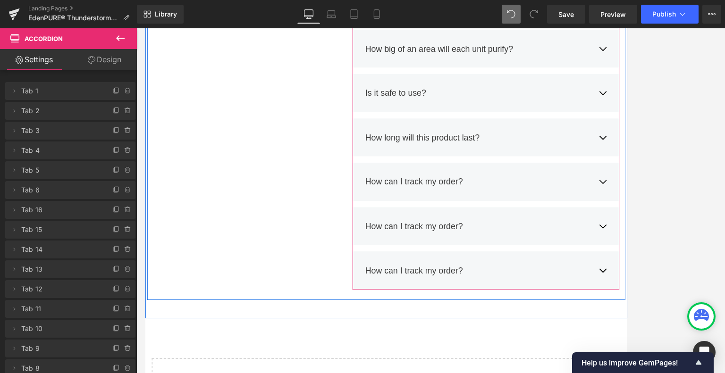
click at [604, 160] on span "button" at bounding box center [687, 160] width 0 height 0
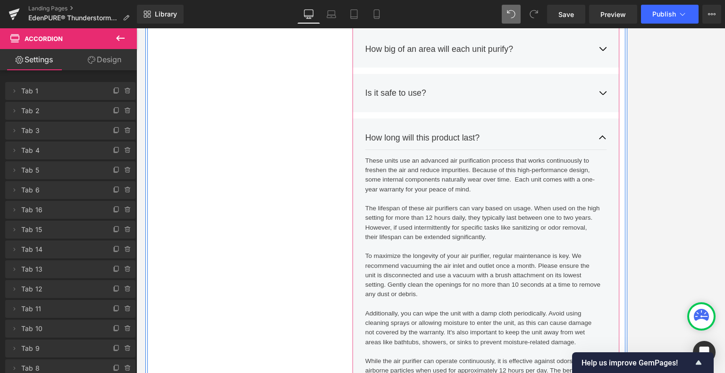
click at [604, 160] on span "button" at bounding box center [687, 160] width 0 height 0
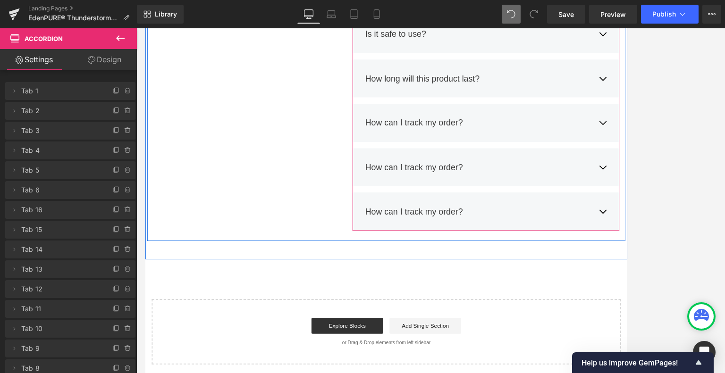
scroll to position [4544, 0]
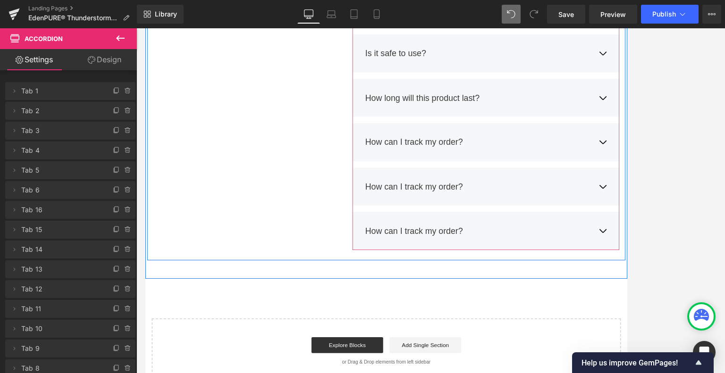
click at [604, 108] on button "button" at bounding box center [686, 110] width 9 height 29
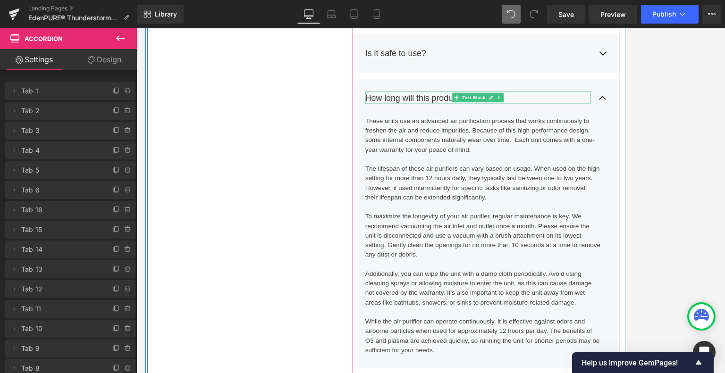
click at [604, 105] on div "How long will this product last?" at bounding box center [538, 110] width 267 height 15
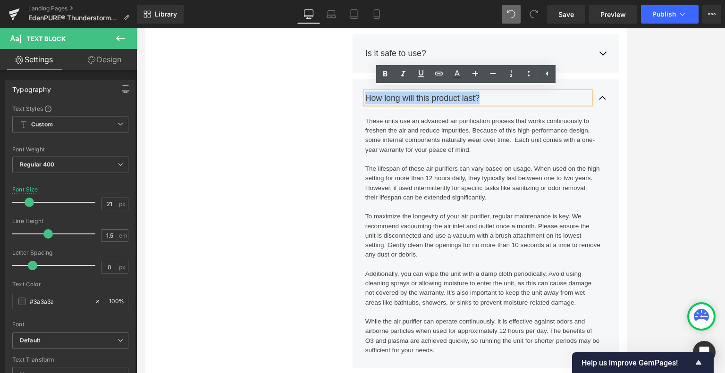
drag, startPoint x: 580, startPoint y: 107, endPoint x: 373, endPoint y: 104, distance: 207.2
click at [373, 104] on div "Frequently Asked Questions Heading Still have questions? Send us your question …" at bounding box center [430, 7] width 566 height 1188
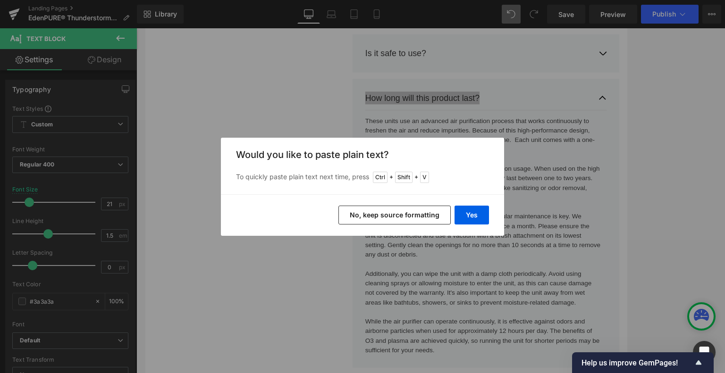
drag, startPoint x: 416, startPoint y: 101, endPoint x: 445, endPoint y: 202, distance: 105.4
click at [444, 154] on div "Back to Library Insert Would you like to paste plain text? To quickly paste pla…" at bounding box center [362, 186] width 725 height 373
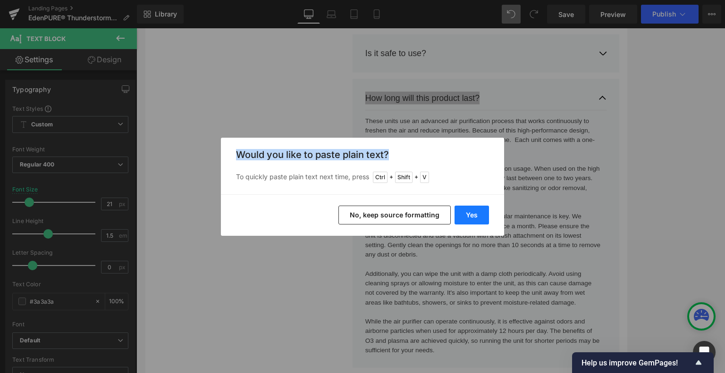
click at [473, 209] on button "Yes" at bounding box center [472, 215] width 34 height 19
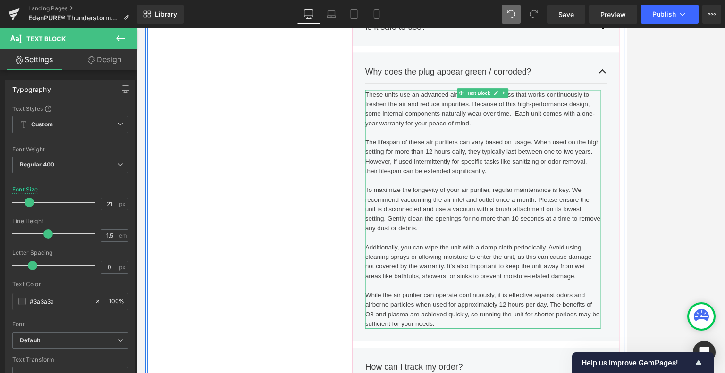
scroll to position [4591, 0]
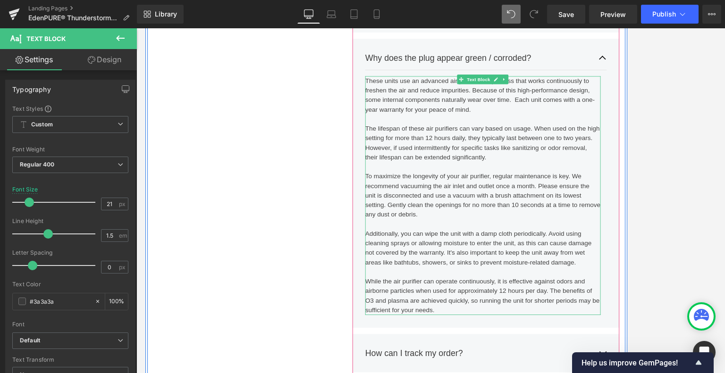
click at [491, 363] on div "While the air purifier can operate continuously, it is effective against odors …" at bounding box center [544, 345] width 279 height 45
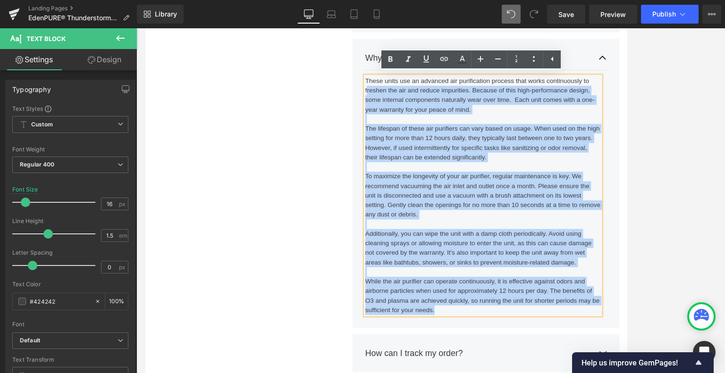
drag, startPoint x: 497, startPoint y: 362, endPoint x: 404, endPoint y: 95, distance: 282.1
click at [405, 95] on div "These units use an advanced air purification process that works continuously to…" at bounding box center [544, 226] width 279 height 283
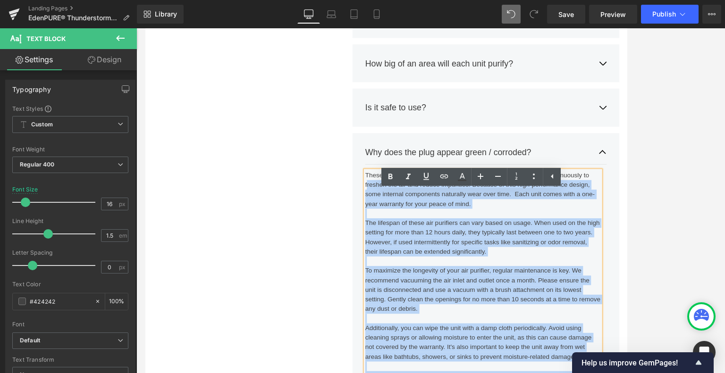
scroll to position [4450, 0]
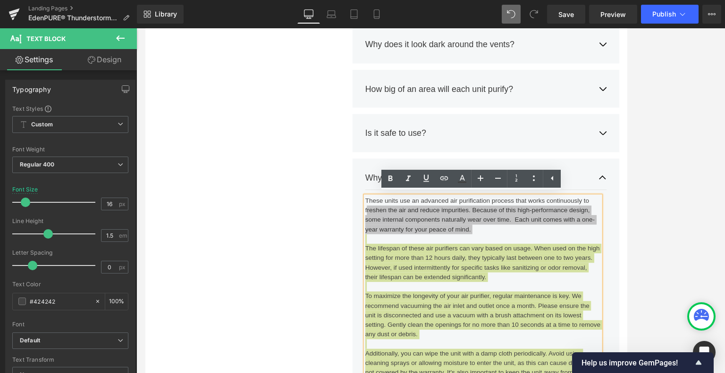
click at [604, 201] on div at bounding box center [430, 200] width 589 height 345
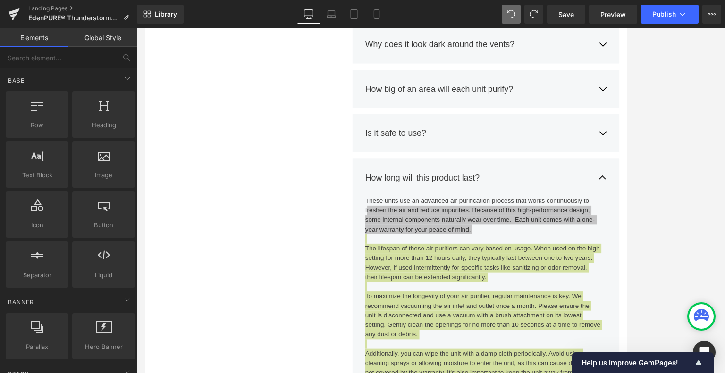
click at [604, 232] on div at bounding box center [430, 200] width 589 height 345
click at [145, 28] on div at bounding box center [145, 28] width 0 height 0
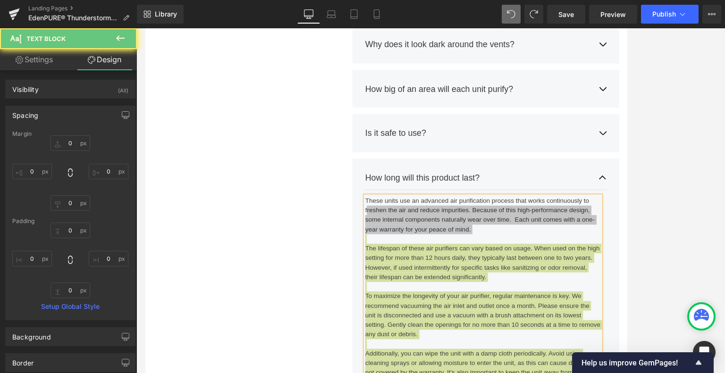
click at [604, 234] on div at bounding box center [430, 200] width 589 height 345
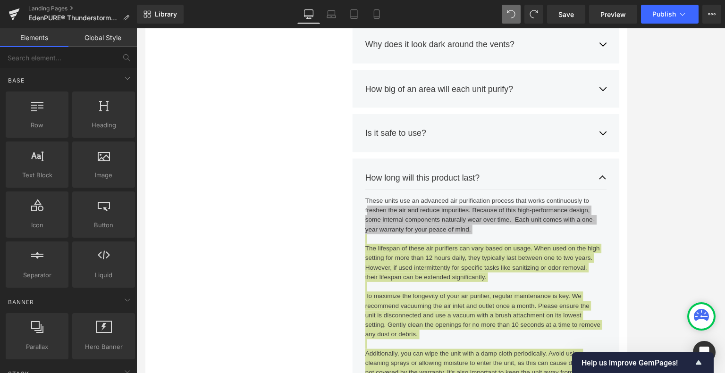
click at [604, 275] on div at bounding box center [430, 200] width 589 height 345
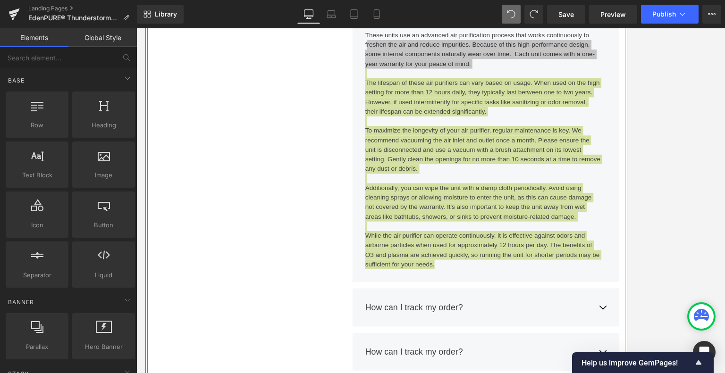
scroll to position [4591, 0]
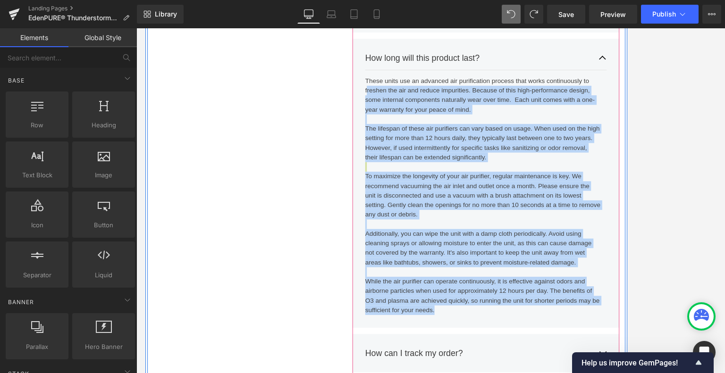
click at [604, 66] on span "button" at bounding box center [687, 66] width 0 height 0
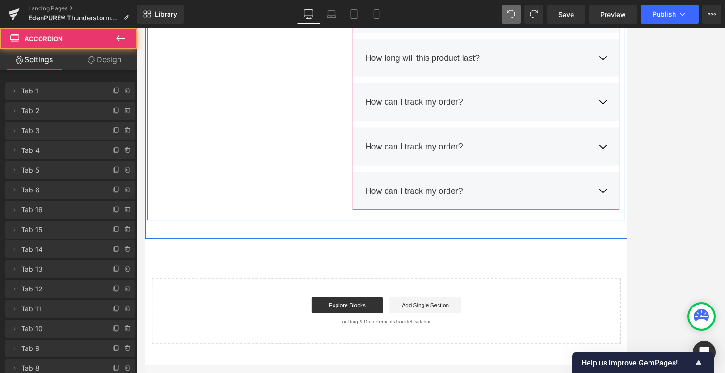
click at [604, 63] on button "button" at bounding box center [686, 63] width 9 height 29
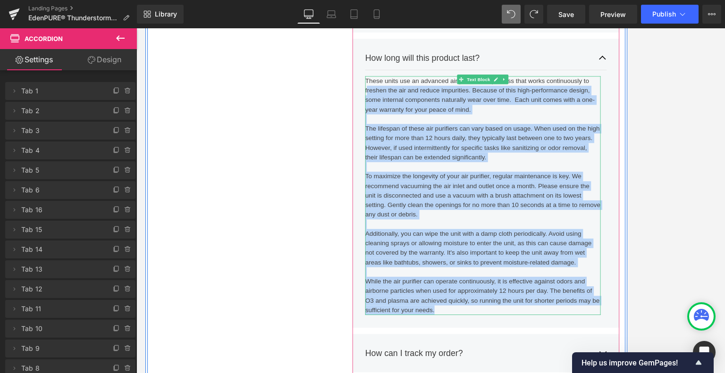
click at [579, 199] on div "To maximize the longevity of your air purifier, regular maintenance is key. We …" at bounding box center [544, 227] width 279 height 57
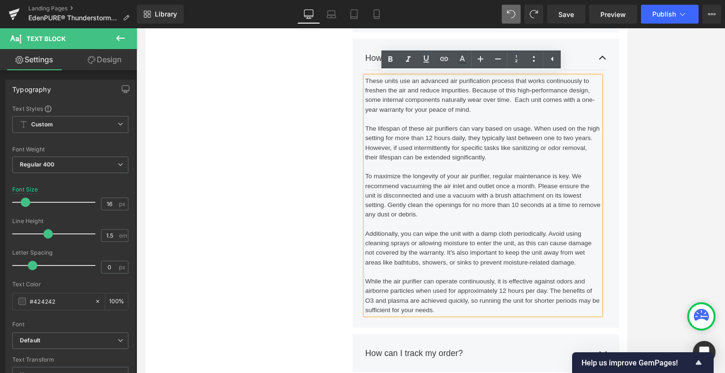
click at [604, 63] on button "button" at bounding box center [686, 63] width 9 height 29
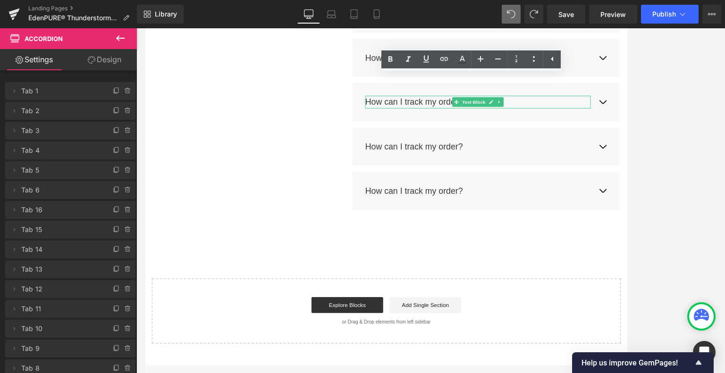
click at [604, 118] on div "How can I track my order?" at bounding box center [538, 116] width 267 height 15
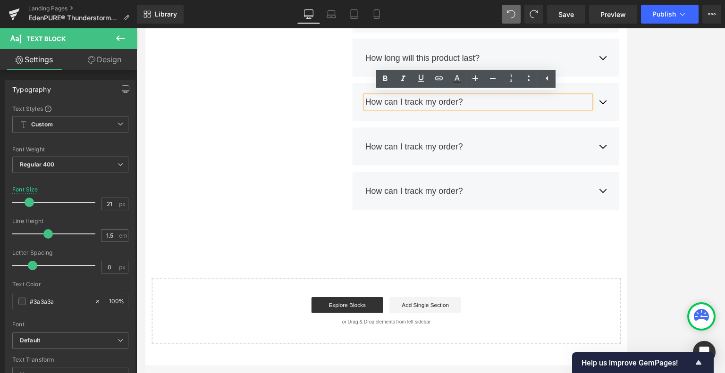
click at [604, 117] on button "button" at bounding box center [686, 115] width 9 height 29
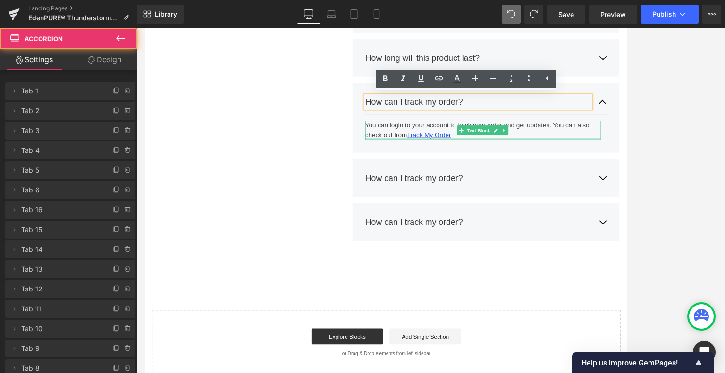
click at [525, 159] on div at bounding box center [544, 160] width 279 height 2
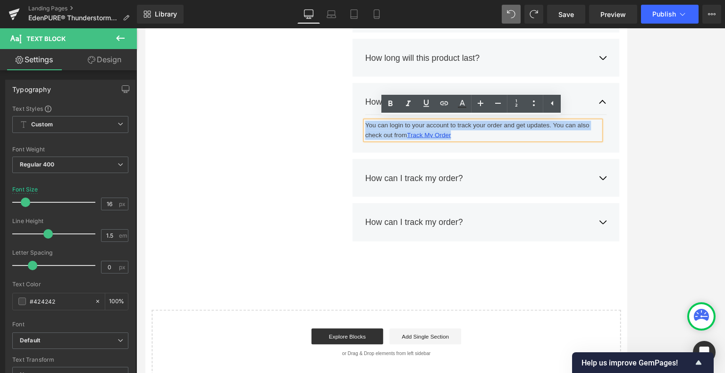
drag, startPoint x: 521, startPoint y: 155, endPoint x: 402, endPoint y: 140, distance: 119.4
click at [405, 140] on div "You can login to your account to track your order and get updates. You can also…" at bounding box center [544, 149] width 279 height 23
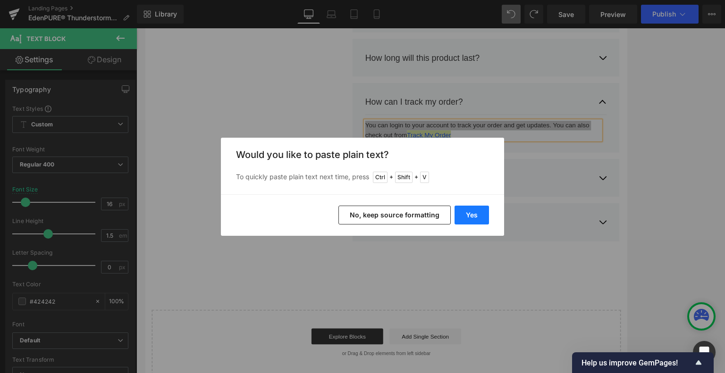
click at [472, 216] on button "Yes" at bounding box center [472, 215] width 34 height 19
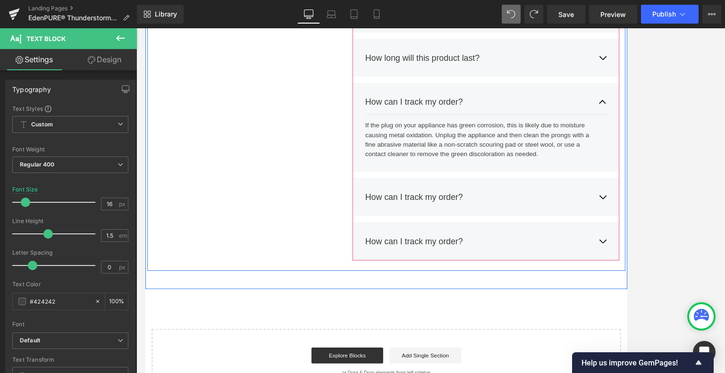
click at [530, 114] on span "Text Block" at bounding box center [533, 115] width 31 height 11
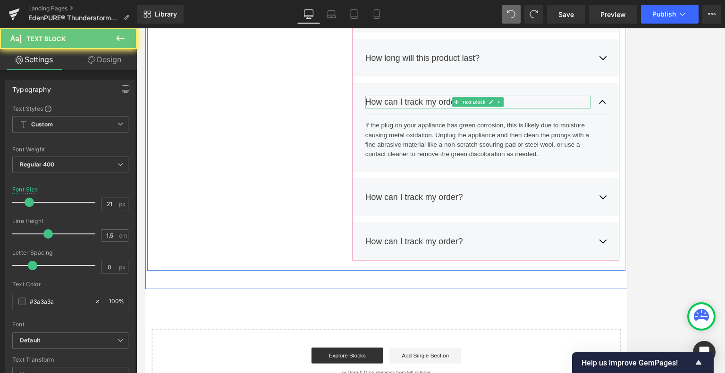
click at [591, 112] on div "How can I track my order?" at bounding box center [538, 116] width 267 height 15
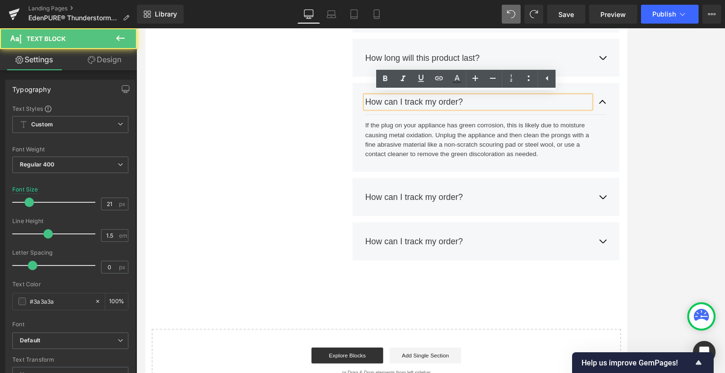
click at [591, 113] on div "How can I track my order?" at bounding box center [538, 116] width 267 height 15
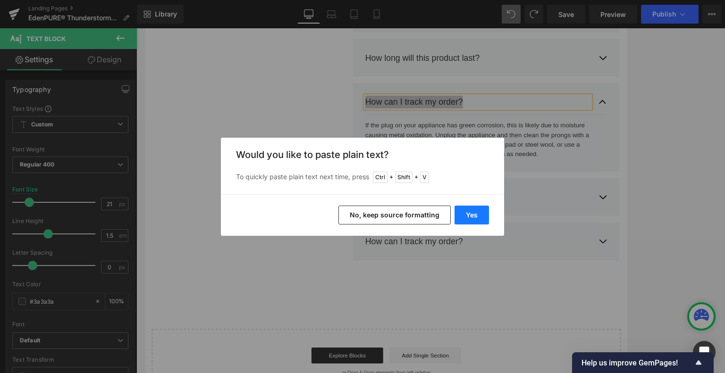
drag, startPoint x: 470, startPoint y: 212, endPoint x: 385, endPoint y: 220, distance: 85.4
click at [470, 212] on button "Yes" at bounding box center [472, 215] width 34 height 19
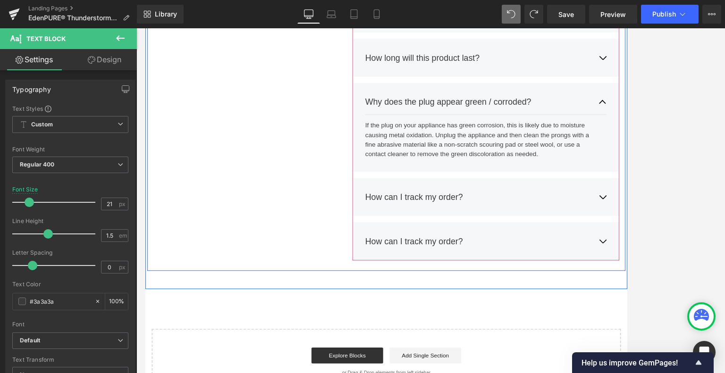
click at [604, 231] on span "button" at bounding box center [687, 231] width 0 height 0
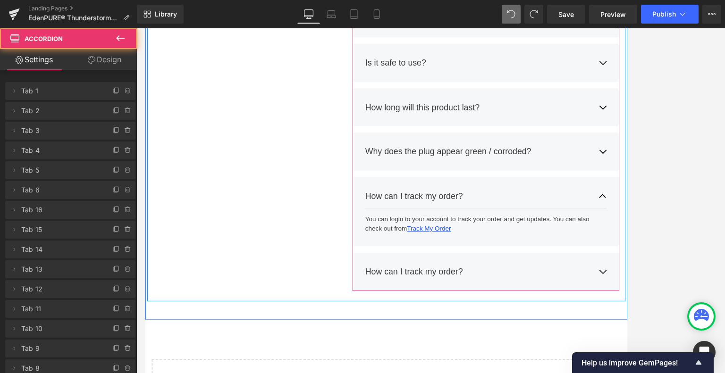
scroll to position [4532, 0]
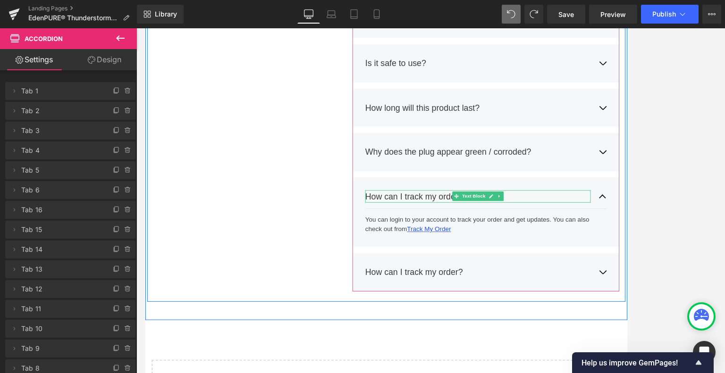
click at [555, 224] on link at bounding box center [555, 227] width 10 height 11
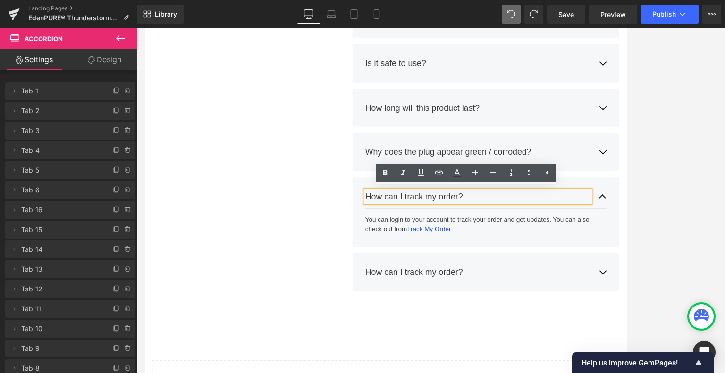
click at [590, 221] on div "How can I track my order?" at bounding box center [538, 227] width 267 height 15
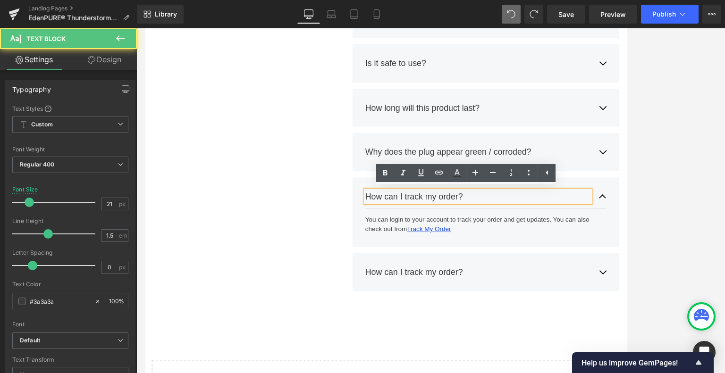
click at [590, 221] on div "How can I track my order?" at bounding box center [538, 227] width 267 height 15
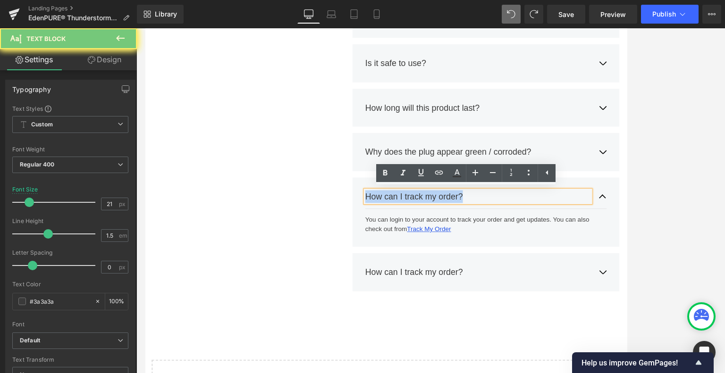
click at [590, 221] on div "How can I track my order?" at bounding box center [538, 227] width 267 height 15
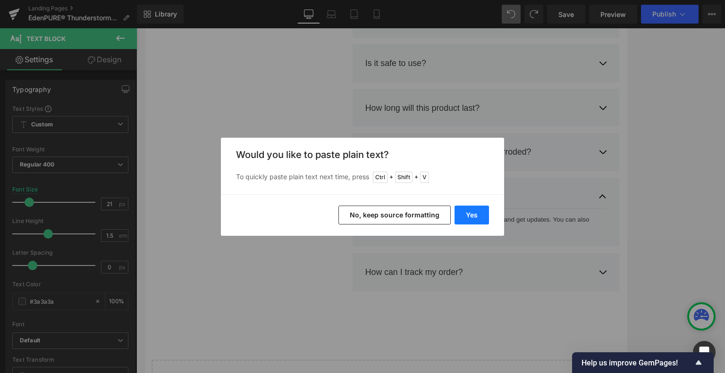
click at [472, 215] on button "Yes" at bounding box center [472, 215] width 34 height 19
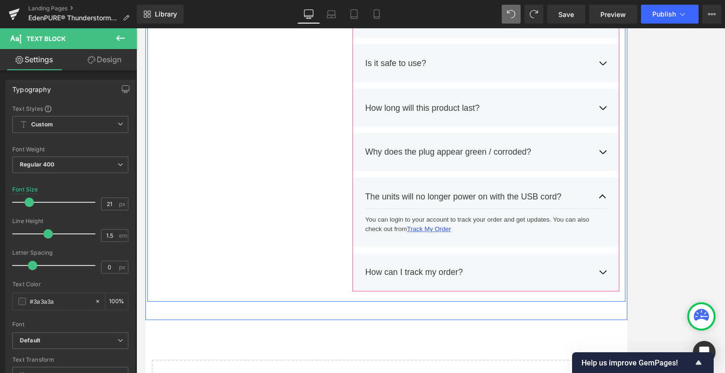
click at [604, 175] on button "button" at bounding box center [686, 174] width 9 height 29
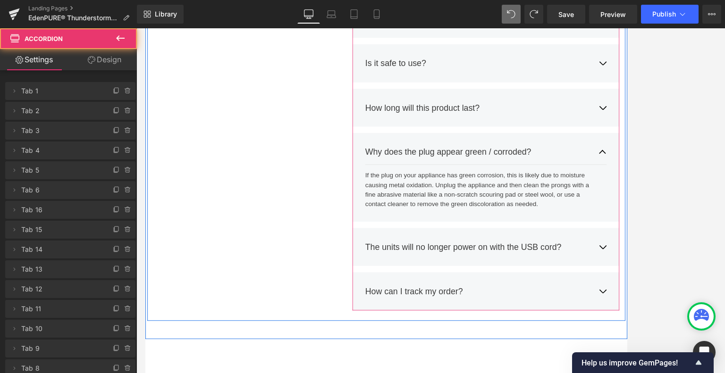
click at [604, 175] on button "button" at bounding box center [686, 174] width 9 height 29
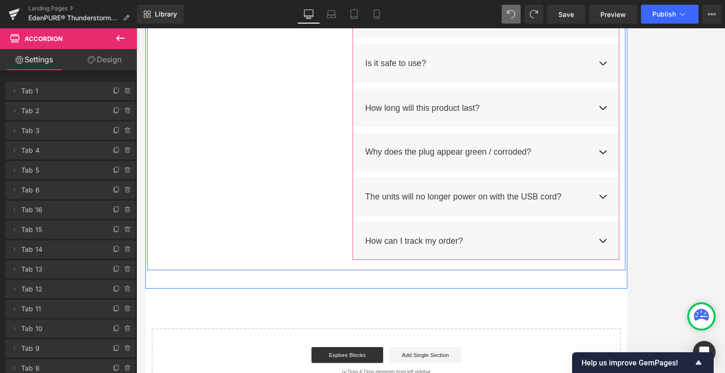
click at [604, 225] on button "button" at bounding box center [686, 227] width 9 height 29
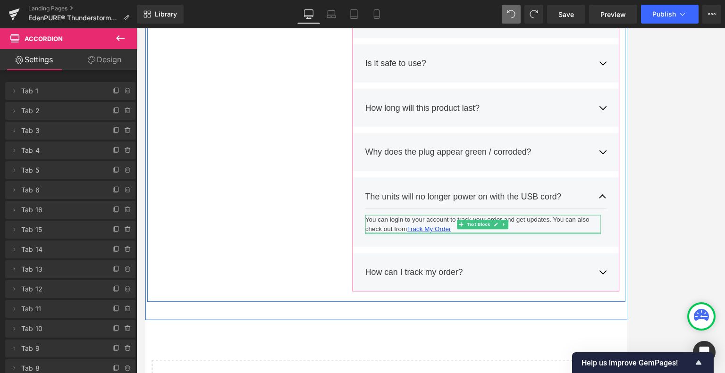
click at [526, 270] on div "You can login to your account to track your order and get updates. You can also…" at bounding box center [544, 261] width 279 height 23
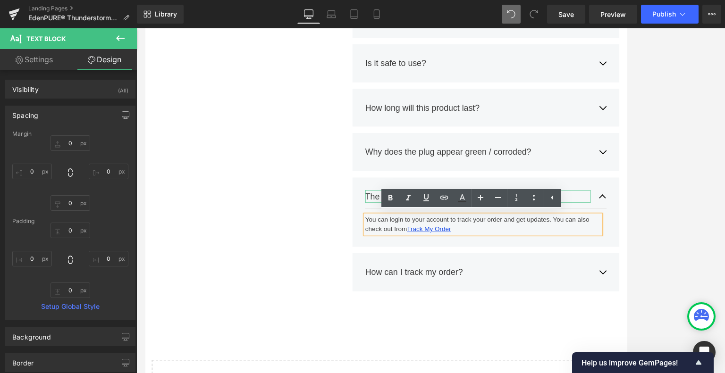
click at [604, 228] on div "The units will no longer power on with the USB cord?" at bounding box center [538, 227] width 267 height 15
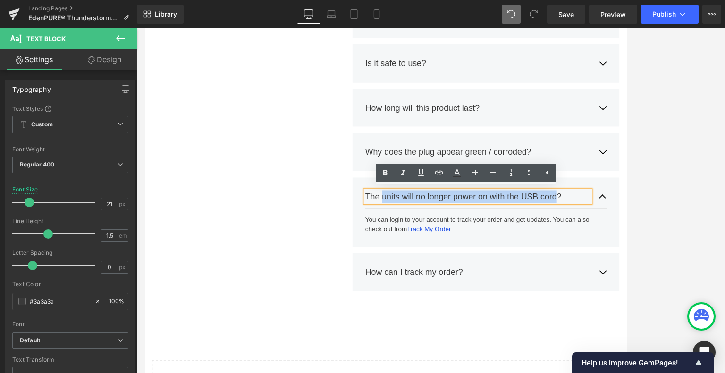
drag, startPoint x: 627, startPoint y: 226, endPoint x: 423, endPoint y: 223, distance: 203.9
click at [423, 223] on div "The units will no longer power on with the USB cord?" at bounding box center [538, 227] width 267 height 15
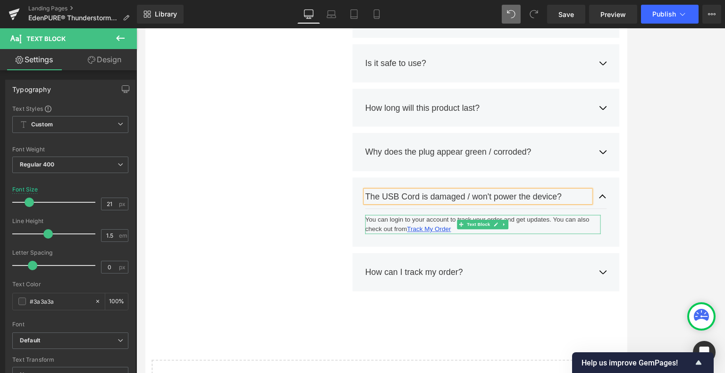
click at [514, 267] on div "You can login to your account to track your order and get updates. You can also…" at bounding box center [544, 261] width 279 height 23
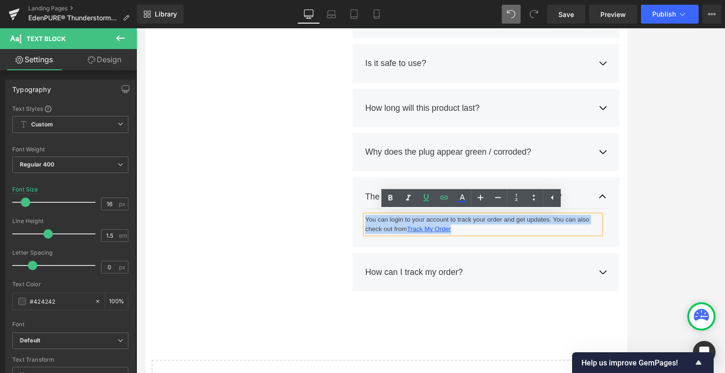
drag, startPoint x: 512, startPoint y: 267, endPoint x: 402, endPoint y: 255, distance: 111.1
click at [405, 255] on div "You can login to your account to track your order and get updates. You can also…" at bounding box center [544, 261] width 279 height 23
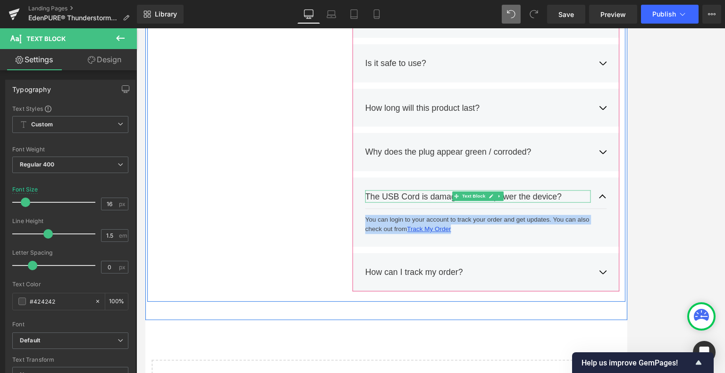
click at [604, 227] on div "The USB Cord is damaged / won't power the device?" at bounding box center [538, 227] width 267 height 15
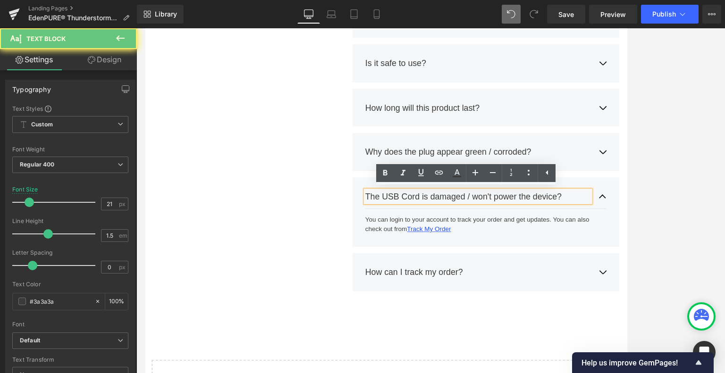
click at [604, 226] on div "The USB Cord is damaged / won't power the device?" at bounding box center [538, 227] width 267 height 15
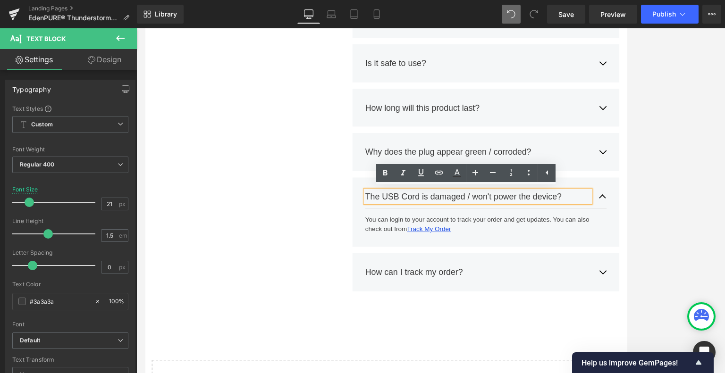
copy div "The USB Cord is damaged / won't power the device?"
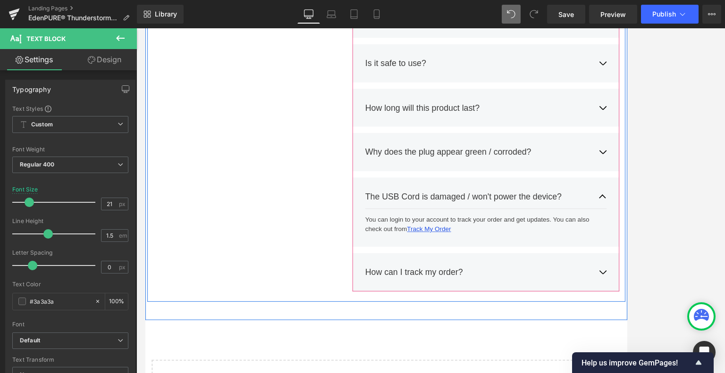
click at [604, 256] on div "You can login to your account to track your order and get updates. You can also…" at bounding box center [544, 261] width 279 height 23
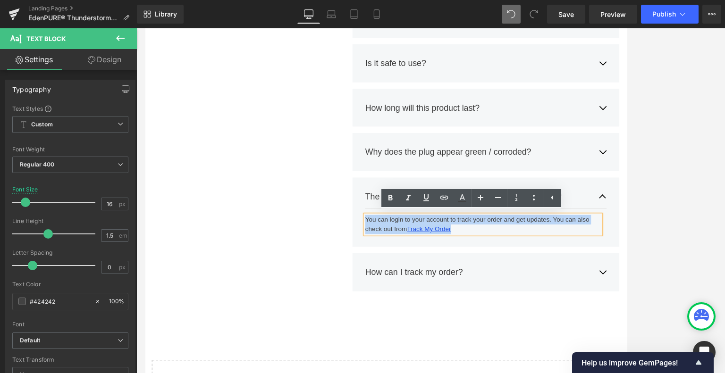
drag, startPoint x: 525, startPoint y: 265, endPoint x: 387, endPoint y: 255, distance: 137.7
click at [390, 255] on div "The USB Cord is damaged / won't power the device? Text Block You can login to y…" at bounding box center [548, 246] width 316 height 83
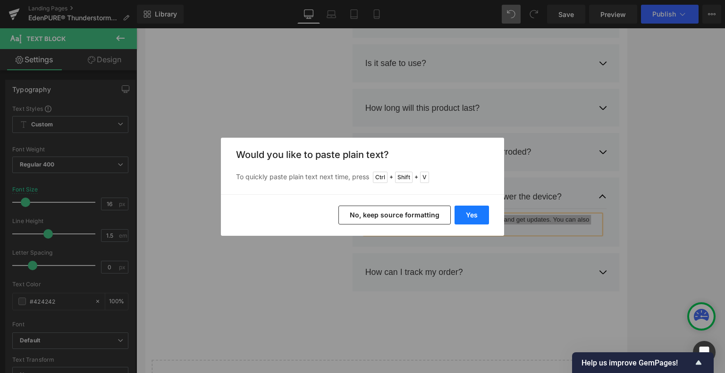
drag, startPoint x: 469, startPoint y: 213, endPoint x: 384, endPoint y: 220, distance: 85.3
click at [469, 213] on button "Yes" at bounding box center [472, 215] width 34 height 19
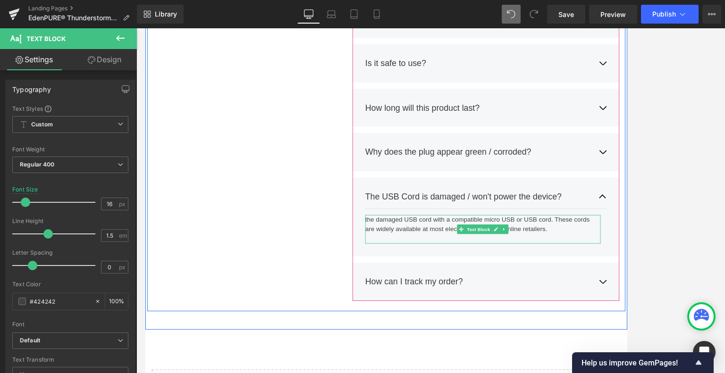
click at [582, 259] on div "the damaged USB cord with a compatible micro USB or USB cord. These cords are w…" at bounding box center [544, 267] width 279 height 34
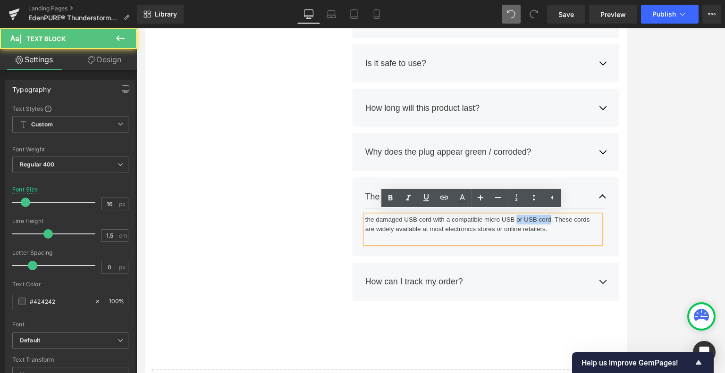
drag, startPoint x: 621, startPoint y: 255, endPoint x: 581, endPoint y: 256, distance: 40.6
click at [581, 256] on div "the damaged USB cord with a compatible micro USB or USB cord. These cords are w…" at bounding box center [544, 267] width 279 height 34
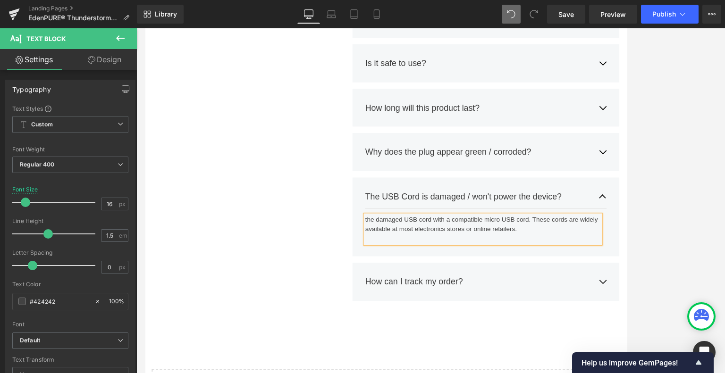
click at [405, 255] on div "the damaged USB cord with a compatible micro USB cord. These cords are widely a…" at bounding box center [544, 267] width 279 height 34
click at [484, 253] on div "The damaged USB cord with a compatible micro USB cord. These cords are widely a…" at bounding box center [544, 267] width 279 height 34
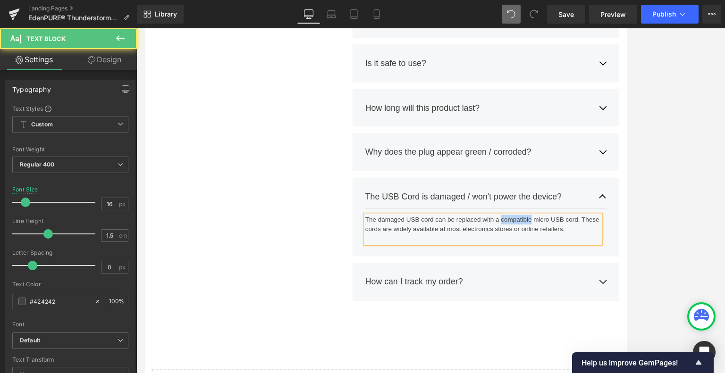
drag, startPoint x: 599, startPoint y: 253, endPoint x: 562, endPoint y: 253, distance: 37.3
click at [562, 253] on div "The damaged USB cord can be replaced with a compatible micro USB cord. These co…" at bounding box center [544, 267] width 279 height 34
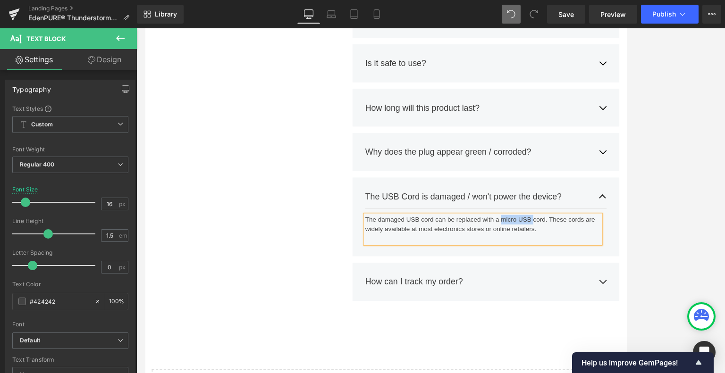
drag, startPoint x: 562, startPoint y: 254, endPoint x: 600, endPoint y: 253, distance: 38.3
click at [600, 253] on div "The damaged USB cord can be replaced with a micro USB cord. These cords are wid…" at bounding box center [544, 267] width 279 height 34
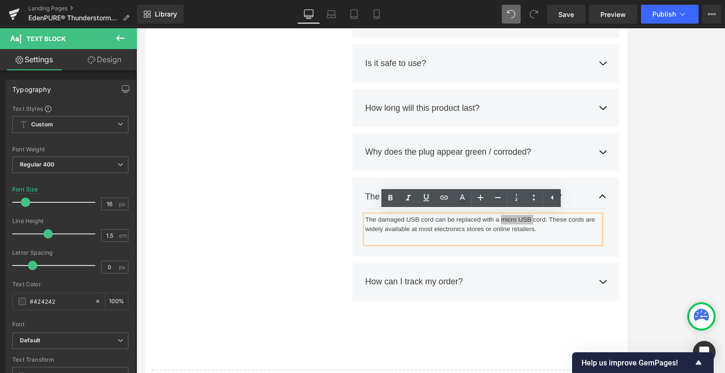
click at [604, 234] on div at bounding box center [430, 200] width 589 height 345
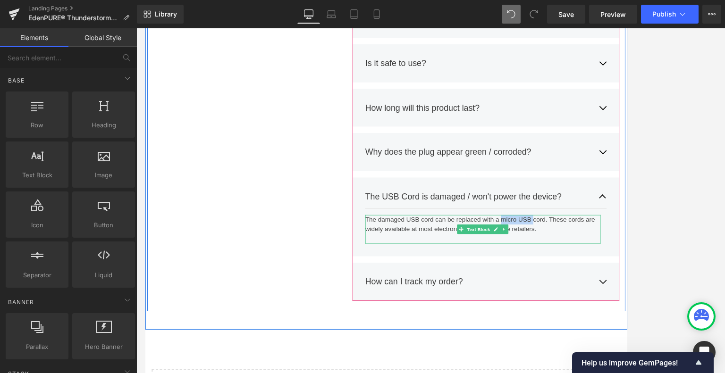
click at [464, 268] on div "The damaged USB cord can be replaced with a micro USB cord. These cords are wid…" at bounding box center [544, 267] width 279 height 34
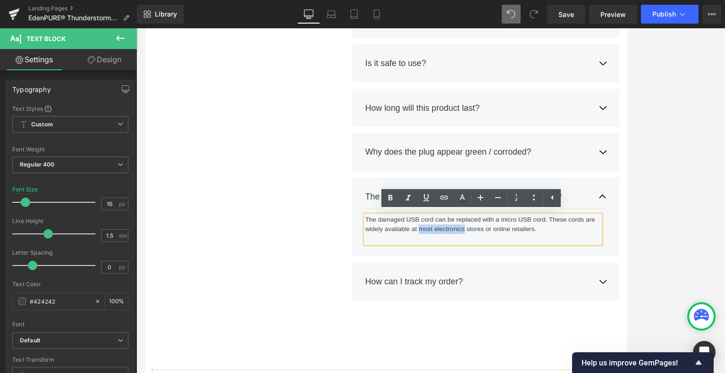
drag, startPoint x: 468, startPoint y: 264, endPoint x: 519, endPoint y: 264, distance: 50.5
click at [519, 264] on div "The damaged USB cord can be replaced with a micro USB cord. These cords are wid…" at bounding box center [544, 267] width 279 height 34
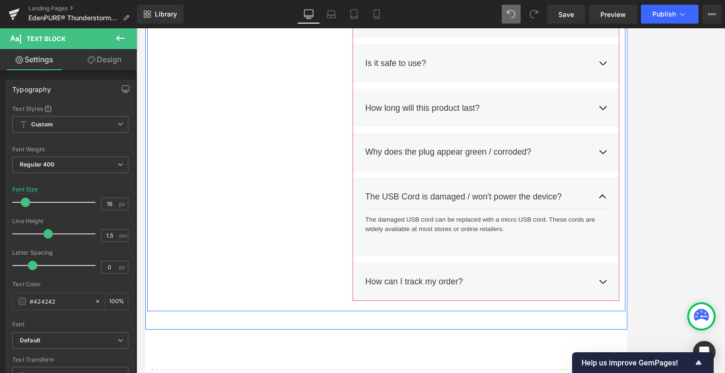
click at [604, 322] on button "button" at bounding box center [686, 328] width 9 height 29
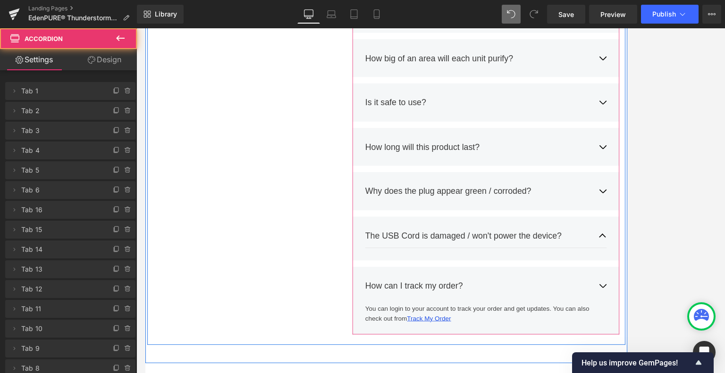
scroll to position [4484, 0]
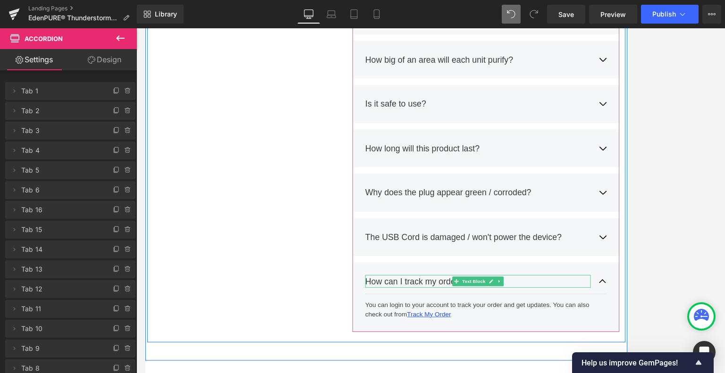
click at [604, 323] on div "How can I track my order?" at bounding box center [538, 328] width 267 height 15
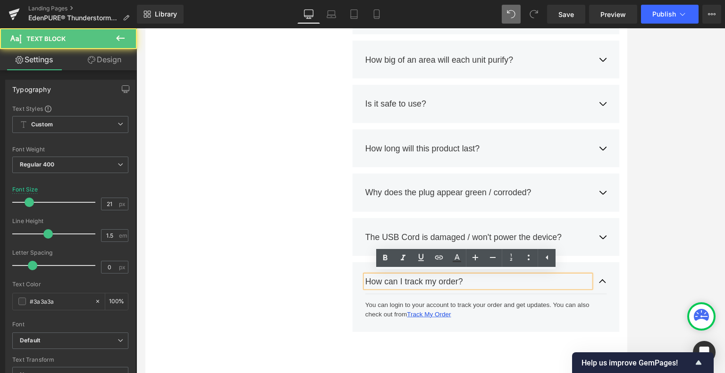
click at [604, 323] on div "How can I track my order?" at bounding box center [538, 328] width 267 height 15
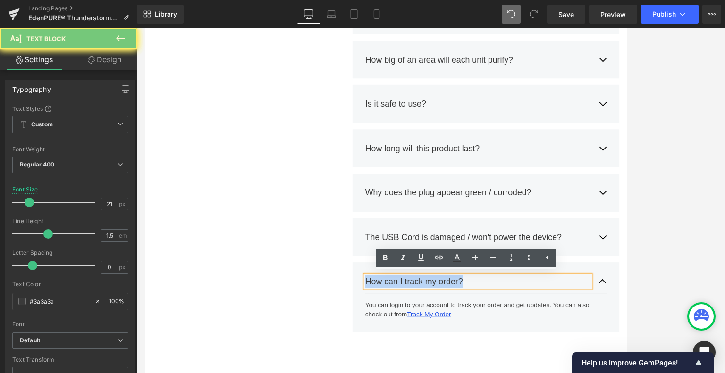
click at [604, 323] on div "How can I track my order?" at bounding box center [538, 328] width 267 height 15
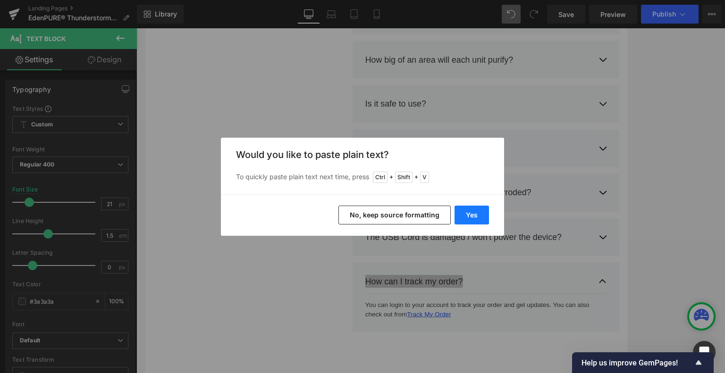
click at [469, 213] on button "Yes" at bounding box center [472, 215] width 34 height 19
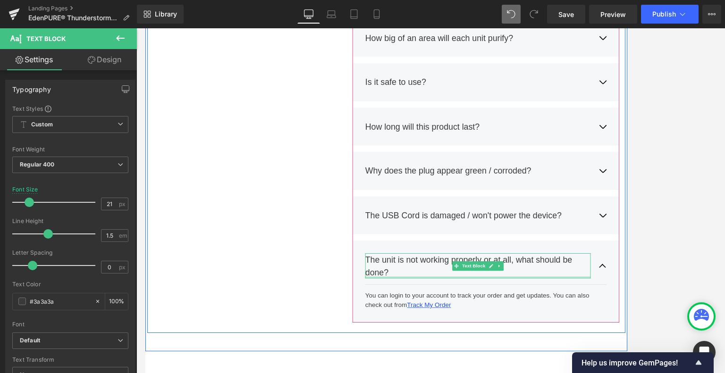
scroll to position [4531, 0]
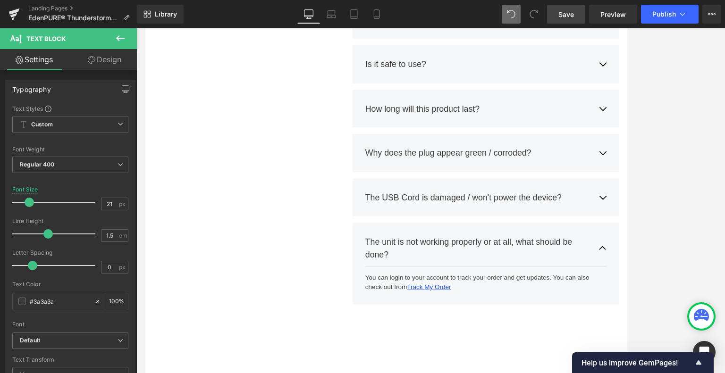
click at [569, 12] on span "Save" at bounding box center [566, 14] width 16 height 10
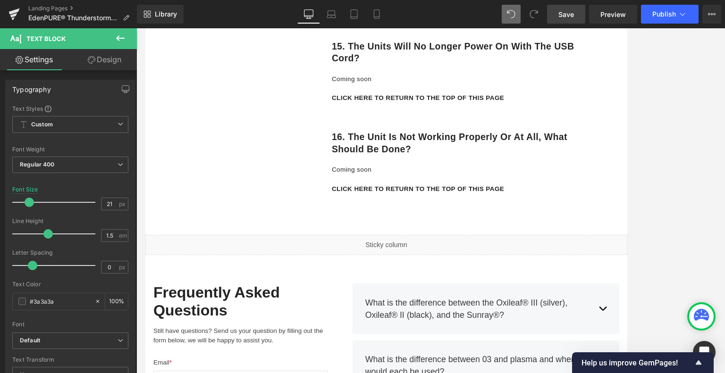
scroll to position [3588, 0]
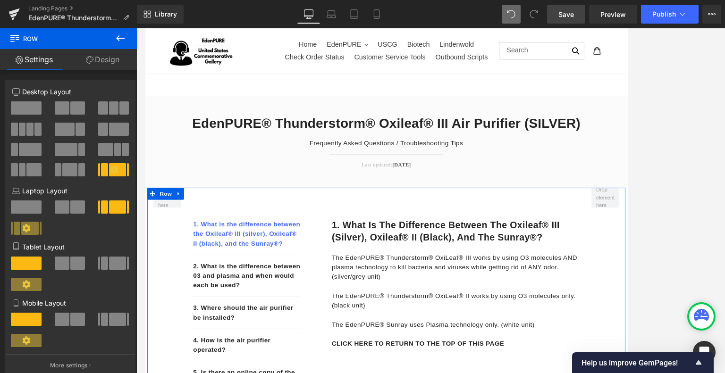
scroll to position [0, 0]
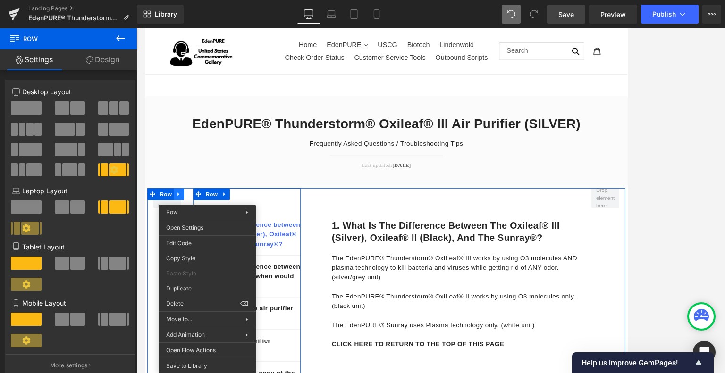
click at [181, 224] on icon at bounding box center [184, 225] width 7 height 7
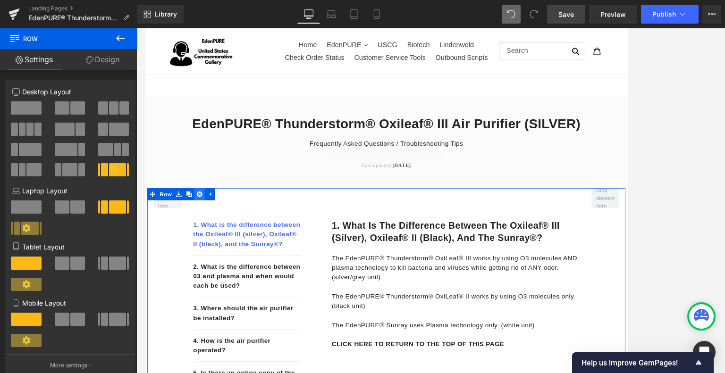
click at [207, 227] on icon at bounding box center [209, 225] width 7 height 7
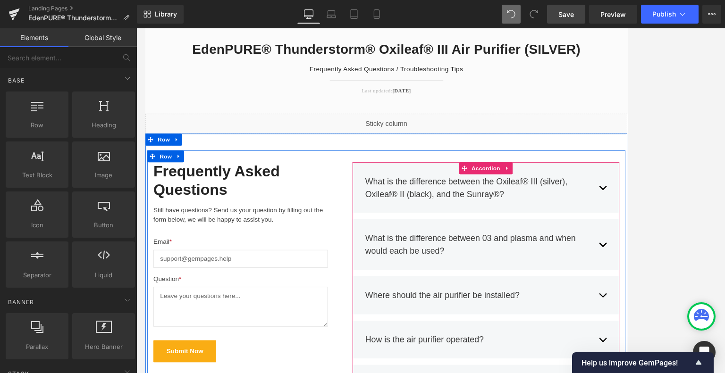
scroll to position [47, 0]
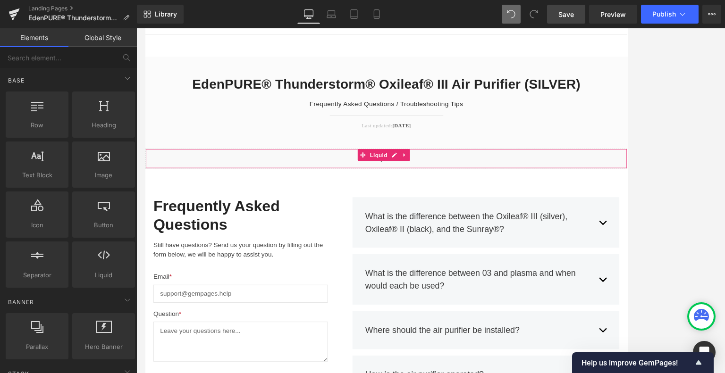
click at [479, 181] on div "Liquid" at bounding box center [430, 183] width 571 height 24
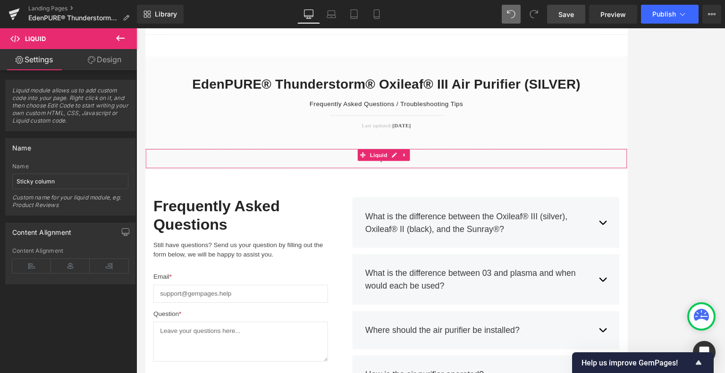
click at [604, 184] on div "Liquid" at bounding box center [430, 183] width 571 height 24
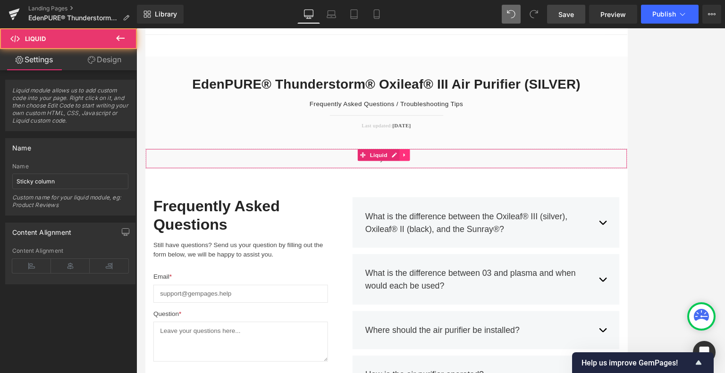
click at [454, 180] on icon at bounding box center [452, 178] width 7 height 7
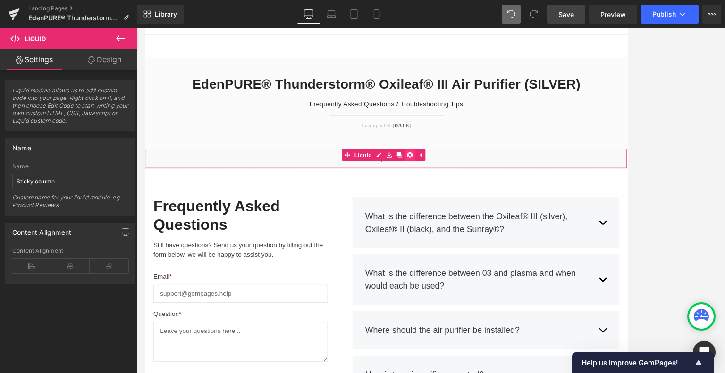
click at [457, 177] on icon at bounding box center [458, 178] width 7 height 7
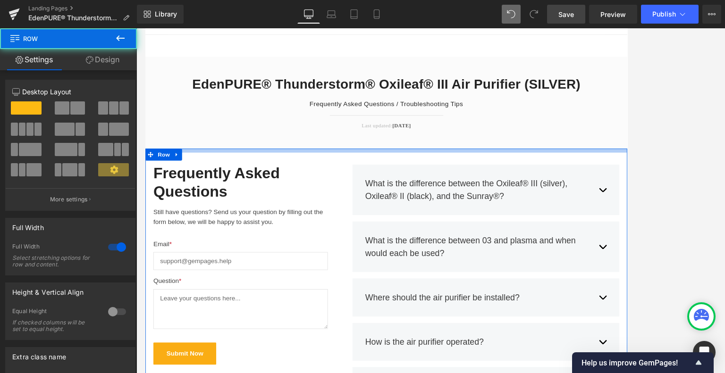
drag, startPoint x: 519, startPoint y: 190, endPoint x: 516, endPoint y: 175, distance: 15.5
click at [516, 175] on div at bounding box center [430, 173] width 571 height 5
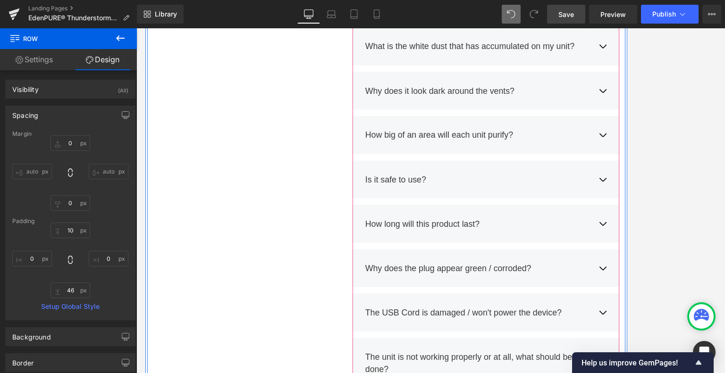
scroll to position [850, 0]
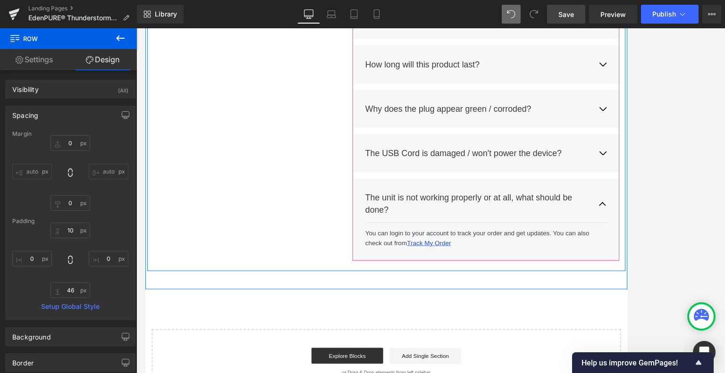
click at [604, 233] on button "button" at bounding box center [686, 237] width 9 height 44
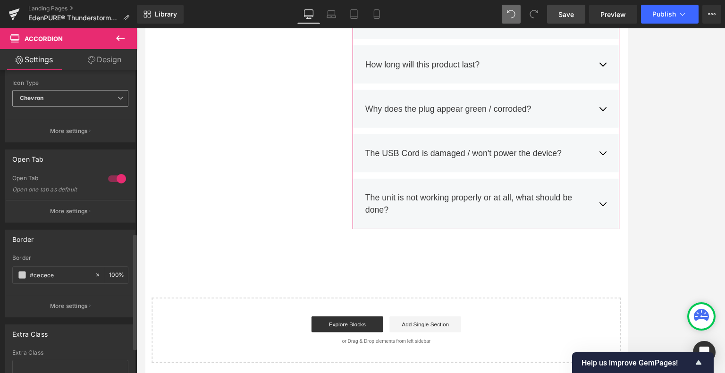
scroll to position [425, 0]
click at [118, 100] on span "Chevron" at bounding box center [70, 96] width 116 height 17
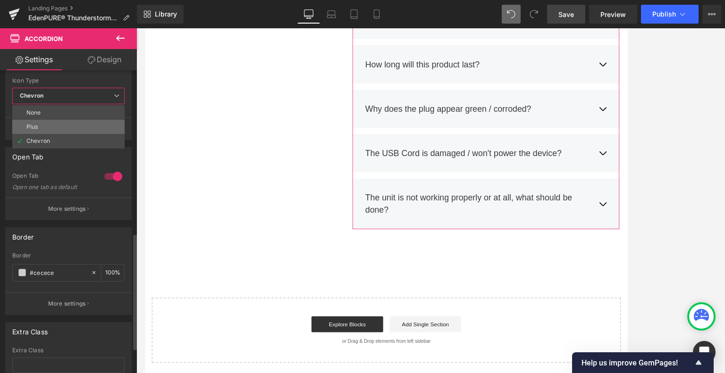
click at [93, 124] on li "Plus" at bounding box center [68, 127] width 112 height 14
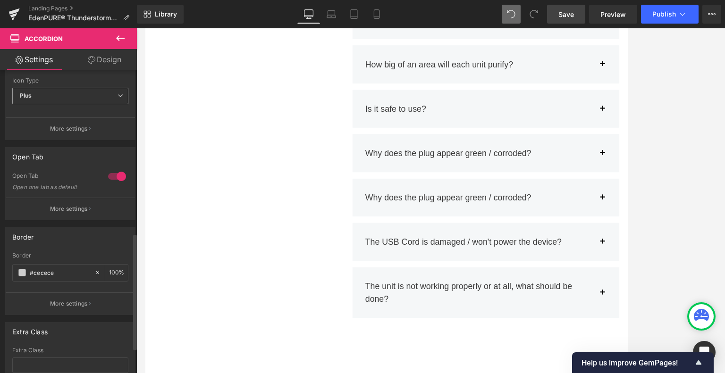
click at [110, 98] on span "Plus" at bounding box center [70, 96] width 116 height 17
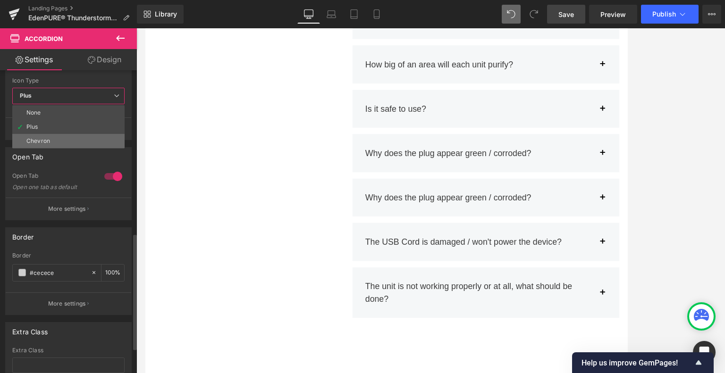
click at [73, 141] on li "Chevron" at bounding box center [68, 141] width 112 height 14
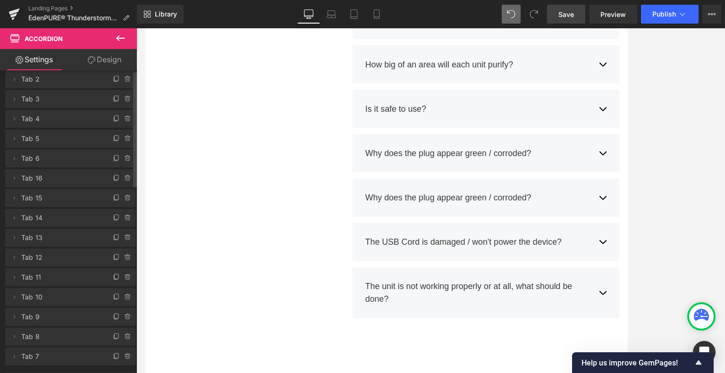
scroll to position [0, 0]
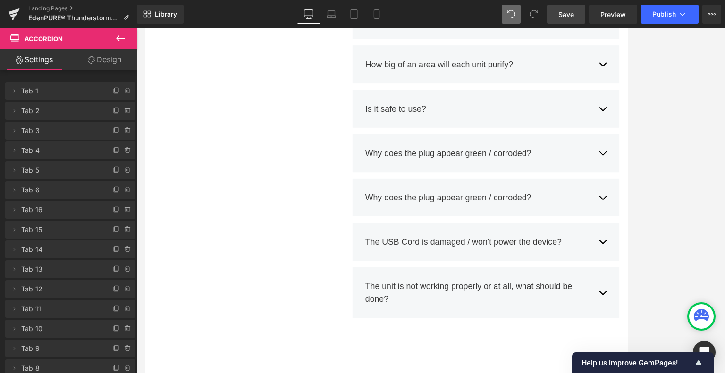
click at [111, 63] on link "Design" at bounding box center [104, 59] width 68 height 21
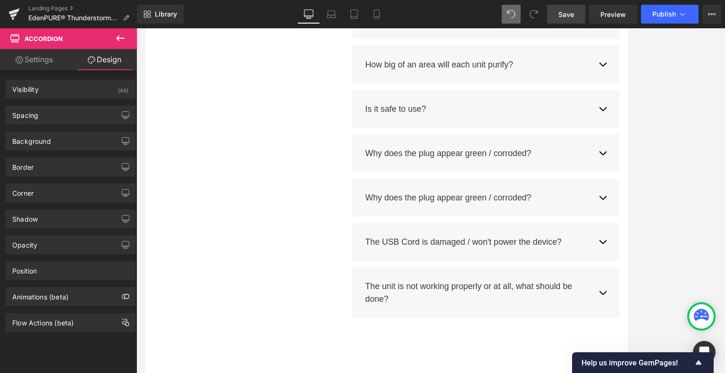
click at [122, 37] on icon at bounding box center [120, 38] width 11 height 11
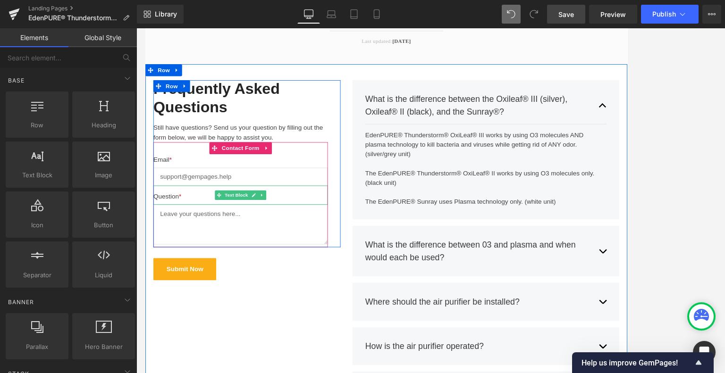
scroll to position [142, 0]
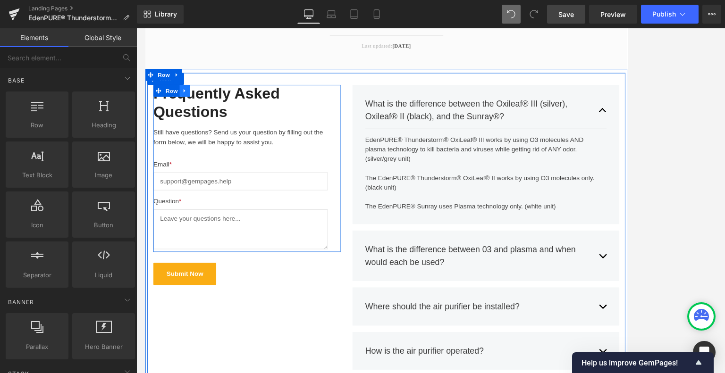
click at [190, 104] on icon at bounding box center [191, 103] width 2 height 4
click at [202, 104] on icon at bounding box center [204, 102] width 7 height 7
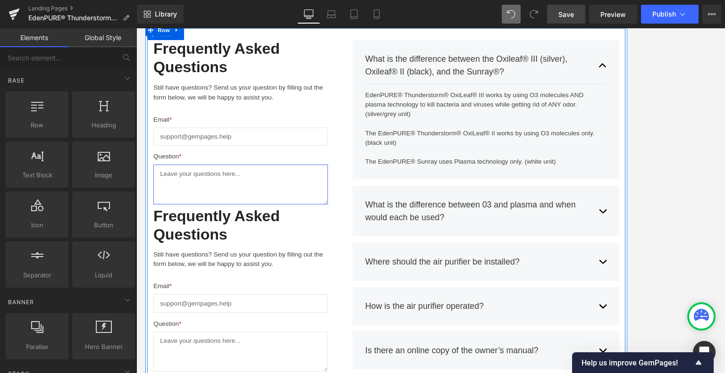
scroll to position [133, 0]
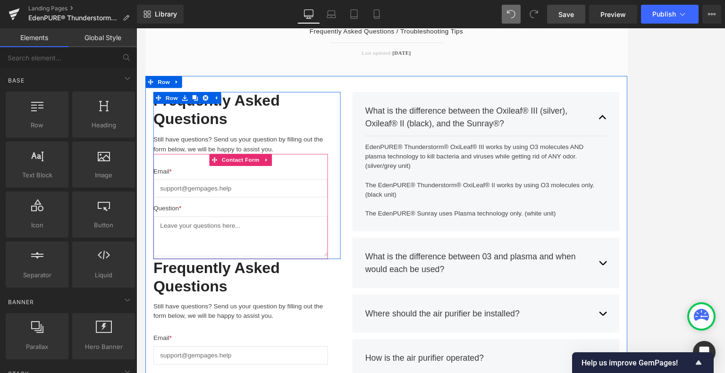
click at [285, 185] on icon at bounding box center [288, 184] width 7 height 7
click at [291, 184] on icon at bounding box center [294, 184] width 7 height 7
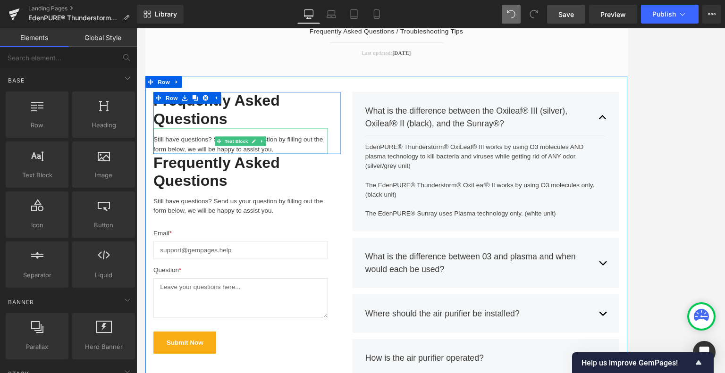
click at [286, 154] on div "Still have questions? Send us your question by filling out the form below, we w…" at bounding box center [257, 162] width 207 height 30
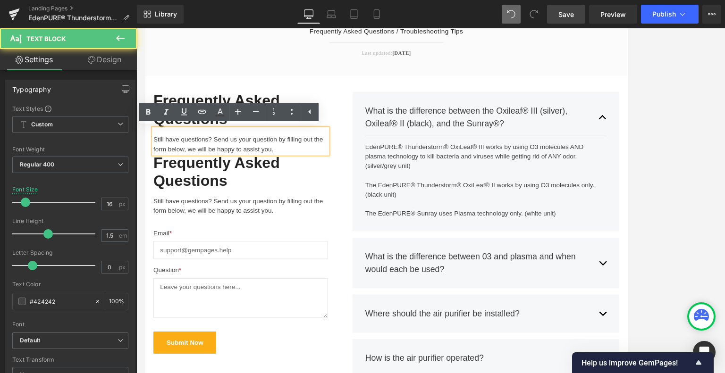
click at [234, 153] on div "Still have questions? Send us your question by filling out the form below, we w…" at bounding box center [257, 162] width 207 height 30
click at [205, 147] on div "Still have questions? Send us your question by filling out the form below, we w…" at bounding box center [257, 162] width 207 height 30
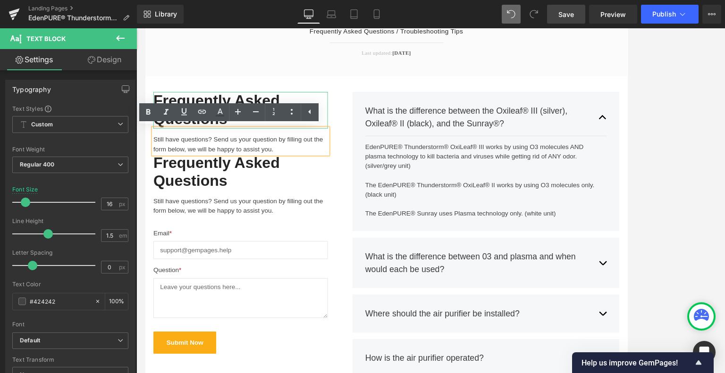
click at [280, 111] on h2 "Frequently Asked Questions" at bounding box center [257, 125] width 207 height 43
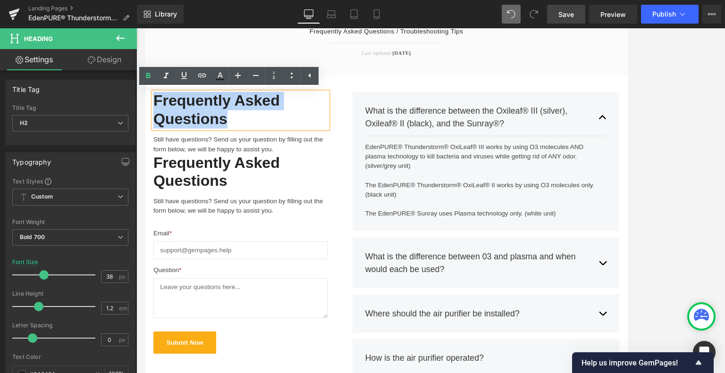
drag, startPoint x: 251, startPoint y: 138, endPoint x: 153, endPoint y: 115, distance: 101.0
click at [154, 115] on h2 "Frequently Asked Questions" at bounding box center [257, 125] width 207 height 43
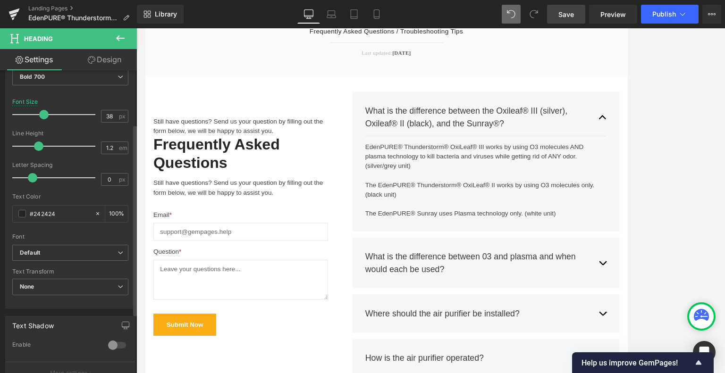
scroll to position [47, 0]
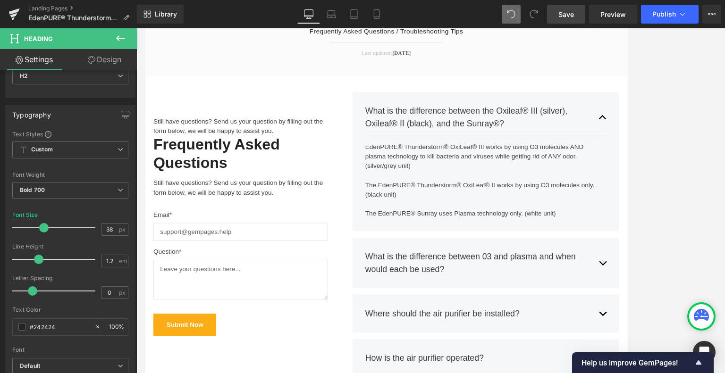
click at [122, 36] on icon at bounding box center [120, 38] width 11 height 11
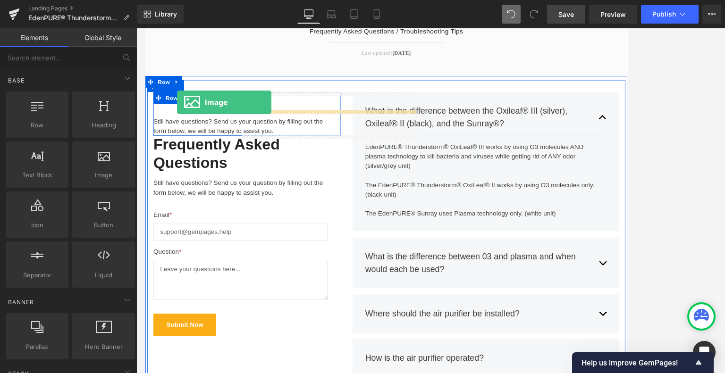
drag, startPoint x: 164, startPoint y: 151, endPoint x: 183, endPoint y: 116, distance: 39.1
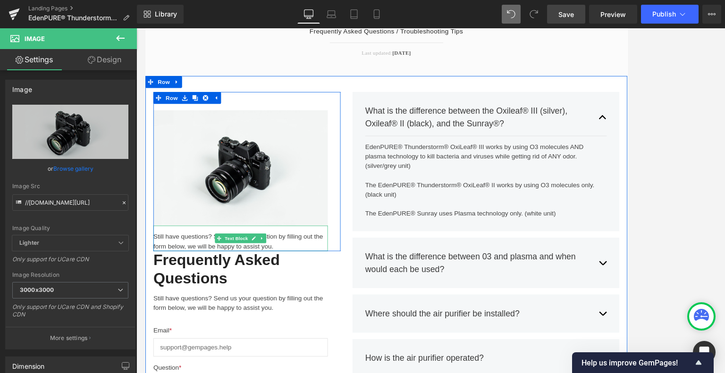
click at [314, 288] on div "Still have questions? Send us your question by filling out the form below, we w…" at bounding box center [257, 277] width 207 height 30
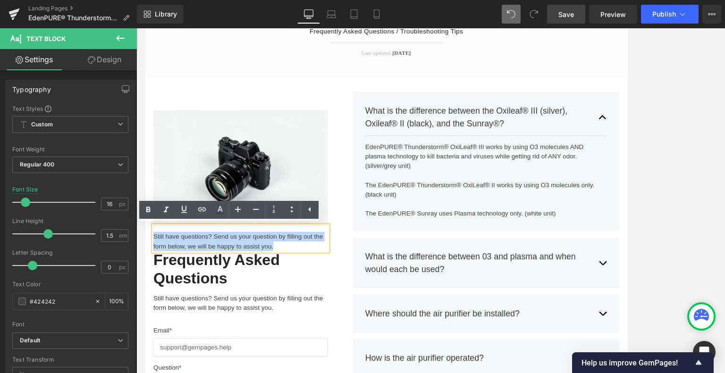
drag, startPoint x: 312, startPoint y: 289, endPoint x: 152, endPoint y: 278, distance: 160.4
click at [154, 278] on div "Still have questions? Send us your question by filling out the form below, we w…" at bounding box center [257, 277] width 207 height 30
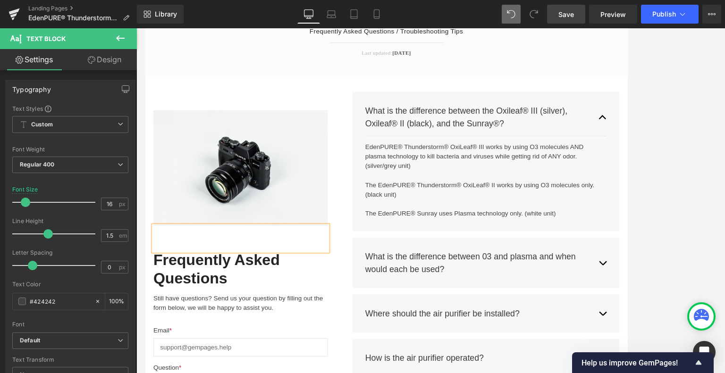
click at [347, 277] on div at bounding box center [257, 277] width 207 height 30
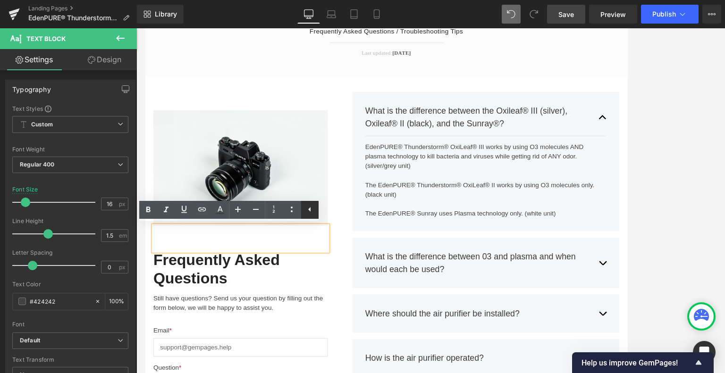
click at [309, 212] on icon at bounding box center [309, 209] width 11 height 11
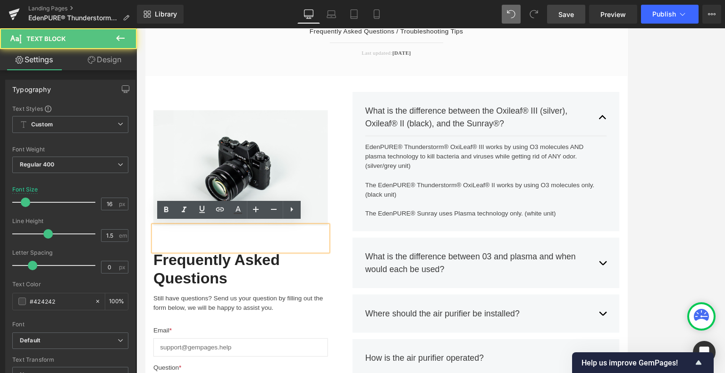
click at [348, 276] on div at bounding box center [257, 277] width 207 height 30
click at [374, 210] on div "Heading Image Text Block Row Frequently Asked Questions Heading Still have ques…" at bounding box center [265, 317] width 236 height 426
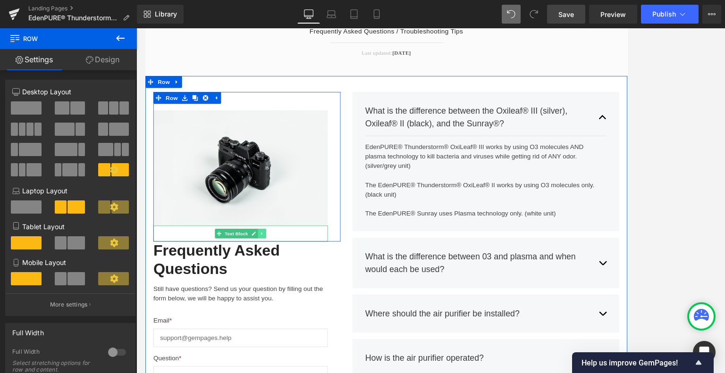
click at [282, 271] on icon at bounding box center [282, 271] width 1 height 3
click at [286, 271] on icon at bounding box center [288, 272] width 5 height 5
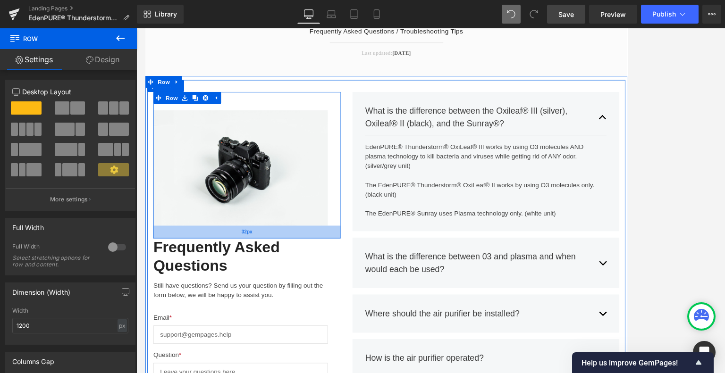
drag, startPoint x: 304, startPoint y: 261, endPoint x: 302, endPoint y: 276, distance: 15.7
click at [302, 276] on div "32px" at bounding box center [265, 269] width 222 height 15
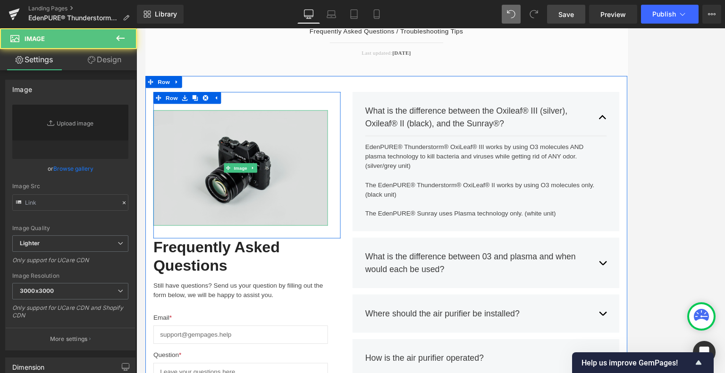
click at [312, 230] on img at bounding box center [257, 194] width 207 height 137
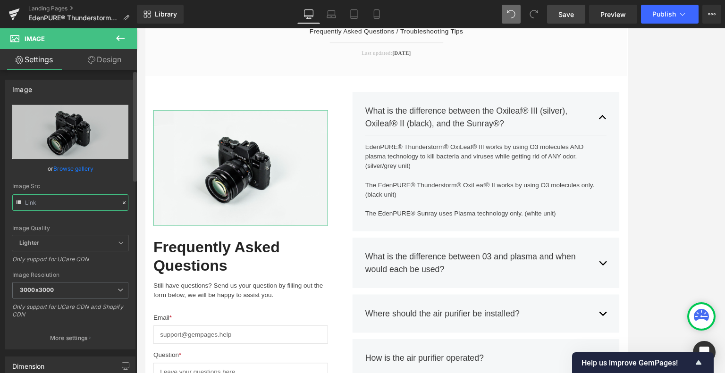
click at [90, 200] on input "text" at bounding box center [70, 202] width 116 height 17
click at [121, 201] on icon at bounding box center [124, 203] width 7 height 7
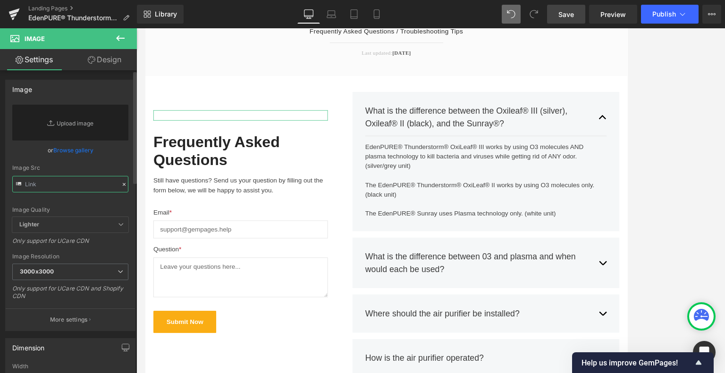
click at [94, 186] on input "text" at bounding box center [70, 184] width 116 height 17
click at [87, 152] on link "Browse gallery" at bounding box center [73, 150] width 40 height 17
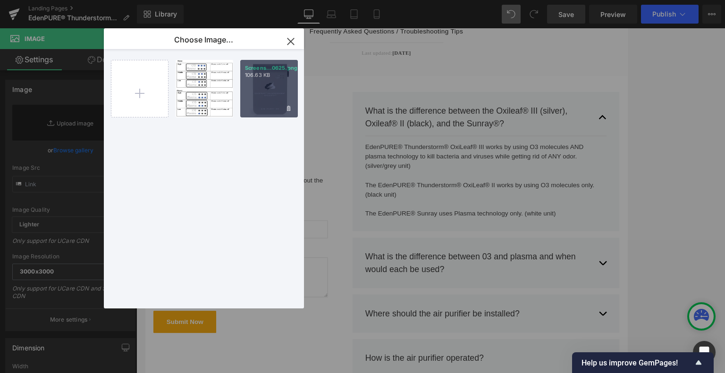
click at [274, 100] on div "Screens...0625.png 106.63 KB" at bounding box center [269, 89] width 58 height 58
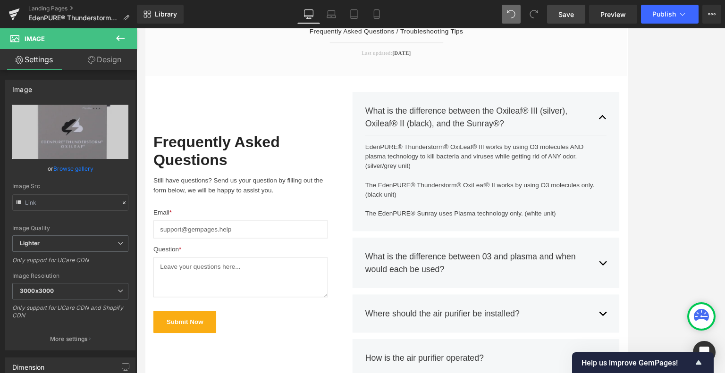
click at [298, 113] on h2 at bounding box center [257, 115] width 207 height 22
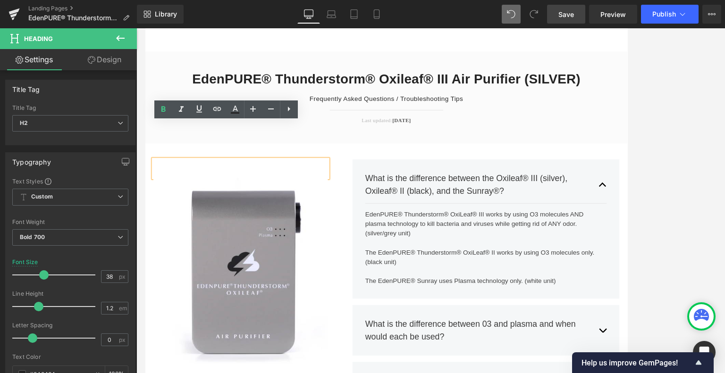
scroll to position [0, 0]
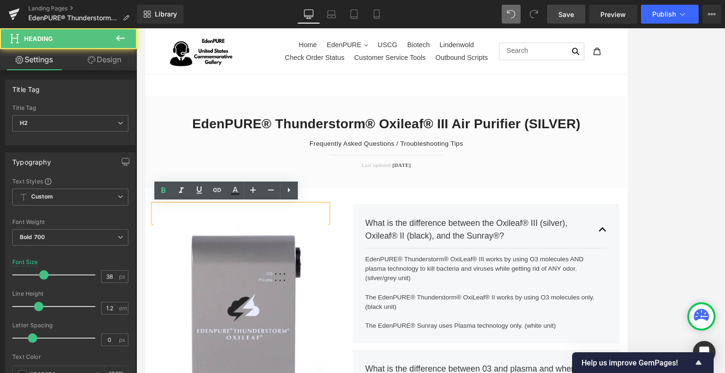
click at [218, 244] on h2 at bounding box center [257, 248] width 207 height 22
click at [235, 249] on h2 at bounding box center [257, 248] width 207 height 22
click at [353, 247] on h2 at bounding box center [257, 248] width 207 height 22
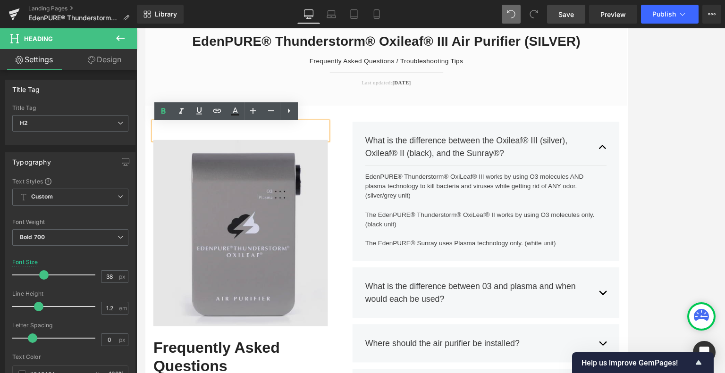
scroll to position [94, 0]
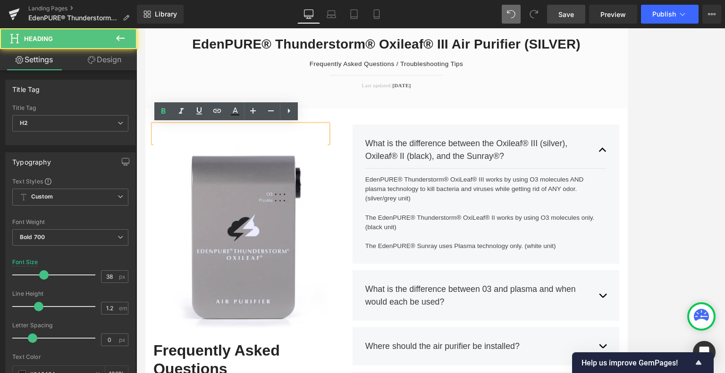
click at [352, 155] on h2 at bounding box center [257, 154] width 207 height 22
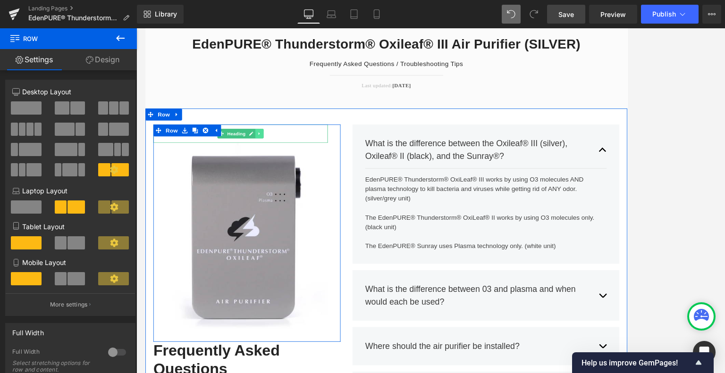
click at [278, 156] on icon at bounding box center [280, 154] width 5 height 6
click at [283, 155] on icon at bounding box center [285, 153] width 5 height 5
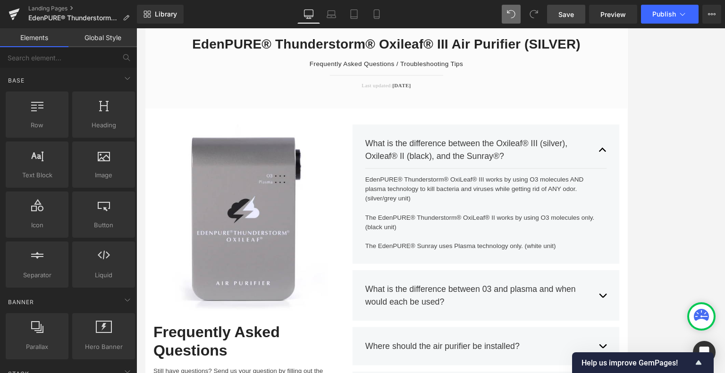
click at [564, 11] on span "Save" at bounding box center [566, 14] width 16 height 10
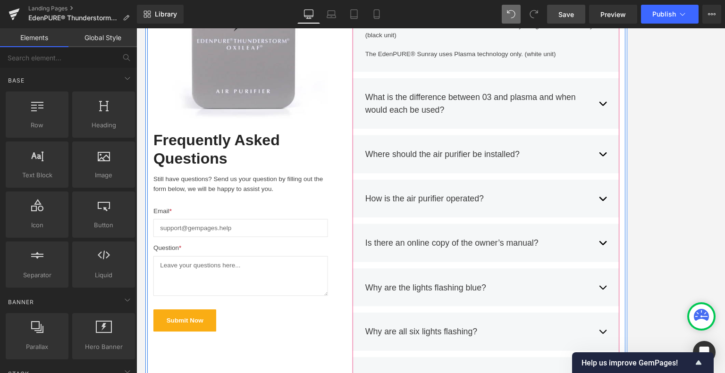
scroll to position [330, 0]
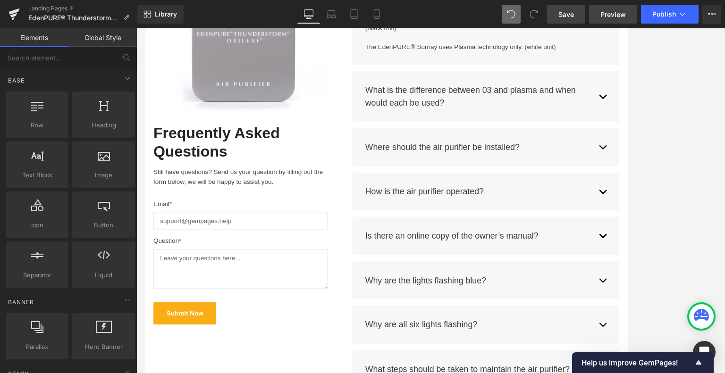
click at [604, 11] on span "Preview" at bounding box center [612, 14] width 25 height 10
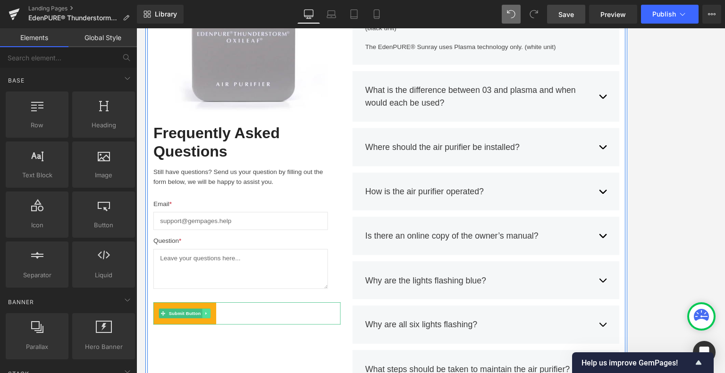
click at [215, 368] on icon at bounding box center [217, 367] width 5 height 6
click at [181, 367] on span "Submit Button" at bounding box center [177, 366] width 42 height 11
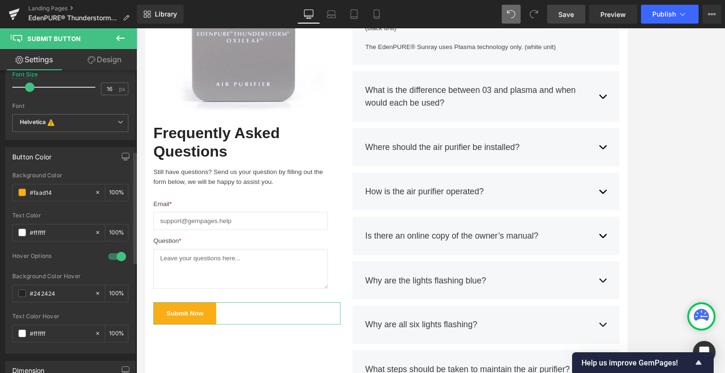
scroll to position [185, 0]
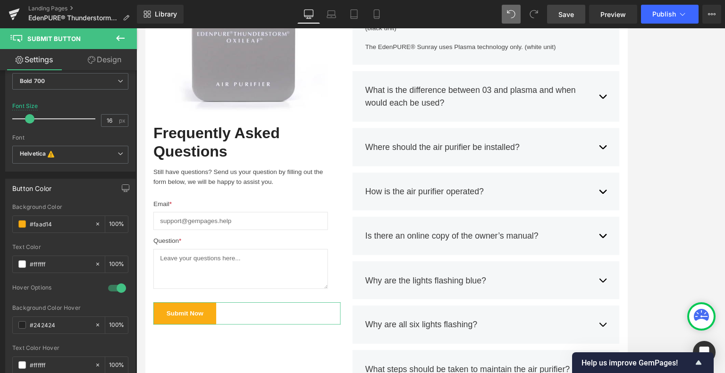
click at [111, 58] on link "Design" at bounding box center [104, 59] width 68 height 21
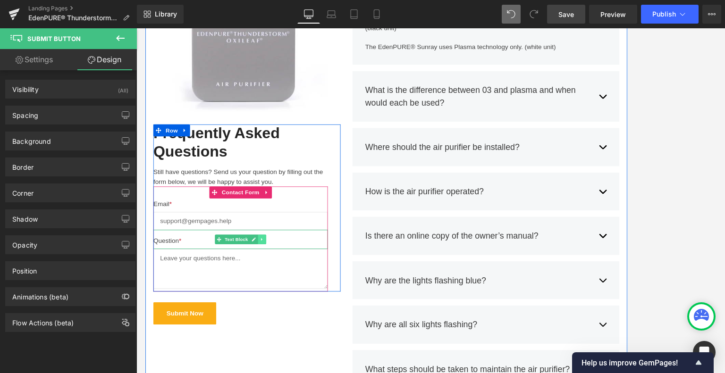
click at [278, 284] on link at bounding box center [283, 278] width 10 height 11
click at [263, 224] on span "Contact Form" at bounding box center [258, 223] width 50 height 14
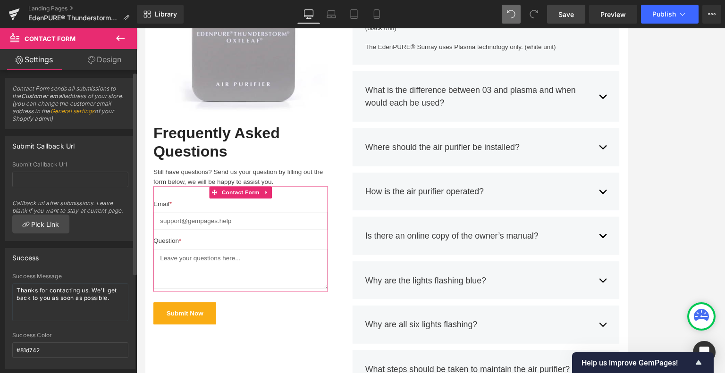
scroll to position [0, 0]
click at [109, 56] on link "Design" at bounding box center [104, 59] width 68 height 21
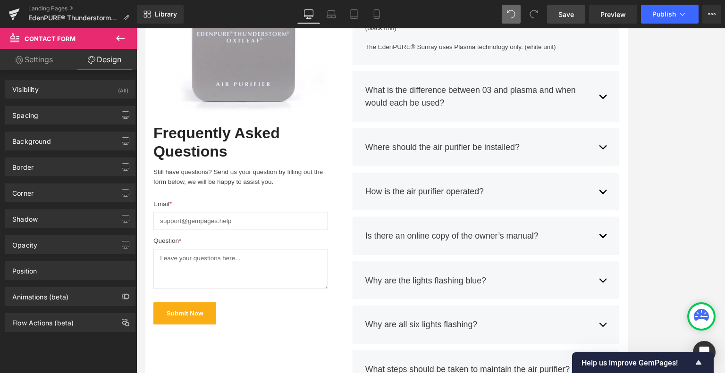
click at [574, 14] on span "Save" at bounding box center [566, 14] width 16 height 10
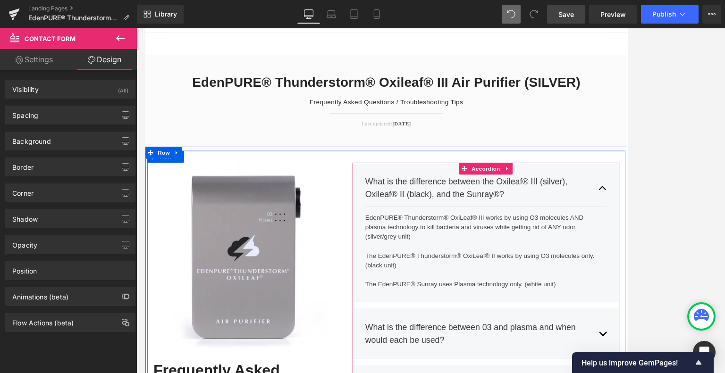
scroll to position [47, 0]
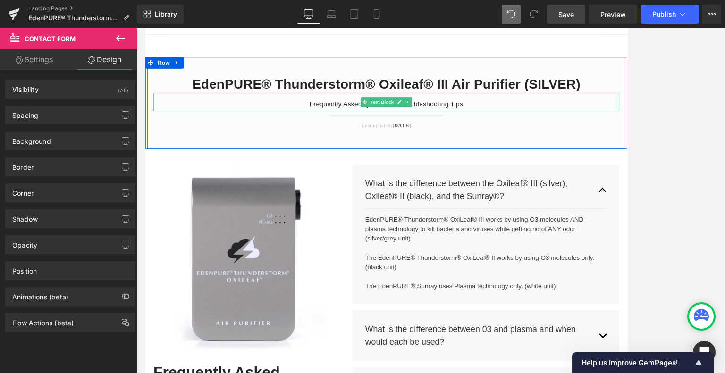
click at [533, 116] on p "Frequently Asked Questions / Troubleshooting Tips" at bounding box center [430, 117] width 552 height 11
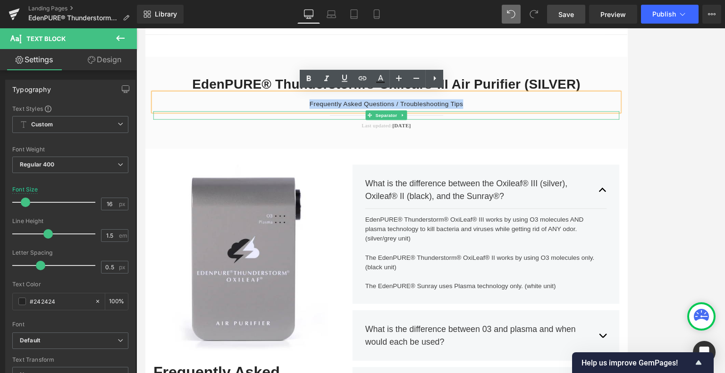
drag, startPoint x: 530, startPoint y: 116, endPoint x: 304, endPoint y: 128, distance: 225.5
click at [304, 128] on div "EdenPURE® Thunderstorm® Oxileaf® III Air Purifier (SILVER) Heading Frequently A…" at bounding box center [430, 116] width 566 height 64
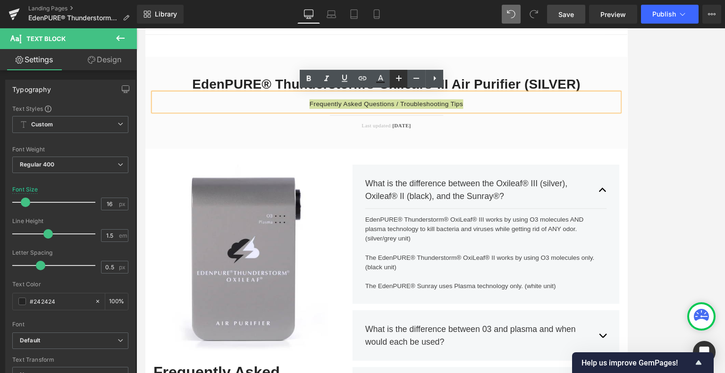
click at [402, 79] on icon at bounding box center [398, 78] width 11 height 11
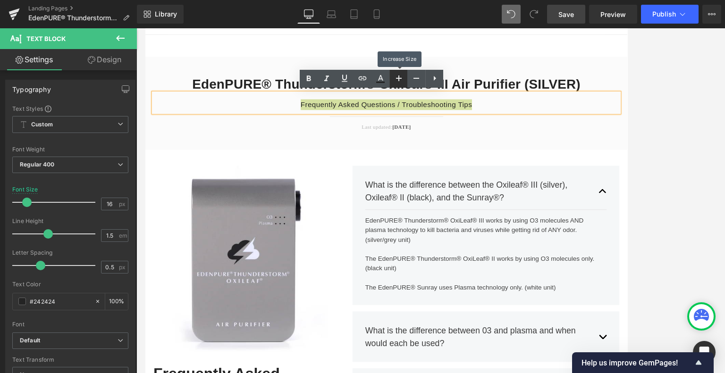
click at [403, 79] on icon at bounding box center [398, 78] width 11 height 11
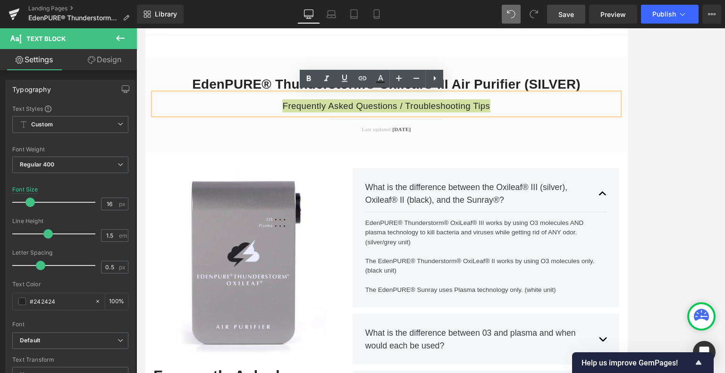
click at [604, 167] on div at bounding box center [430, 200] width 589 height 345
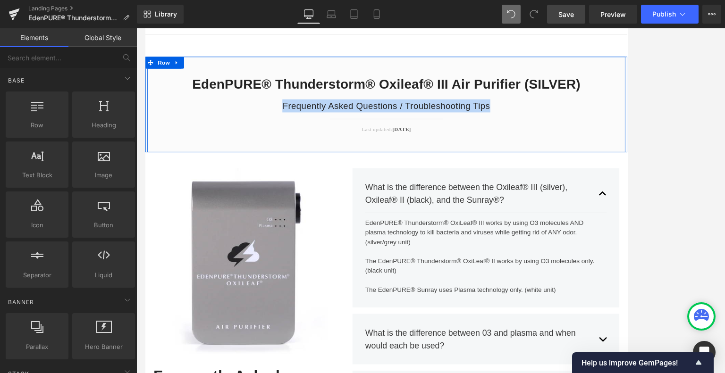
click at [597, 165] on div "EdenPURE® Thunderstorm® Oxileaf® III Air Purifier (SILVER) Heading Frequently A…" at bounding box center [430, 118] width 566 height 113
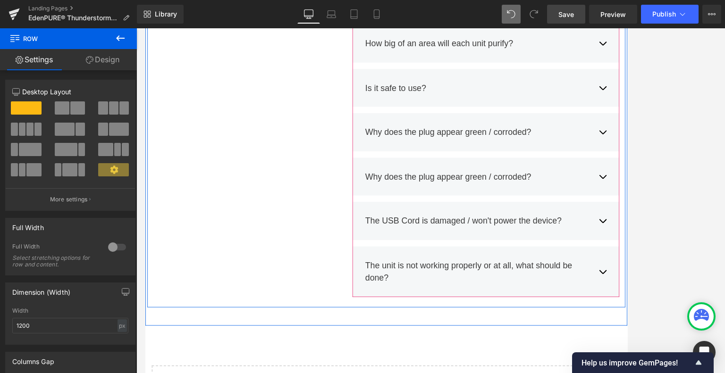
scroll to position [897, 0]
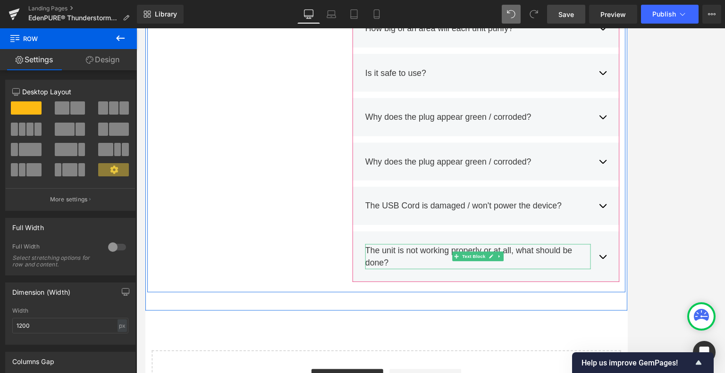
click at [458, 304] on div "The unit is not working properly or at all, what should be done?" at bounding box center [538, 299] width 267 height 30
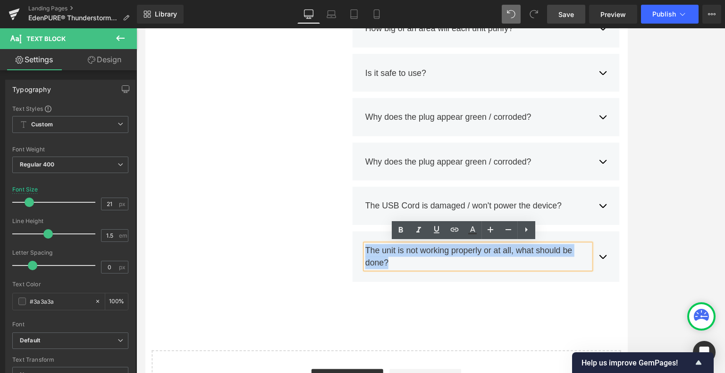
drag, startPoint x: 443, startPoint y: 304, endPoint x: 403, endPoint y: 289, distance: 42.9
click at [405, 289] on div "The unit is not working properly or at all, what should be done?" at bounding box center [538, 299] width 267 height 30
copy div "The unit is not working properly or at all, what should be done?"
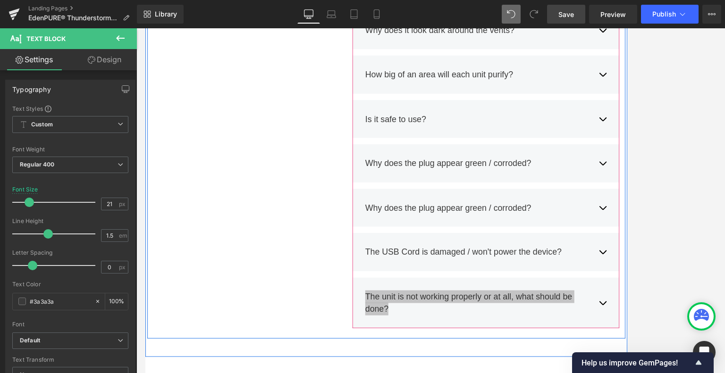
scroll to position [850, 0]
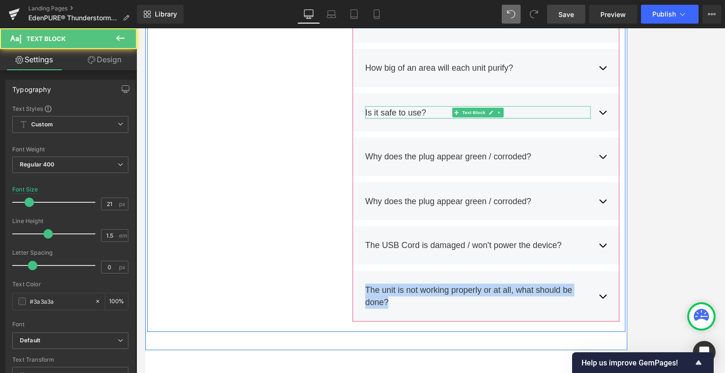
click at [591, 134] on div "Is it safe to use? Text Block" at bounding box center [538, 128] width 267 height 15
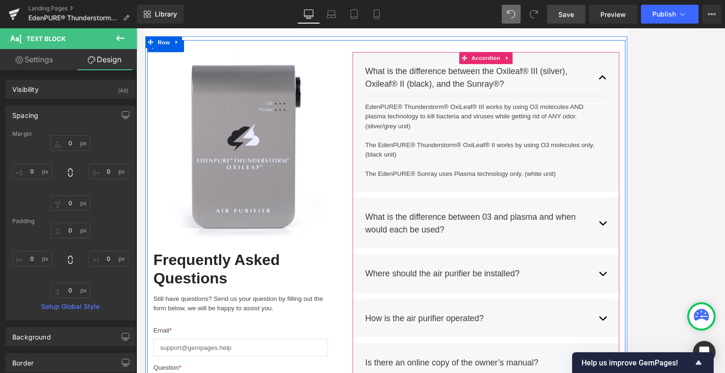
scroll to position [236, 0]
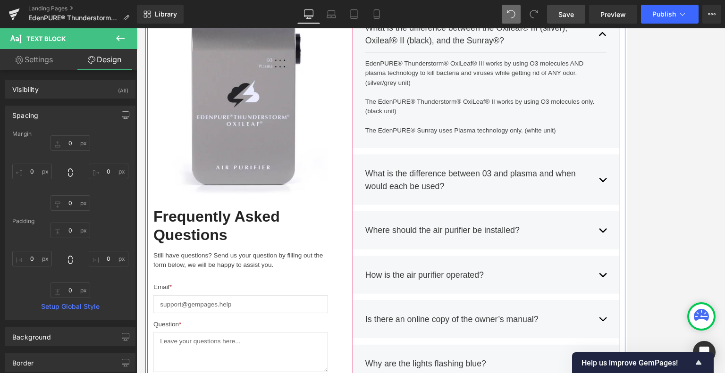
click at [550, 281] on div "Where should the air purifier be installed? Text Block" at bounding box center [548, 267] width 286 height 29
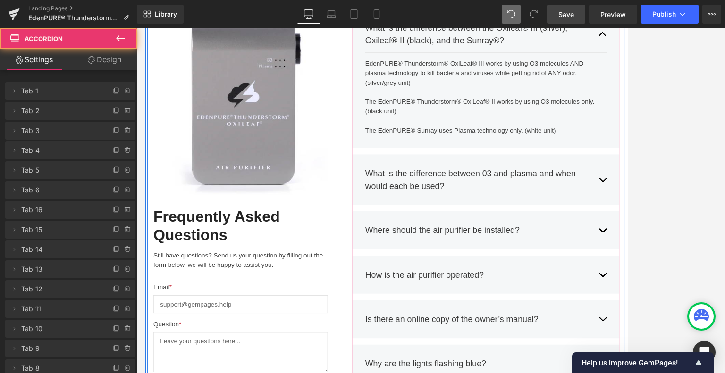
click at [604, 270] on span "button" at bounding box center [687, 270] width 0 height 0
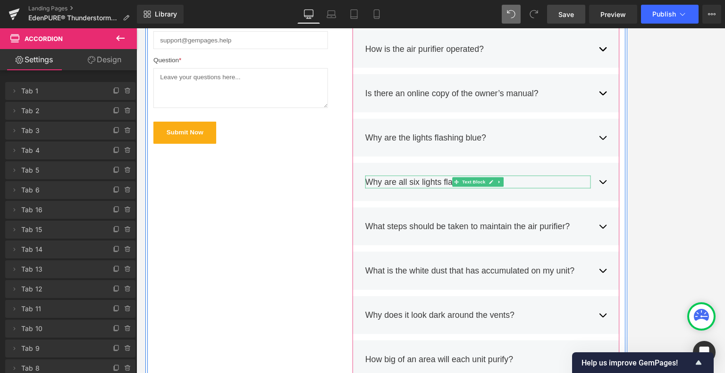
scroll to position [556, 0]
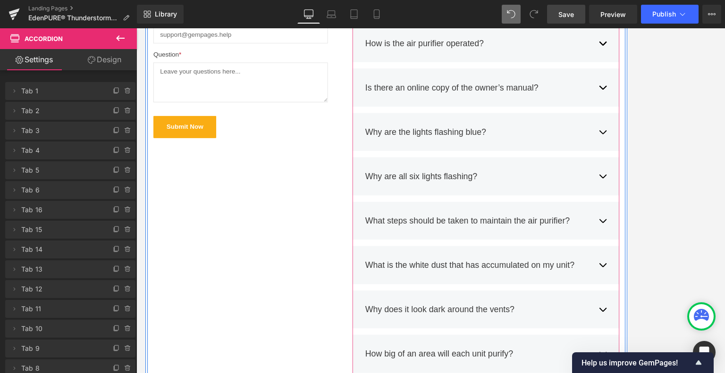
click at [586, 268] on div "What steps should be taken to maintain the air purifier? Text Block" at bounding box center [548, 256] width 286 height 29
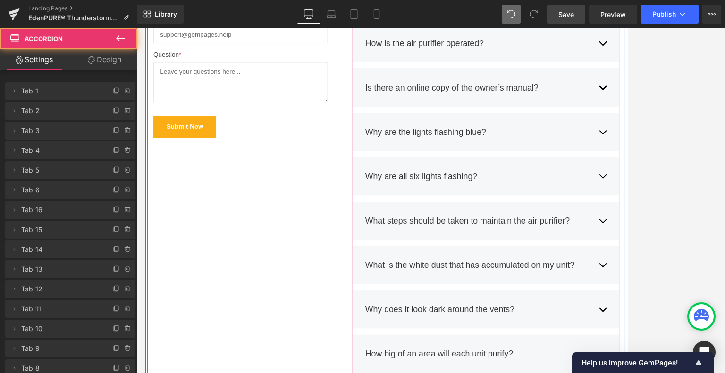
click at [604, 252] on button "button" at bounding box center [686, 256] width 9 height 29
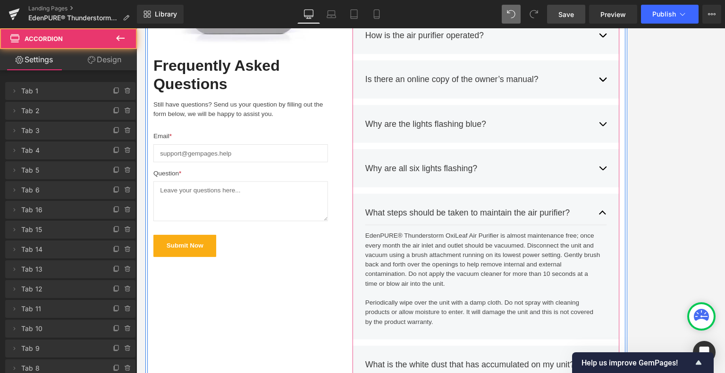
scroll to position [406, 0]
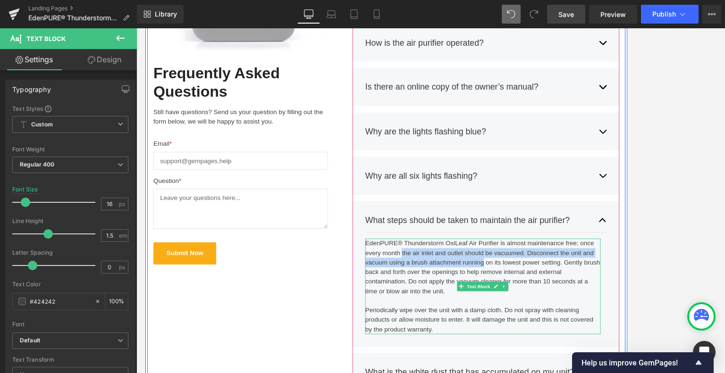
drag, startPoint x: 445, startPoint y: 294, endPoint x: 540, endPoint y: 303, distance: 96.3
click at [540, 303] on div "EdenPURE® Thunderstorm OxiLeaf Air Purifier is almost maintenance free; once ev…" at bounding box center [544, 334] width 279 height 113
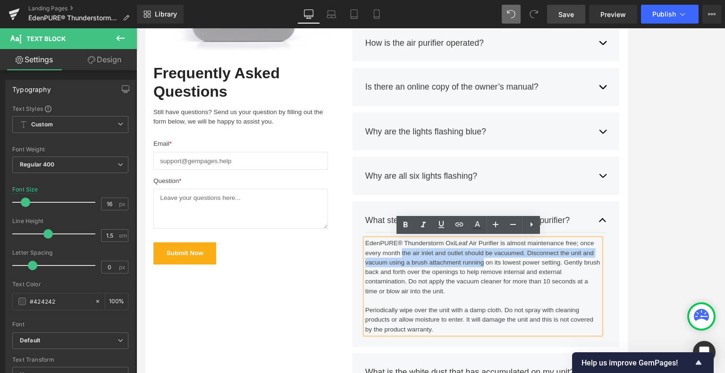
click at [599, 299] on div "EdenPURE® Thunderstorm OxiLeaf Air Purifier is almost maintenance free; once ev…" at bounding box center [544, 334] width 279 height 113
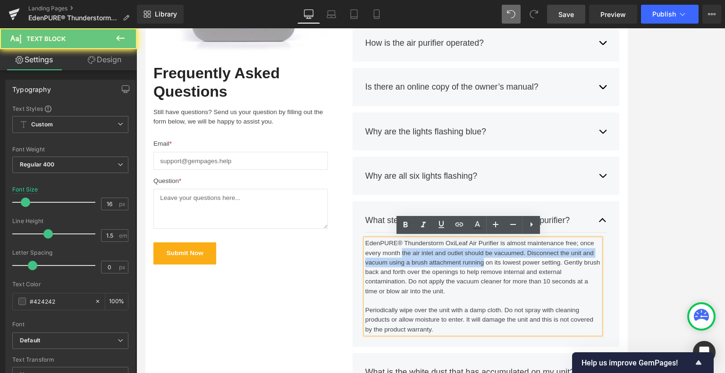
click at [593, 295] on div "EdenPURE® Thunderstorm OxiLeaf Air Purifier is almost maintenance free; once ev…" at bounding box center [544, 334] width 279 height 113
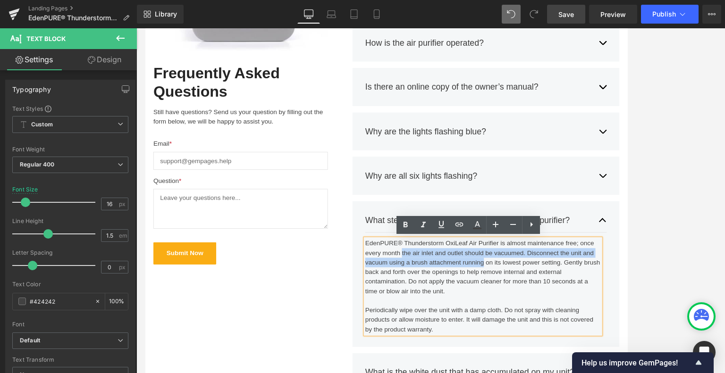
click at [596, 295] on div "EdenPURE® Thunderstorm OxiLeaf Air Purifier is almost maintenance free; once ev…" at bounding box center [544, 334] width 279 height 113
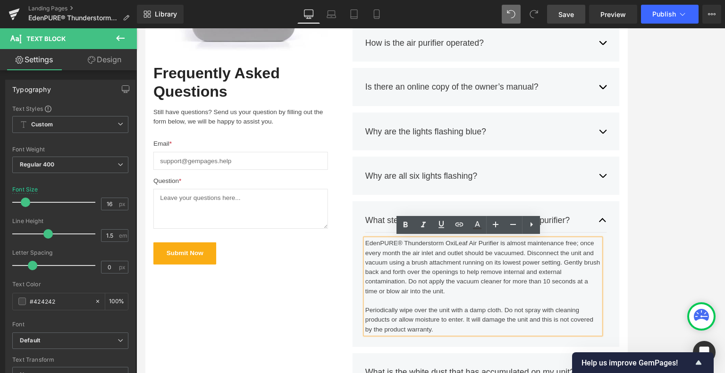
click at [604, 312] on div "EdenPURE® Thunderstorm OxiLeaf Air Purifier is almost maintenance free; once ev…" at bounding box center [544, 334] width 279 height 113
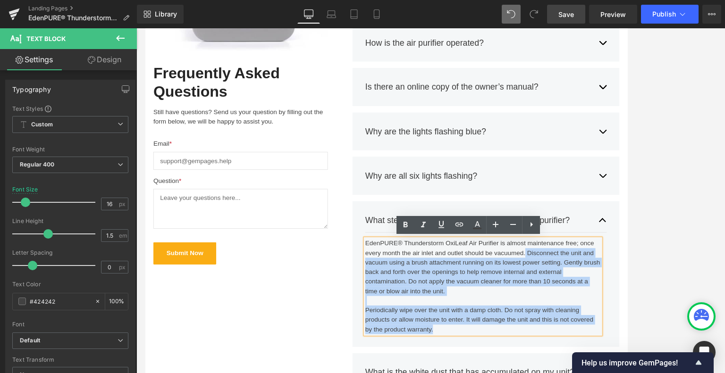
drag, startPoint x: 595, startPoint y: 295, endPoint x: 520, endPoint y: 387, distance: 118.8
click at [520, 387] on div "EdenPURE® Thunderstorm OxiLeaf Air Purifier is almost maintenance free; once ev…" at bounding box center [544, 334] width 279 height 113
copy div "Disconnect the unit and vacuum using a brush attachment running on its lowest p…"
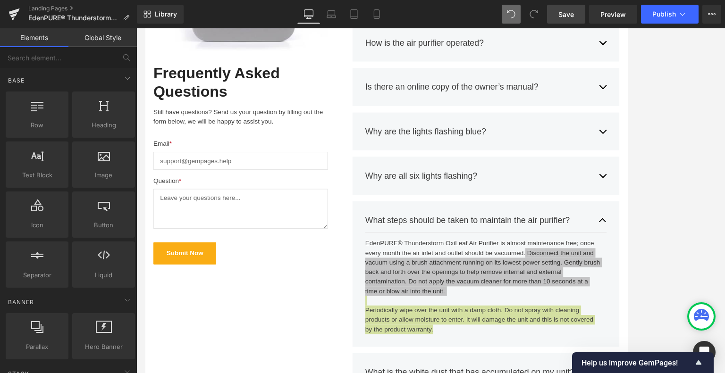
click at [604, 241] on div at bounding box center [430, 200] width 589 height 345
click at [604, 249] on div at bounding box center [430, 200] width 589 height 345
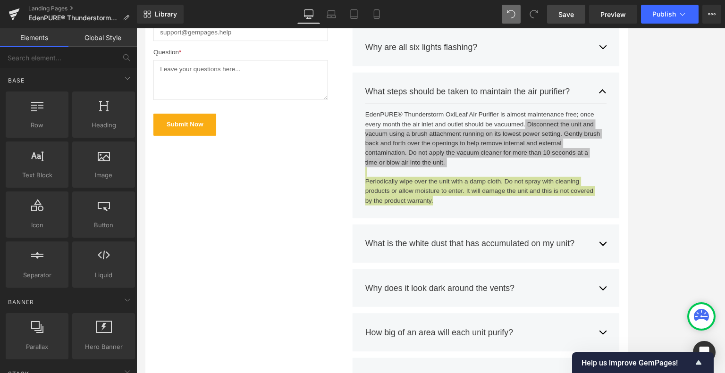
scroll to position [512, 0]
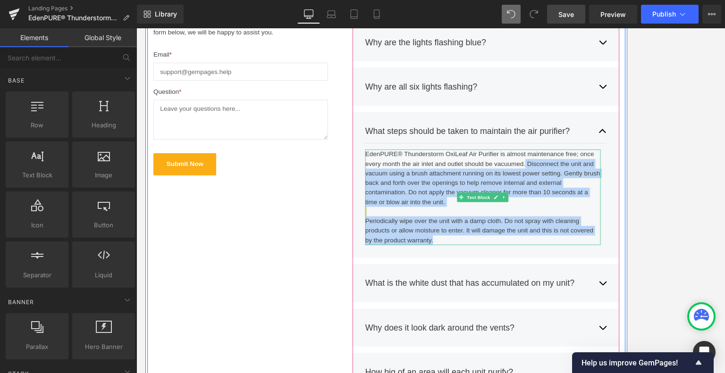
click at [552, 241] on div "Periodically wipe over the unit with a damp cloth. Do not spray with cleaning p…" at bounding box center [544, 262] width 279 height 45
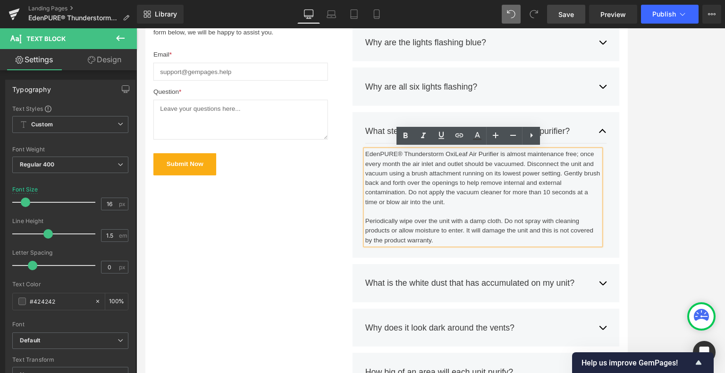
click at [497, 279] on div "Periodically wipe over the unit with a damp cloth. Do not spray with cleaning p…" at bounding box center [544, 269] width 279 height 34
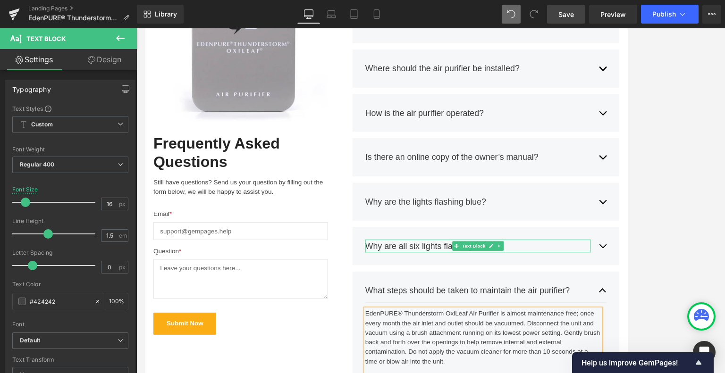
scroll to position [228, 0]
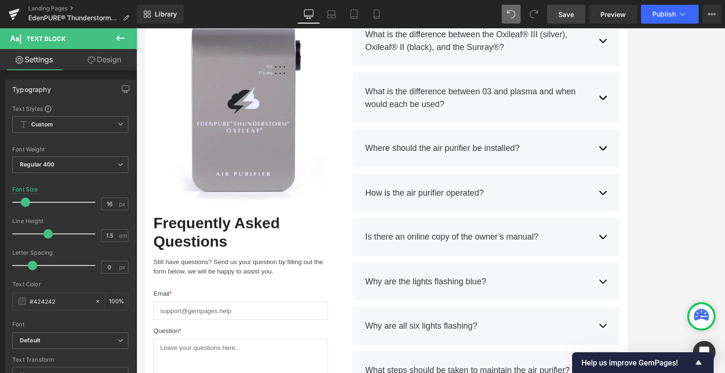
click at [604, 173] on span "button" at bounding box center [687, 173] width 0 height 0
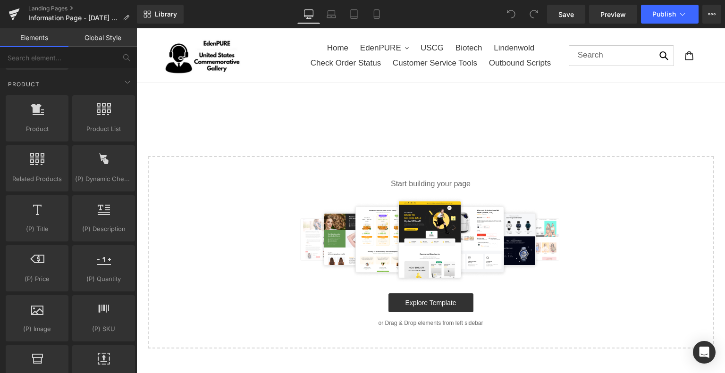
scroll to position [802, 0]
click at [240, 209] on div at bounding box center [431, 239] width 536 height 85
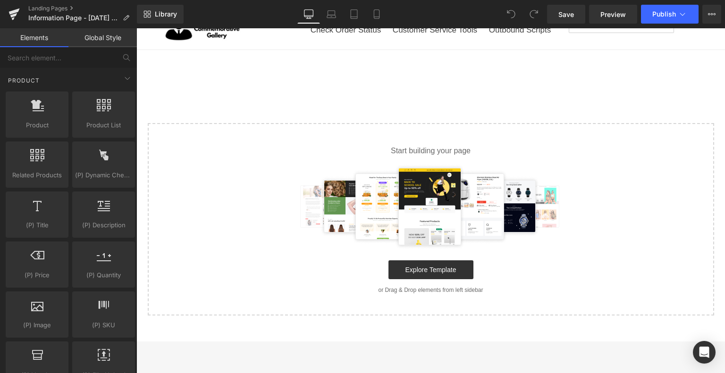
scroll to position [94, 0]
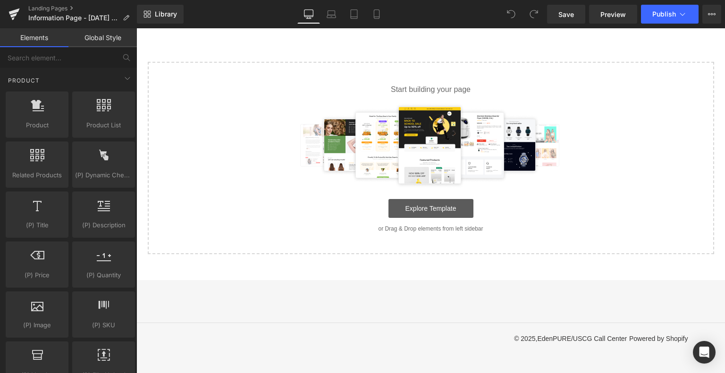
click at [455, 214] on link "Explore Template" at bounding box center [430, 208] width 85 height 19
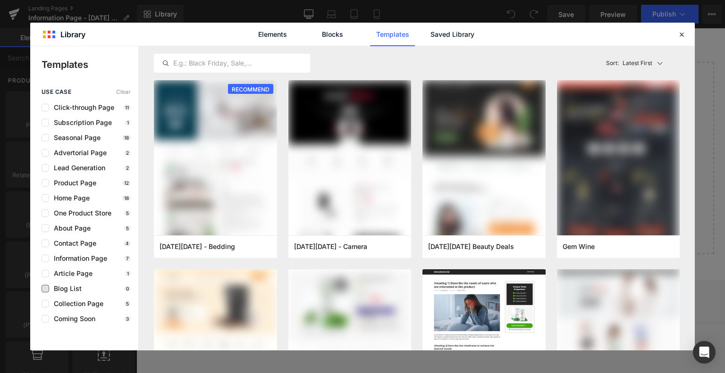
click at [76, 285] on span "Blog List" at bounding box center [65, 289] width 33 height 8
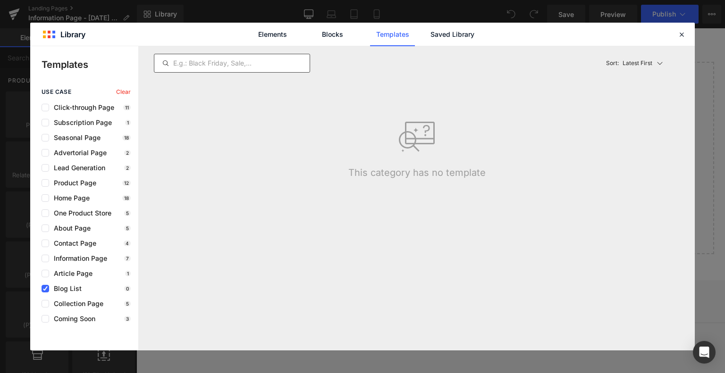
click at [253, 64] on input "text" at bounding box center [231, 63] width 155 height 11
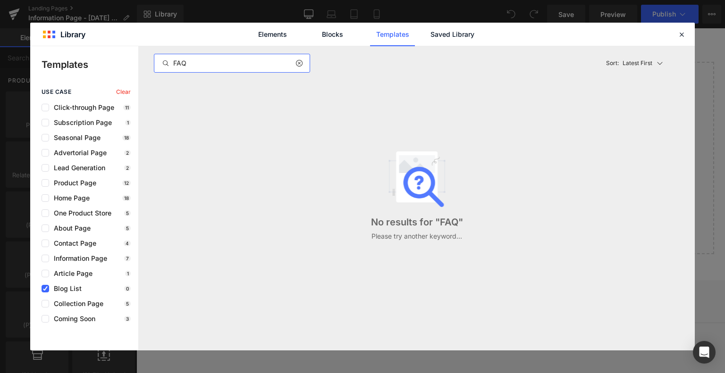
type input "FAQ"
click at [67, 291] on span "Blog List" at bounding box center [65, 289] width 33 height 8
click at [226, 69] on div "FAQ" at bounding box center [232, 63] width 156 height 19
click at [229, 58] on input "FAQ" at bounding box center [231, 63] width 155 height 11
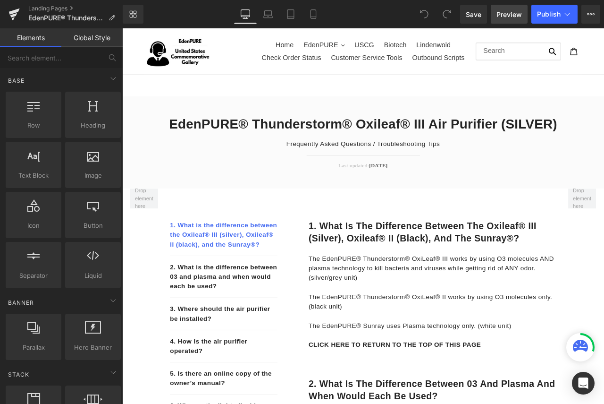
click at [509, 16] on span "Preview" at bounding box center [509, 14] width 25 height 10
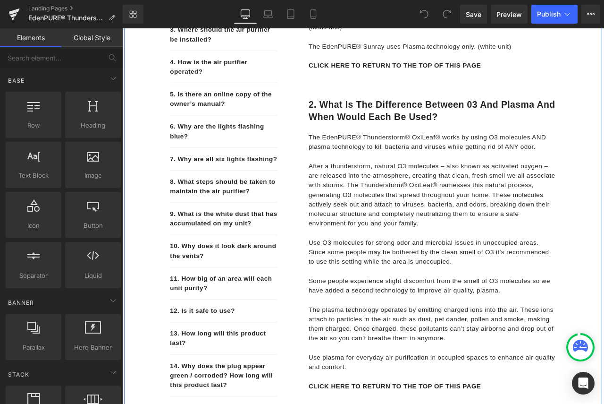
scroll to position [378, 0]
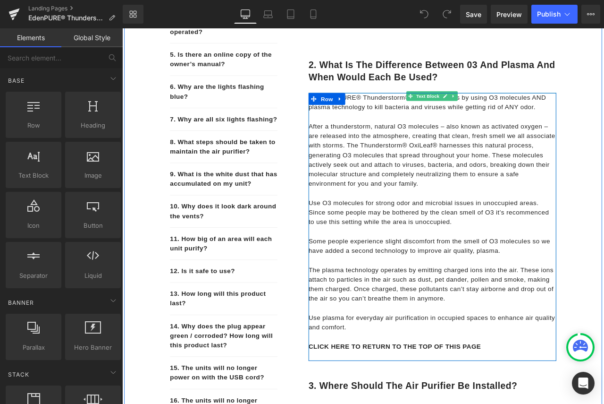
click at [469, 187] on p "After a thunderstorm, natural O3 molecules – also known as activated oxygen – a…" at bounding box center [490, 178] width 294 height 79
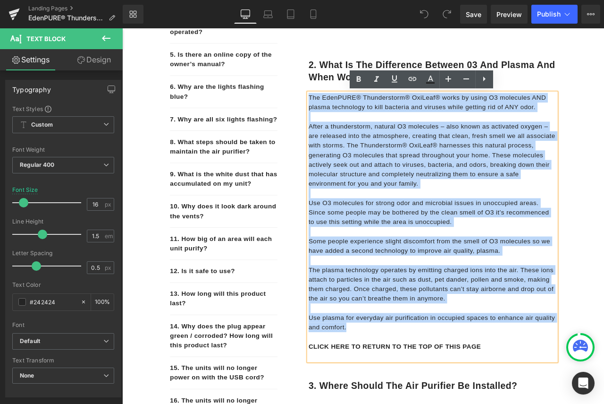
drag, startPoint x: 400, startPoint y: 383, endPoint x: 336, endPoint y: 110, distance: 280.4
click at [336, 110] on div "2. What is the difference between 03 and plasma and when would each be used? He…" at bounding box center [478, 241] width 316 height 379
copy div "The EdenPURE® Thunderstorm® OxiLeaf® works by using O3 molecules AND plasma tec…"
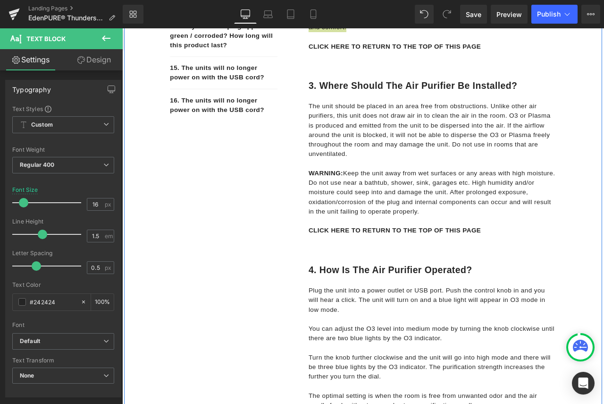
scroll to position [755, 0]
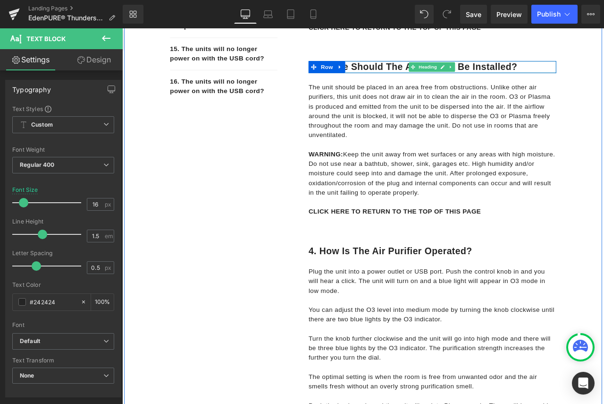
click at [590, 71] on h1 "3. Where should the air purifier be installed?" at bounding box center [490, 74] width 294 height 14
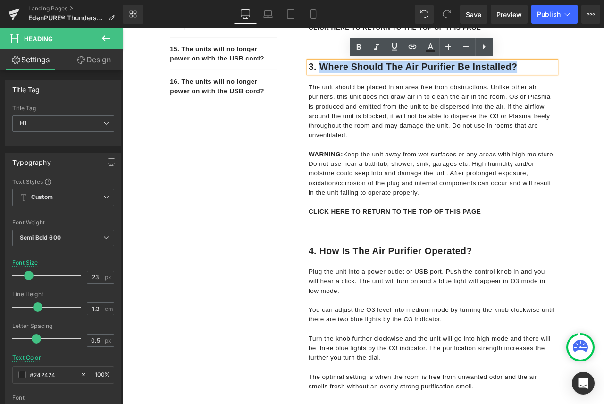
drag, startPoint x: 591, startPoint y: 72, endPoint x: 356, endPoint y: 74, distance: 235.1
click at [356, 74] on h1 "3. Where should the air purifier be installed?" at bounding box center [490, 74] width 294 height 14
copy h1 "Where should the air purifier be installed?"
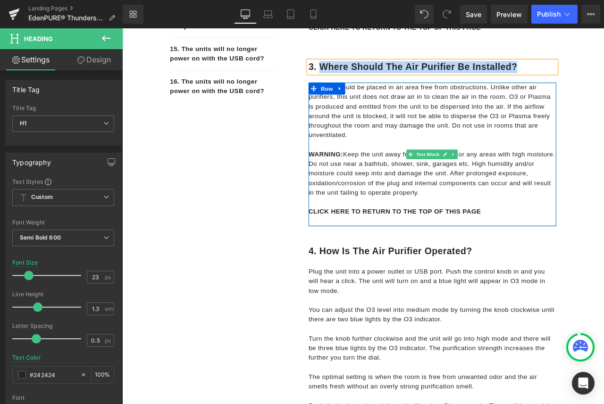
click at [490, 218] on p "WARNING: Keep the unit away from wet surfaces or any areas with high moisture. …" at bounding box center [490, 200] width 294 height 57
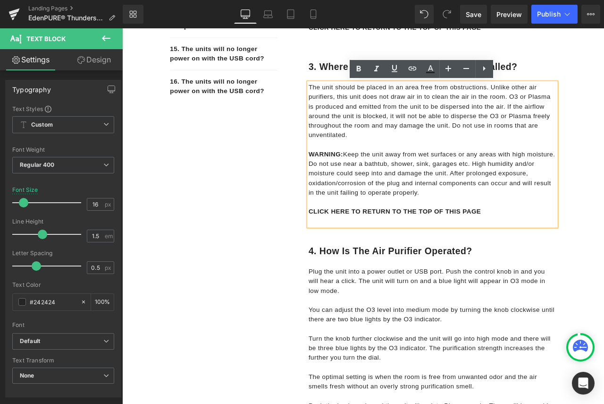
drag, startPoint x: 472, startPoint y: 223, endPoint x: 342, endPoint y: 99, distance: 179.6
click at [343, 99] on div "The unit should be placed in an area free from obstructions. Unlike other air p…" at bounding box center [490, 178] width 294 height 170
copy div "The unit should be placed in an area free from obstructions. Unlike other air p…"
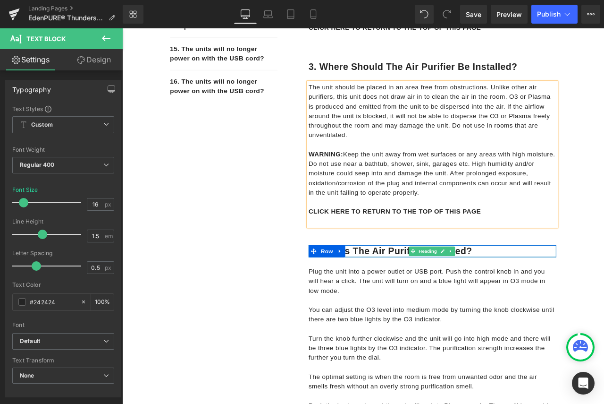
click at [545, 293] on h1 "4. How is the air purifier operated?" at bounding box center [490, 292] width 294 height 14
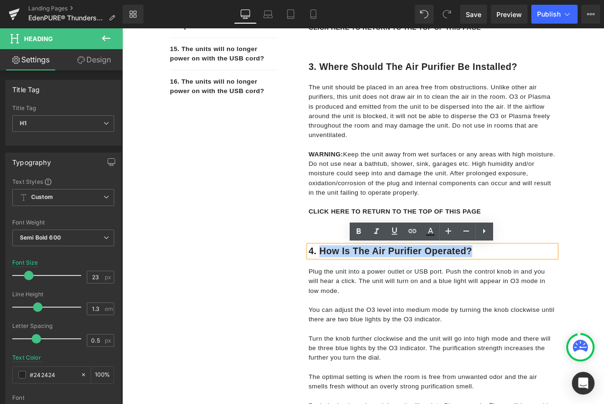
drag, startPoint x: 542, startPoint y: 290, endPoint x: 353, endPoint y: 290, distance: 189.7
click at [353, 290] on h1 "4. How is the air purifier operated?" at bounding box center [490, 292] width 294 height 14
copy h1 "How is the air purifier operated?"
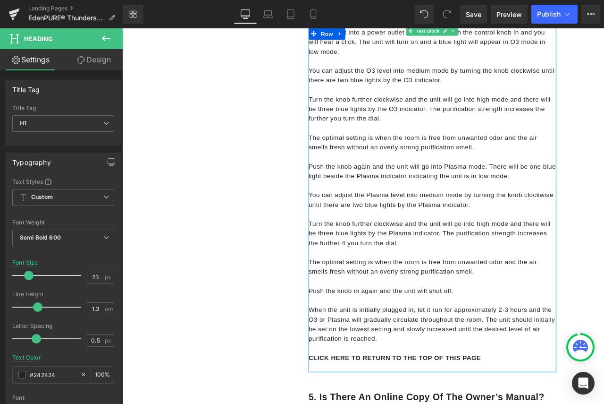
scroll to position [1038, 0]
click at [430, 396] on p "When the unit is initially plugged in, let it run for approximately 2-3 hours a…" at bounding box center [490, 378] width 294 height 45
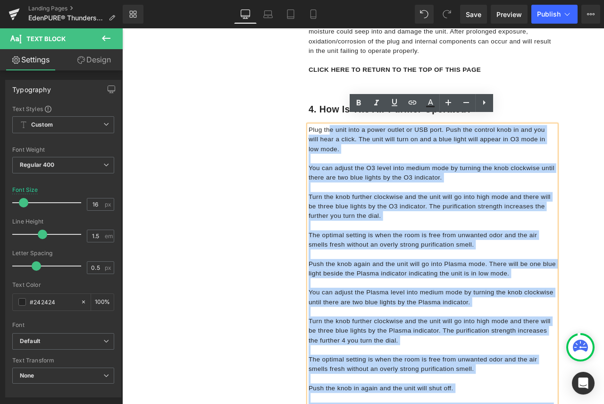
scroll to position [886, 0]
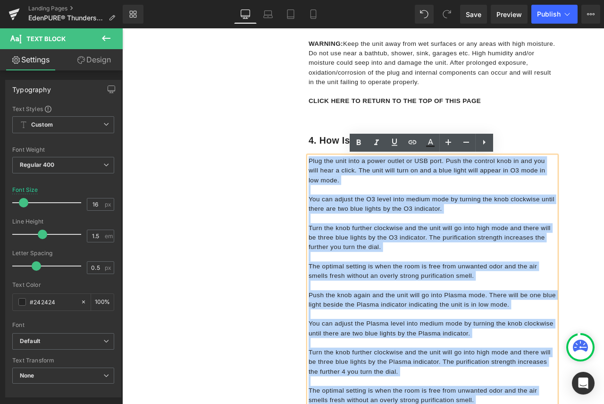
drag, startPoint x: 429, startPoint y: 396, endPoint x: 340, endPoint y: 168, distance: 244.6
click at [343, 168] on div "Plug the unit into a power outlet or USB port. Push the control knob in and you…" at bounding box center [490, 380] width 294 height 424
copy div "Plug the unit into a power outlet or USB port. Push the control knob in and you…"
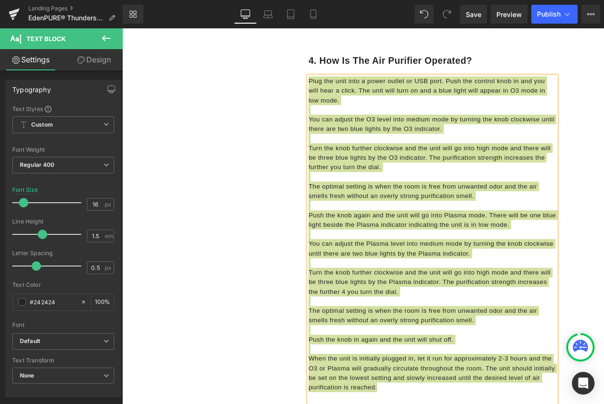
scroll to position [1075, 0]
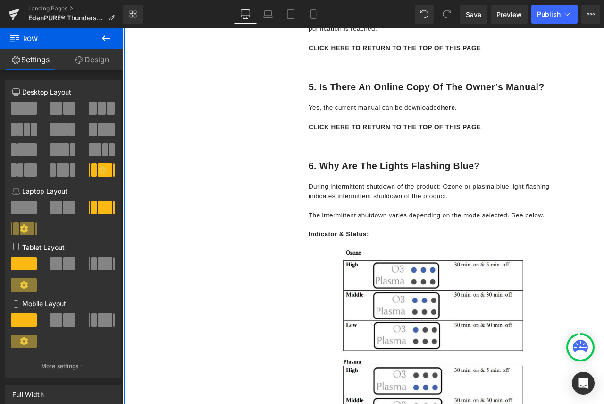
scroll to position [1452, 0]
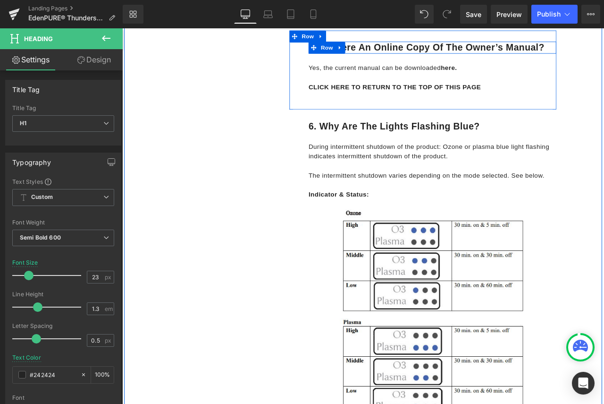
drag, startPoint x: 620, startPoint y: 48, endPoint x: 386, endPoint y: 53, distance: 234.2
click at [385, 52] on h1 "5. Is there an online copy of the owner’s manual?" at bounding box center [490, 51] width 294 height 14
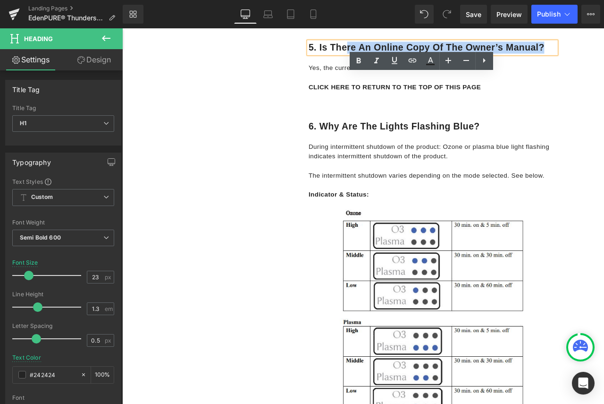
drag, startPoint x: 354, startPoint y: 50, endPoint x: 621, endPoint y: 48, distance: 267.6
click at [604, 48] on h1 "5. Is there an online copy of the owner’s manual?" at bounding box center [490, 51] width 294 height 14
copy h1 "Is there an online copy of the owner’s manual?"
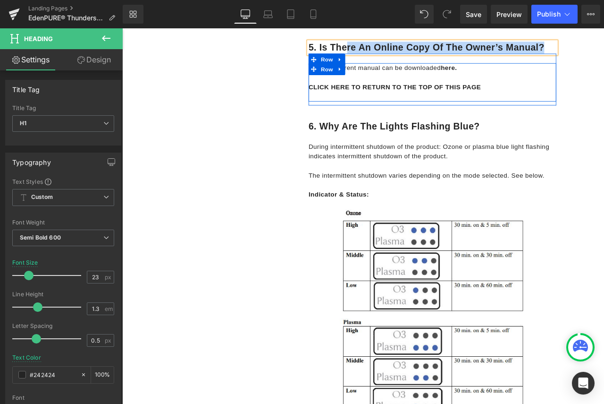
click at [536, 81] on p at bounding box center [490, 86] width 294 height 11
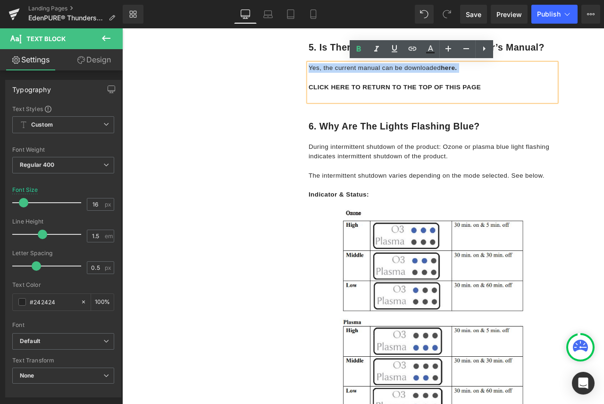
drag, startPoint x: 531, startPoint y: 75, endPoint x: 342, endPoint y: 78, distance: 189.8
click at [343, 78] on p "Yes, the current manual can be downloaded here." at bounding box center [490, 74] width 294 height 11
copy p "Yes, the current manual can be downloaded here."
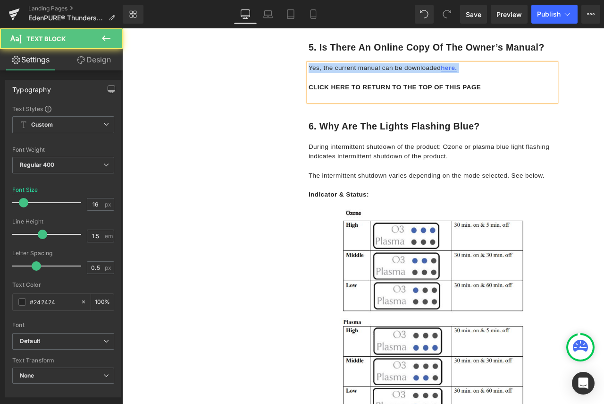
click at [507, 72] on link "here." at bounding box center [509, 75] width 19 height 8
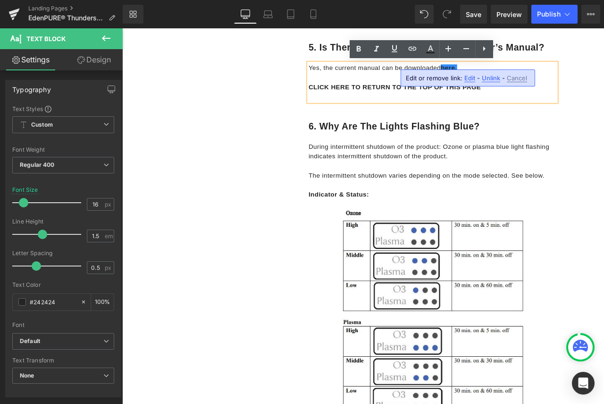
click at [471, 78] on span "Edit" at bounding box center [469, 78] width 11 height 8
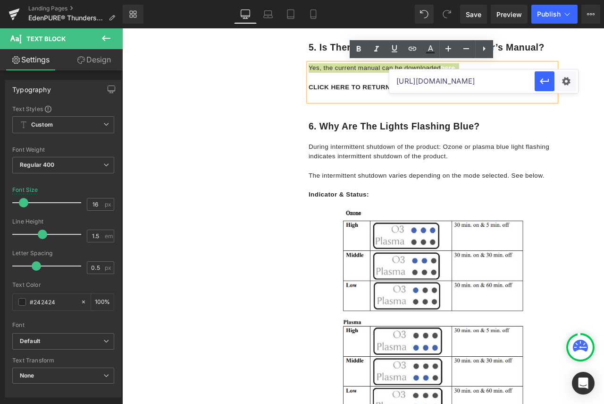
click at [455, 84] on input "[URL][DOMAIN_NAME]" at bounding box center [461, 81] width 145 height 24
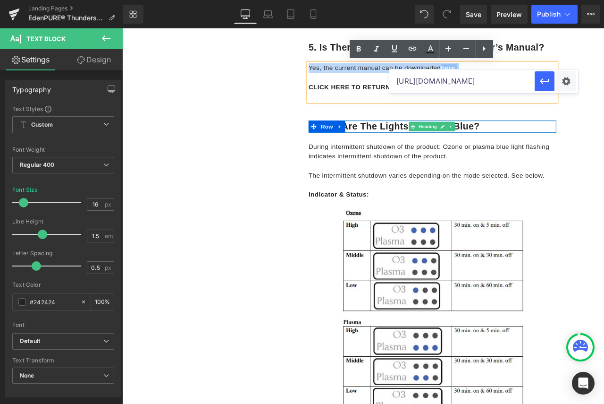
click at [551, 144] on h1 "6. Why are the lights flashing blue?" at bounding box center [490, 144] width 294 height 14
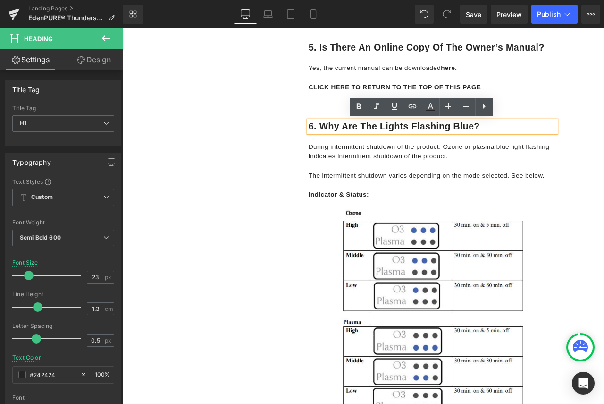
drag, startPoint x: 552, startPoint y: 142, endPoint x: 354, endPoint y: 148, distance: 198.8
click at [354, 148] on h1 "6. Why are the lights flashing blue?" at bounding box center [490, 144] width 294 height 14
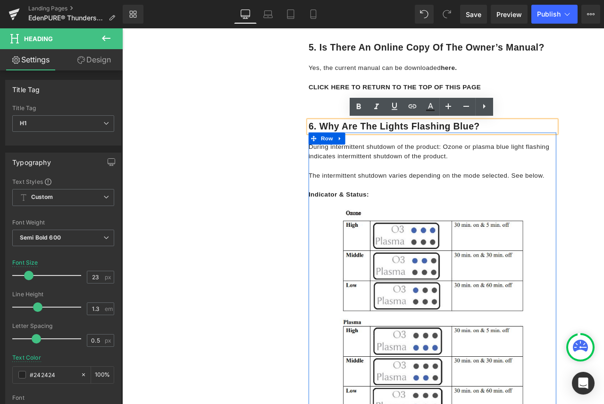
copy h1 "Why are the lights flashing blue?"
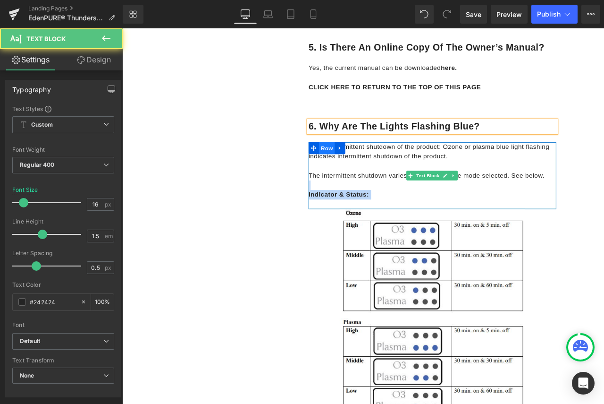
drag, startPoint x: 622, startPoint y: 204, endPoint x: 353, endPoint y: 176, distance: 270.5
click at [353, 176] on div "During intermittent shutdown of the product: Ozone or plasma blue light flashin…" at bounding box center [490, 202] width 294 height 79
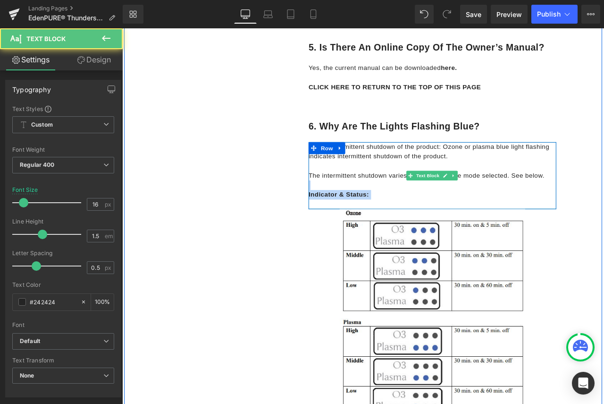
click at [437, 219] on p "Indicator & Status:" at bounding box center [490, 224] width 294 height 11
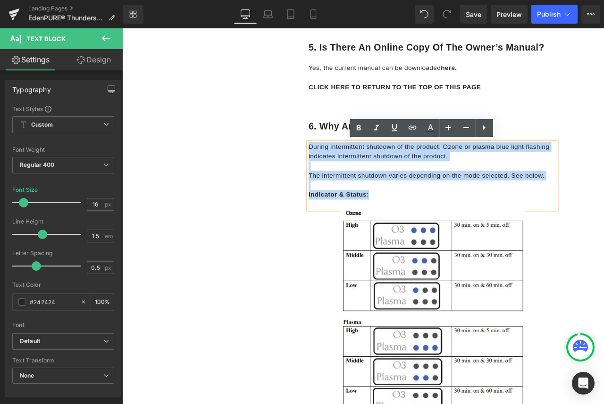
drag, startPoint x: 432, startPoint y: 223, endPoint x: 340, endPoint y: 171, distance: 105.3
click at [343, 171] on div "During intermittent shutdown of the product: Ozone or plasma blue light flashin…" at bounding box center [490, 202] width 294 height 79
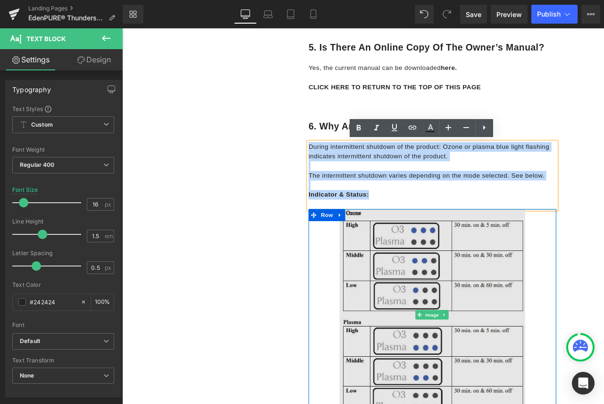
copy div "During intermittent shutdown of the product: Ozone or plasma blue light flashin…"
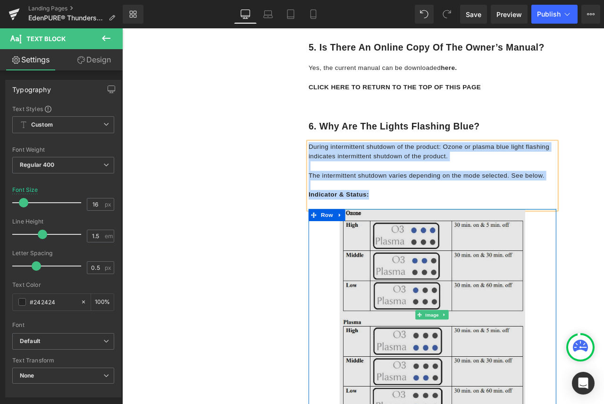
click at [501, 340] on img at bounding box center [490, 367] width 220 height 251
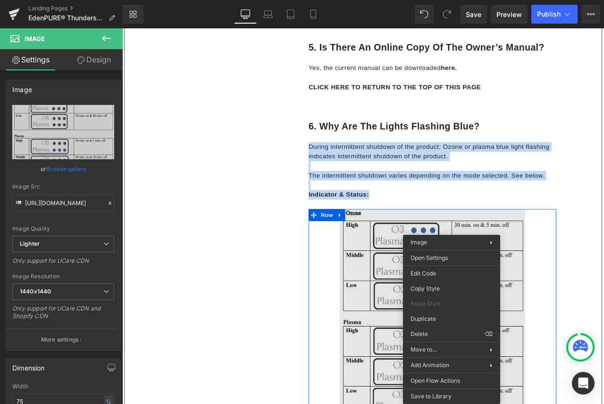
click at [420, 341] on img at bounding box center [490, 367] width 220 height 251
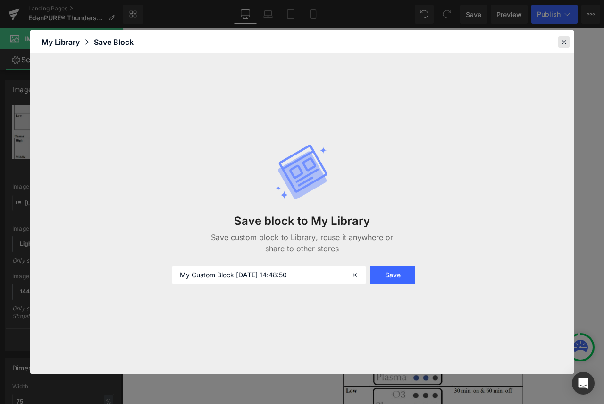
click at [561, 43] on icon at bounding box center [564, 42] width 8 height 8
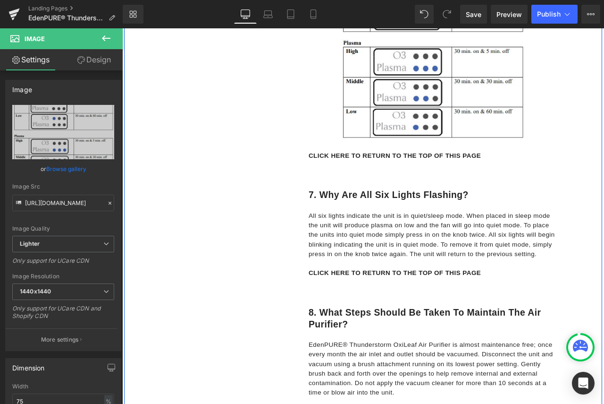
scroll to position [1830, 0]
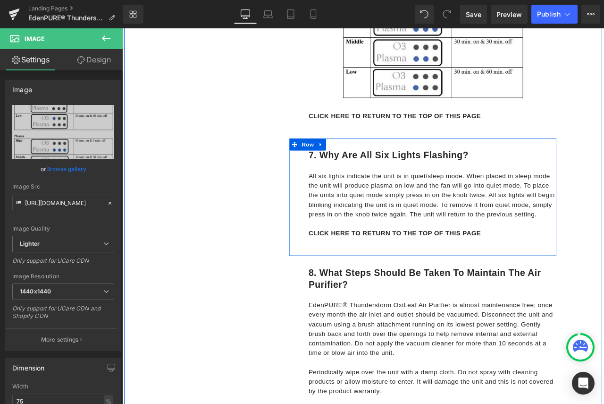
drag, startPoint x: 531, startPoint y: 180, endPoint x: 542, endPoint y: 171, distance: 13.8
click at [531, 180] on h1 "7. Why are all six lights flashing?" at bounding box center [490, 179] width 294 height 14
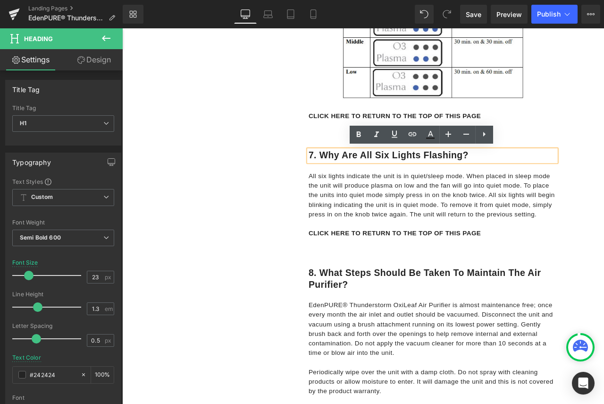
drag, startPoint x: 538, startPoint y: 175, endPoint x: 354, endPoint y: 172, distance: 184.1
click at [354, 172] on h1 "7. Why are all six lights flashing?" at bounding box center [490, 179] width 294 height 14
copy h1 "Why are all six lights flashing?"
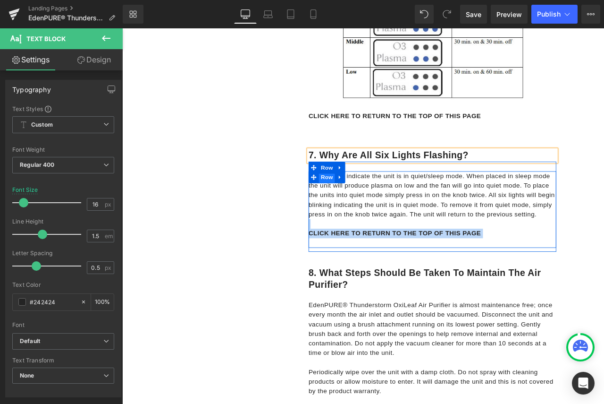
drag, startPoint x: 462, startPoint y: 232, endPoint x: 356, endPoint y: 202, distance: 110.5
click at [356, 202] on div "All six lights indicate the unit is in quiet/sleep mode. When placed in sleep m…" at bounding box center [490, 242] width 294 height 91
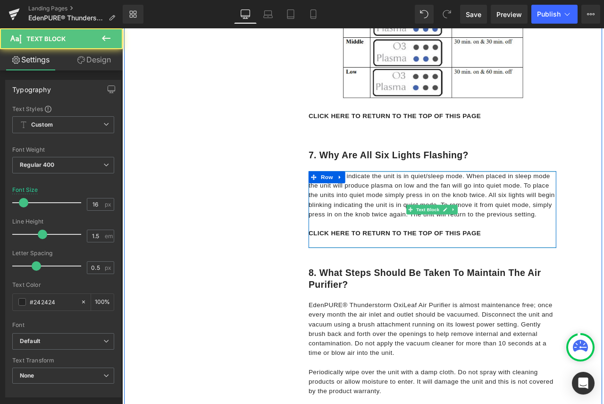
click at [559, 247] on p "All six lights indicate the unit is in quiet/sleep mode. When placed in sleep m…" at bounding box center [490, 225] width 294 height 57
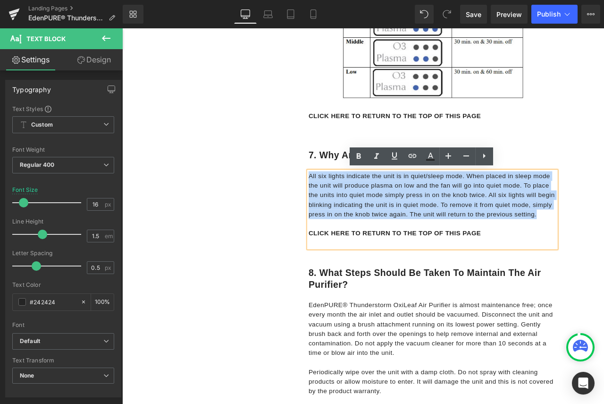
drag, startPoint x: 609, startPoint y: 246, endPoint x: 342, endPoint y: 202, distance: 271.3
click at [343, 202] on p "All six lights indicate the unit is in quiet/sleep mode. When placed in sleep m…" at bounding box center [490, 225] width 294 height 57
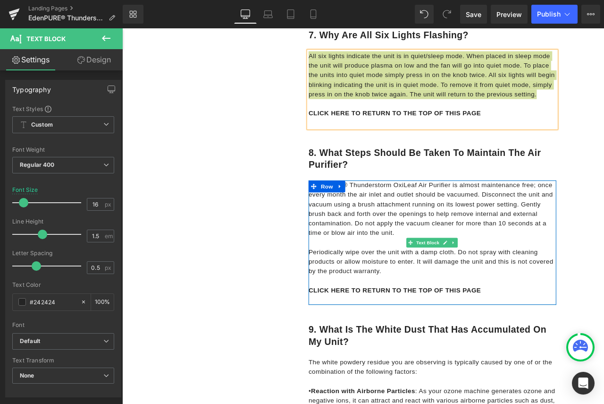
scroll to position [1971, 0]
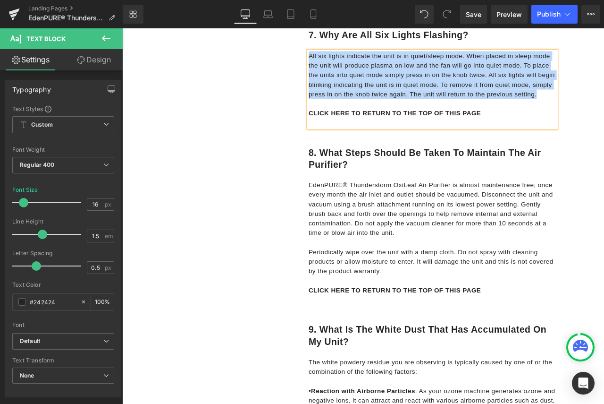
drag, startPoint x: 425, startPoint y: 182, endPoint x: 401, endPoint y: 185, distance: 24.4
click at [425, 182] on h1 "8. What steps should be taken to maintain the air purifier?" at bounding box center [490, 183] width 294 height 28
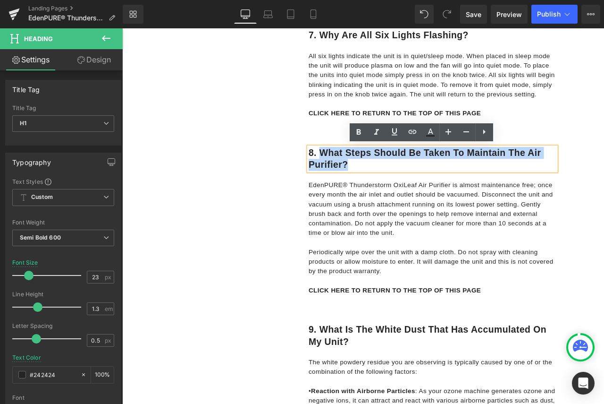
drag, startPoint x: 400, startPoint y: 185, endPoint x: 357, endPoint y: 176, distance: 44.3
click at [357, 176] on h1 "8. What steps should be taken to maintain the air purifier?" at bounding box center [490, 183] width 294 height 28
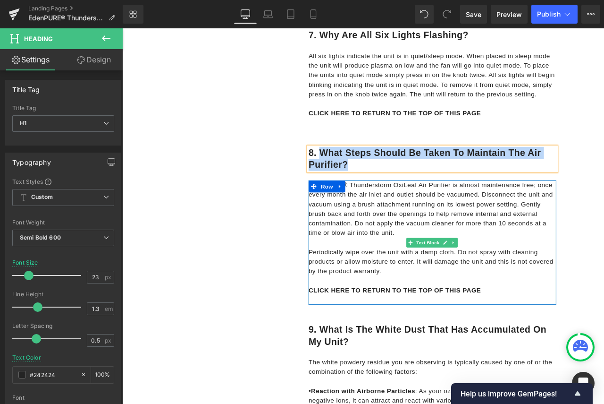
click at [430, 313] on p "Periodically wipe over the unit with a damp cloth. Do not spray with cleaning p…" at bounding box center [490, 305] width 294 height 34
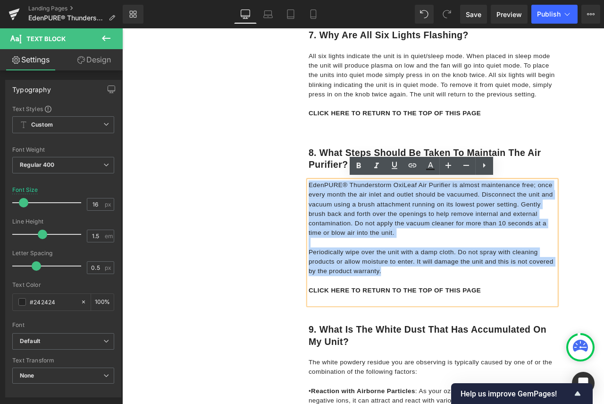
drag, startPoint x: 430, startPoint y: 313, endPoint x: 340, endPoint y: 214, distance: 133.3
click at [343, 214] on div "EdenPURE® Thunderstorm OxiLeaf Air Purifier is almost maintenance free; once ev…" at bounding box center [490, 282] width 294 height 147
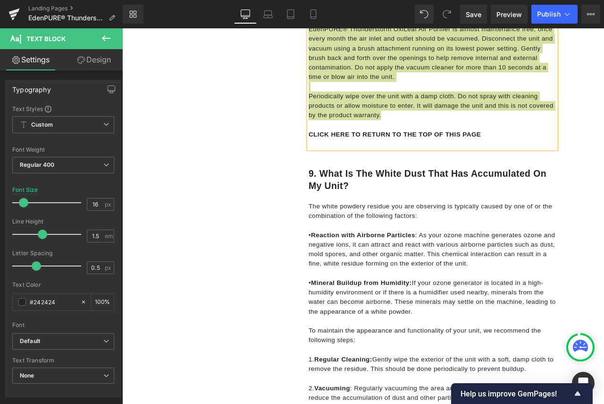
scroll to position [2160, 0]
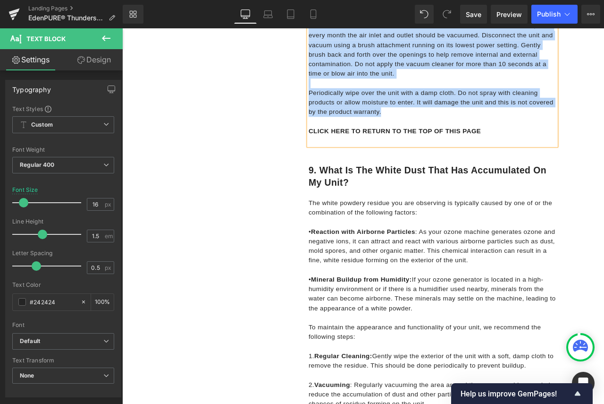
drag, startPoint x: 410, startPoint y: 205, endPoint x: 409, endPoint y: 198, distance: 6.7
click at [410, 205] on h1 "9. What is the white dust that has accumulated on my unit?" at bounding box center [490, 204] width 294 height 28
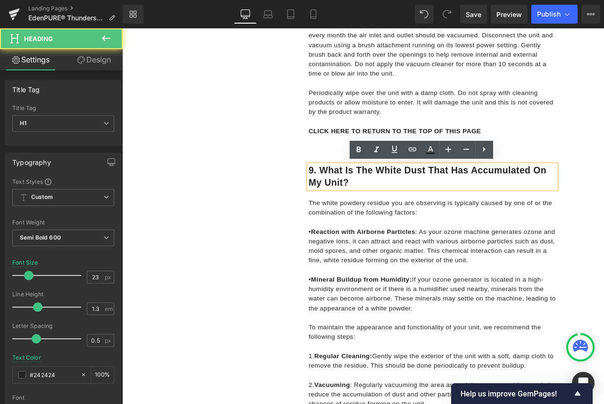
drag, startPoint x: 391, startPoint y: 208, endPoint x: 355, endPoint y: 195, distance: 38.1
click at [355, 195] on h1 "9. What is the white dust that has accumulated on my unit?" at bounding box center [490, 204] width 294 height 28
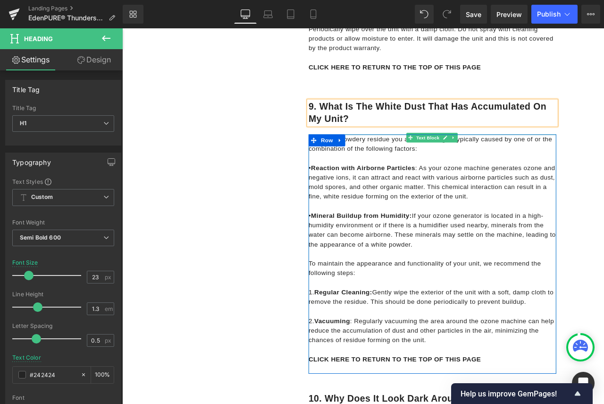
scroll to position [2302, 0]
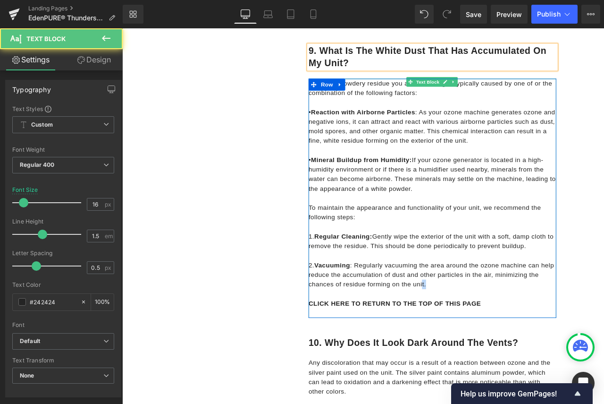
drag, startPoint x: 484, startPoint y: 329, endPoint x: 475, endPoint y: 328, distance: 9.0
click at [475, 328] on p "2. Vacuuming : Regularly vacuuming the area around the ozone machine can help r…" at bounding box center [490, 320] width 294 height 34
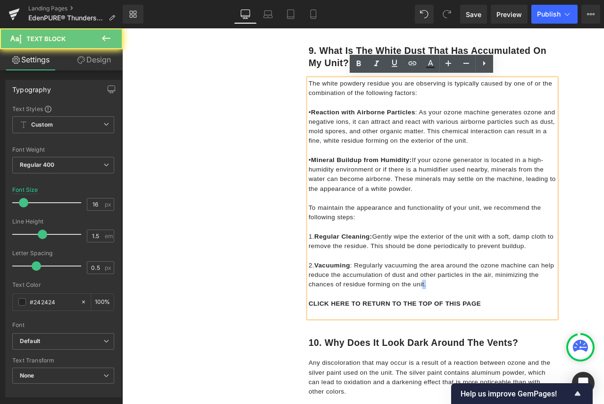
click at [486, 327] on p "2. Vacuuming : Regularly vacuuming the area around the ozone machine can help r…" at bounding box center [490, 320] width 294 height 34
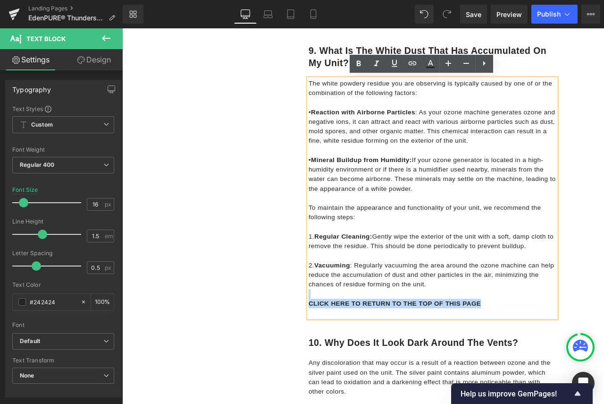
drag, startPoint x: 486, startPoint y: 327, endPoint x: 337, endPoint y: 90, distance: 279.3
click at [343, 90] on div "The white powdery residue you are observing is typically caused by one of or th…" at bounding box center [490, 229] width 294 height 283
click at [499, 334] on p "2. Vacuuming : Regularly vacuuming the area around the ozone machine can help r…" at bounding box center [490, 320] width 294 height 34
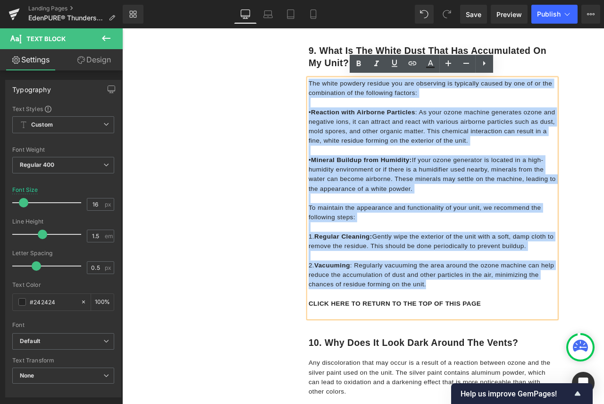
drag, startPoint x: 497, startPoint y: 327, endPoint x: 341, endPoint y: 91, distance: 283.3
click at [343, 91] on div "The white powdery residue you are observing is typically caused by one of or th…" at bounding box center [490, 229] width 294 height 283
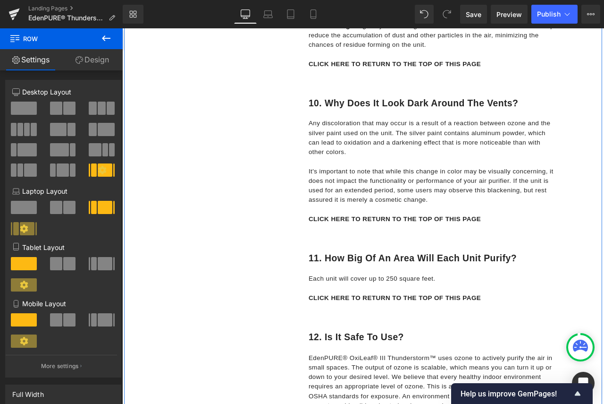
scroll to position [2632, 0]
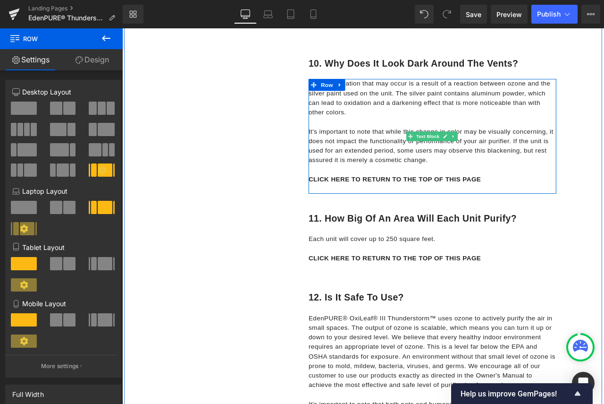
click at [495, 182] on p "It's important to note that while this change in color may be visually concerni…" at bounding box center [490, 167] width 294 height 45
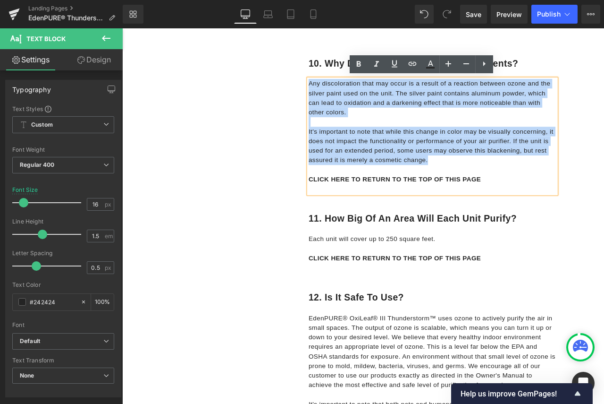
drag, startPoint x: 484, startPoint y: 184, endPoint x: 334, endPoint y: 92, distance: 176.1
click at [334, 92] on div "10. Why does it look dark around the vents? Heading Row Any discoloration that …" at bounding box center [478, 142] width 316 height 184
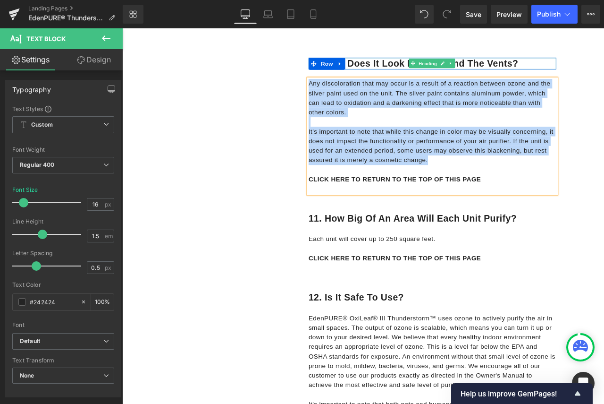
click at [598, 65] on h1 "10. Why does it look dark around the vents?" at bounding box center [490, 70] width 294 height 14
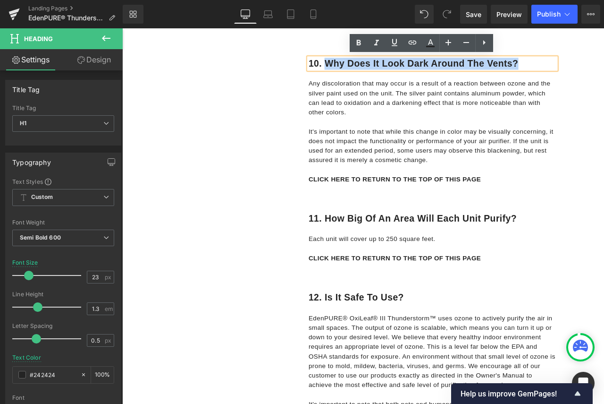
drag, startPoint x: 597, startPoint y: 65, endPoint x: 359, endPoint y: 69, distance: 238.4
click at [359, 69] on h1 "10. Why does it look dark around the vents?" at bounding box center [490, 70] width 294 height 14
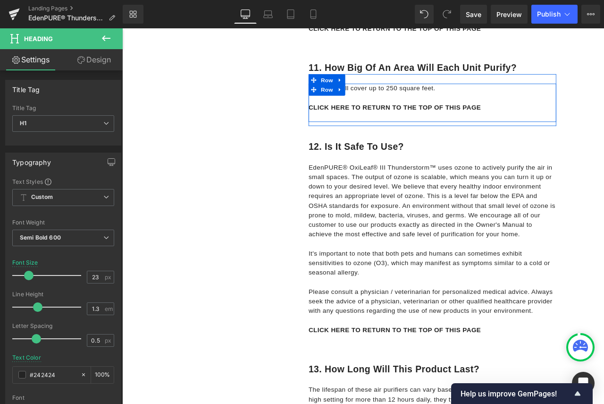
scroll to position [2821, 0]
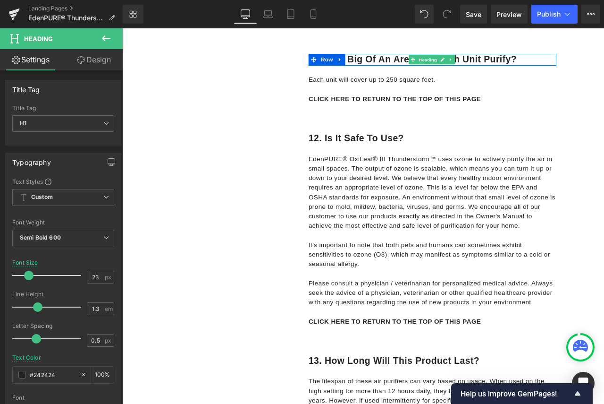
click at [604, 64] on h1 "11. How big of an area will each unit purify?" at bounding box center [490, 65] width 294 height 14
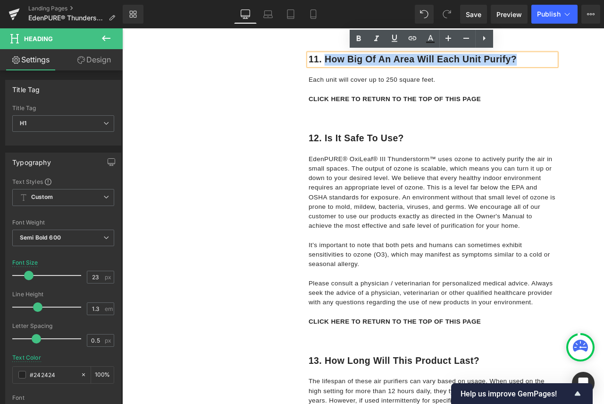
drag, startPoint x: 609, startPoint y: 61, endPoint x: 362, endPoint y: 68, distance: 247.4
click at [362, 68] on h1 "11. How big of an area will each unit purify?" at bounding box center [490, 65] width 294 height 14
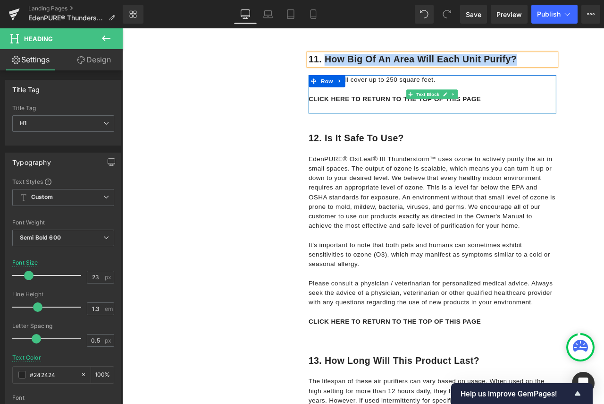
click at [492, 88] on p "Each unit will cover up to 250 square feet." at bounding box center [490, 89] width 294 height 11
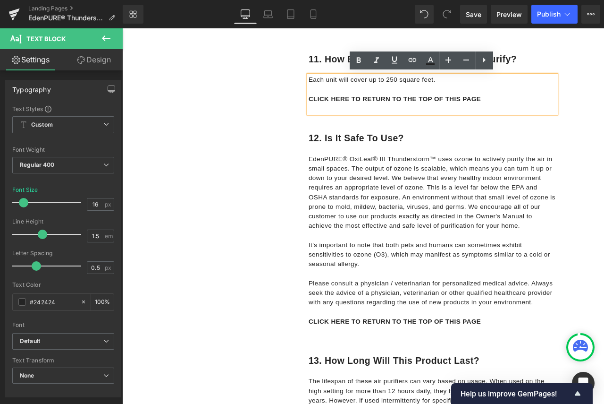
drag, startPoint x: 498, startPoint y: 90, endPoint x: 341, endPoint y: 91, distance: 157.2
click at [343, 91] on p "Each unit will cover up to 250 square feet." at bounding box center [490, 89] width 294 height 11
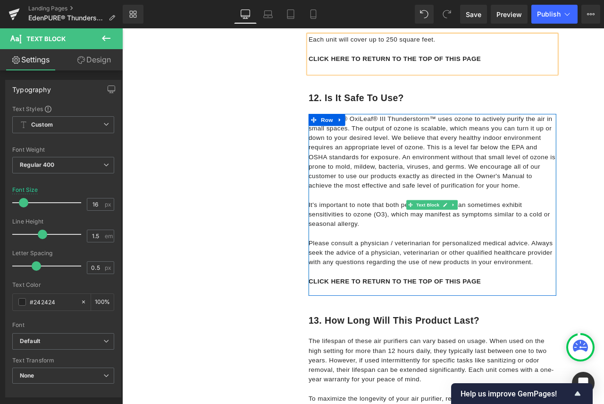
scroll to position [2915, 0]
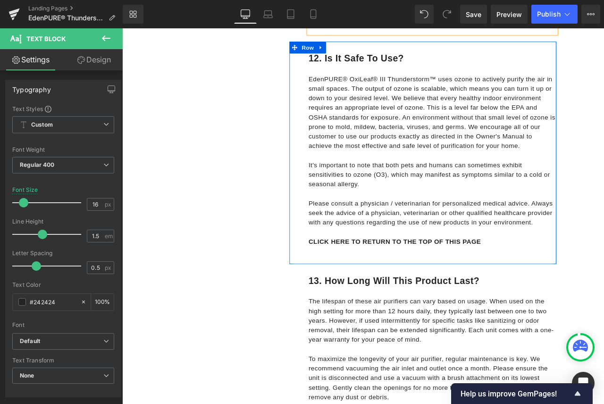
click at [479, 60] on div "12. Is it safe to use? Heading" at bounding box center [490, 64] width 294 height 14
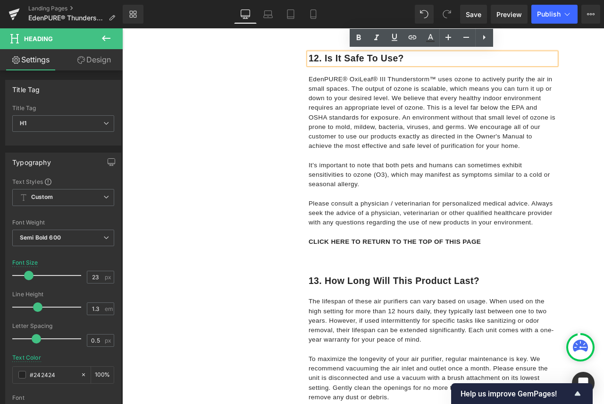
drag, startPoint x: 466, startPoint y: 61, endPoint x: 360, endPoint y: 59, distance: 106.2
click at [360, 59] on h1 "12. Is it safe to use?" at bounding box center [490, 64] width 294 height 14
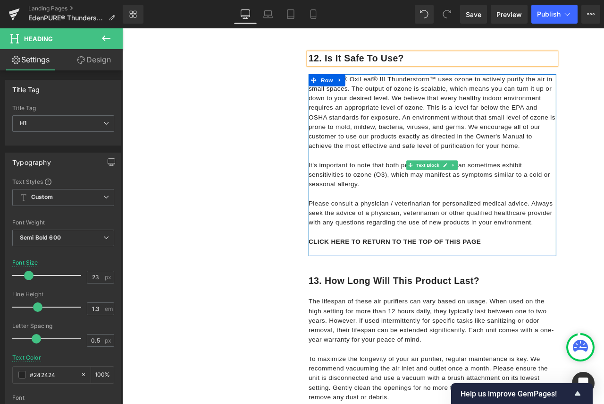
click at [604, 255] on p "Please consult a physician / veterinarian for personalized medical advice. Alwa…" at bounding box center [490, 247] width 294 height 34
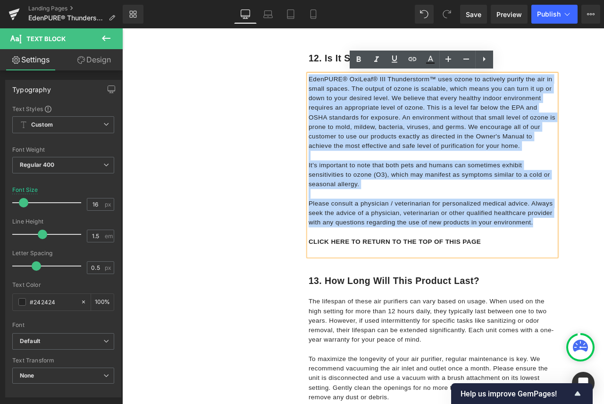
drag, startPoint x: 609, startPoint y: 257, endPoint x: 342, endPoint y: 89, distance: 315.3
click at [343, 89] on div "EdenPURE® OxiLeaf® III Thunderstorm™ uses ozone to actively purify the air in s…" at bounding box center [490, 190] width 294 height 215
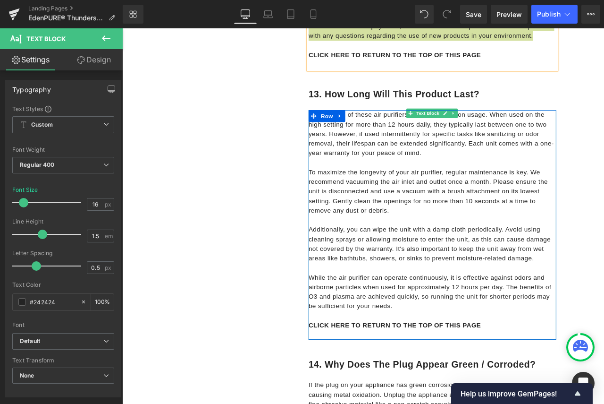
scroll to position [3151, 0]
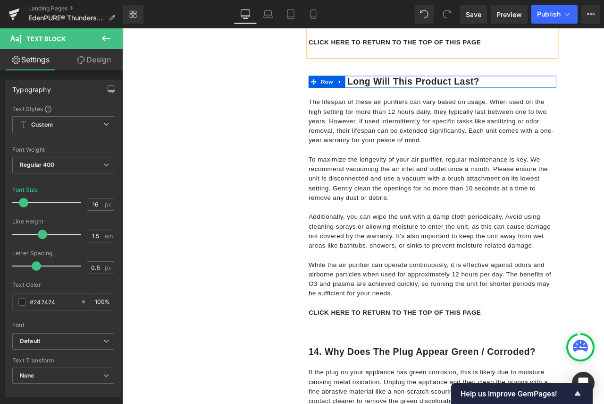
click at [552, 90] on h1 "13. How long will this product last?" at bounding box center [490, 91] width 294 height 14
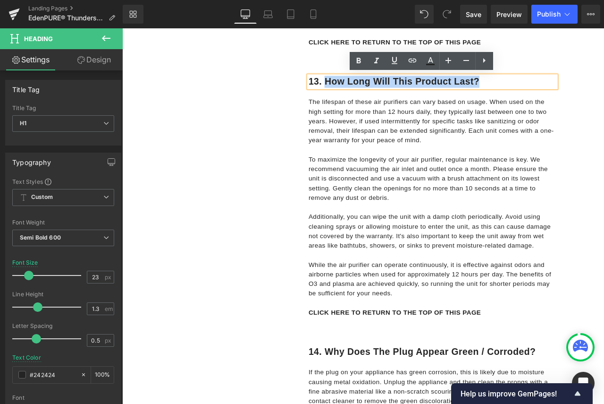
drag, startPoint x: 556, startPoint y: 89, endPoint x: 359, endPoint y: 91, distance: 196.8
click at [359, 91] on h1 "13. How long will this product last?" at bounding box center [490, 91] width 294 height 14
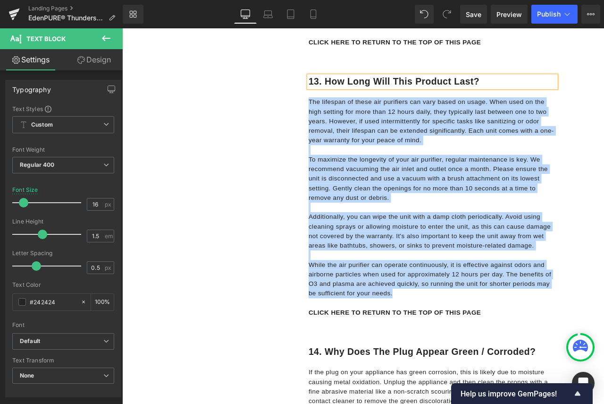
drag, startPoint x: 446, startPoint y: 343, endPoint x: 337, endPoint y: 118, distance: 249.3
click at [337, 118] on div "13. How long will this product last? Heading Row The lifespan of these air puri…" at bounding box center [478, 231] width 316 height 320
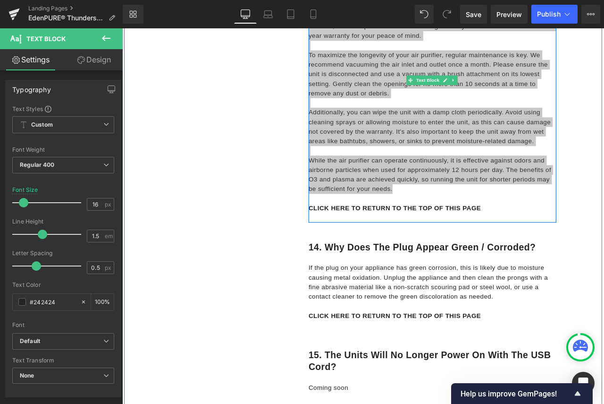
scroll to position [3334, 0]
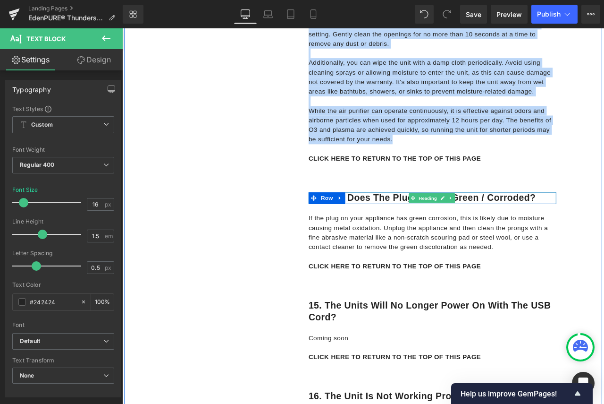
drag, startPoint x: 565, startPoint y: 227, endPoint x: 604, endPoint y: 220, distance: 39.3
click at [565, 227] on h1 "14. Why does the plug appear green / corroded?" at bounding box center [490, 229] width 294 height 14
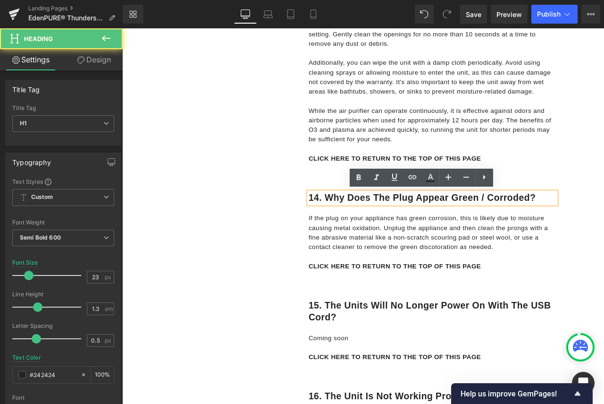
click at [604, 227] on h1 "14. Why does the plug appear green / corroded?" at bounding box center [490, 229] width 294 height 14
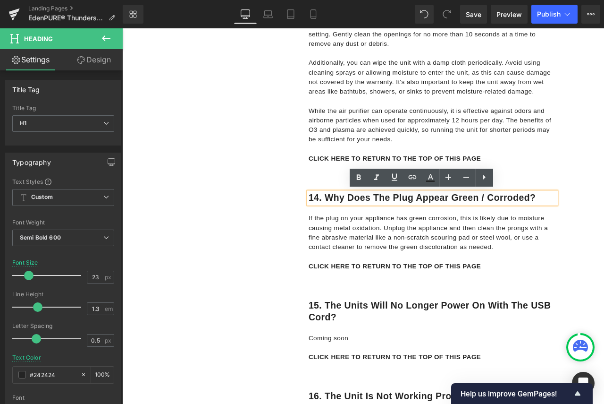
drag, startPoint x: 613, startPoint y: 227, endPoint x: 357, endPoint y: 222, distance: 255.4
click at [357, 222] on h1 "14. Why does the plug appear green / corroded?" at bounding box center [490, 229] width 294 height 14
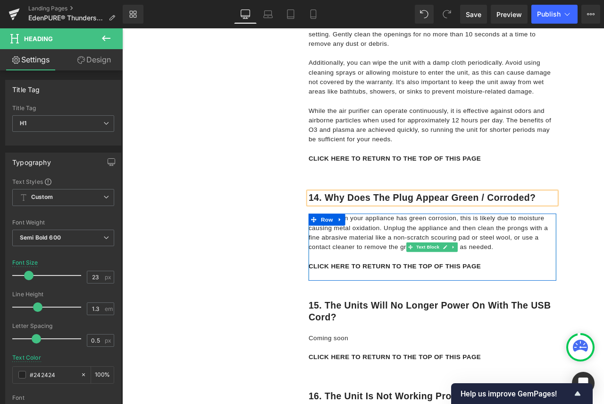
click at [565, 286] on p "If the plug on your appliance has green corrosion, this is likely due to moistu…" at bounding box center [490, 270] width 294 height 45
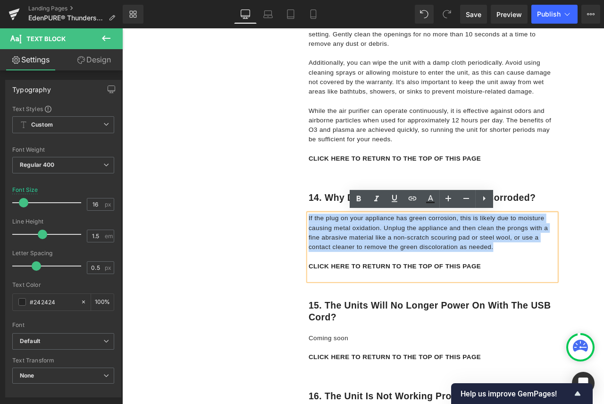
drag, startPoint x: 564, startPoint y: 286, endPoint x: 340, endPoint y: 254, distance: 226.9
click at [343, 254] on p "If the plug on your appliance has green corrosion, this is likely due to moistu…" at bounding box center [490, 270] width 294 height 45
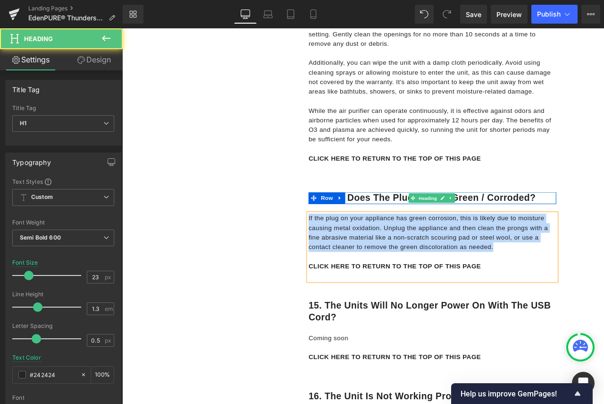
click at [568, 226] on h1 "14. Why does the plug appear green / corroded?" at bounding box center [490, 229] width 294 height 14
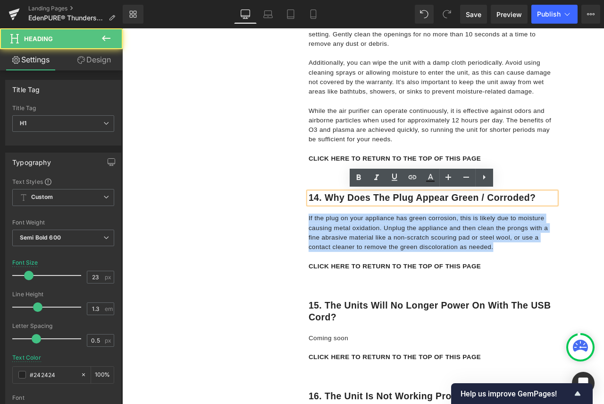
click at [604, 226] on h1 "14. Why does the plug appear green / corroded?" at bounding box center [490, 229] width 294 height 14
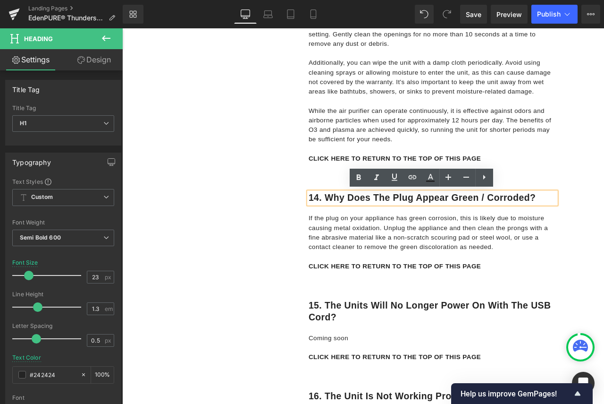
drag, startPoint x: 618, startPoint y: 225, endPoint x: 360, endPoint y: 228, distance: 258.2
click at [360, 228] on h1 "14. Why does the plug appear green / corroded?" at bounding box center [490, 229] width 294 height 14
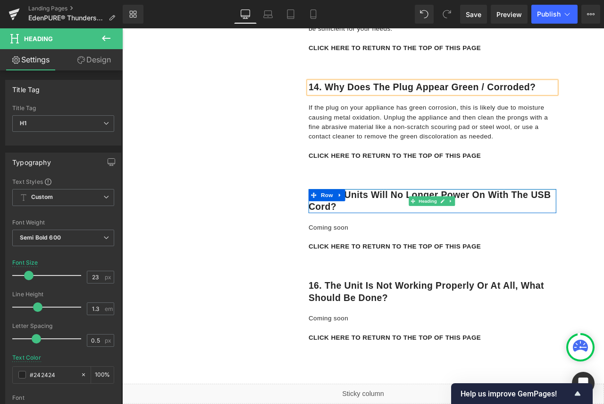
scroll to position [3475, 0]
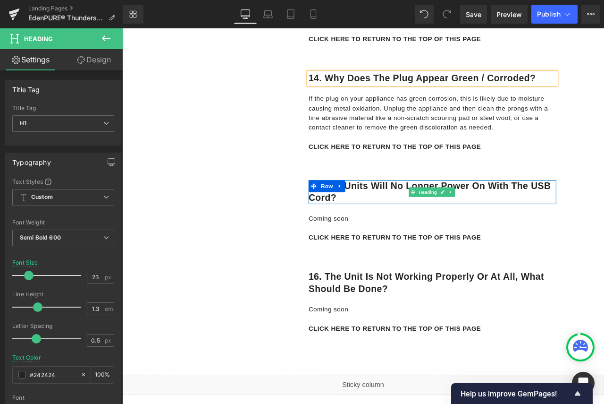
click at [404, 228] on h1 "15. The units will no longer power on with the USB cord?" at bounding box center [490, 222] width 294 height 28
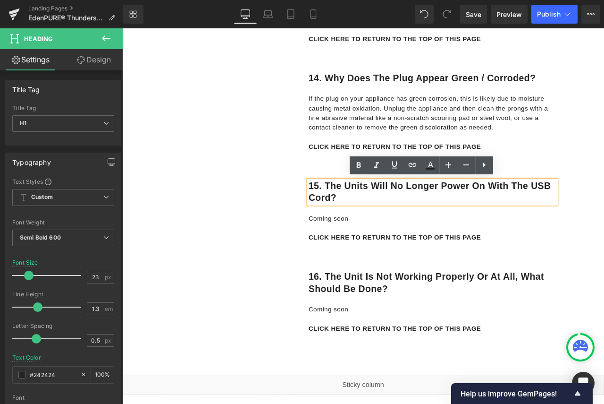
drag, startPoint x: 396, startPoint y: 227, endPoint x: 362, endPoint y: 213, distance: 36.2
click at [362, 213] on h1 "15. The units will no longer power on with the USB cord?" at bounding box center [490, 222] width 294 height 28
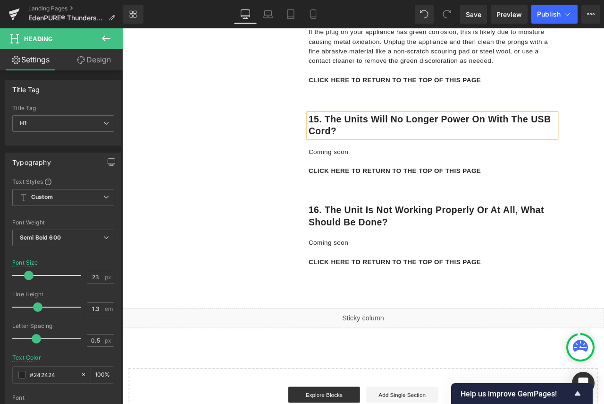
scroll to position [3570, 0]
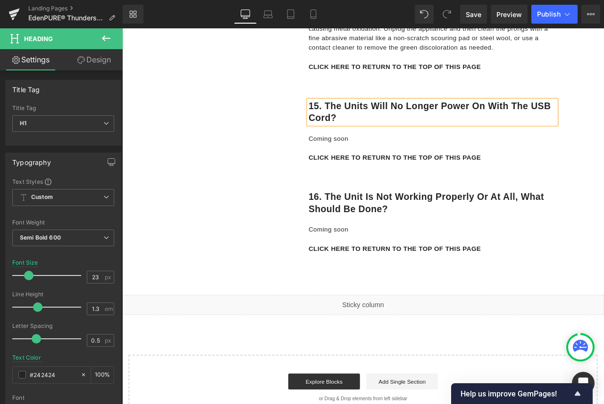
click at [439, 244] on h1 "16. The unit is not working properly or at all, what should be done?" at bounding box center [490, 235] width 294 height 28
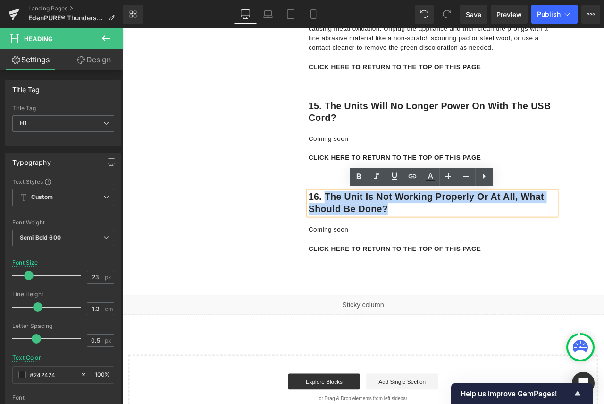
drag, startPoint x: 437, startPoint y: 239, endPoint x: 362, endPoint y: 229, distance: 76.1
click at [362, 229] on h1 "16. The unit is not working properly or at all, what should be done?" at bounding box center [490, 235] width 294 height 28
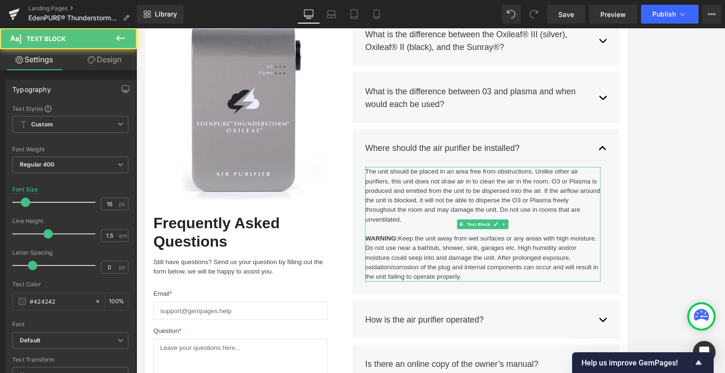
click at [517, 324] on div "WARNING: Keep the unit away from wet surfaces or any areas with high moisture. …" at bounding box center [544, 300] width 279 height 57
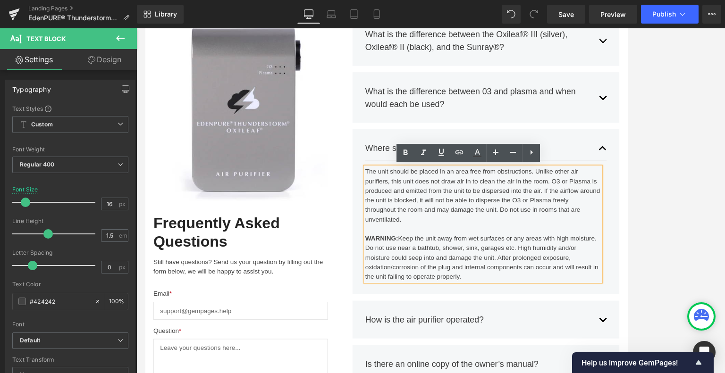
drag, startPoint x: 522, startPoint y: 323, endPoint x: 390, endPoint y: 266, distance: 144.4
click at [390, 266] on div "Where should the air purifier be installed? Text Block The unit should be place…" at bounding box center [548, 246] width 316 height 196
click at [503, 286] on div "WARNING: Keep the unit away from wet surfaces or any areas with high moisture. …" at bounding box center [544, 300] width 279 height 57
drag, startPoint x: 519, startPoint y: 324, endPoint x: 404, endPoint y: 276, distance: 124.2
click at [405, 276] on div "WARNING: Keep the unit away from wet surfaces or any areas with high moisture. …" at bounding box center [544, 300] width 279 height 57
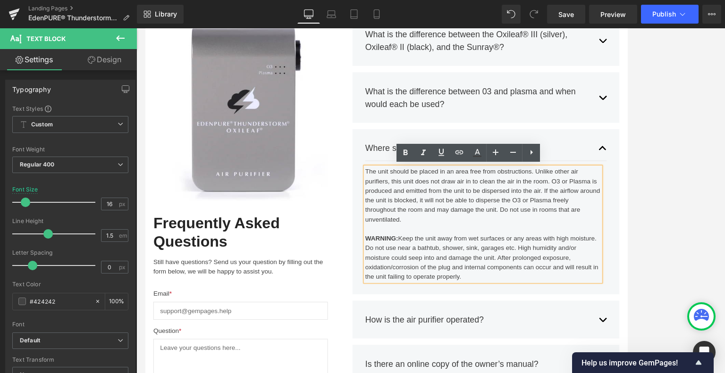
copy div "WARNING: Keep the unit away from wet surfaces or any areas with high moisture. …"
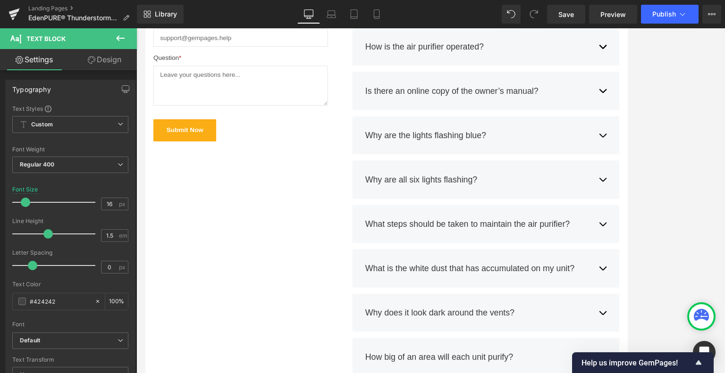
scroll to position [559, 0]
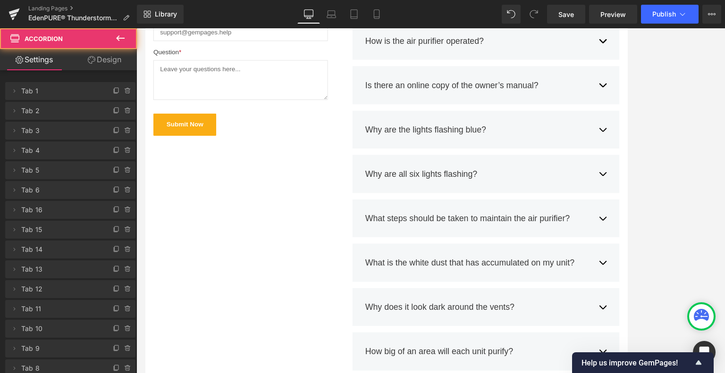
click at [682, 255] on button "button" at bounding box center [686, 253] width 9 height 29
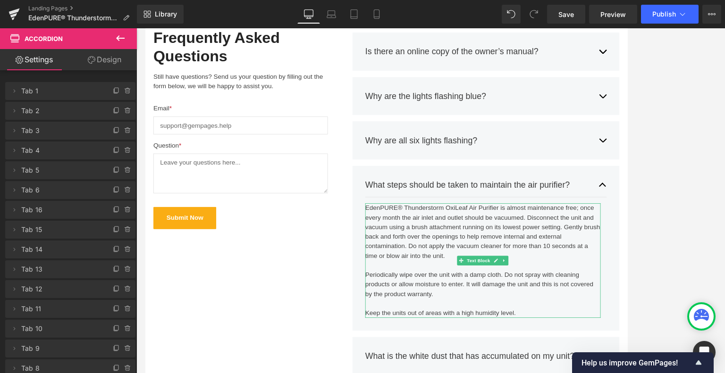
scroll to position [504, 0]
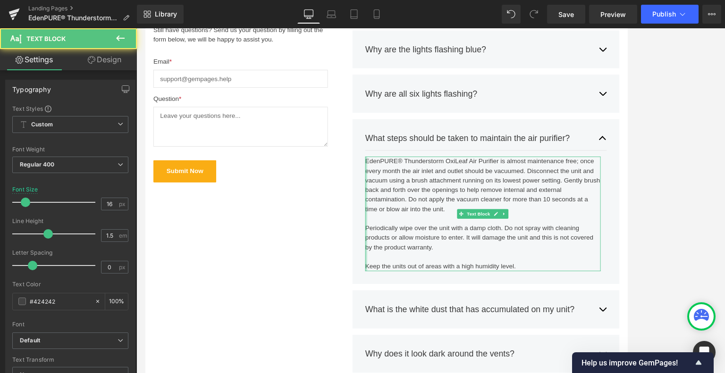
drag, startPoint x: 582, startPoint y: 310, endPoint x: 403, endPoint y: 307, distance: 179.4
click at [405, 307] on div "EdenPURE® Thunderstorm OxiLeaf Air Purifier is almost maintenance free; once ev…" at bounding box center [544, 248] width 279 height 136
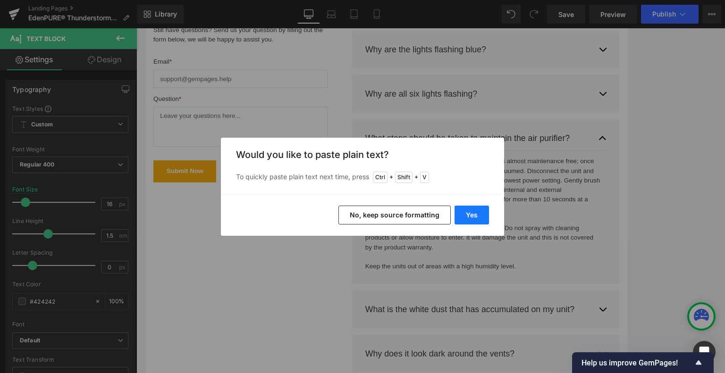
click at [476, 219] on button "Yes" at bounding box center [472, 215] width 34 height 19
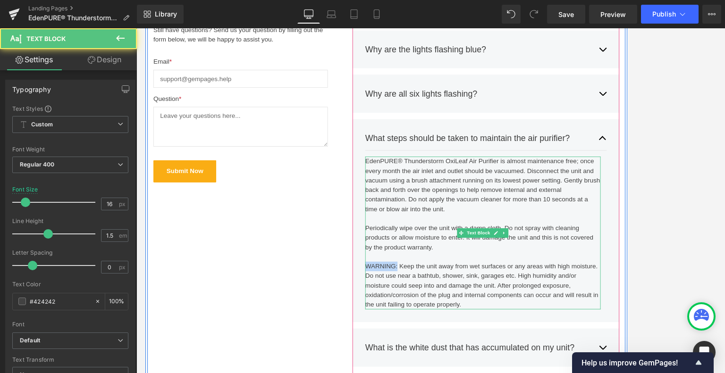
drag, startPoint x: 438, startPoint y: 311, endPoint x: 404, endPoint y: 311, distance: 33.0
click at [405, 311] on div "WARNING: Keep the unit away from wet surfaces or any areas with high moisture. …" at bounding box center [544, 333] width 279 height 57
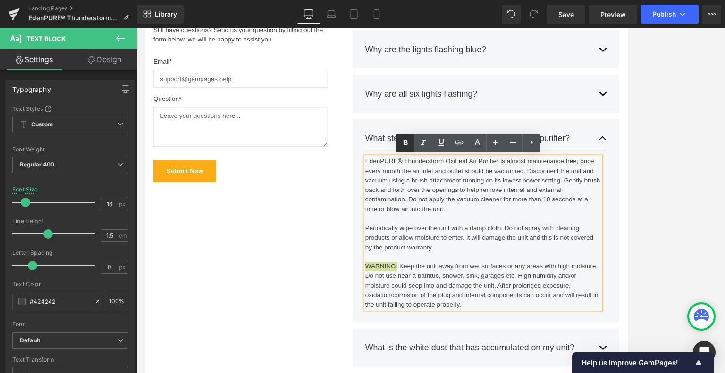
click at [402, 139] on icon at bounding box center [405, 142] width 11 height 11
click at [683, 170] on div at bounding box center [430, 200] width 589 height 345
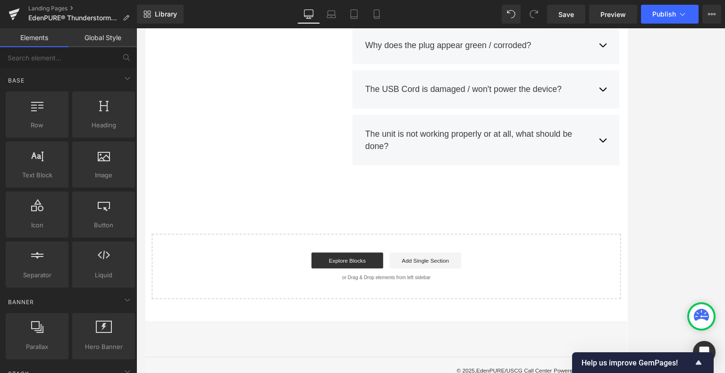
scroll to position [1031, 0]
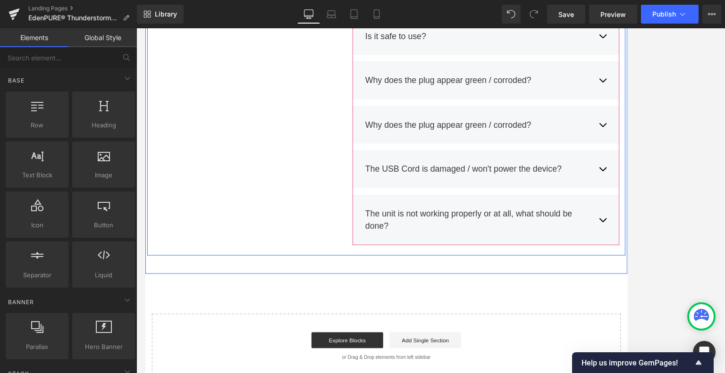
click at [684, 258] on button "button" at bounding box center [686, 256] width 9 height 44
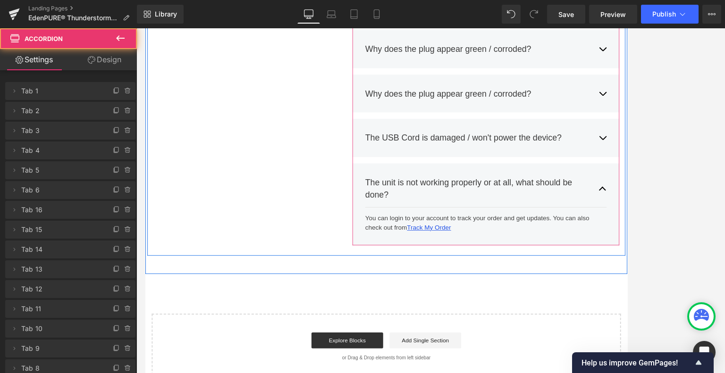
scroll to position [833, 0]
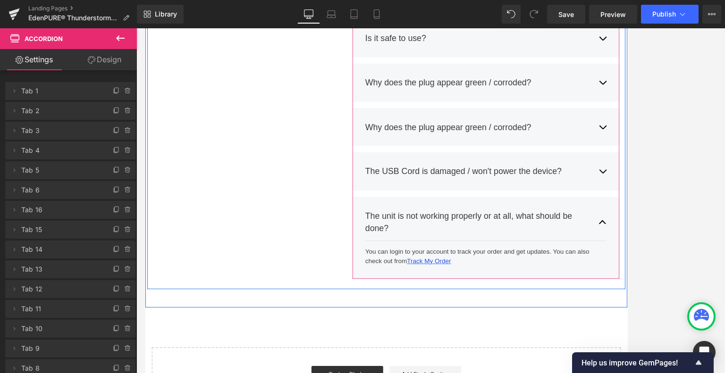
click at [145, 28] on div at bounding box center [145, 28] width 0 height 0
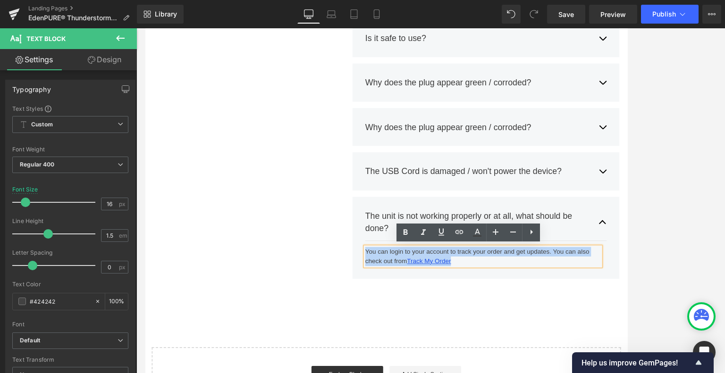
drag, startPoint x: 517, startPoint y: 306, endPoint x: 401, endPoint y: 294, distance: 116.7
click at [405, 294] on div "You can login to your account to track your order and get updates. You can also…" at bounding box center [544, 298] width 279 height 23
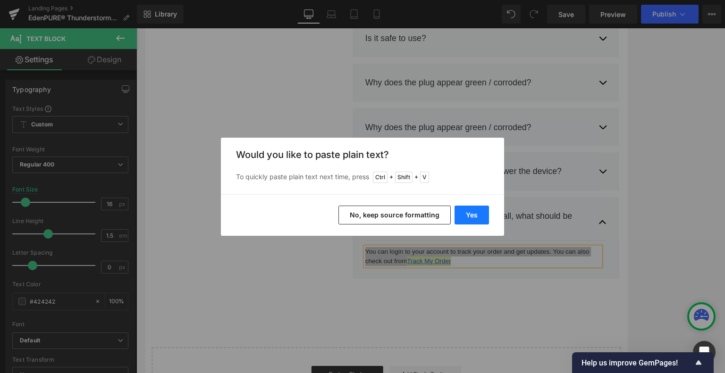
click at [467, 213] on button "Yes" at bounding box center [472, 215] width 34 height 19
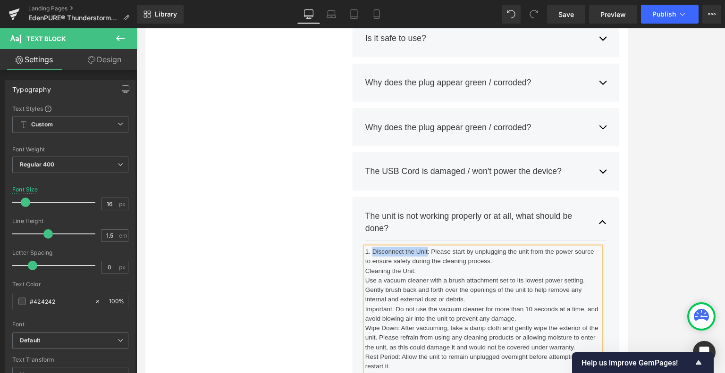
drag, startPoint x: 476, startPoint y: 290, endPoint x: 411, endPoint y: 292, distance: 65.1
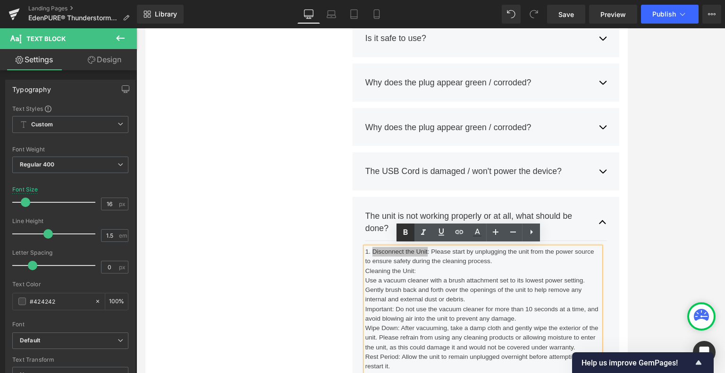
click at [406, 229] on icon at bounding box center [405, 232] width 11 height 11
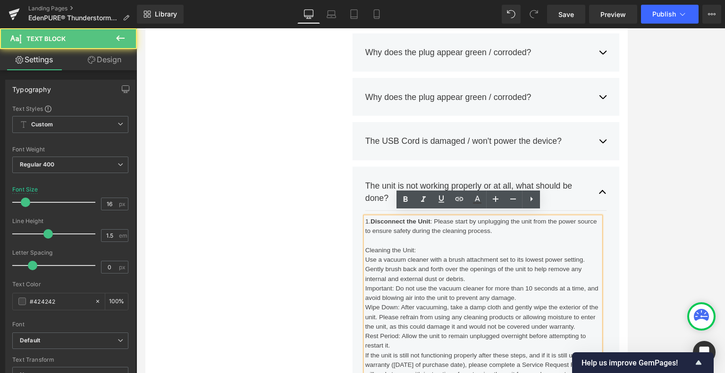
scroll to position [872, 0]
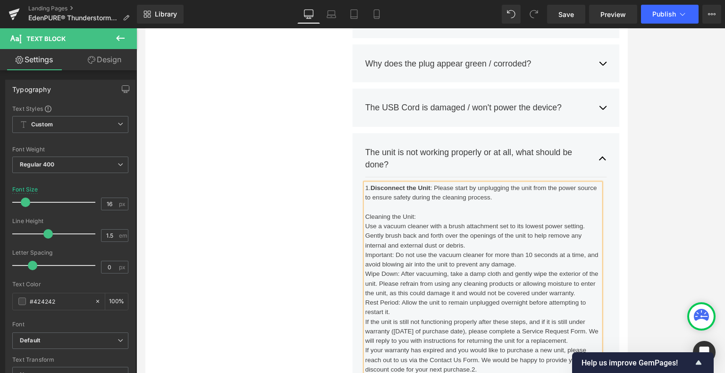
click at [405, 254] on div "1. Disconnect the Unit : Please start by unplugging the unit from the power sou…" at bounding box center [544, 331] width 279 height 227
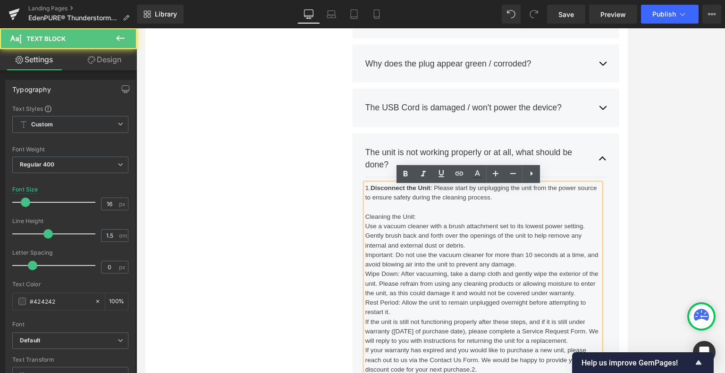
click at [405, 258] on div "Cleaning the Unit:" at bounding box center [544, 257] width 279 height 11
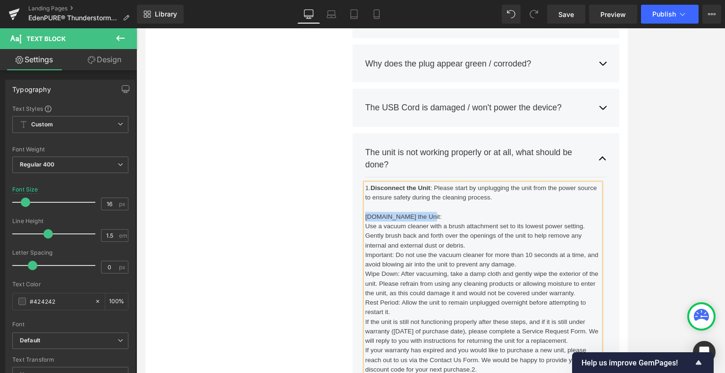
drag, startPoint x: 467, startPoint y: 255, endPoint x: 402, endPoint y: 254, distance: 65.1
click at [405, 254] on div "2.Cleaning the Unit:" at bounding box center [544, 257] width 279 height 11
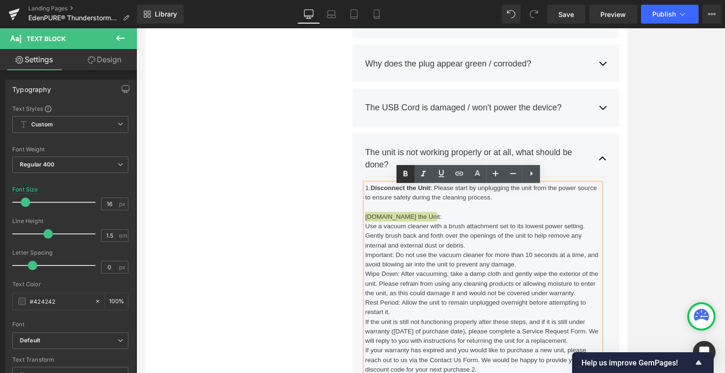
click at [406, 171] on icon at bounding box center [405, 173] width 11 height 11
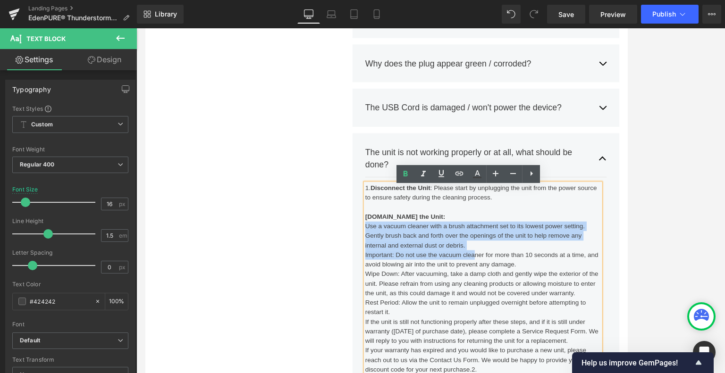
drag, startPoint x: 404, startPoint y: 268, endPoint x: 533, endPoint y: 303, distance: 134.0
click at [533, 303] on div "2.Cleaning the Unit: Use a vacuum cleaner with a brush attachment set to its lo…" at bounding box center [544, 342] width 279 height 204
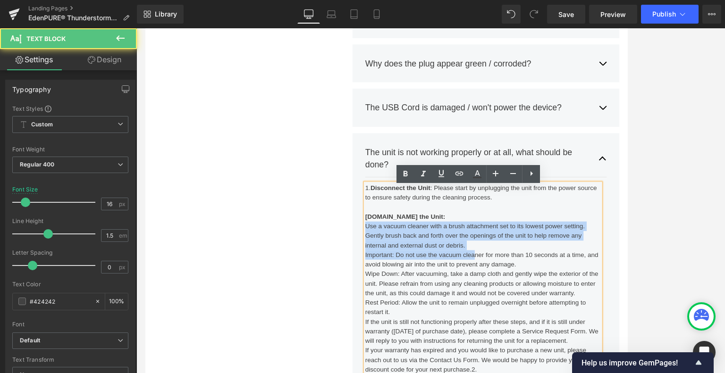
click at [543, 289] on div "Use a vacuum cleaner with a brush attachment set to its lowest power setting. G…" at bounding box center [544, 280] width 279 height 34
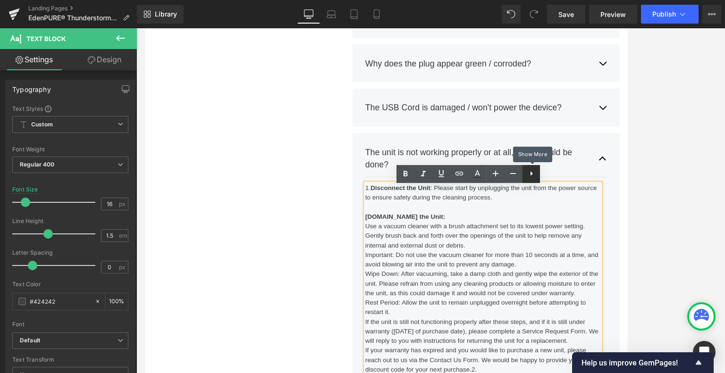
click at [534, 175] on icon at bounding box center [531, 173] width 11 height 11
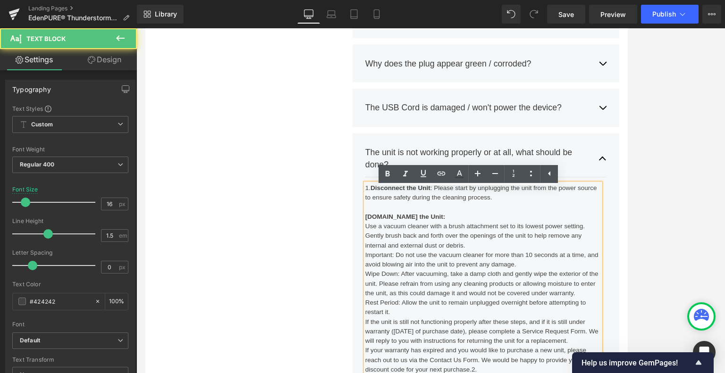
click at [405, 269] on div "Use a vacuum cleaner with a brush attachment set to its lowest power setting. G…" at bounding box center [544, 280] width 279 height 34
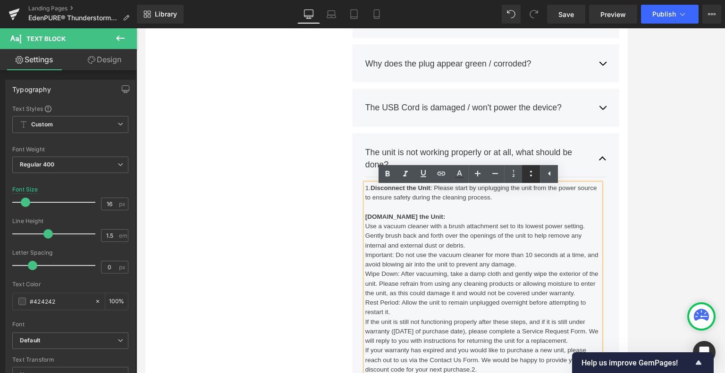
click at [530, 175] on icon at bounding box center [530, 173] width 11 height 11
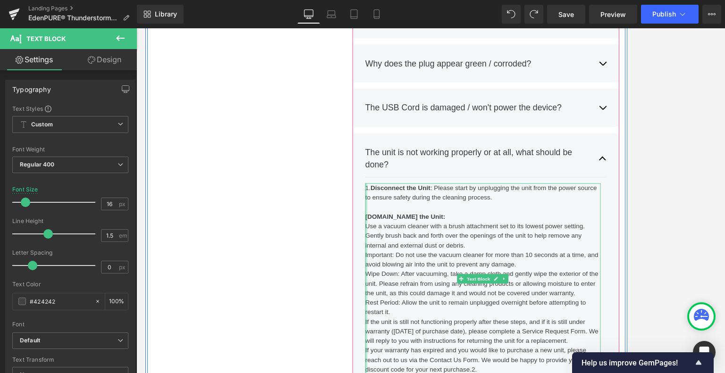
click at [405, 324] on div at bounding box center [406, 331] width 2 height 227
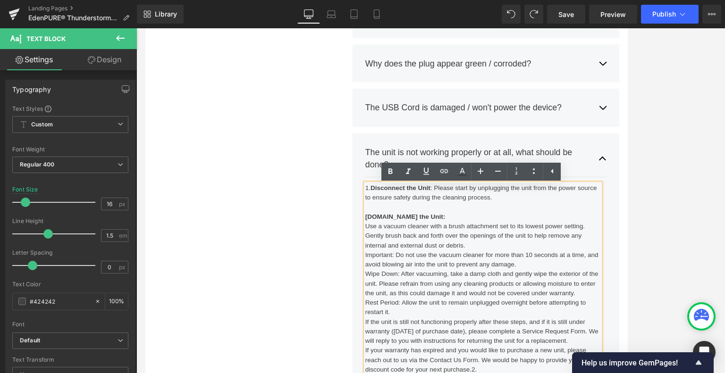
click at [405, 325] on div "Wipe Down: After vacuuming, take a damp cloth and gently wipe the exterior of t…" at bounding box center [544, 337] width 279 height 34
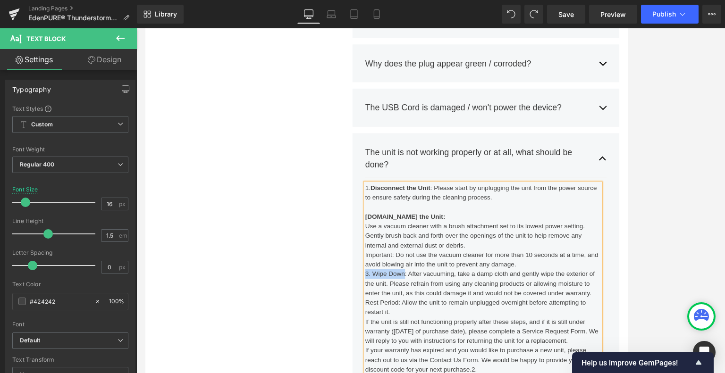
drag, startPoint x: 450, startPoint y: 325, endPoint x: 402, endPoint y: 322, distance: 48.2
click at [405, 322] on div "3. Wipe Down: After vacuuming, take a damp cloth and gently wipe the exterior o…" at bounding box center [544, 337] width 279 height 34
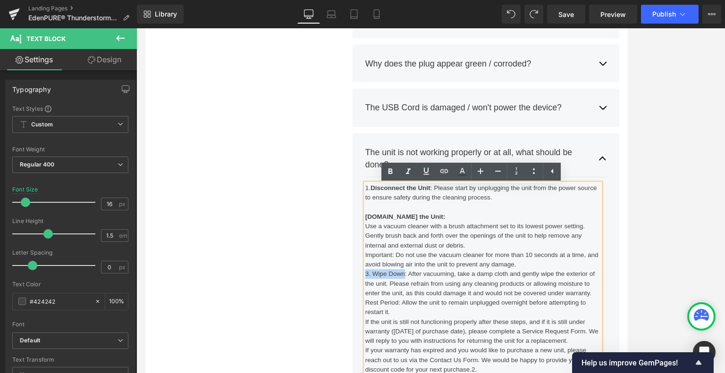
click at [415, 328] on div "3. Wipe Down: After vacuuming, take a damp cloth and gently wipe the exterior o…" at bounding box center [544, 337] width 279 height 34
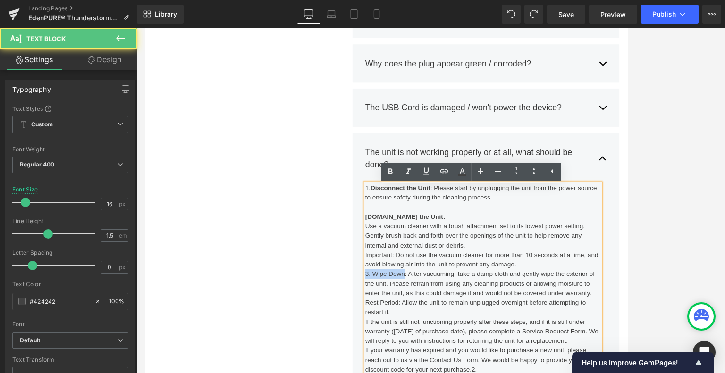
click at [410, 322] on div "3. Wipe Down: After vacuuming, take a damp cloth and gently wipe the exterior o…" at bounding box center [544, 337] width 279 height 34
click at [416, 324] on div "3. Wipe Down: After vacuuming, take a damp cloth and gently wipe the exterior o…" at bounding box center [544, 337] width 279 height 34
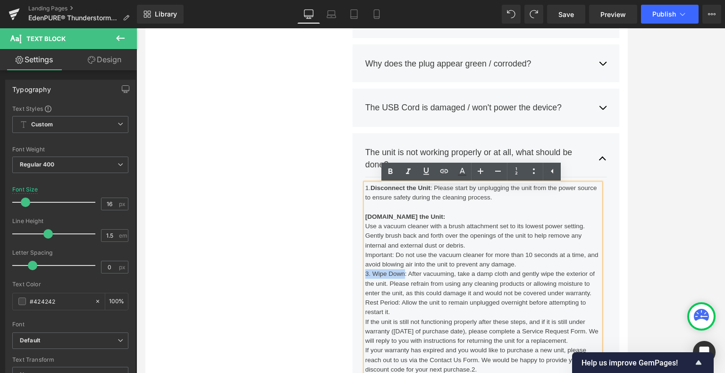
click at [447, 326] on div "3. Wipe Down: After vacuuming, take a damp cloth and gently wipe the exterior o…" at bounding box center [544, 337] width 279 height 34
drag, startPoint x: 448, startPoint y: 323, endPoint x: 410, endPoint y: 323, distance: 38.7
click at [410, 323] on div "3. Wipe Down: After vacuuming, take a damp cloth and gently wipe the exterior o…" at bounding box center [544, 337] width 279 height 34
click at [390, 170] on icon at bounding box center [390, 171] width 11 height 11
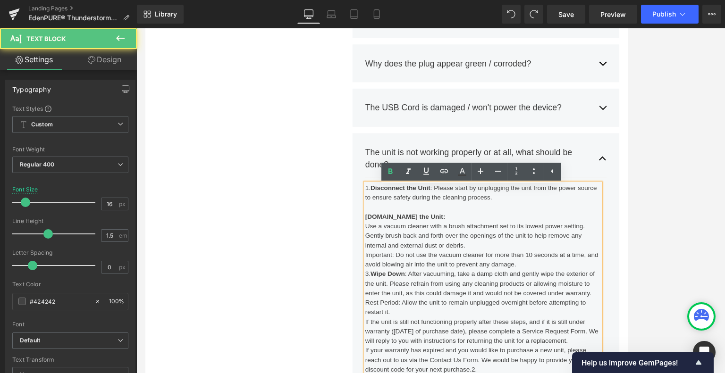
drag, startPoint x: 407, startPoint y: 254, endPoint x: 400, endPoint y: 254, distance: 6.6
click at [405, 254] on div "1. Disconnect the Unit : Please start by unplugging the unit from the power sou…" at bounding box center [544, 331] width 279 height 227
click at [413, 253] on strong "2.Cleaning the Unit:" at bounding box center [452, 257] width 95 height 8
click at [411, 257] on strong "2.Cleaning the Unit:" at bounding box center [452, 257] width 95 height 8
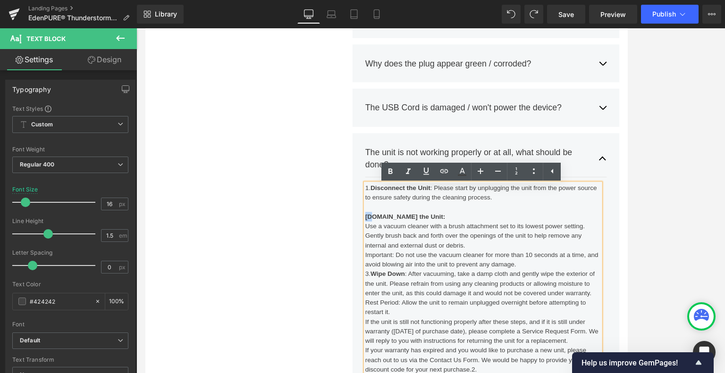
drag, startPoint x: 407, startPoint y: 255, endPoint x: 403, endPoint y: 253, distance: 5.1
click at [405, 253] on div "2.Cleaning the Unit:" at bounding box center [544, 257] width 279 height 11
click at [390, 169] on icon at bounding box center [390, 172] width 4 height 6
click at [591, 315] on div "Important: Do not use the vacuum cleaner for more than 10 seconds at a time, an…" at bounding box center [544, 308] width 279 height 23
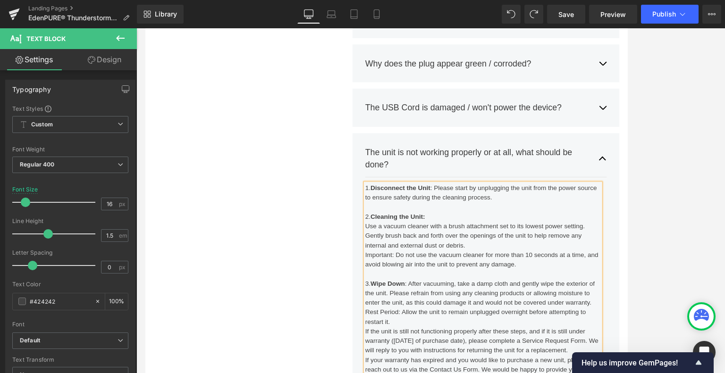
drag, startPoint x: 582, startPoint y: 312, endPoint x: 401, endPoint y: 268, distance: 187.2
click at [405, 268] on div "1. Disconnect the Unit : Please start by unplugging the unit from the power sou…" at bounding box center [544, 337] width 279 height 238
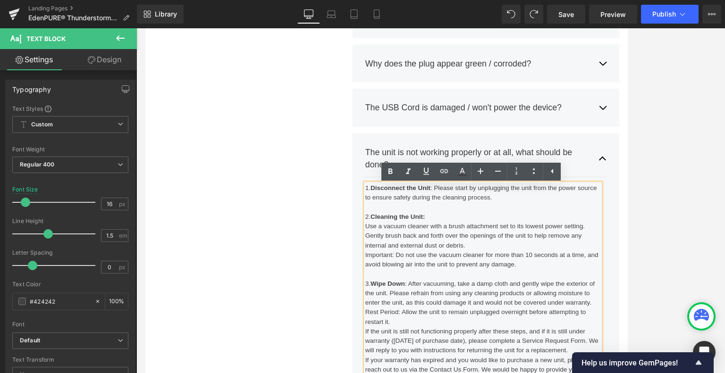
click at [405, 268] on div "1. Disconnect the Unit : Please start by unplugging the unit from the power sou…" at bounding box center [544, 337] width 279 height 238
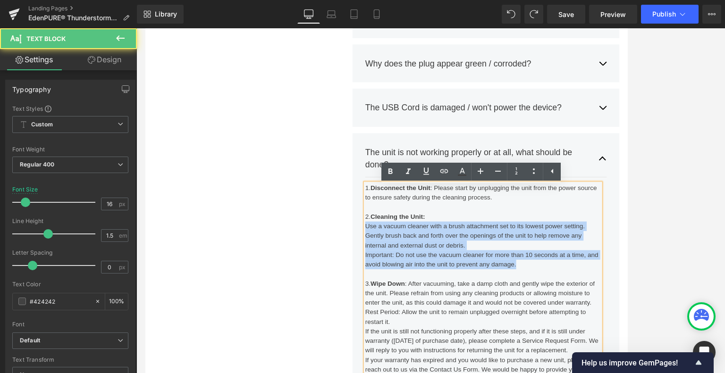
drag, startPoint x: 590, startPoint y: 311, endPoint x: 404, endPoint y: 271, distance: 190.1
click at [405, 271] on div "2. Cleaning the Unit: Use a vacuum cleaner with a brush attachment set to its l…" at bounding box center [544, 347] width 279 height 215
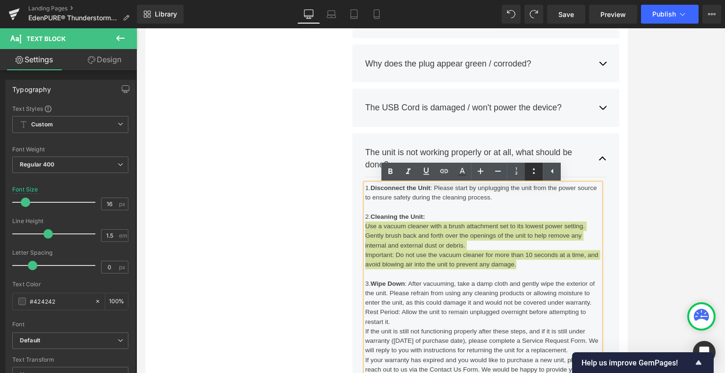
click at [534, 173] on icon at bounding box center [534, 171] width 2 height 6
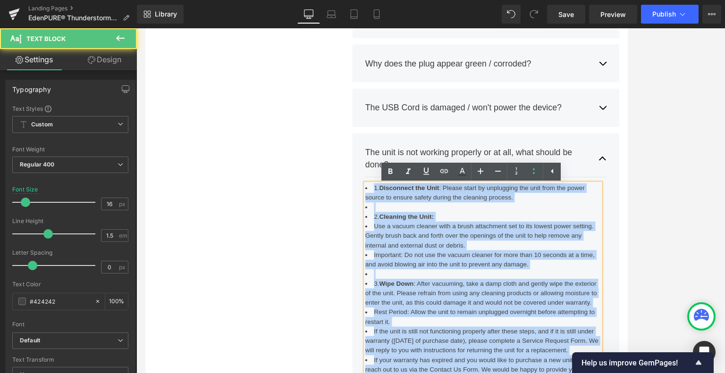
click at [417, 246] on li at bounding box center [544, 245] width 279 height 11
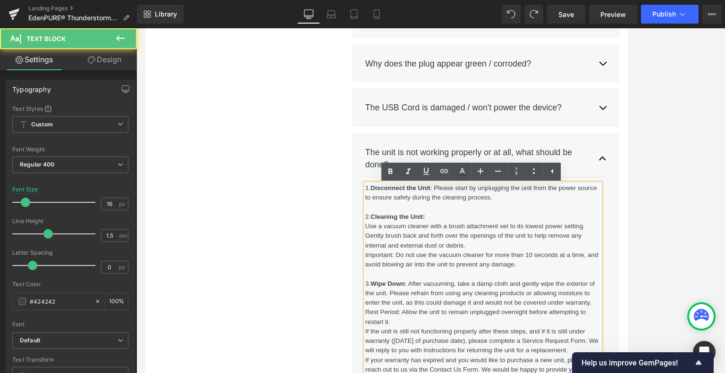
click at [405, 269] on div "Use a vacuum cleaner with a brush attachment set to its lowest power setting. G…" at bounding box center [544, 280] width 279 height 34
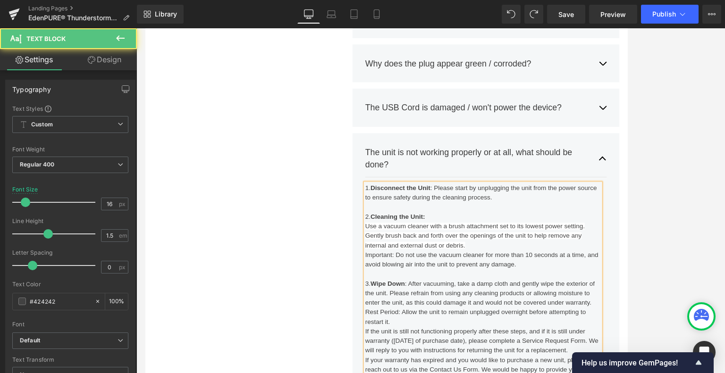
click at [438, 303] on div "Important: Do not use the vacuum cleaner for more than 10 seconds at a time, an…" at bounding box center [544, 308] width 279 height 23
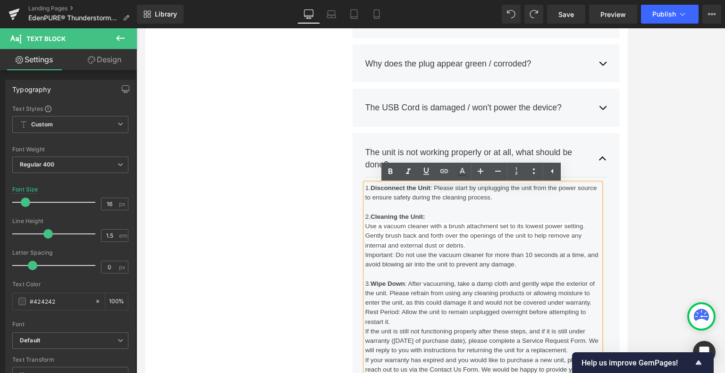
click at [540, 290] on div "Use a vacuum cleaner with a brush attachment set to its lowest power setting. G…" at bounding box center [544, 280] width 279 height 34
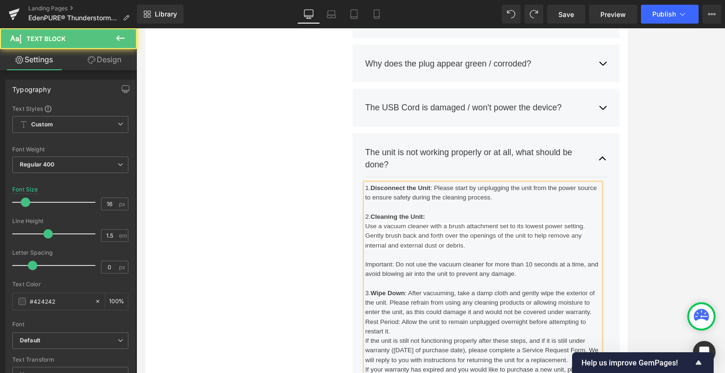
click at [481, 261] on div "2. Cleaning the Unit:" at bounding box center [544, 257] width 279 height 11
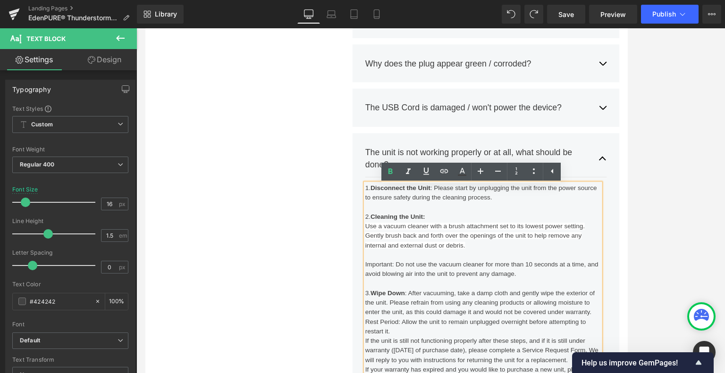
click at [405, 268] on span "Use a vacuum cleaner with a brush attachment set to its lowest power setting. G…" at bounding box center [535, 279] width 260 height 31
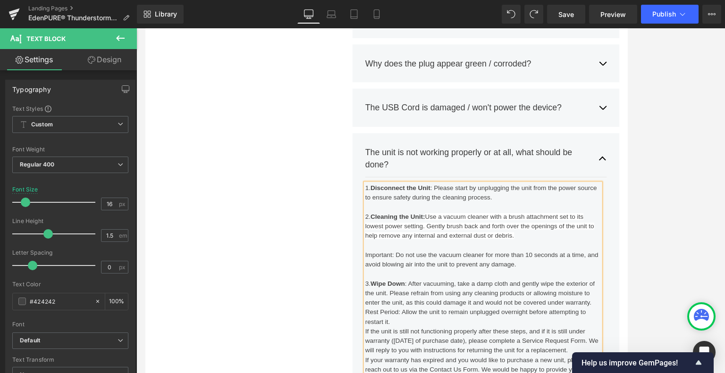
click at [493, 331] on div "3. Wipe Down : After vacuuming, take a damp cloth and gently wipe the exterior …" at bounding box center [544, 348] width 279 height 34
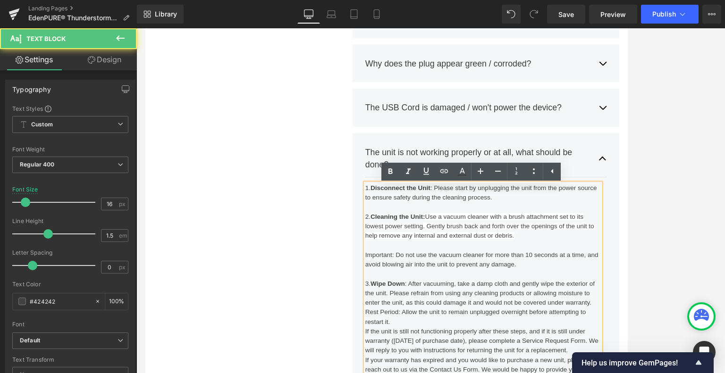
click at [491, 306] on div "Important: Do not use the vacuum cleaner for more than 10 seconds at a time, an…" at bounding box center [544, 308] width 279 height 23
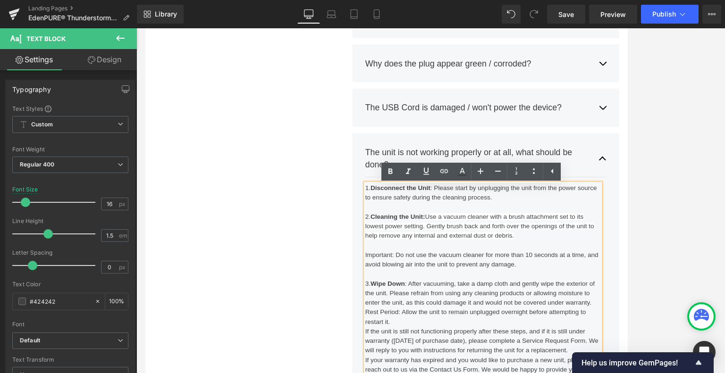
click at [562, 278] on span "Use a vacuum cleaner with a brush attachment set to its lowest power setting. G…" at bounding box center [540, 268] width 271 height 31
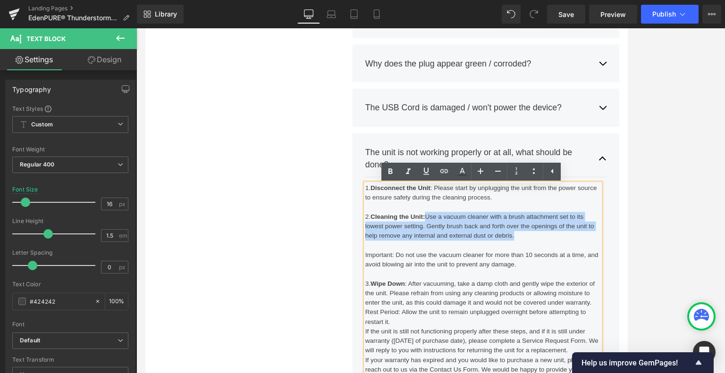
drag, startPoint x: 590, startPoint y: 280, endPoint x: 477, endPoint y: 258, distance: 116.0
click at [477, 258] on div "2. Cleaning the Unit: Use a vacuum cleaner with a brush attachment set to its l…" at bounding box center [544, 269] width 279 height 34
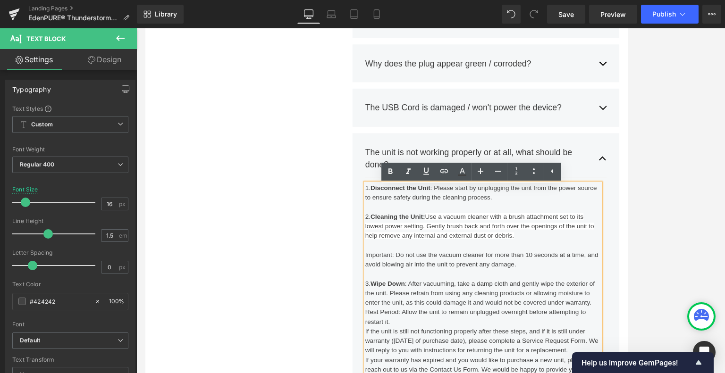
click at [618, 294] on div at bounding box center [544, 291] width 279 height 11
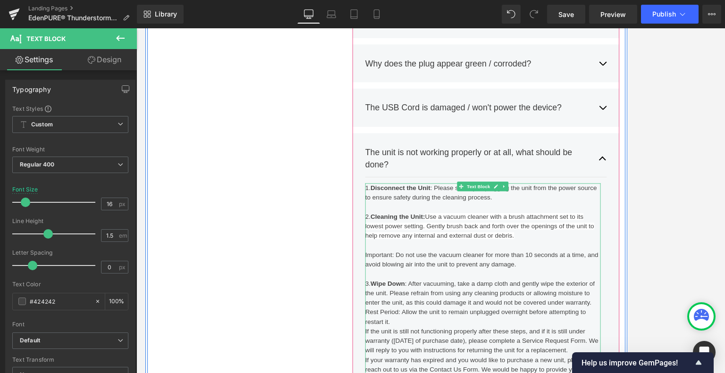
click at [592, 283] on div "2. Cleaning the Unit: Use a vacuum cleaner with a brush attachment set to its l…" at bounding box center [544, 269] width 279 height 34
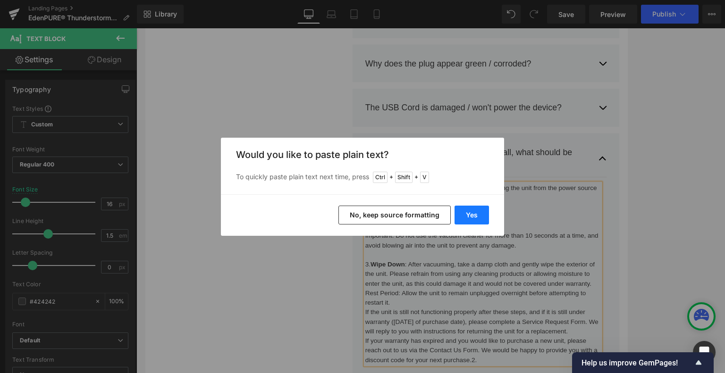
click at [470, 213] on button "Yes" at bounding box center [472, 215] width 34 height 19
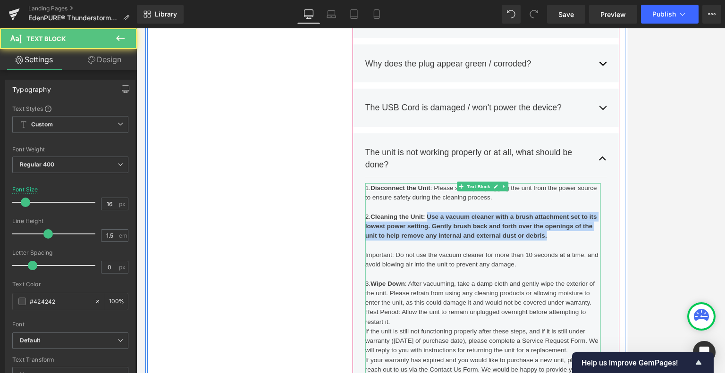
drag, startPoint x: 475, startPoint y: 254, endPoint x: 619, endPoint y: 280, distance: 146.2
click at [619, 280] on div "2. Cleaning the Unit: Use a vacuum cleaner with a brush attachment set to its l…" at bounding box center [544, 269] width 279 height 34
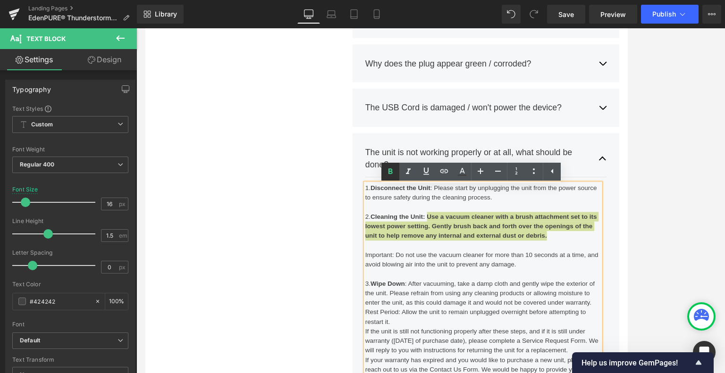
click at [391, 171] on icon at bounding box center [390, 172] width 4 height 6
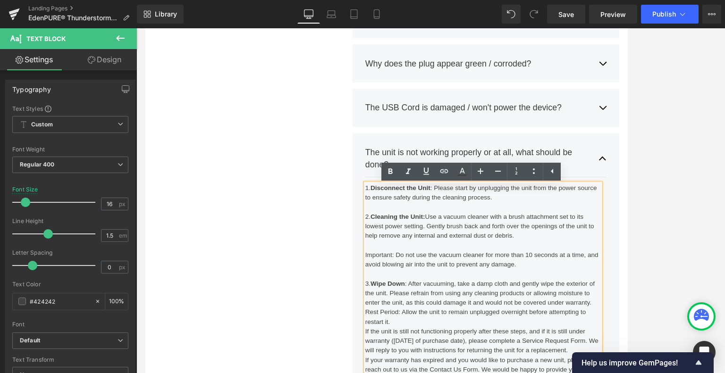
click at [531, 341] on div "3. Wipe Down : After vacuuming, take a damp cloth and gently wipe the exterior …" at bounding box center [544, 348] width 279 height 34
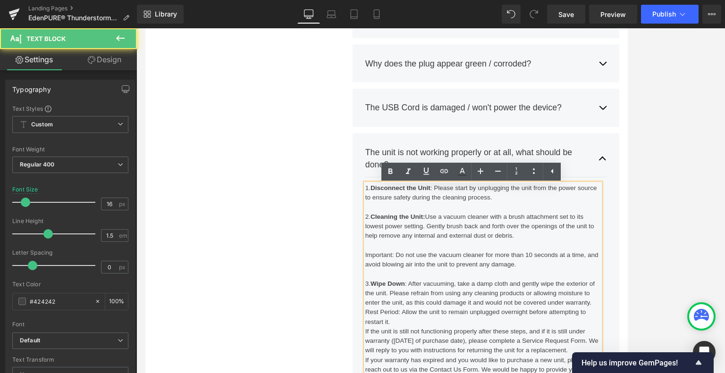
click at [447, 289] on div at bounding box center [544, 291] width 279 height 11
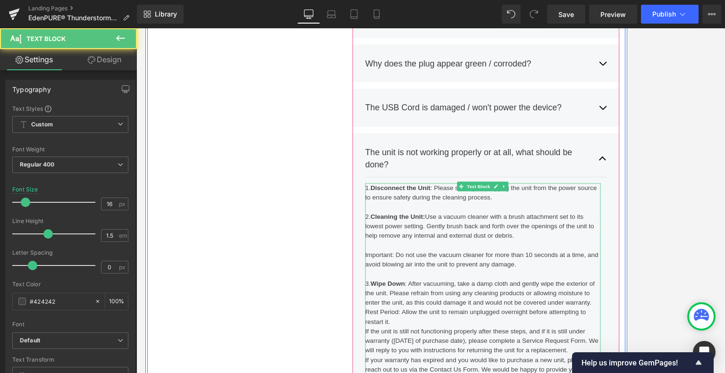
click at [675, 361] on div "3. Wipe Down : After vacuuming, take a damp cloth and gently wipe the exterior …" at bounding box center [544, 348] width 279 height 34
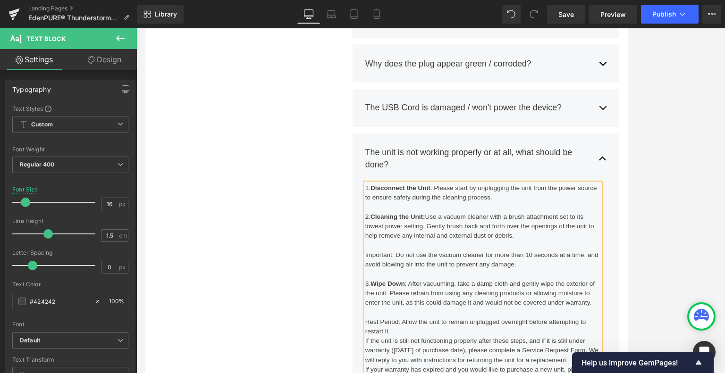
click at [568, 13] on span "Save" at bounding box center [566, 14] width 16 height 10
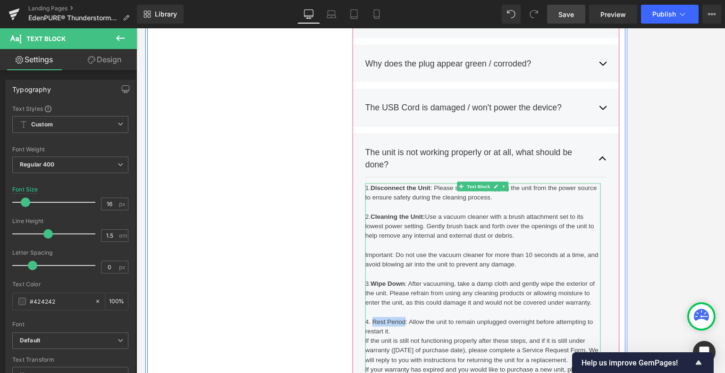
drag, startPoint x: 450, startPoint y: 379, endPoint x: 411, endPoint y: 380, distance: 39.2
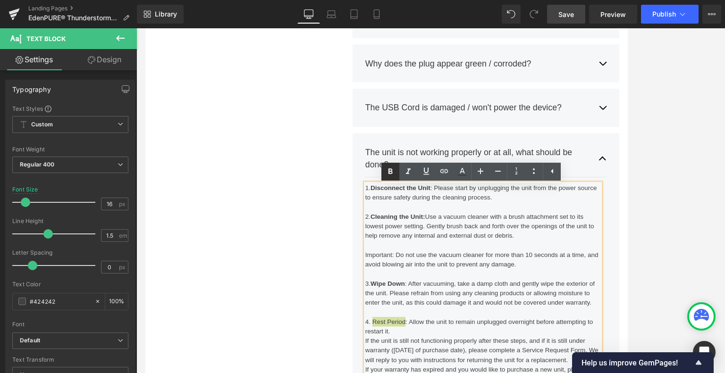
click at [391, 175] on icon at bounding box center [390, 171] width 11 height 11
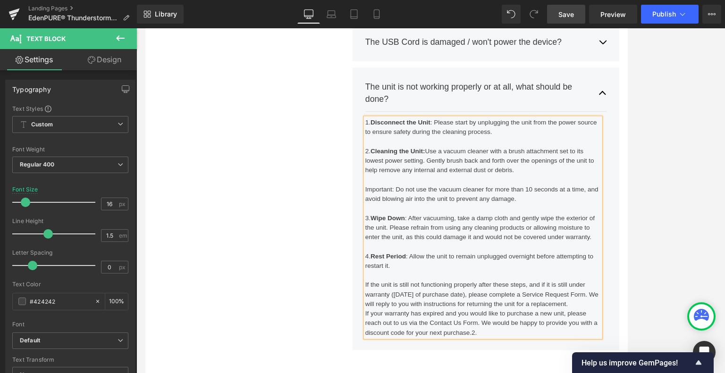
scroll to position [967, 0]
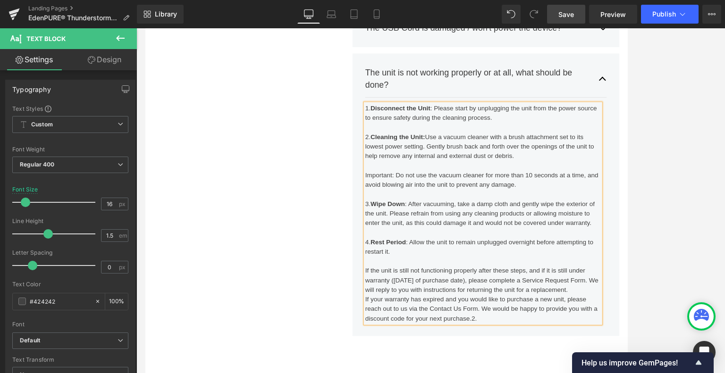
click at [677, 341] on div "If the unit is still not functioning properly after these steps, and if it is s…" at bounding box center [544, 333] width 279 height 34
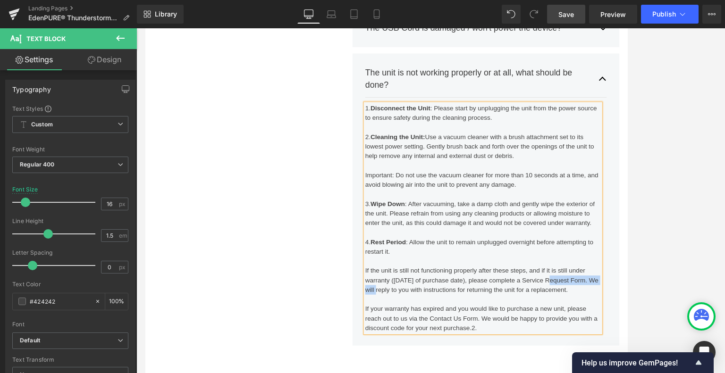
drag, startPoint x: 614, startPoint y: 333, endPoint x: 421, endPoint y: 347, distance: 193.1
click at [421, 347] on div "If the unit is still not functioning properly after these steps, and if it is s…" at bounding box center [544, 333] width 279 height 34
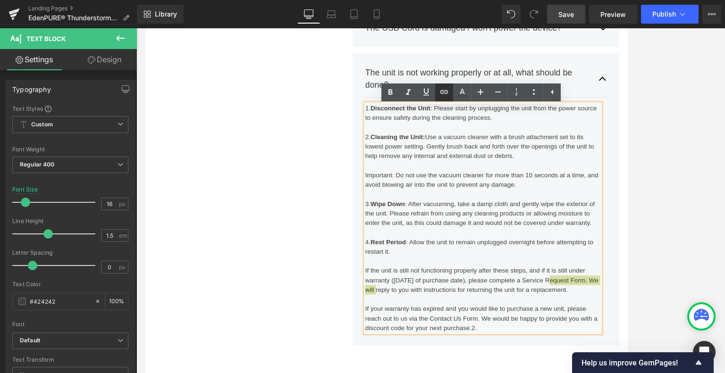
click at [446, 92] on icon at bounding box center [443, 91] width 11 height 11
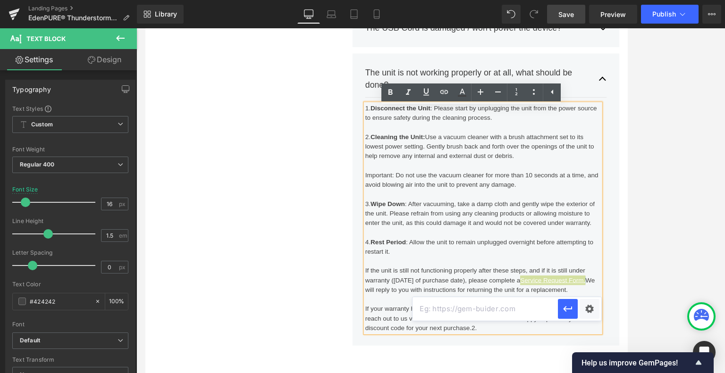
click at [455, 310] on input "text" at bounding box center [485, 309] width 145 height 24
paste input "https://www.edenpure.com/pages/edenpure-service-request"
type input "https://www.edenpure.com/pages/edenpure-service-request"
click at [567, 309] on icon "button" at bounding box center [567, 308] width 11 height 11
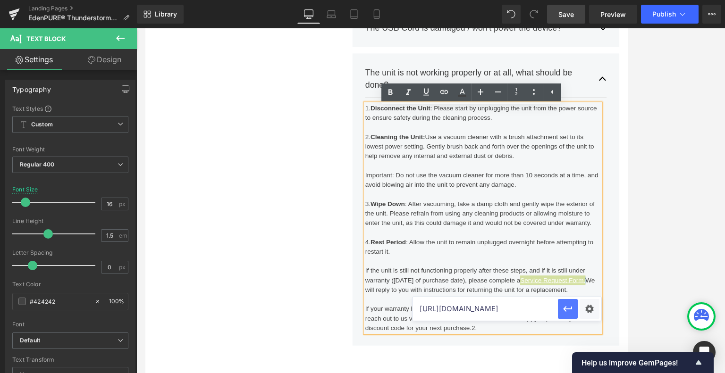
scroll to position [0, 0]
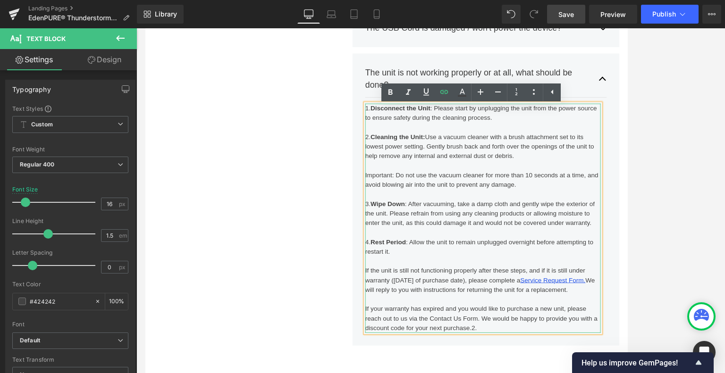
click at [492, 359] on div at bounding box center [544, 355] width 279 height 11
drag, startPoint x: 536, startPoint y: 378, endPoint x: 479, endPoint y: 378, distance: 57.1
click at [479, 373] on div "If your warranty has expired and you would like to purchase a new unit, please …" at bounding box center [544, 378] width 279 height 34
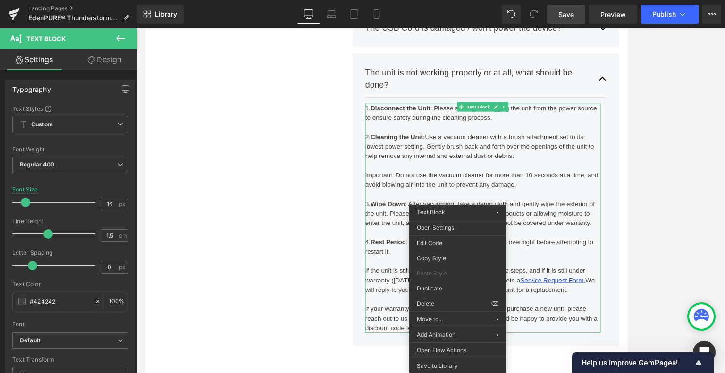
click at [660, 267] on div at bounding box center [430, 200] width 589 height 345
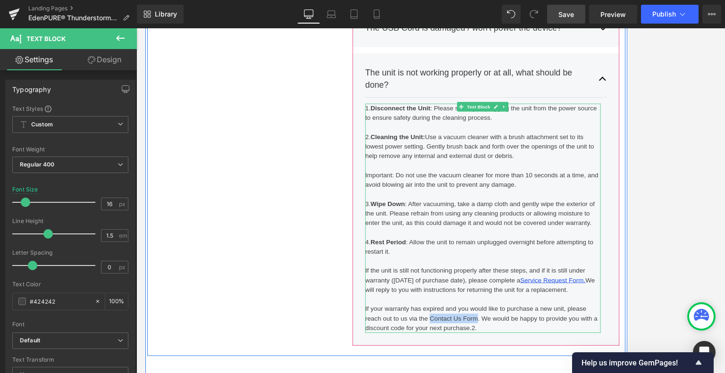
drag, startPoint x: 535, startPoint y: 379, endPoint x: 480, endPoint y: 378, distance: 55.2
click at [480, 373] on div "If your warranty has expired and you would like to purchase a new unit, please …" at bounding box center [544, 378] width 279 height 34
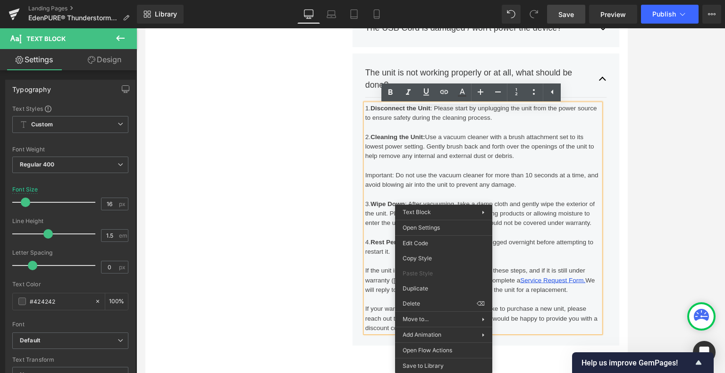
click at [629, 352] on div at bounding box center [544, 355] width 279 height 11
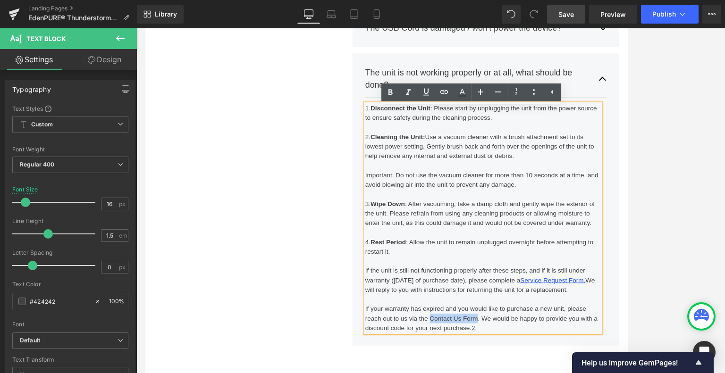
drag, startPoint x: 533, startPoint y: 378, endPoint x: 479, endPoint y: 375, distance: 53.9
click at [479, 373] on div "If your warranty has expired and you would like to purchase a new unit, please …" at bounding box center [544, 378] width 279 height 34
click at [446, 93] on icon at bounding box center [444, 92] width 8 height 4
click at [457, 340] on input "text" at bounding box center [470, 338] width 145 height 24
paste input "https://www.edenpure.com/pages/contact-us"
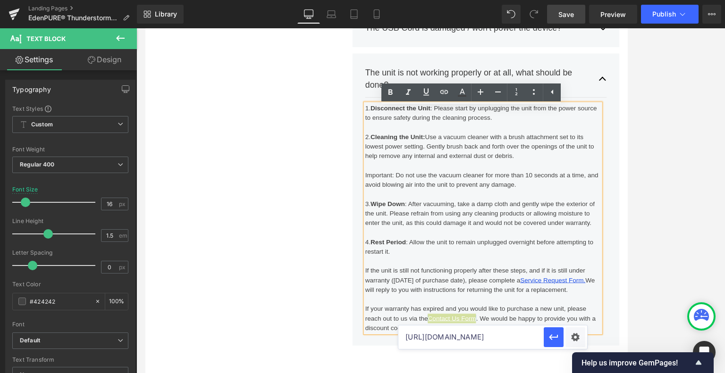
scroll to position [0, 28]
type input "https://www.edenpure.com/pages/contact-us"
click at [554, 340] on icon "button" at bounding box center [553, 337] width 11 height 11
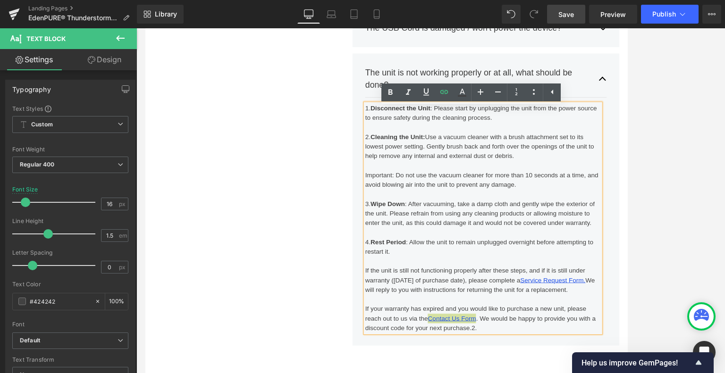
click at [653, 230] on div at bounding box center [430, 200] width 589 height 345
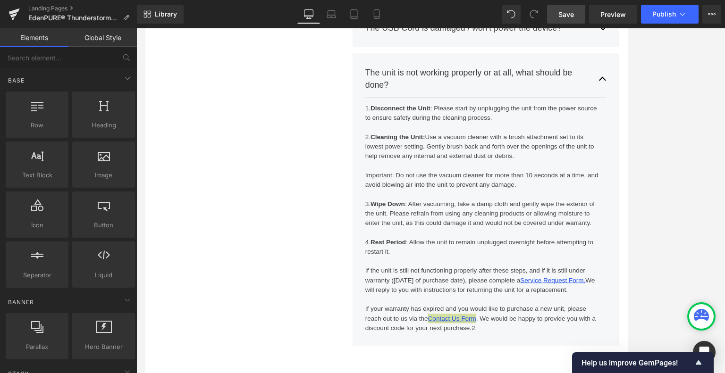
click at [566, 13] on span "Save" at bounding box center [566, 14] width 16 height 10
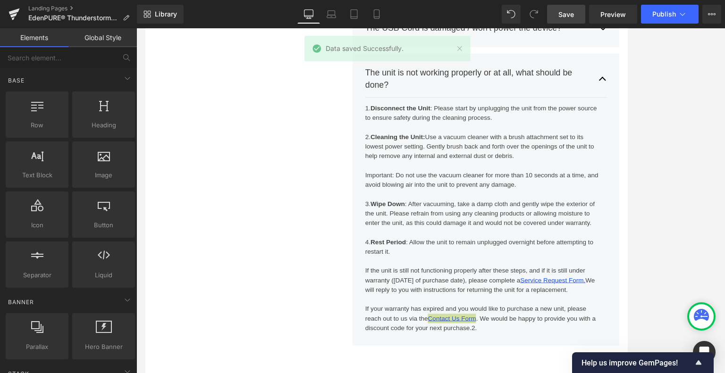
click at [674, 218] on div at bounding box center [430, 200] width 589 height 345
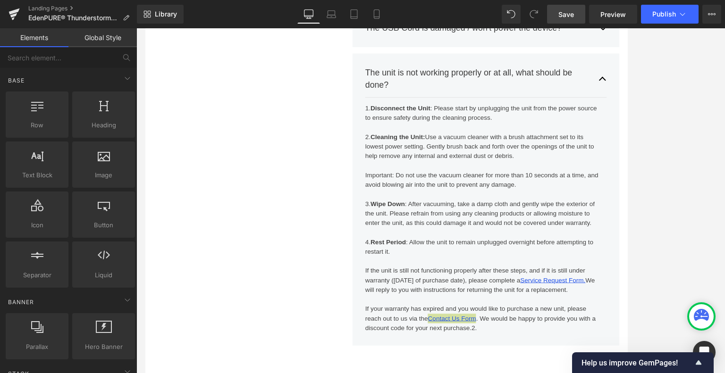
click at [565, 12] on span "Save" at bounding box center [566, 14] width 16 height 10
click at [672, 218] on div at bounding box center [430, 200] width 589 height 345
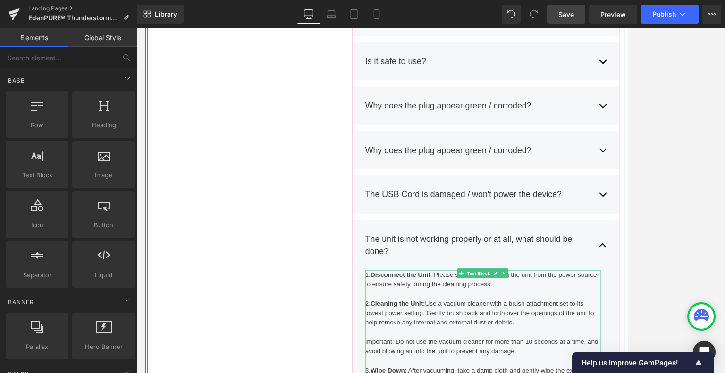
scroll to position [731, 0]
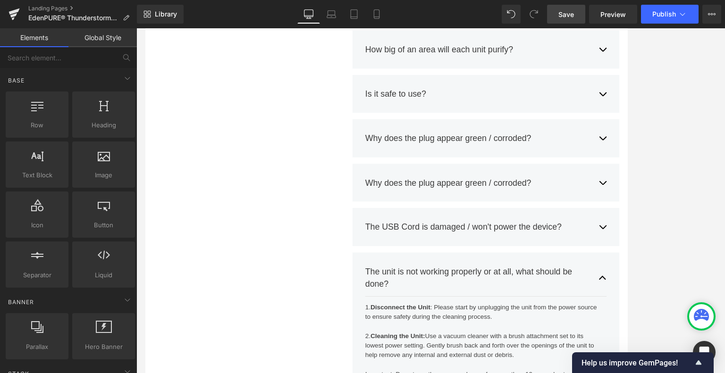
click at [567, 15] on span "Save" at bounding box center [566, 14] width 16 height 10
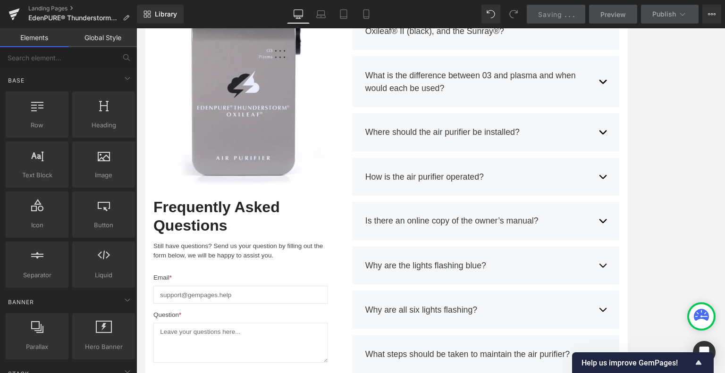
scroll to position [0, 0]
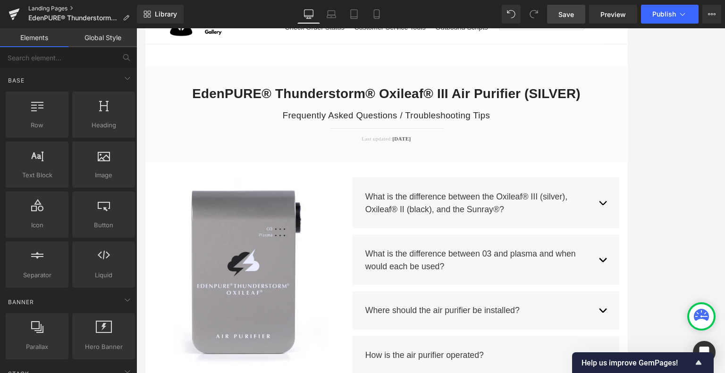
click at [68, 8] on link "Landing Pages" at bounding box center [82, 9] width 109 height 8
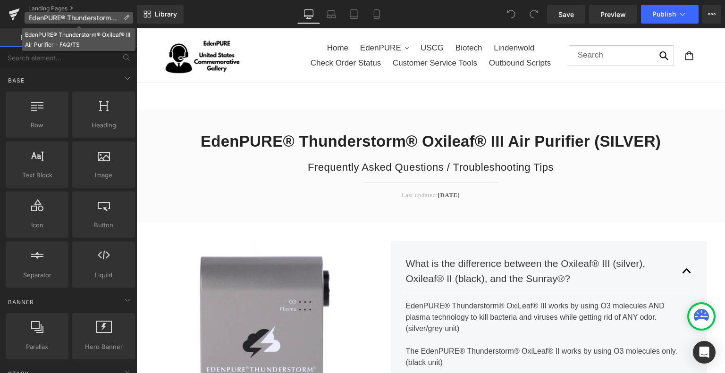
click at [114, 15] on span "EdenPURE® Thunderstorm® Oxileaf® III Air Purifier - FAQ/TS" at bounding box center [73, 18] width 91 height 8
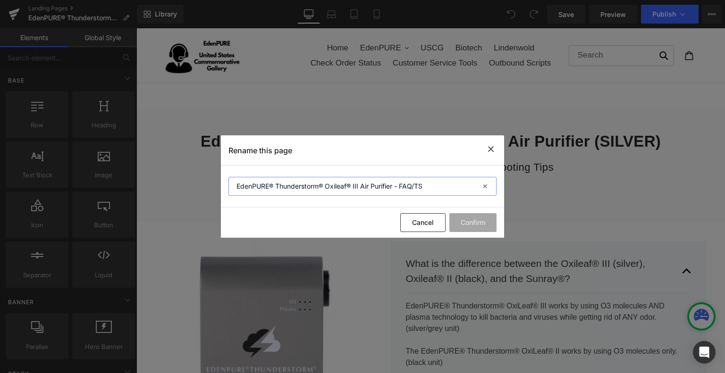
drag, startPoint x: 449, startPoint y: 181, endPoint x: 233, endPoint y: 178, distance: 216.2
click at [233, 178] on input "EdenPURE® Thunderstorm® Oxileaf® III Air Purifier - FAQ/TS" at bounding box center [362, 186] width 268 height 19
click at [491, 149] on icon at bounding box center [490, 149] width 11 height 12
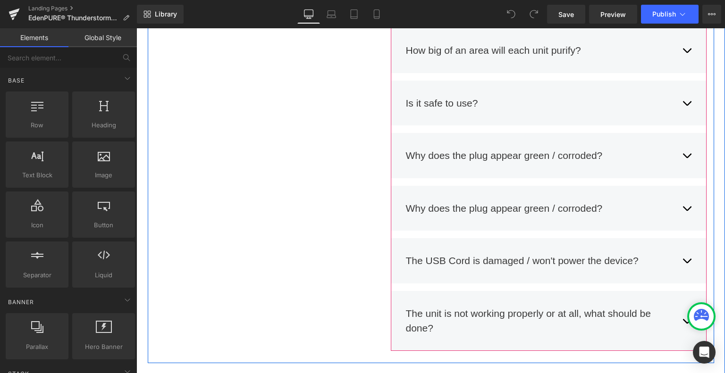
scroll to position [944, 0]
